Goal: Task Accomplishment & Management: Complete application form

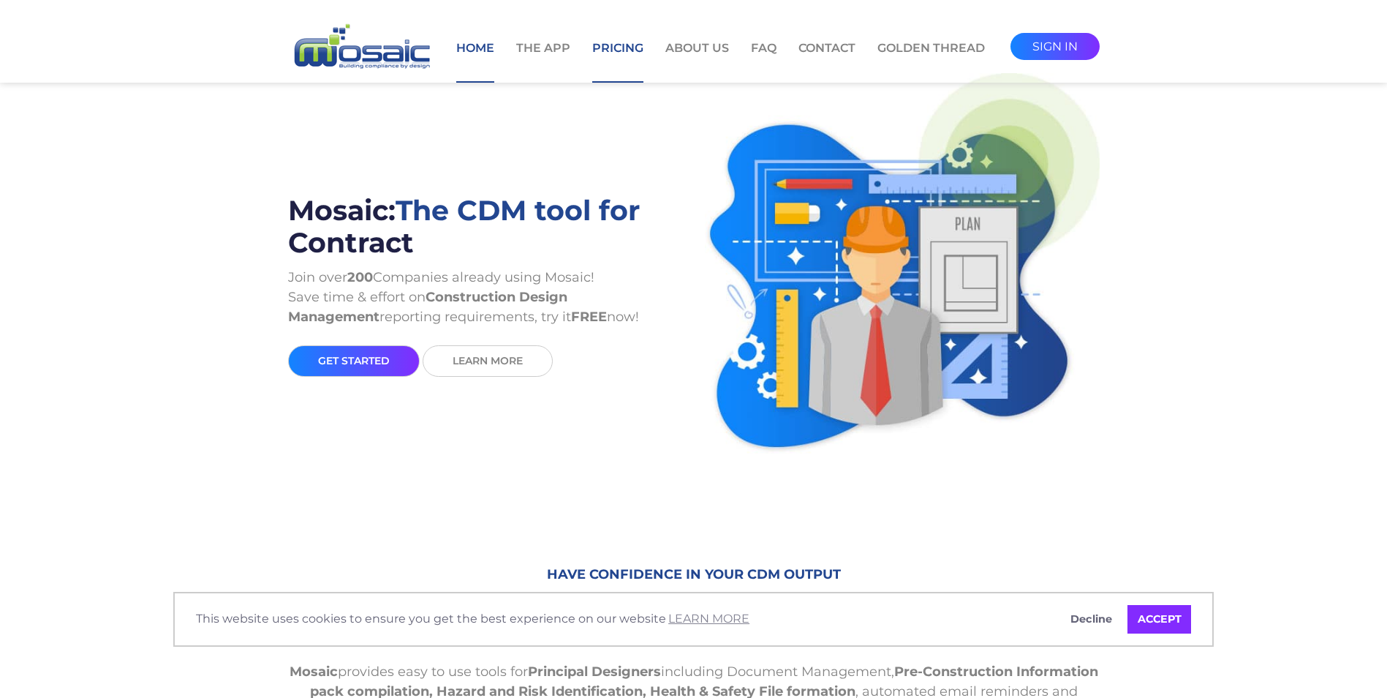
click at [620, 50] on link "Pricing" at bounding box center [617, 60] width 51 height 43
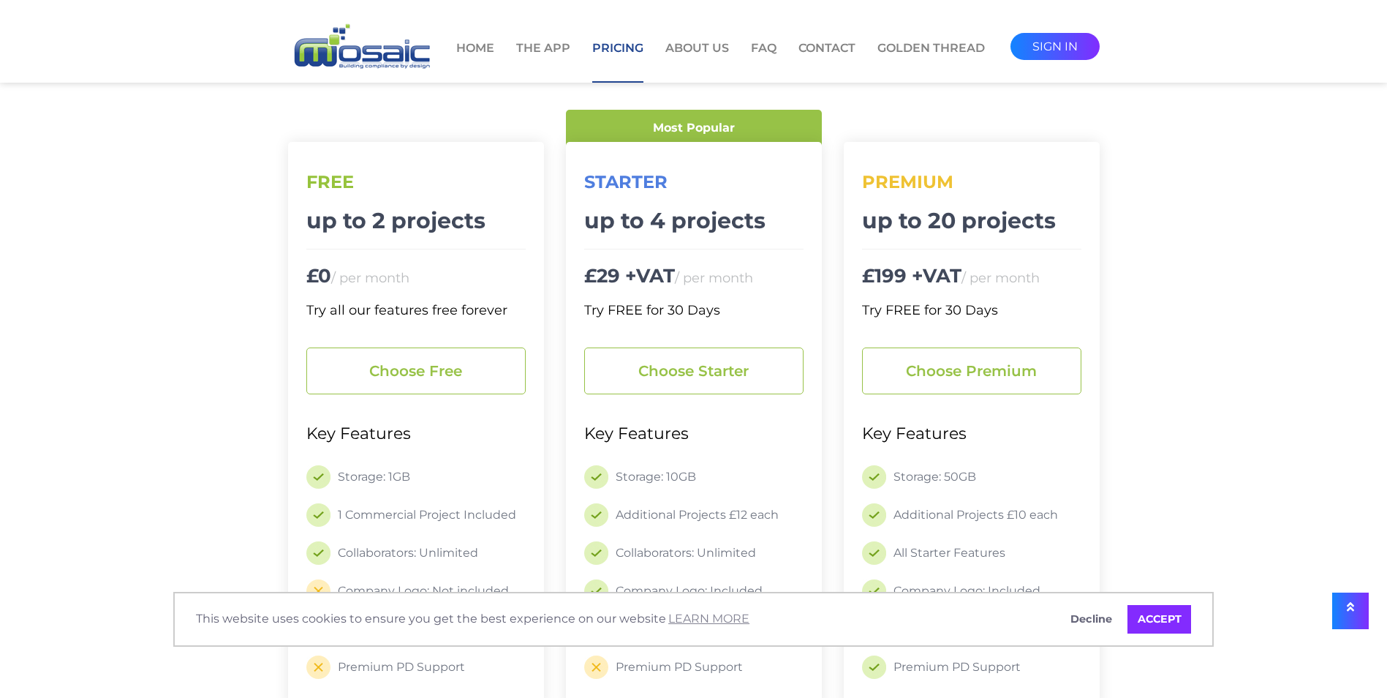
scroll to position [146, 0]
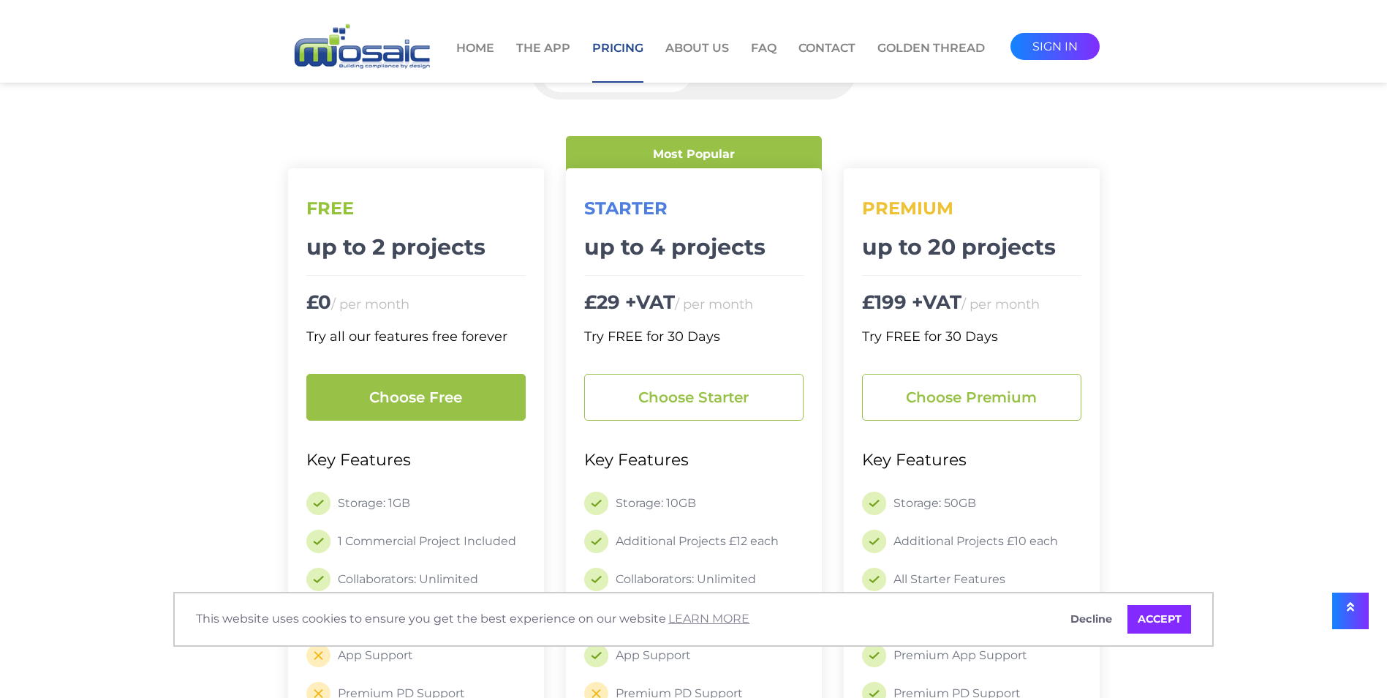
click at [407, 389] on link "Choose free" at bounding box center [415, 397] width 219 height 47
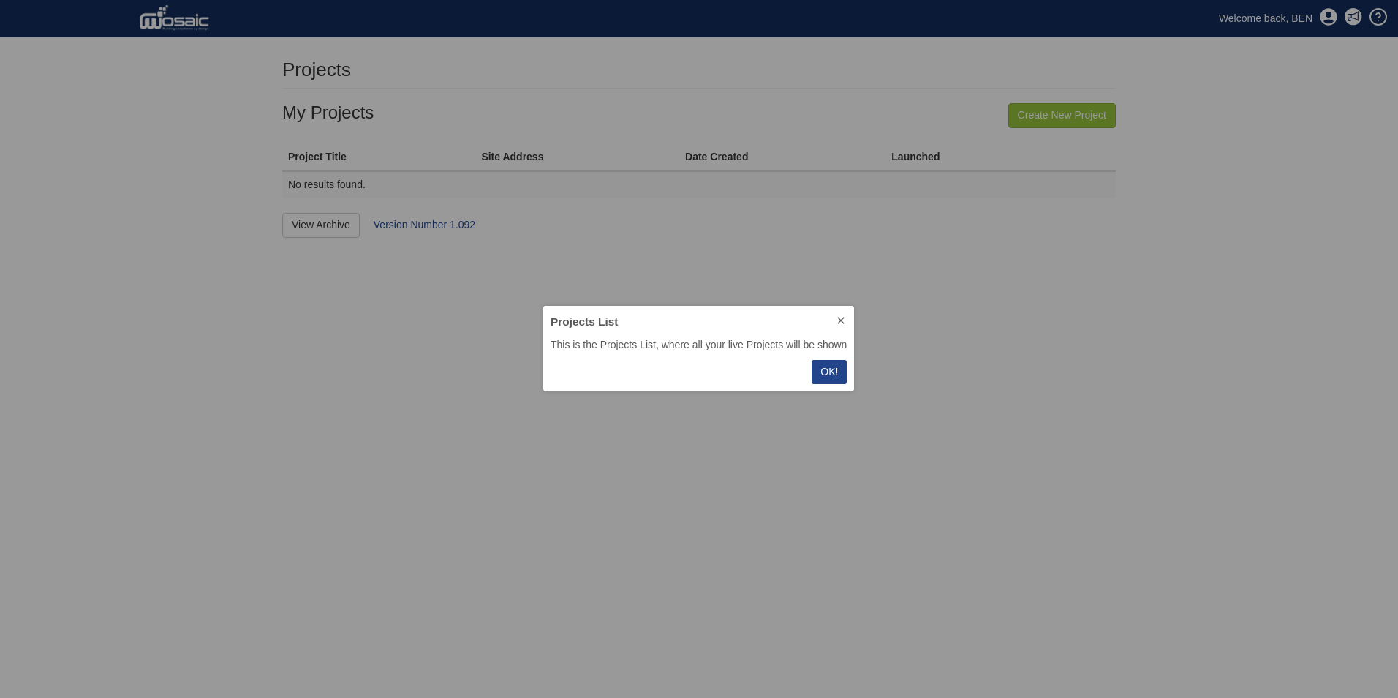
scroll to position [75, 301]
click at [830, 371] on p "OK!" at bounding box center [830, 371] width 18 height 15
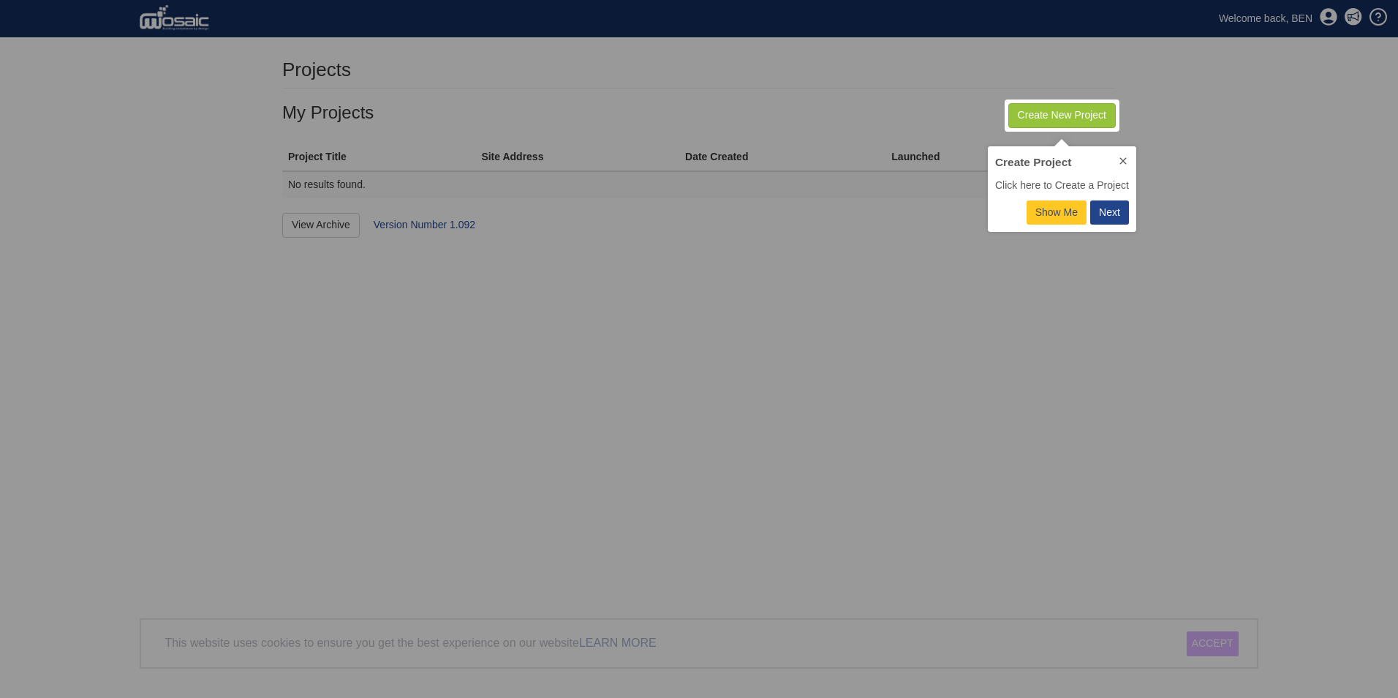
scroll to position [75, 138]
click at [1115, 210] on div "Next" at bounding box center [1109, 212] width 21 height 15
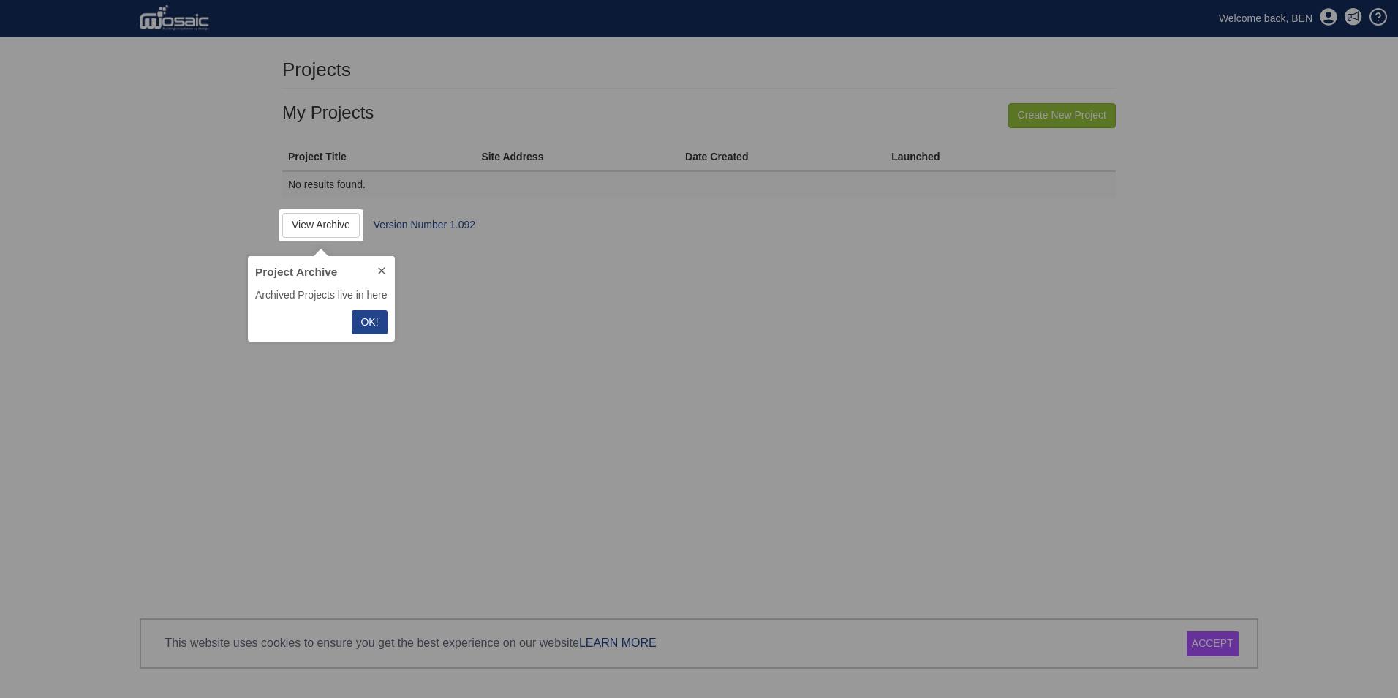
scroll to position [75, 135]
click at [371, 328] on p "OK!" at bounding box center [370, 322] width 18 height 15
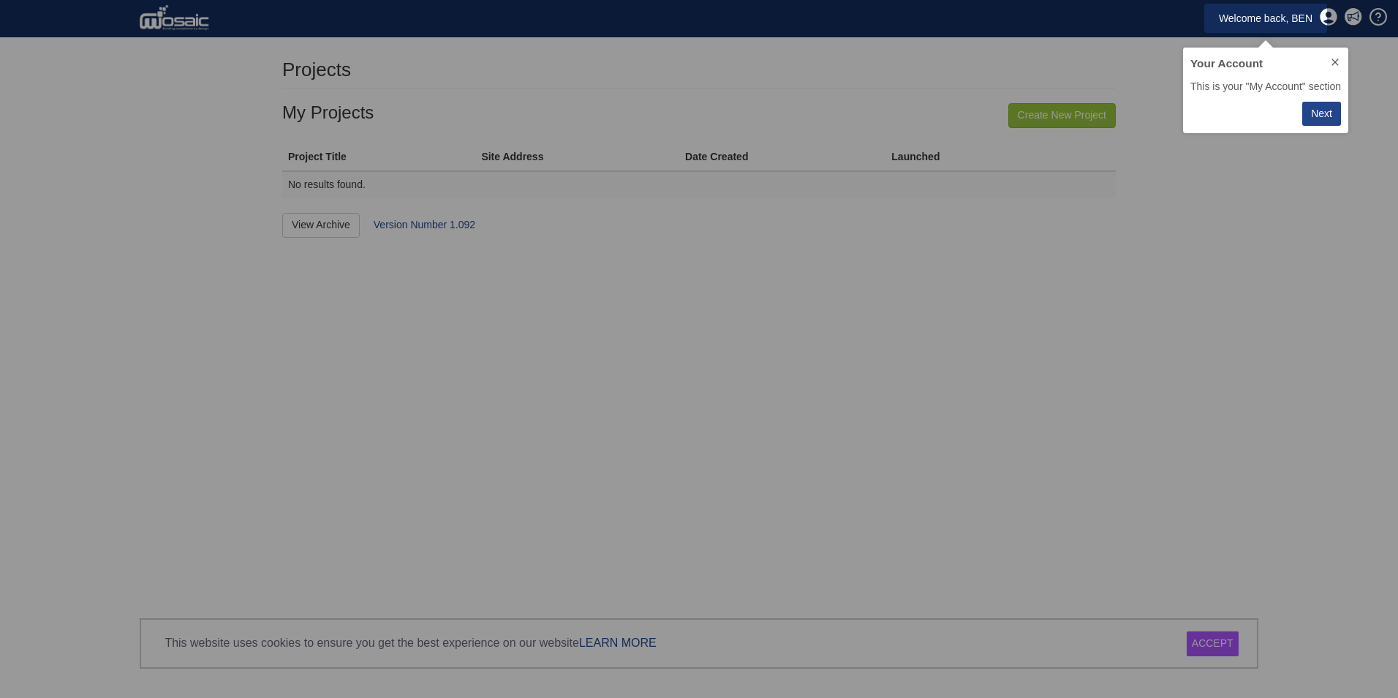
scroll to position [75, 154]
click at [1328, 117] on div "Next" at bounding box center [1321, 113] width 21 height 15
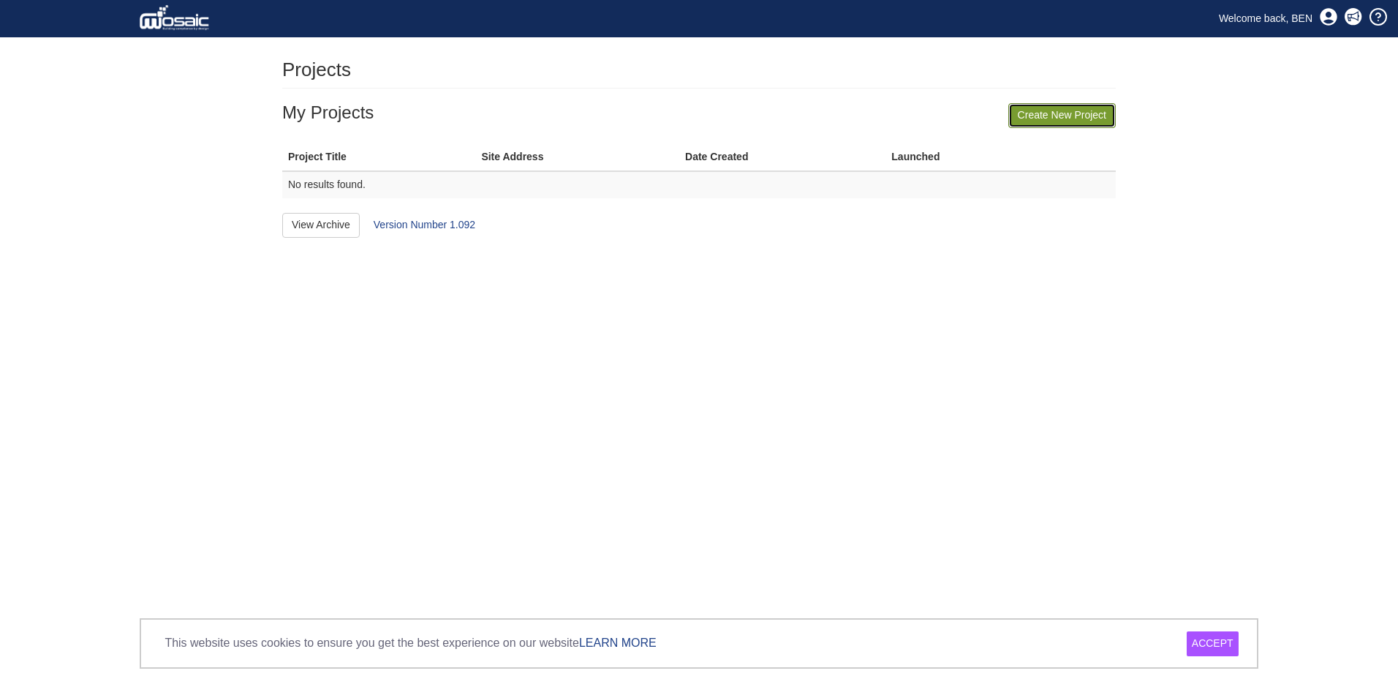
click at [1100, 119] on link "Create New Project" at bounding box center [1063, 115] width 108 height 25
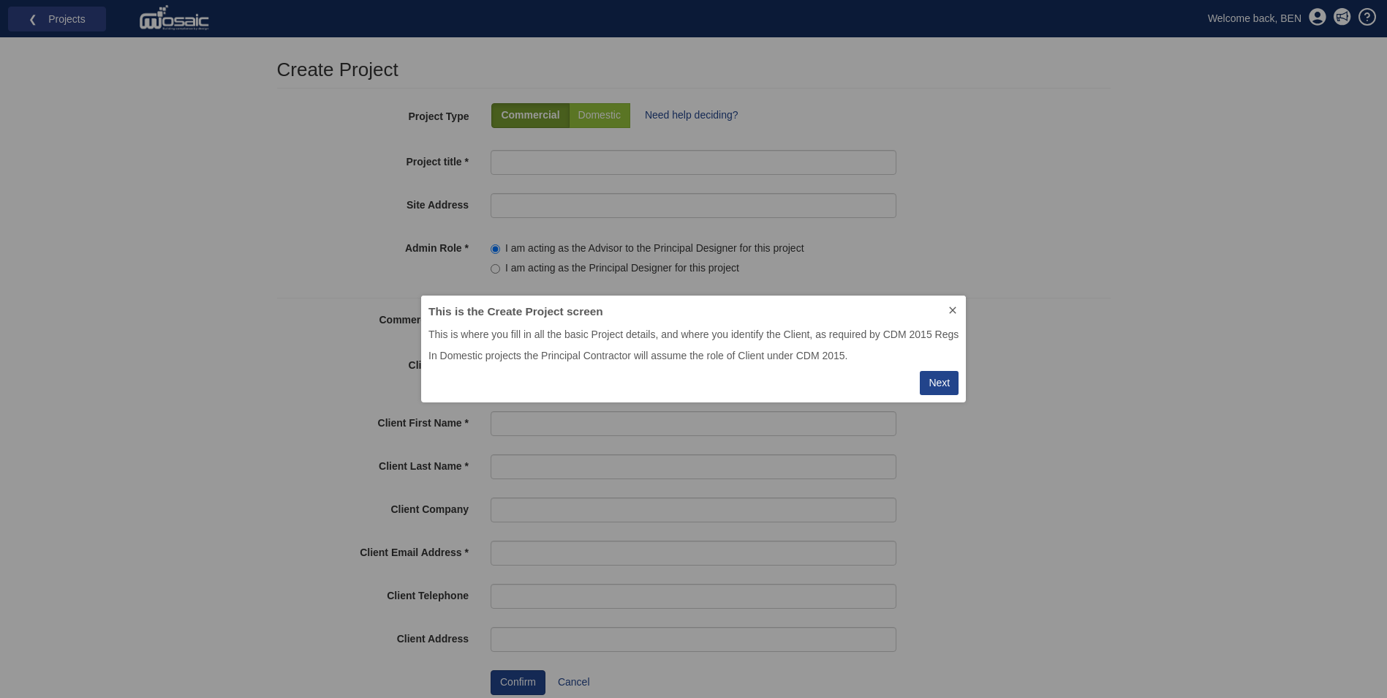
scroll to position [96, 535]
click at [944, 382] on div "Next" at bounding box center [939, 382] width 21 height 15
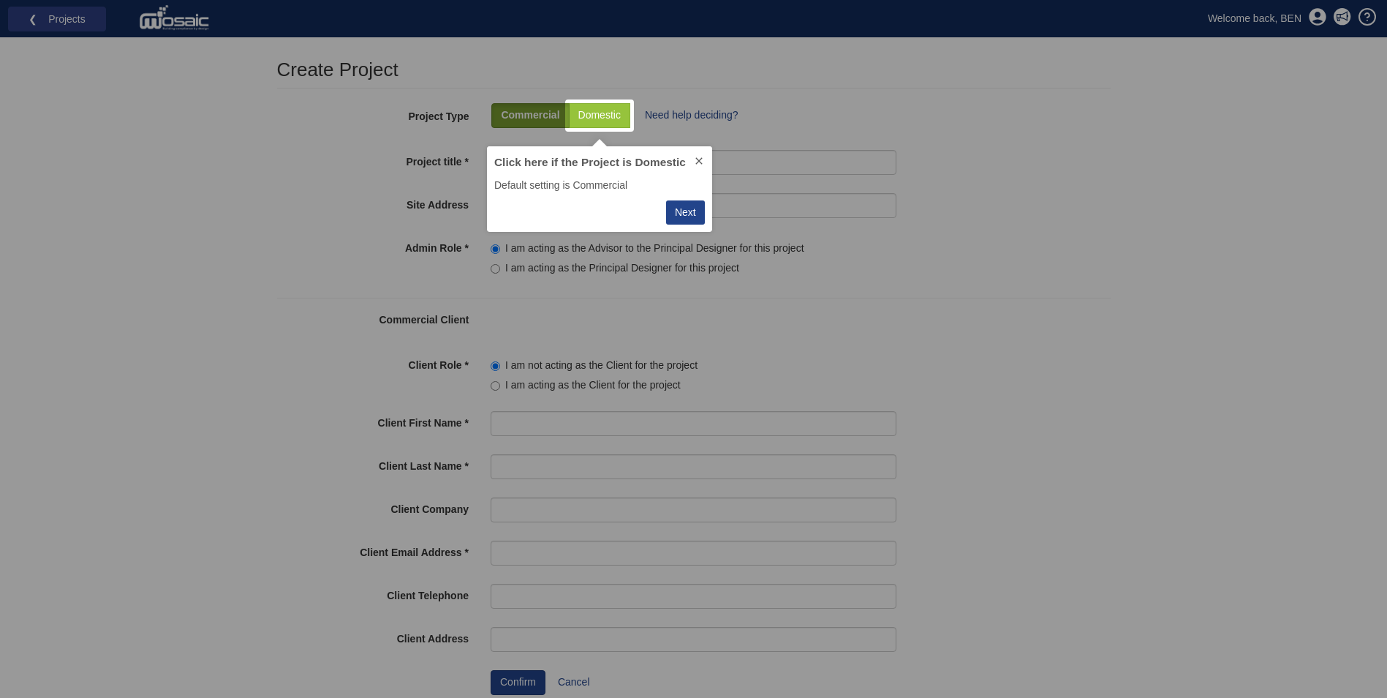
scroll to position [75, 214]
click at [690, 211] on div "Next" at bounding box center [685, 212] width 21 height 15
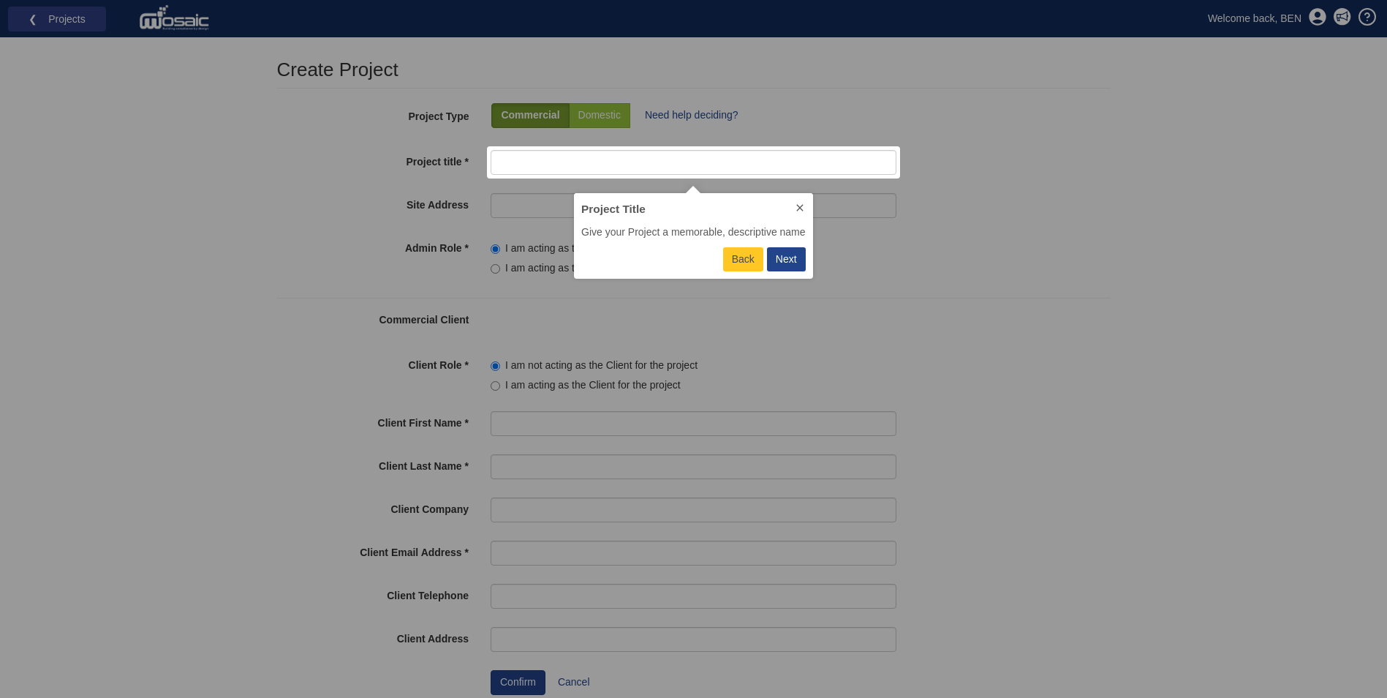
scroll to position [75, 227]
click at [794, 258] on div "Next" at bounding box center [786, 259] width 21 height 15
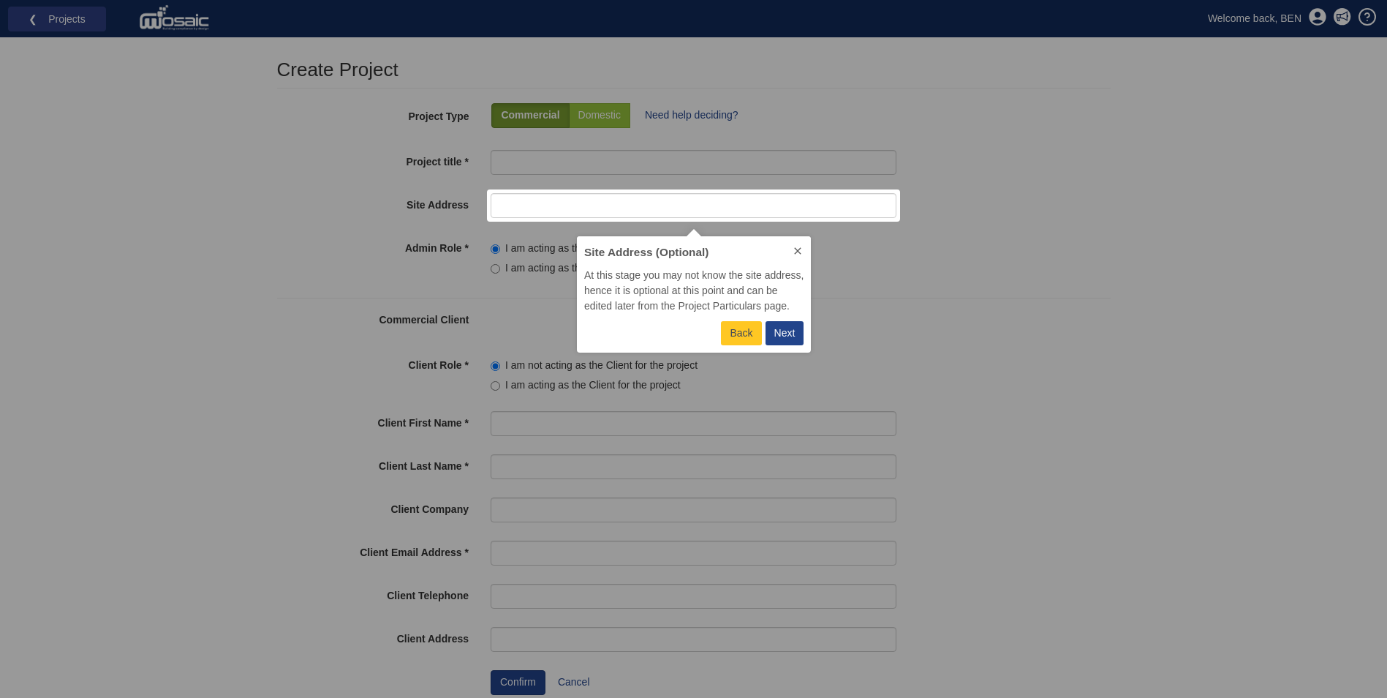
scroll to position [105, 224]
click at [784, 327] on div "Next" at bounding box center [785, 332] width 21 height 15
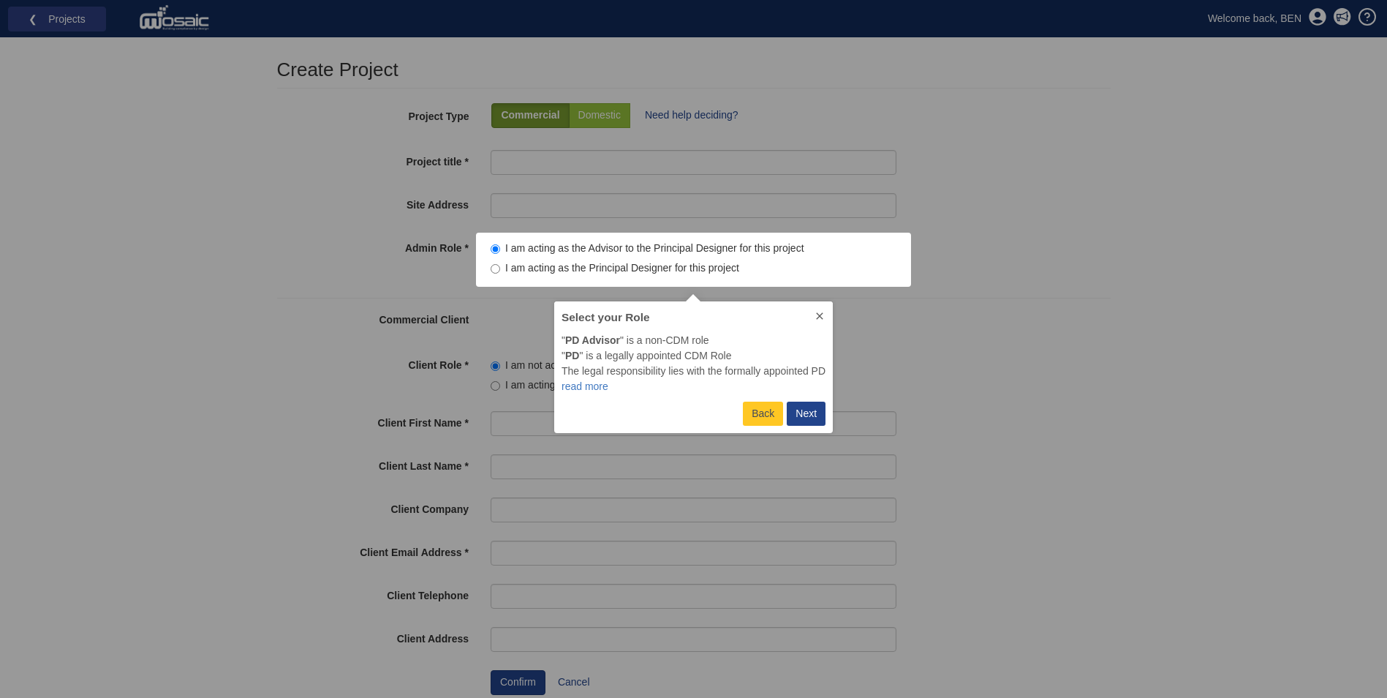
scroll to position [121, 268]
click at [804, 412] on div "Next" at bounding box center [806, 413] width 21 height 15
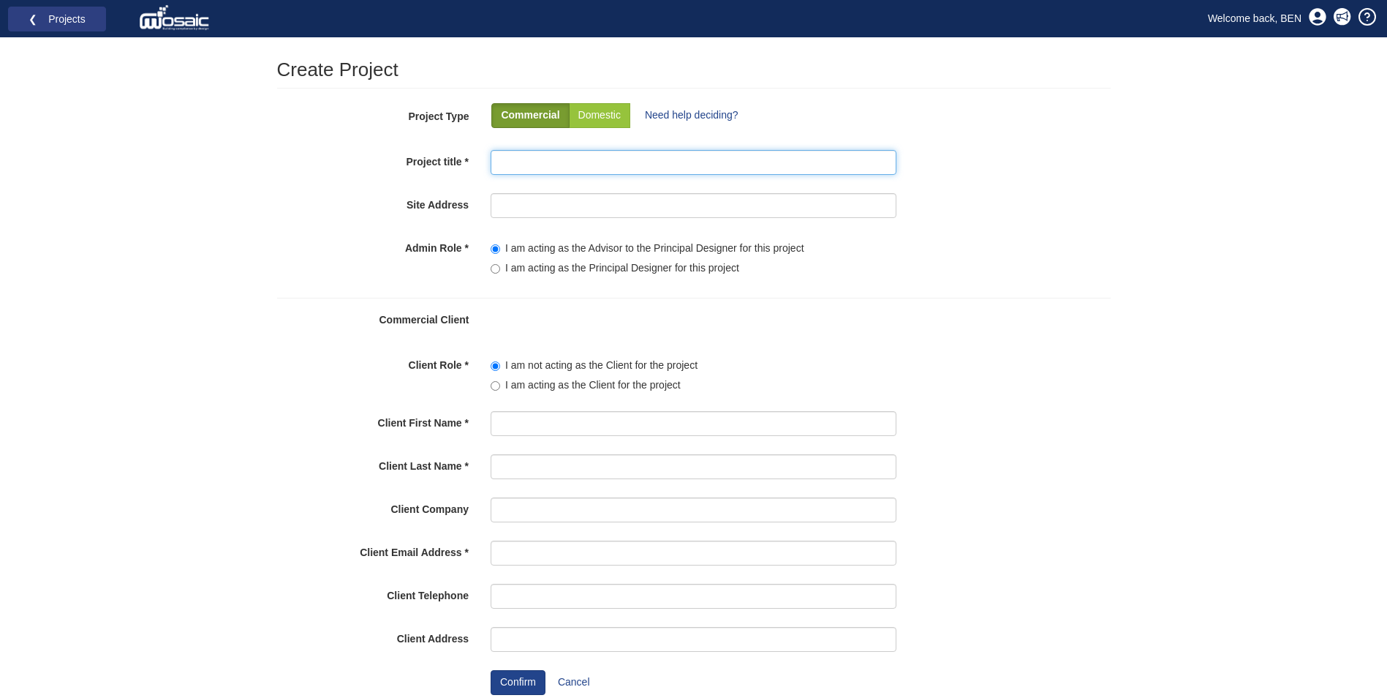
click at [502, 161] on input "Project title" at bounding box center [694, 162] width 406 height 25
paste input "112 Bole Hill Lane, Sheffield"
type input "[STREET_ADDRESS]"
click at [512, 200] on input "Site Address" at bounding box center [694, 205] width 406 height 25
paste input "[STREET_ADDRESS]"
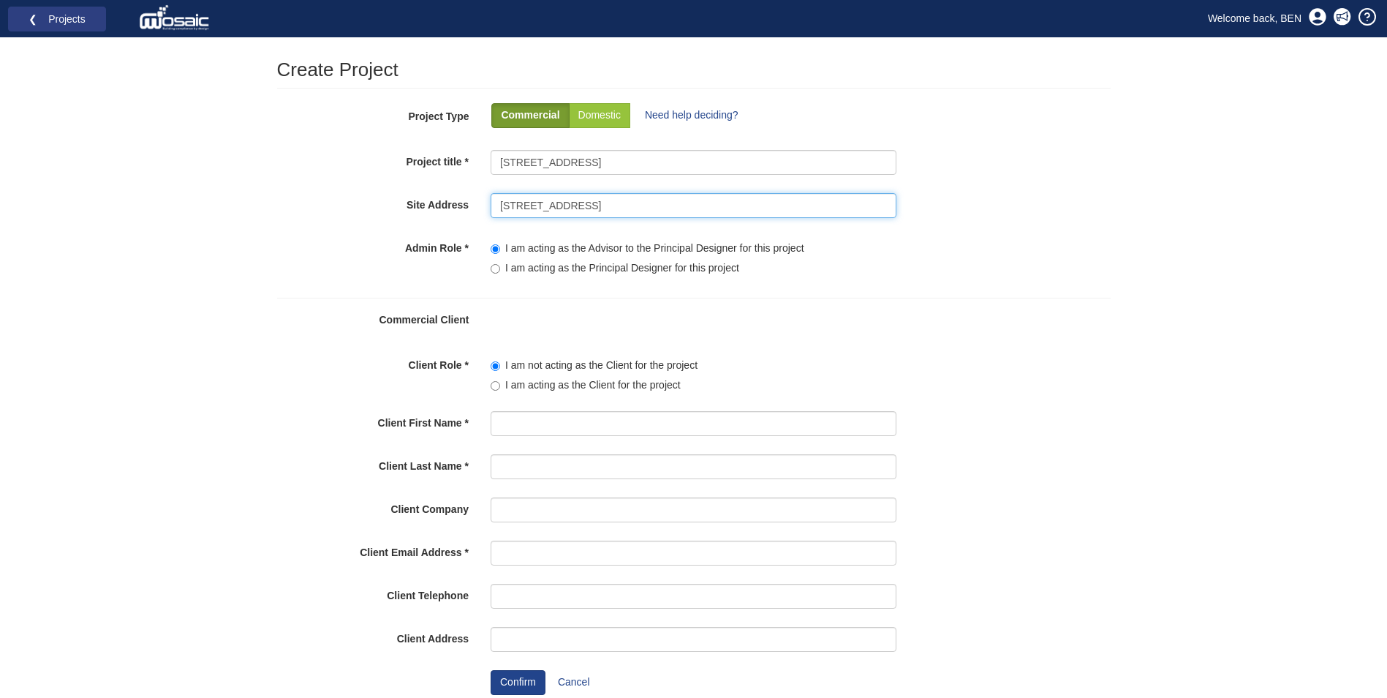
type input "[STREET_ADDRESS]"
click at [542, 271] on label "I am acting as the Principal Designer for this project" at bounding box center [615, 268] width 249 height 15
click at [500, 271] on input"] "I am acting as the Principal Designer for this project" at bounding box center [496, 269] width 10 height 10
radio input"] "true"
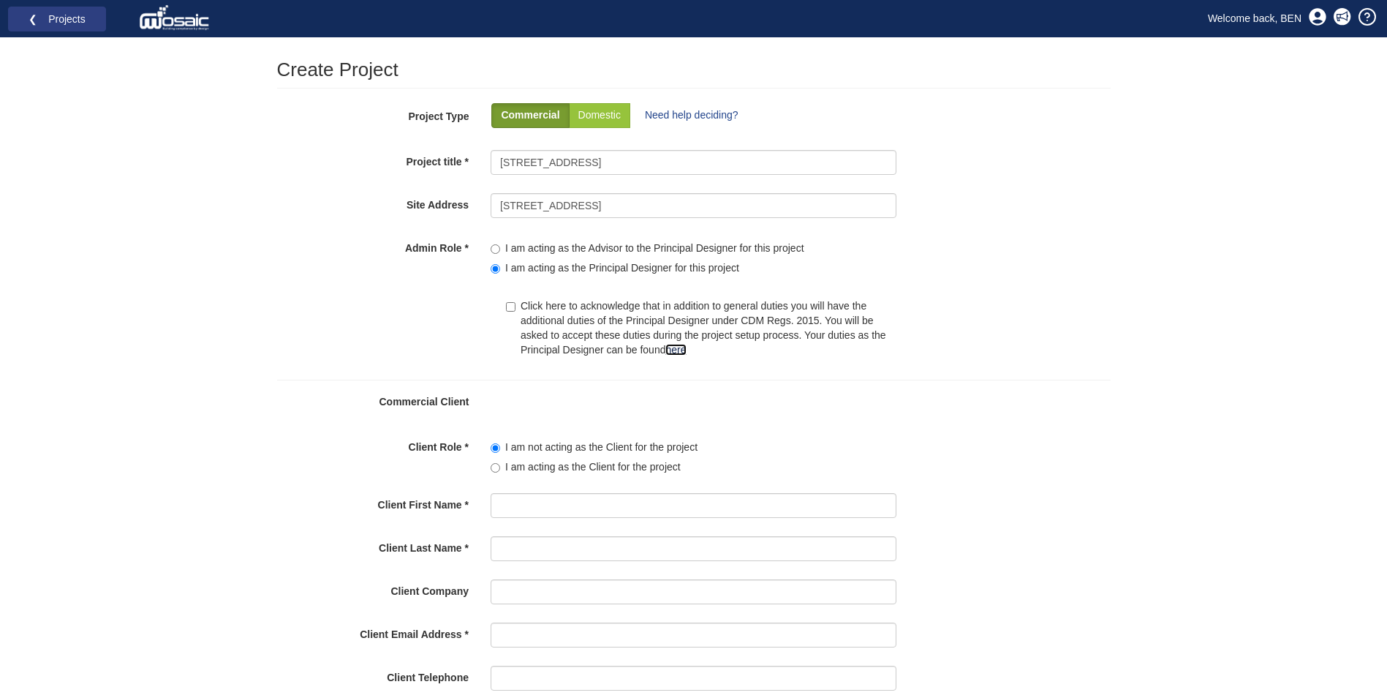
click at [684, 350] on link "here" at bounding box center [676, 350] width 20 height 12
click at [500, 248] on input"] "I am acting as the Advisor to the Principal Designer for this project" at bounding box center [496, 249] width 10 height 10
radio input"] "true"
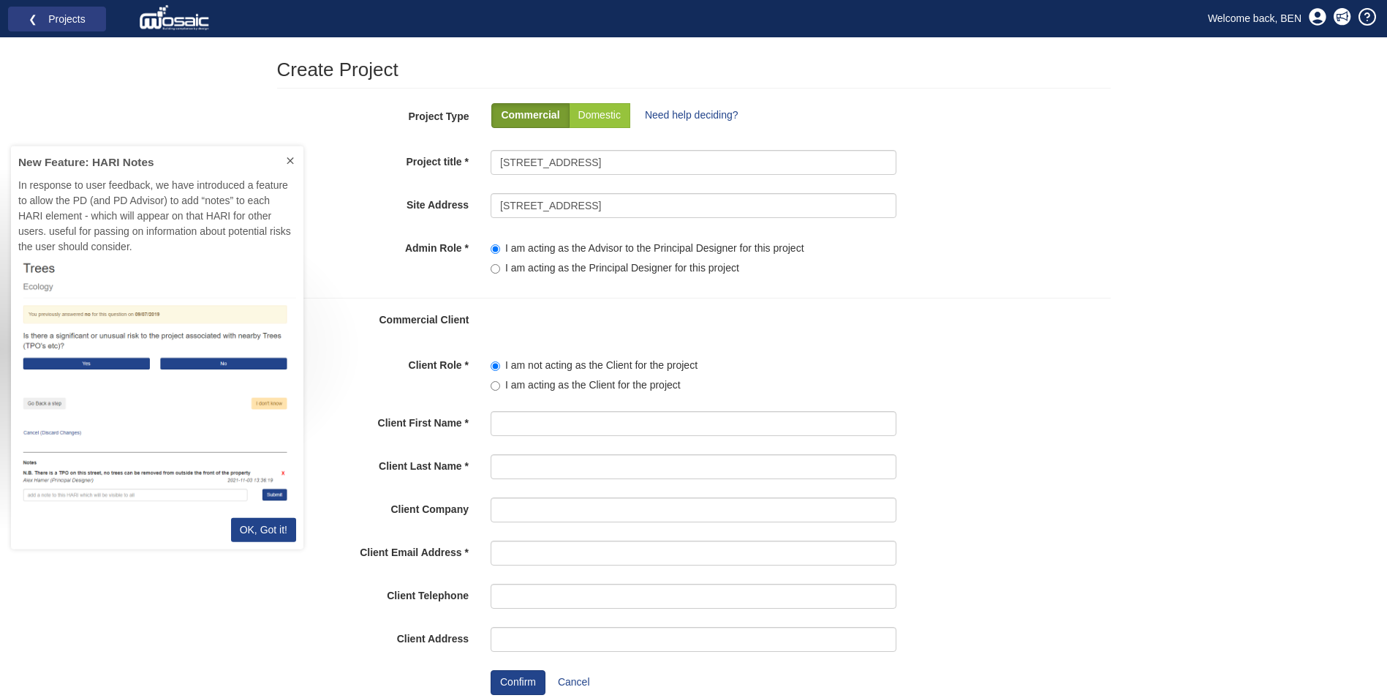
scroll to position [391, 282]
click at [500, 266] on label "I am acting as the Principal Designer for this project" at bounding box center [615, 268] width 249 height 15
click at [500, 266] on input"] "I am acting as the Principal Designer for this project" at bounding box center [496, 269] width 10 height 10
radio input"] "true"
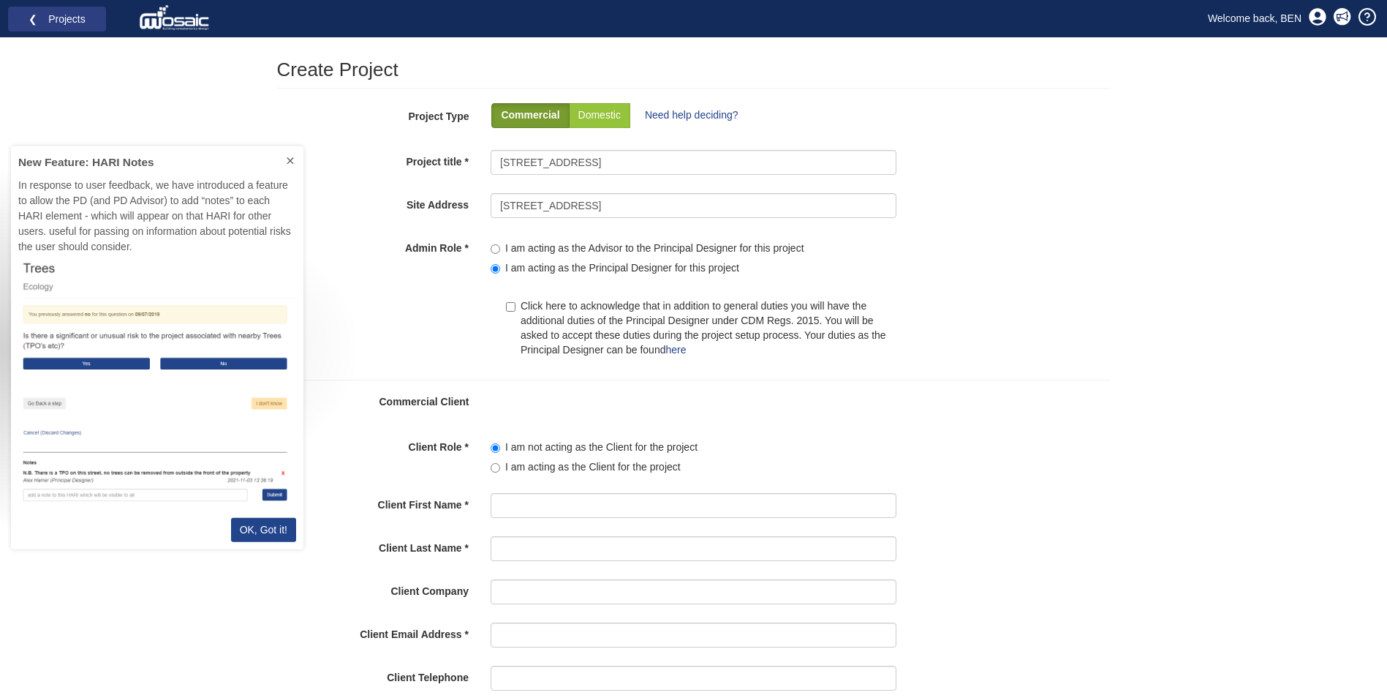
click at [286, 157] on icon at bounding box center [291, 160] width 12 height 12
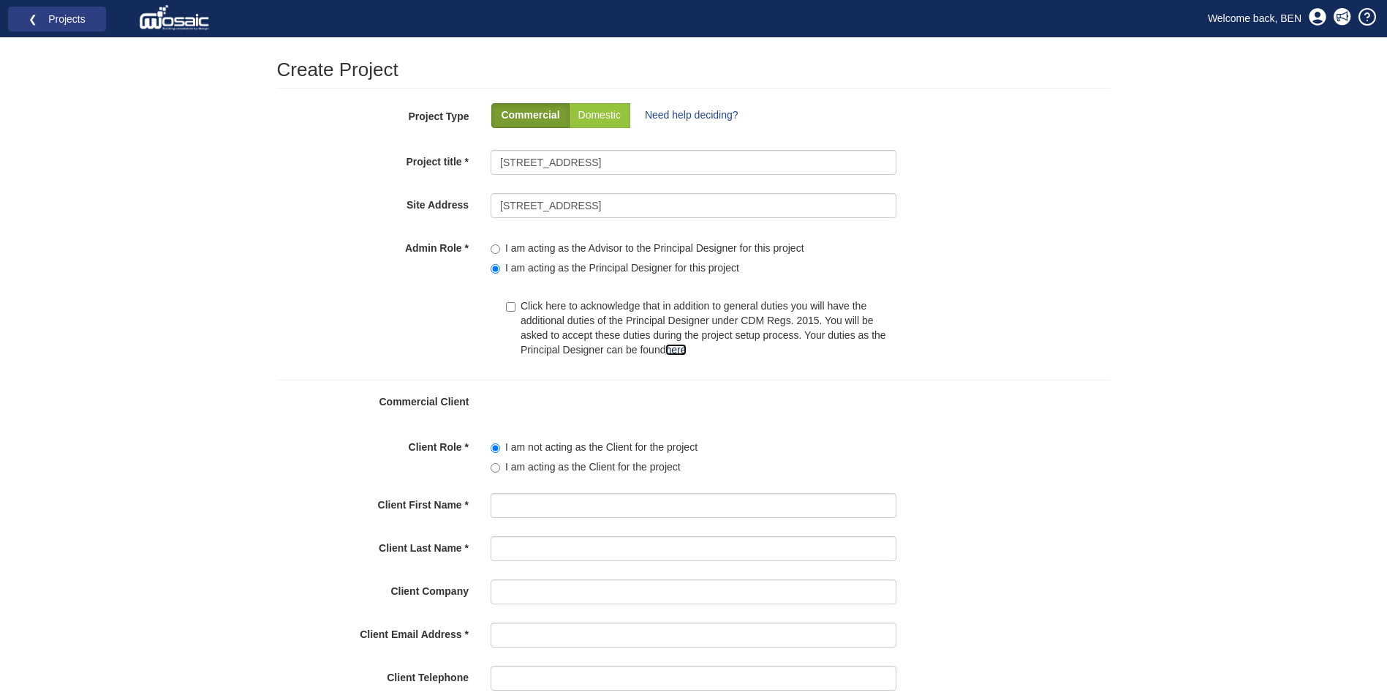
click at [685, 352] on link "here" at bounding box center [676, 350] width 20 height 12
click at [513, 311] on input "Click here to acknowledge that in addition to general duties you will have the …" at bounding box center [511, 307] width 10 height 10
checkbox input "true"
click at [592, 116] on p "Domestic" at bounding box center [600, 115] width 42 height 15
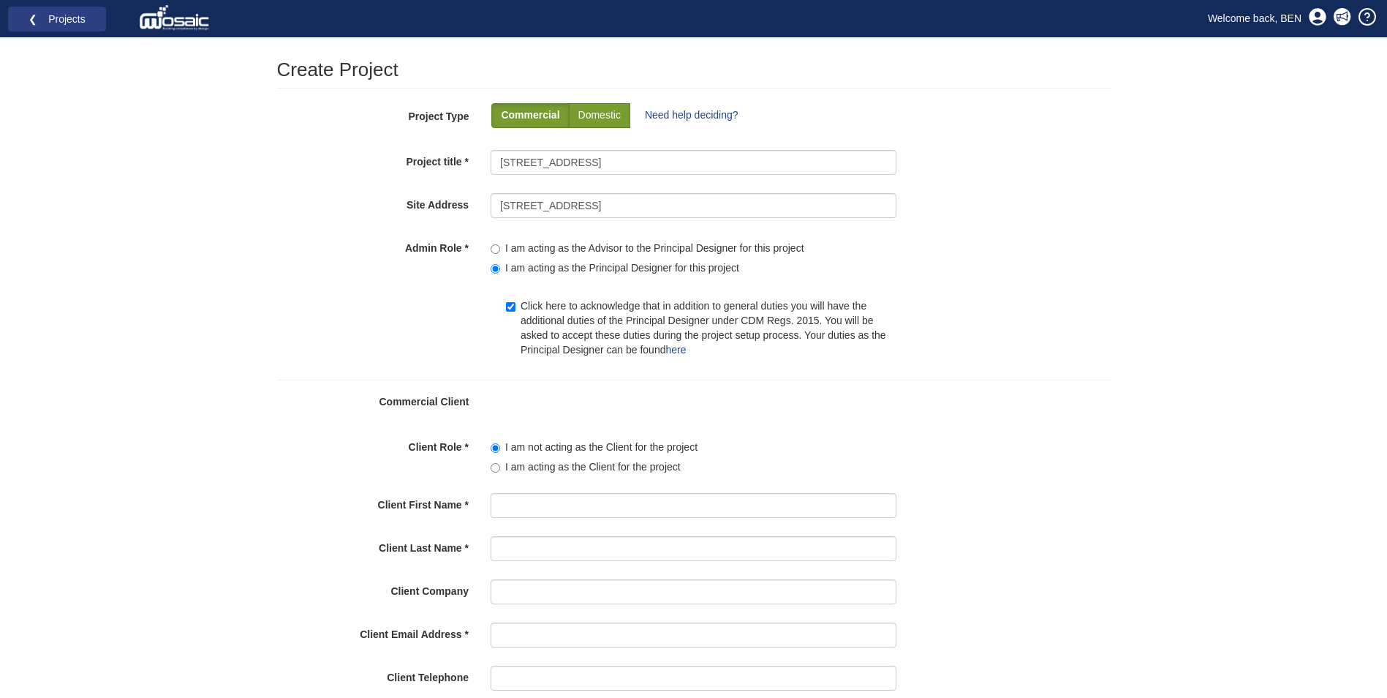
radio input "true"
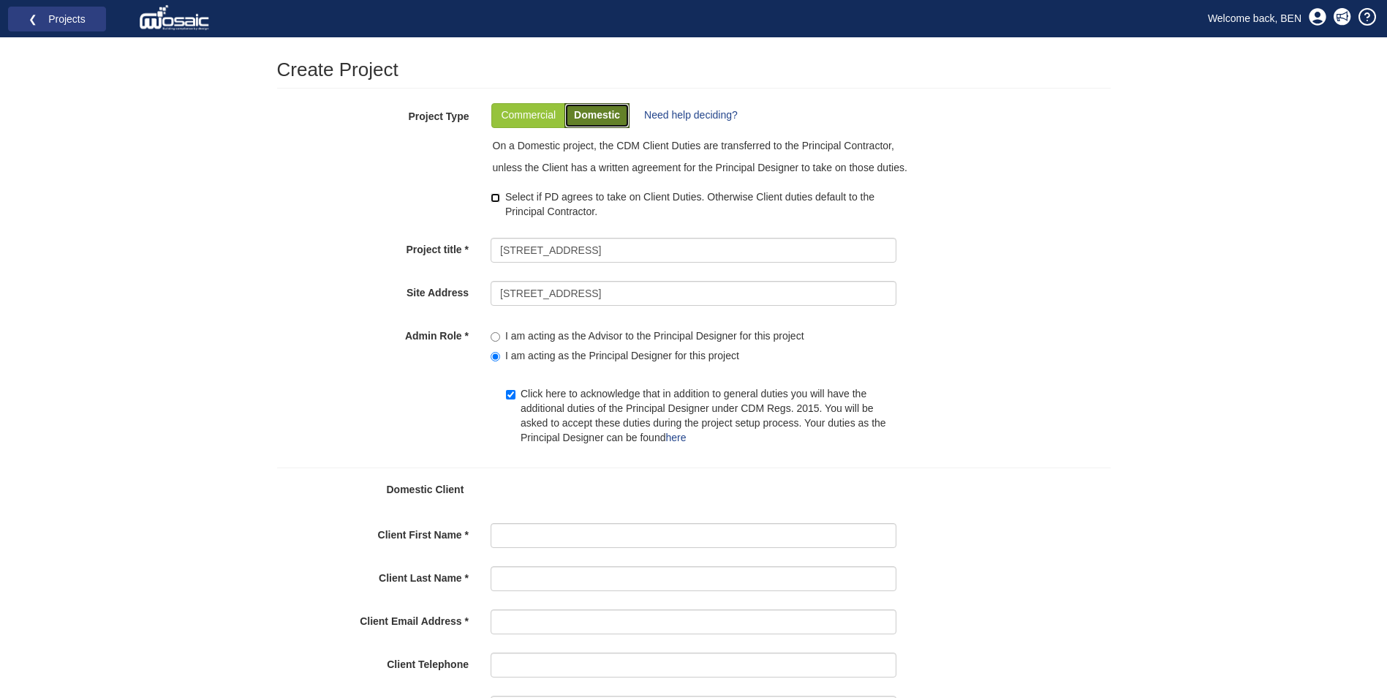
click at [497, 198] on input "Select if PD agrees to take on Client Duties. Otherwise Client duties default t…" at bounding box center [496, 198] width 10 height 10
checkbox input "true"
click at [676, 438] on link "here" at bounding box center [676, 438] width 20 height 12
click at [496, 339] on input"] "I am acting as the Advisor to the Principal Designer for this project" at bounding box center [496, 337] width 10 height 10
radio input"] "true"
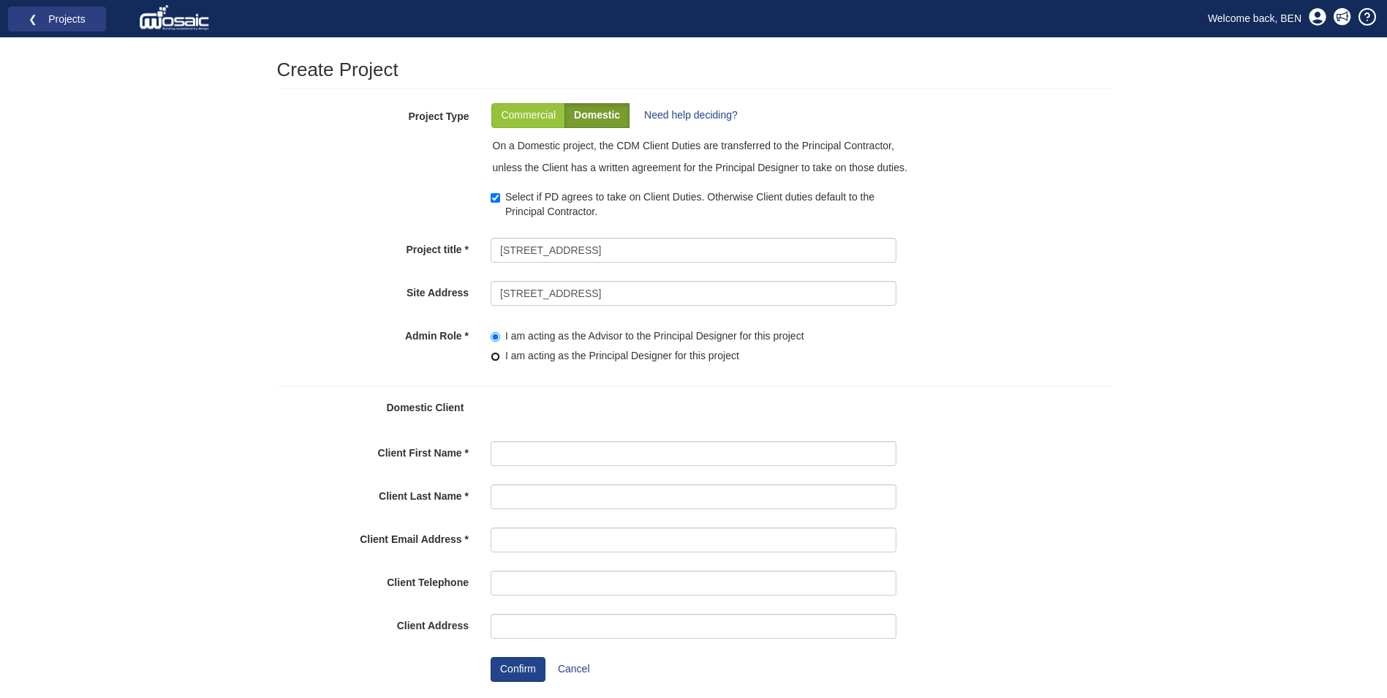
click at [496, 355] on input"] "I am acting as the Principal Designer for this project" at bounding box center [496, 357] width 10 height 10
radio input"] "true"
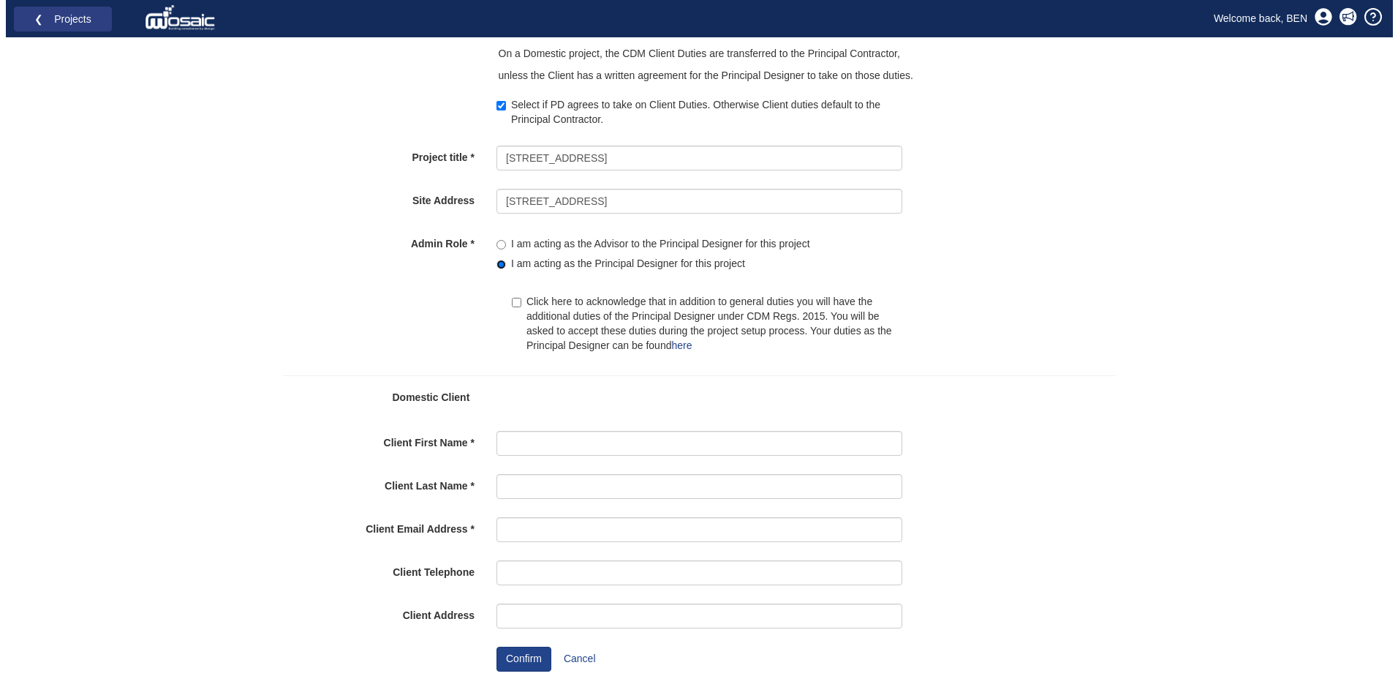
scroll to position [95, 0]
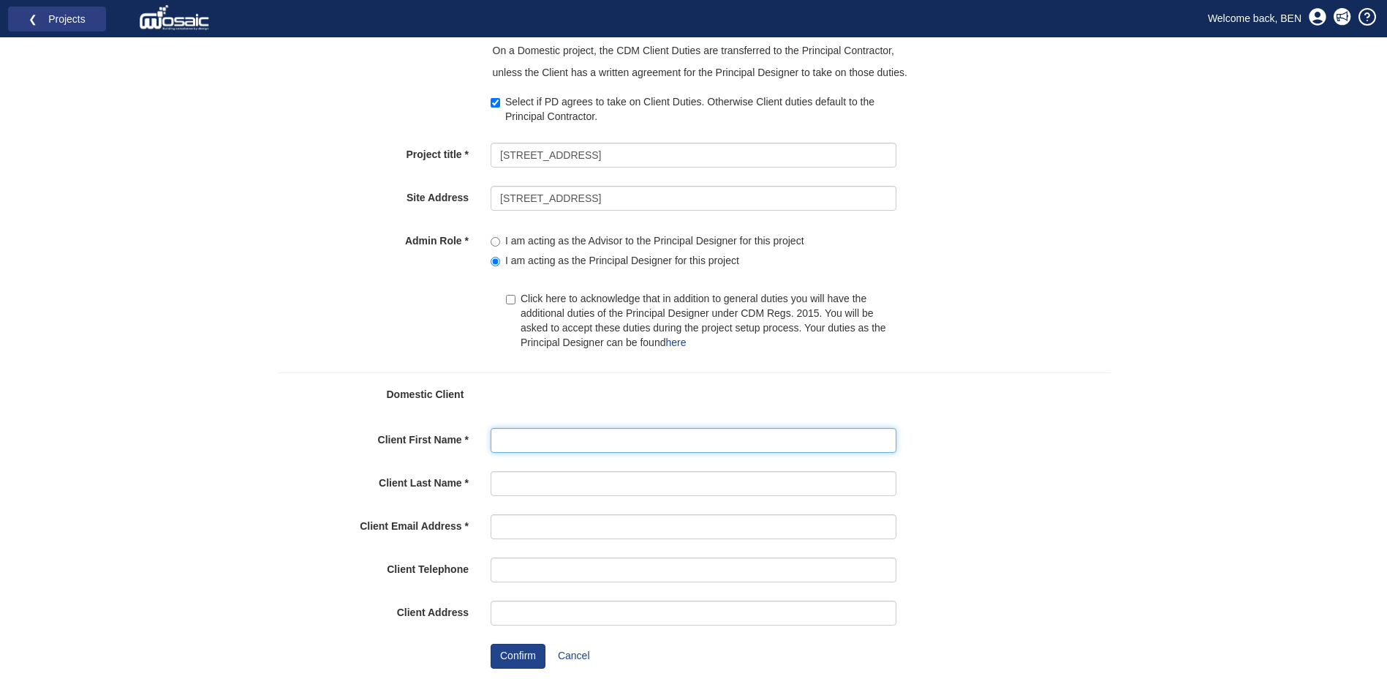
click at [529, 440] on input "Client First Name" at bounding box center [694, 440] width 406 height 25
type input "JEAN"
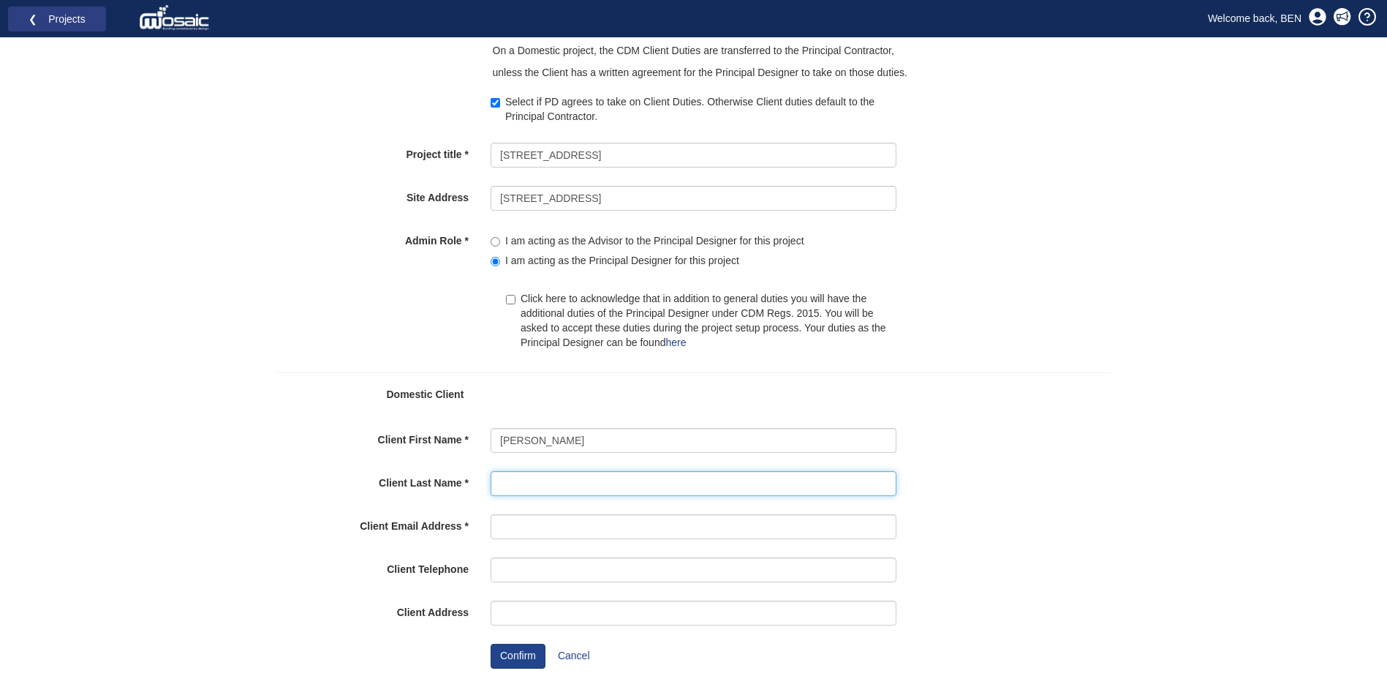
click at [581, 493] on input "Client Last Name" at bounding box center [694, 483] width 406 height 25
type input "CARNELL"
click at [543, 528] on input "Client Email Address" at bounding box center [694, 526] width 406 height 25
paste input "jean.carnell@googlemail.com"
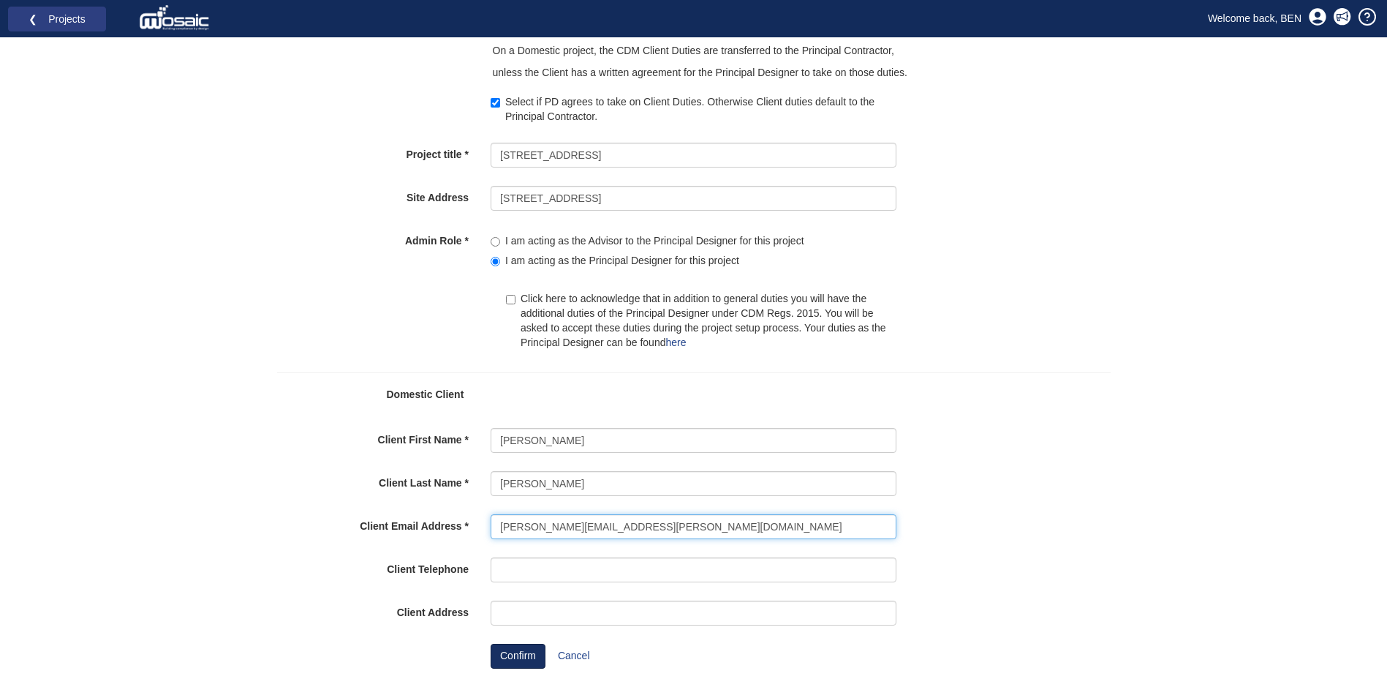
type input "jean.carnell@googlemail.com"
click at [511, 661] on button "Confirm" at bounding box center [518, 656] width 55 height 25
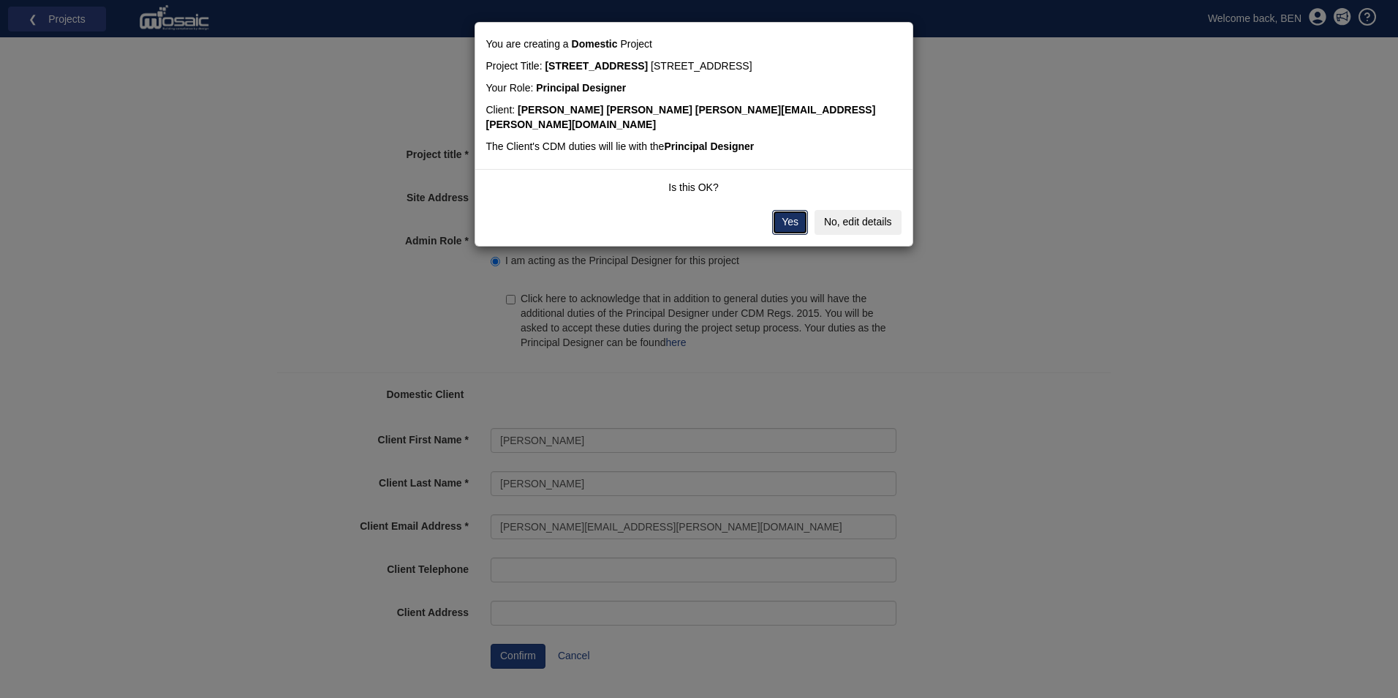
click at [788, 210] on button "Yes" at bounding box center [790, 222] width 36 height 25
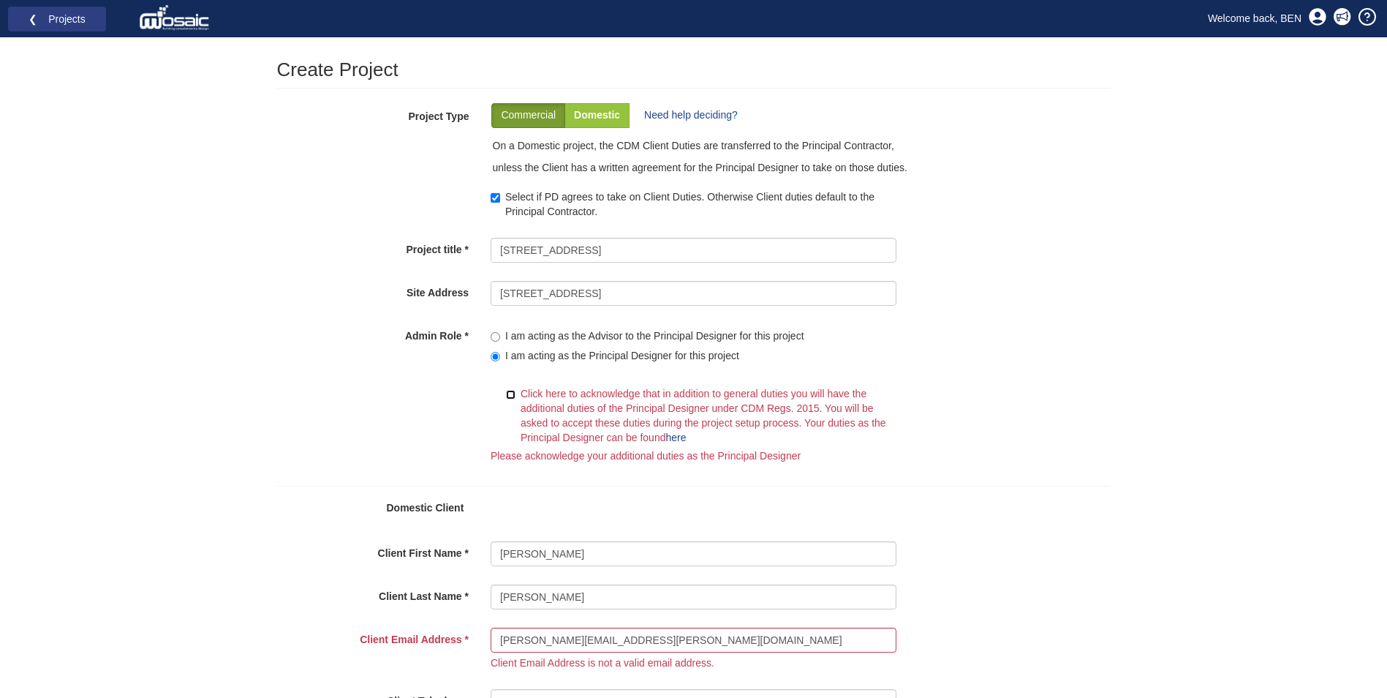
click at [513, 394] on input "Click here to acknowledge that in addition to general duties you will have the …" at bounding box center [511, 395] width 10 height 10
checkbox input "true"
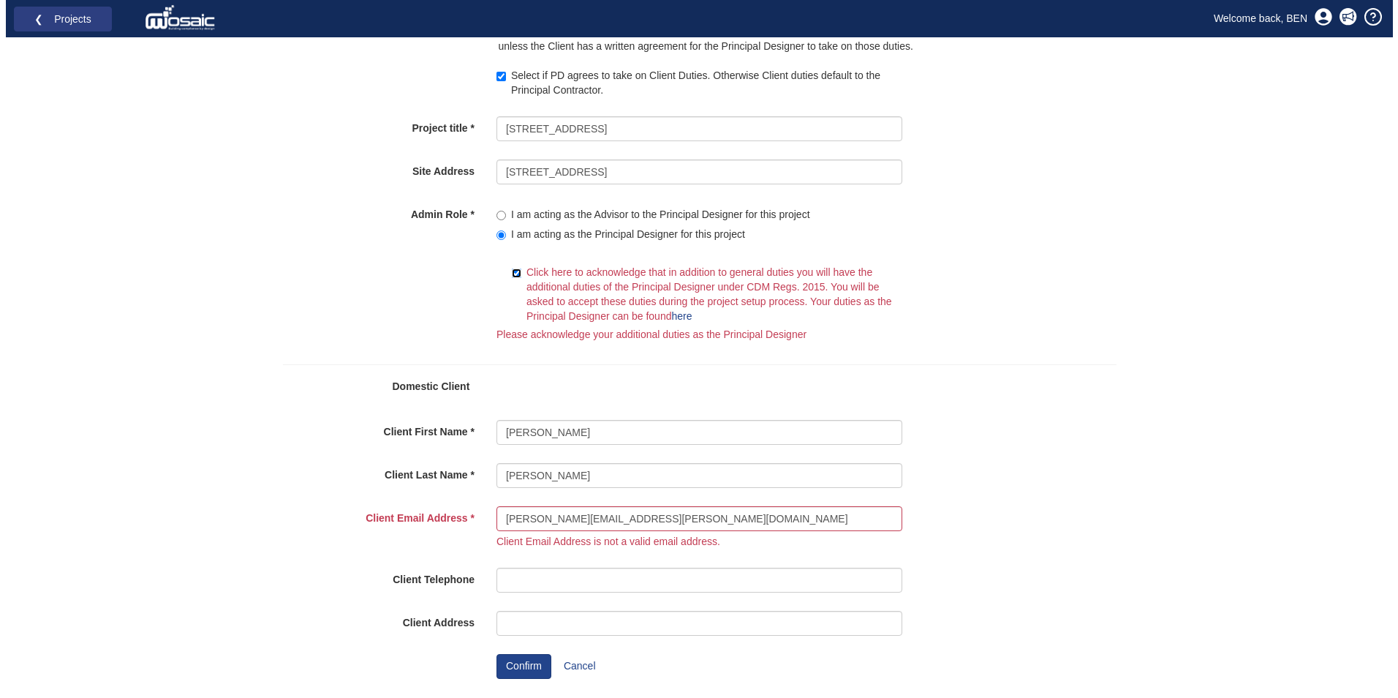
scroll to position [131, 0]
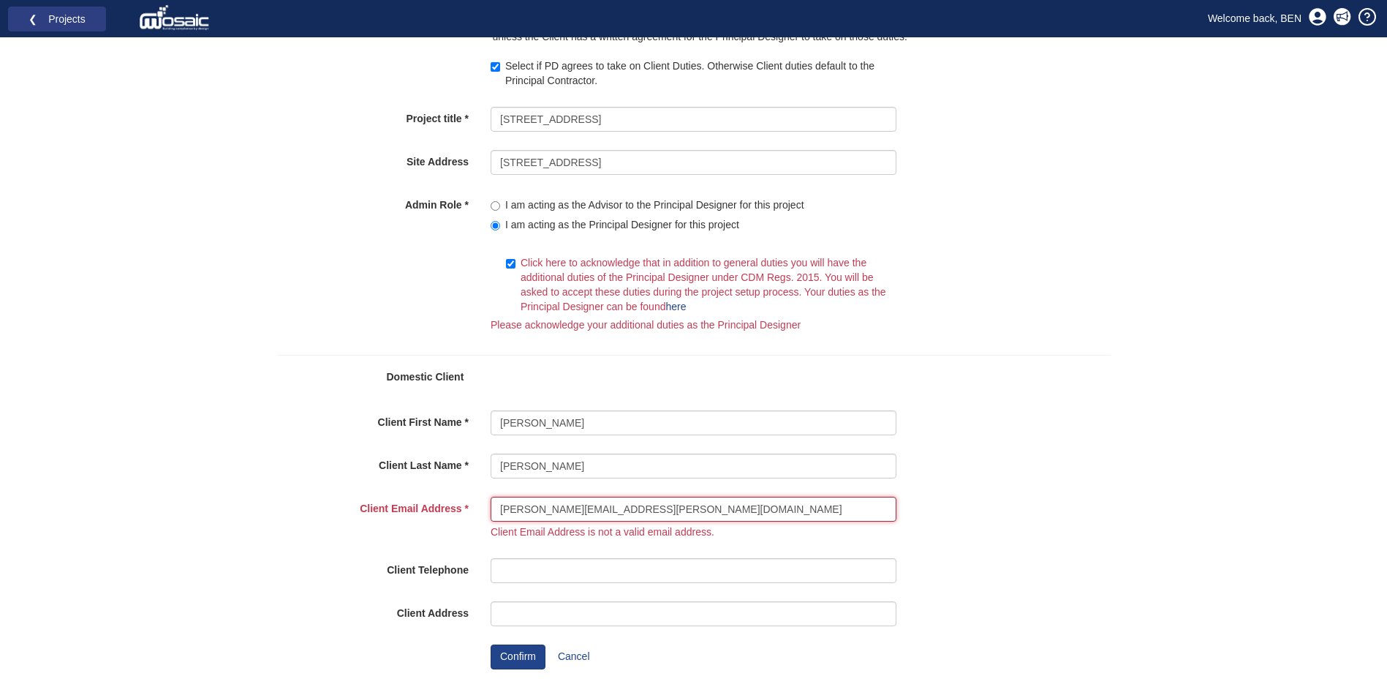
click at [506, 511] on input "[PERSON_NAME][EMAIL_ADDRESS][PERSON_NAME][DOMAIN_NAME]" at bounding box center [694, 509] width 406 height 25
click at [684, 509] on input "[PERSON_NAME][EMAIL_ADDRESS][PERSON_NAME][DOMAIN_NAME]" at bounding box center [694, 509] width 406 height 25
type input "[PERSON_NAME][EMAIL_ADDRESS][PERSON_NAME][DOMAIN_NAME]"
click at [1108, 393] on div "Domestic Client Commercial Client" at bounding box center [694, 383] width 834 height 56
click at [525, 660] on button "Confirm" at bounding box center [518, 656] width 55 height 25
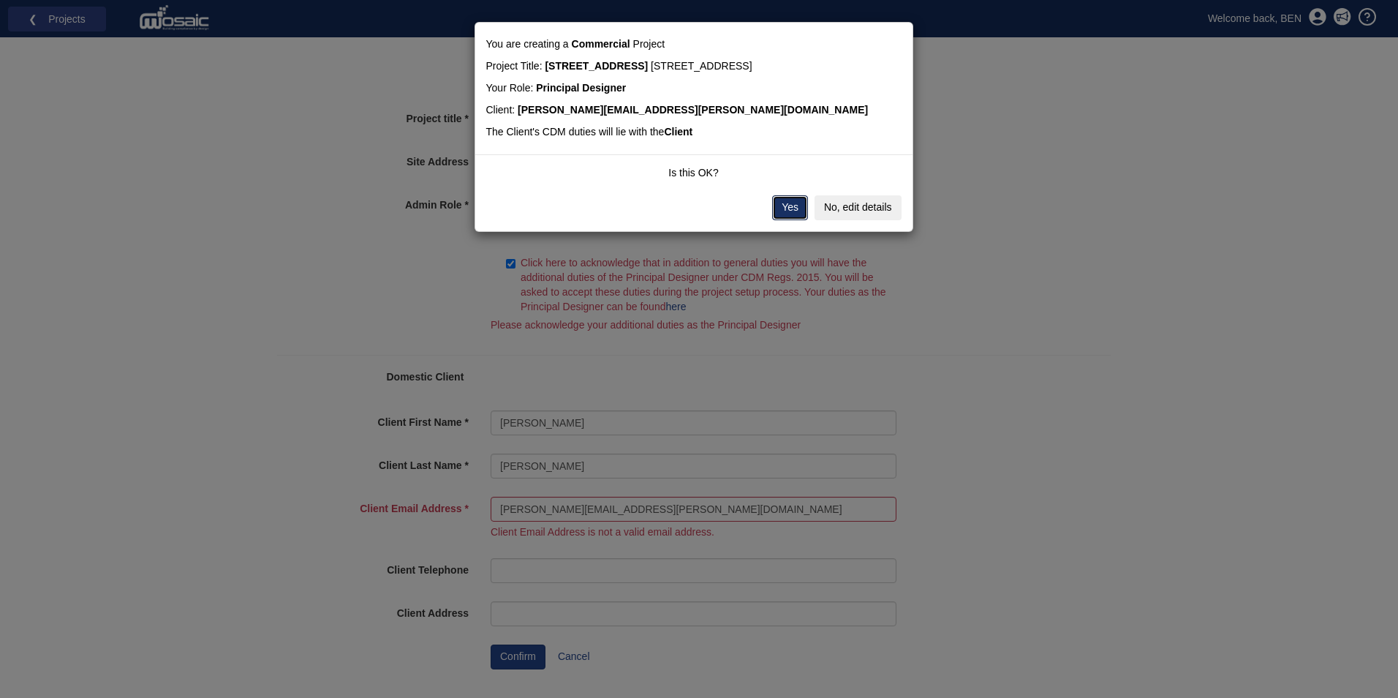
click at [783, 208] on button "Yes" at bounding box center [790, 207] width 36 height 25
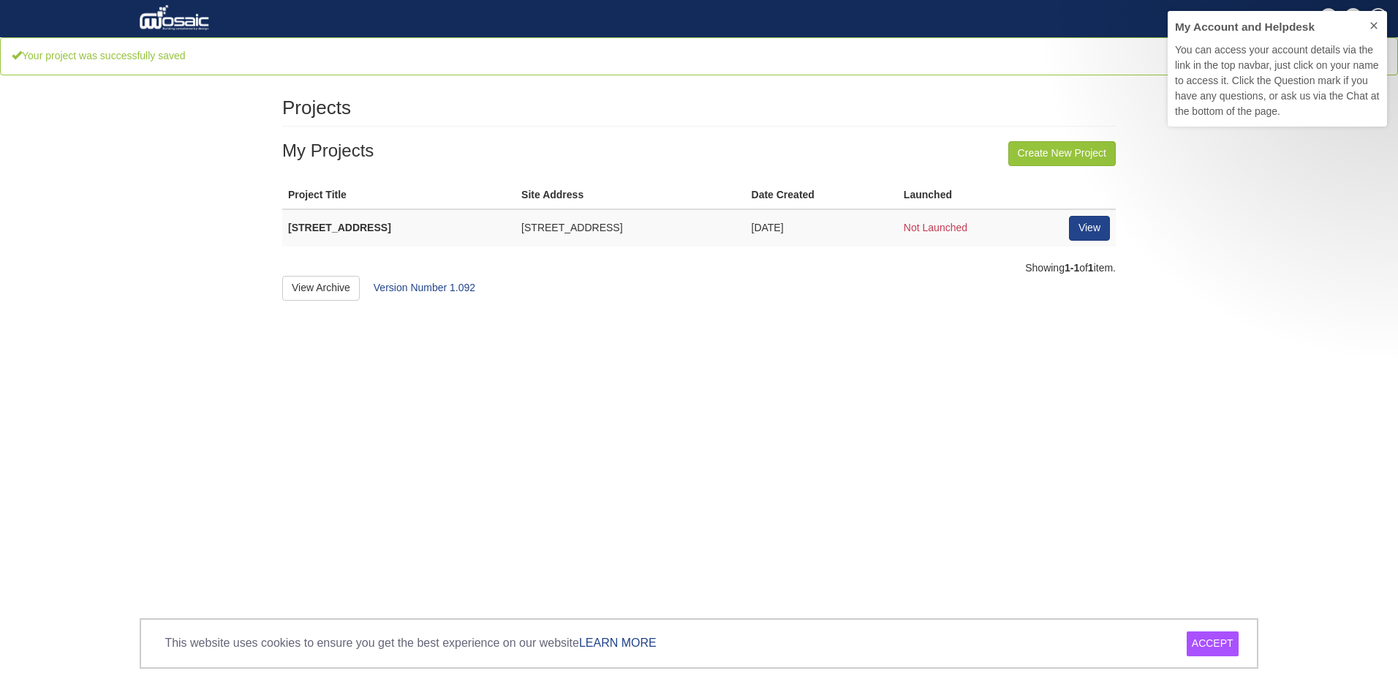
scroll to position [105, 208]
click at [1087, 227] on link "View" at bounding box center [1089, 228] width 41 height 25
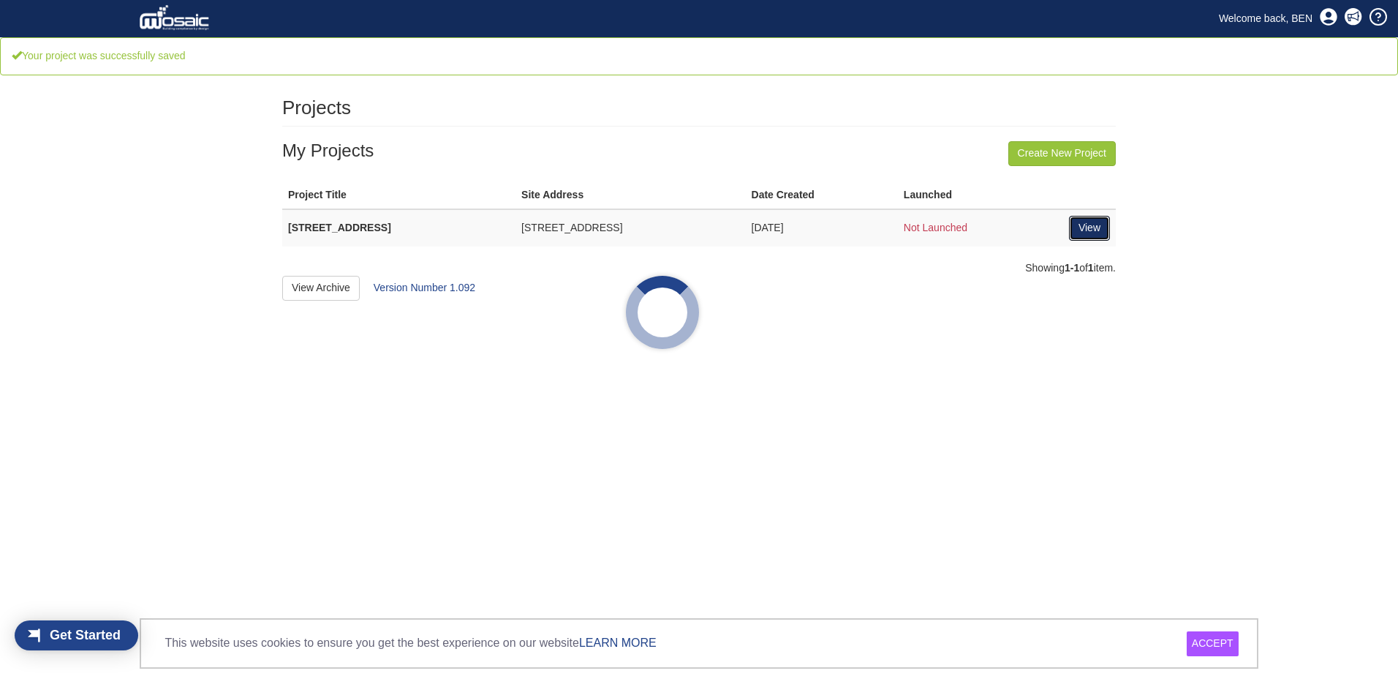
scroll to position [19, 83]
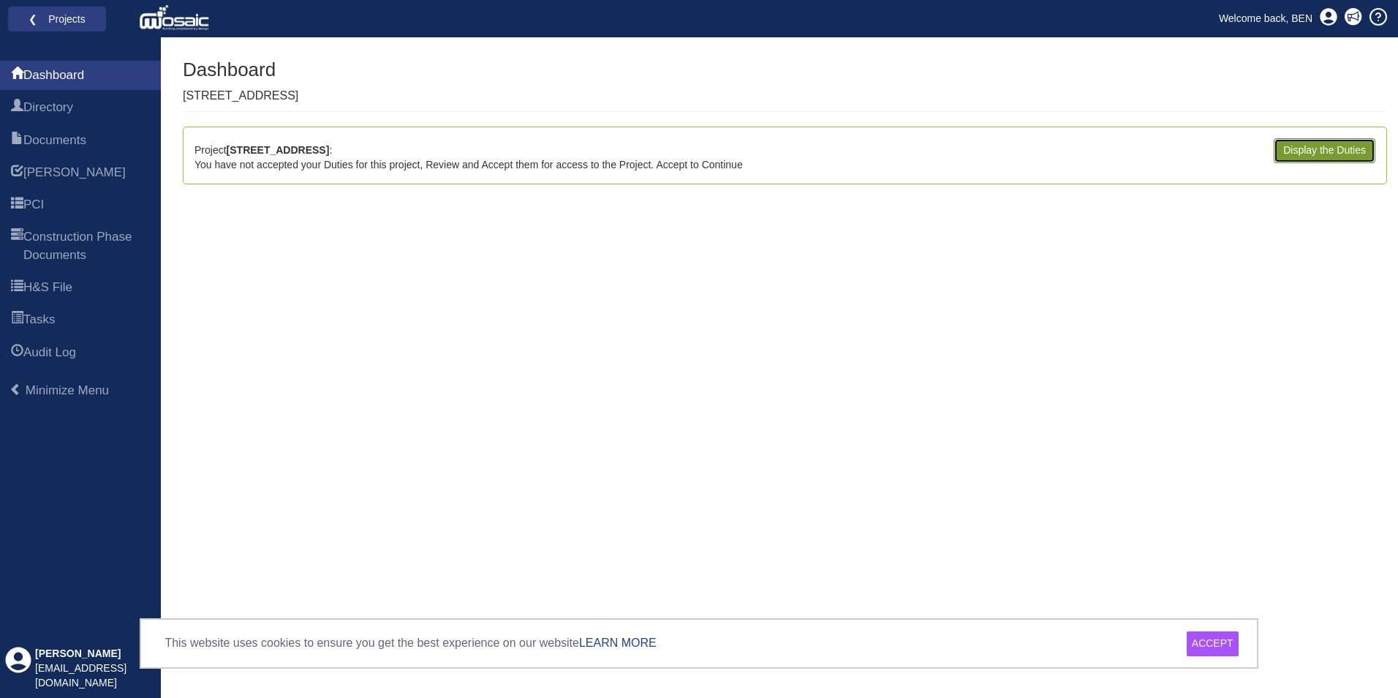
click at [1336, 153] on link "Display the Duties" at bounding box center [1325, 150] width 102 height 25
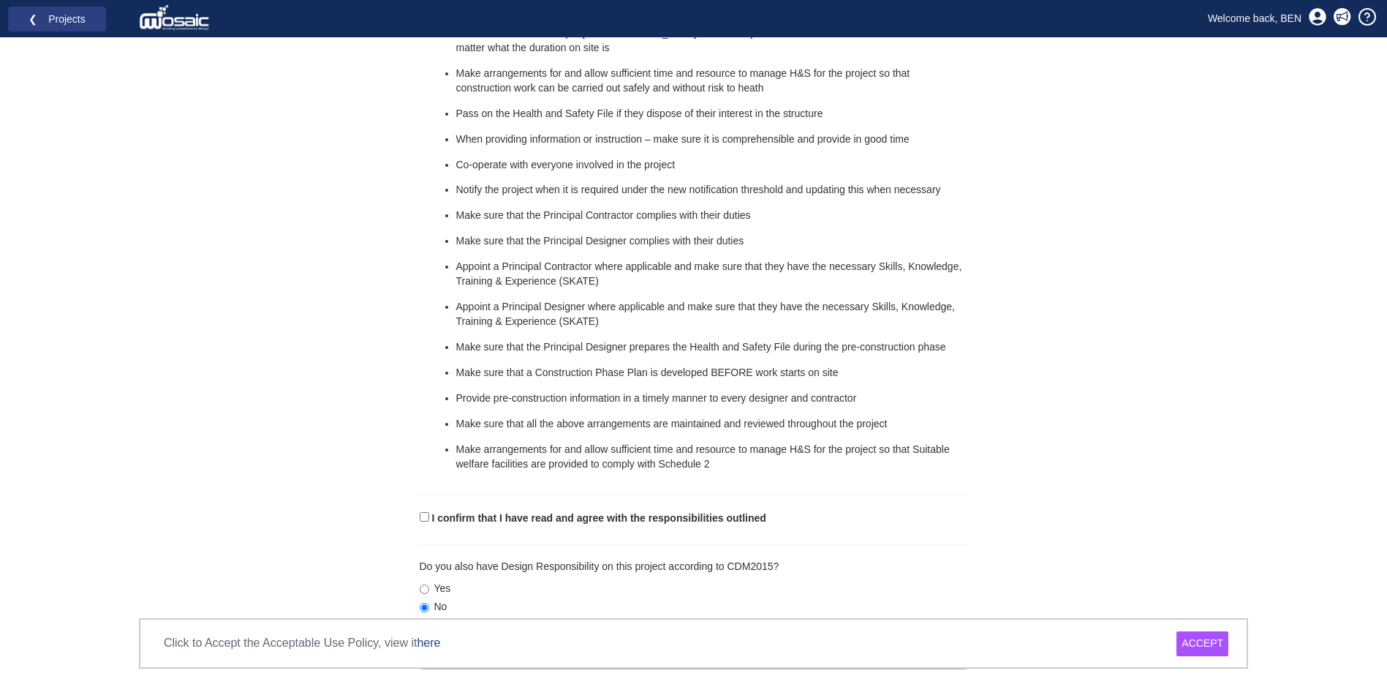
scroll to position [1115, 0]
click at [426, 519] on input "I confirm that I have read and agree with the responsibilities outlined" at bounding box center [425, 516] width 10 height 10
checkbox input "true"
click at [430, 587] on label "Yes" at bounding box center [435, 588] width 31 height 15
click at [429, 587] on input "Yes" at bounding box center [425, 589] width 10 height 10
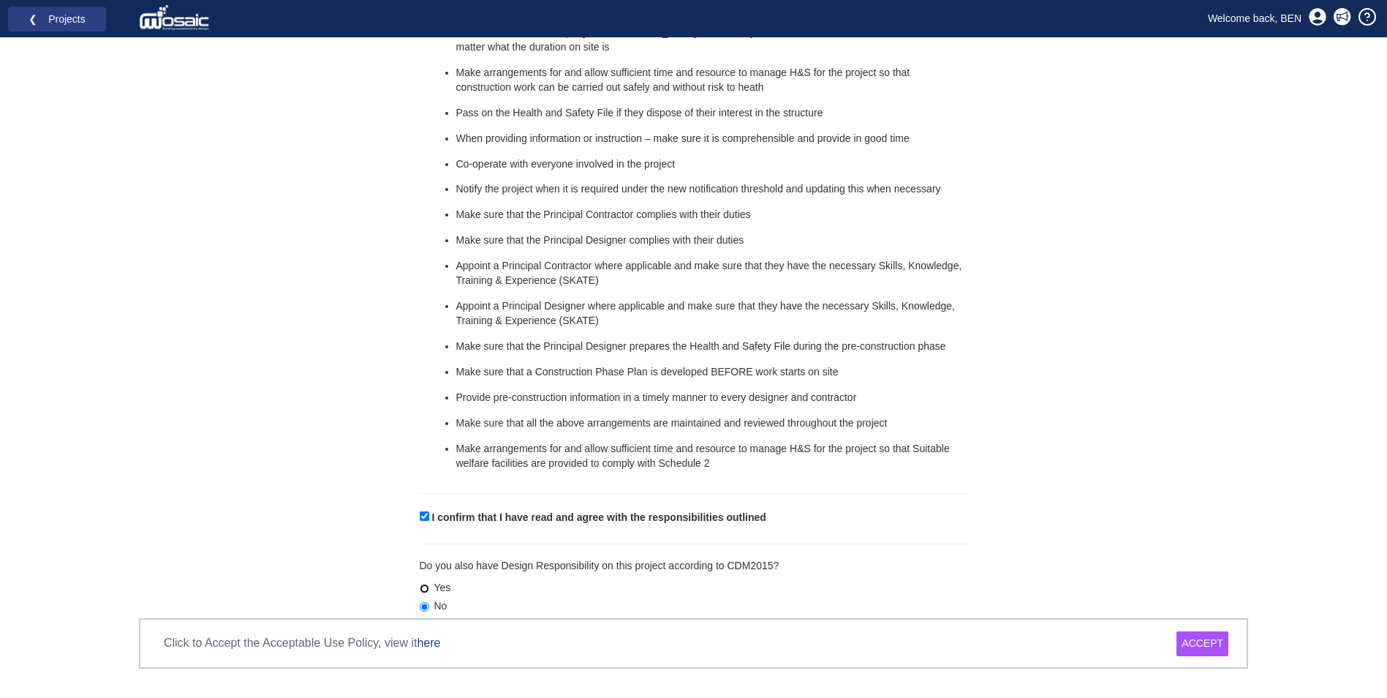
radio input "true"
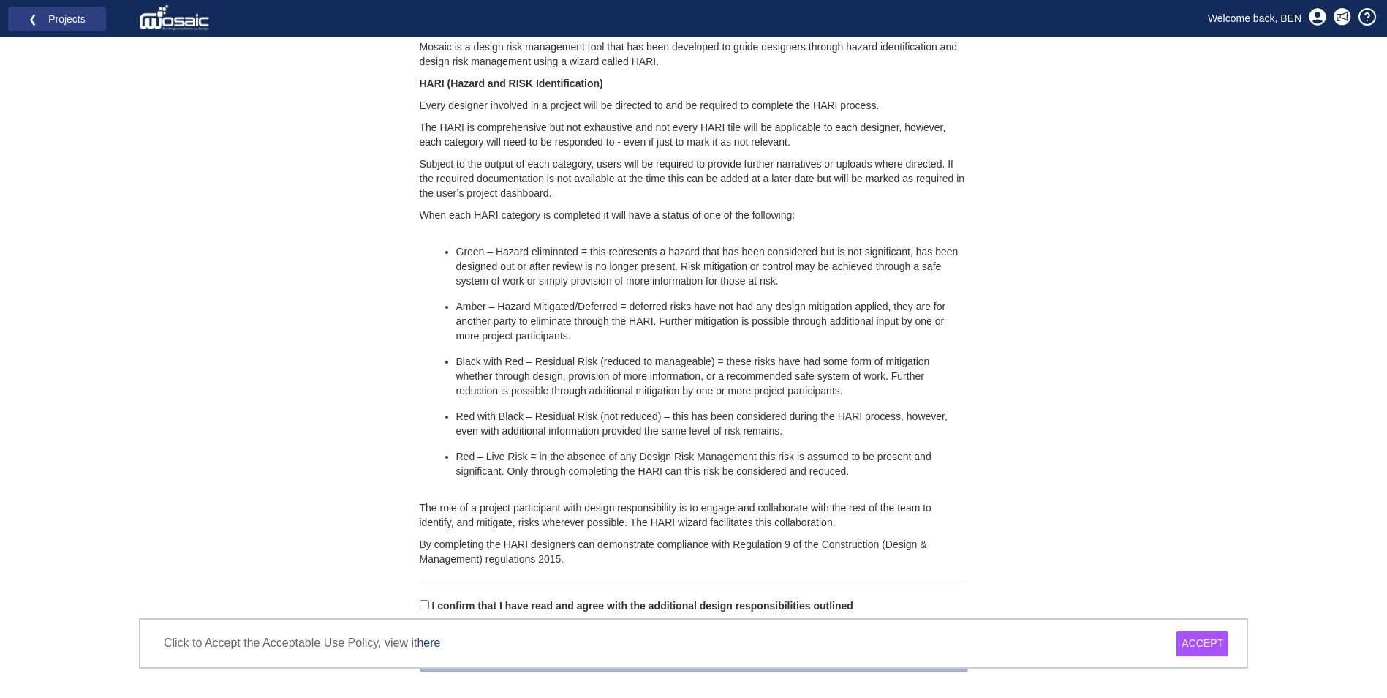
scroll to position [1790, 0]
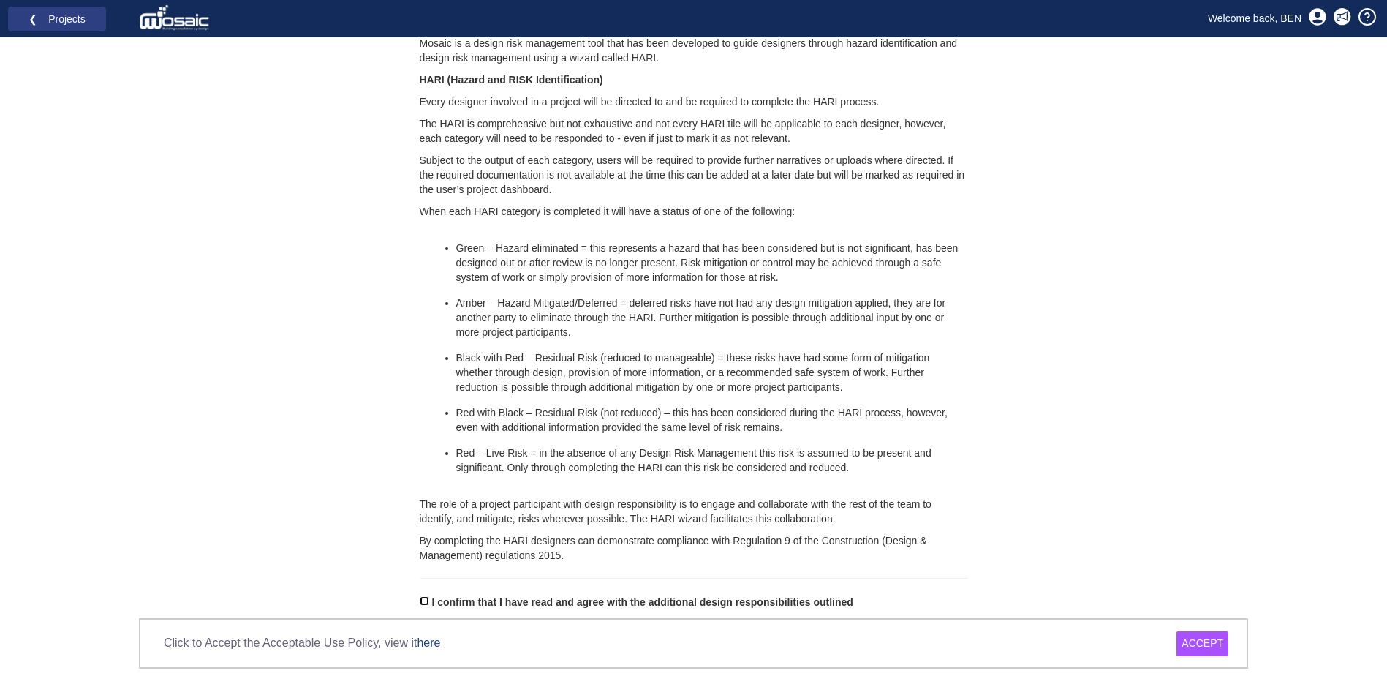
click at [426, 598] on input "I confirm that I have read and agree with the additional design responsibilitie…" at bounding box center [425, 601] width 10 height 10
checkbox input "true"
click at [1208, 647] on div "ACCEPT" at bounding box center [1203, 643] width 52 height 25
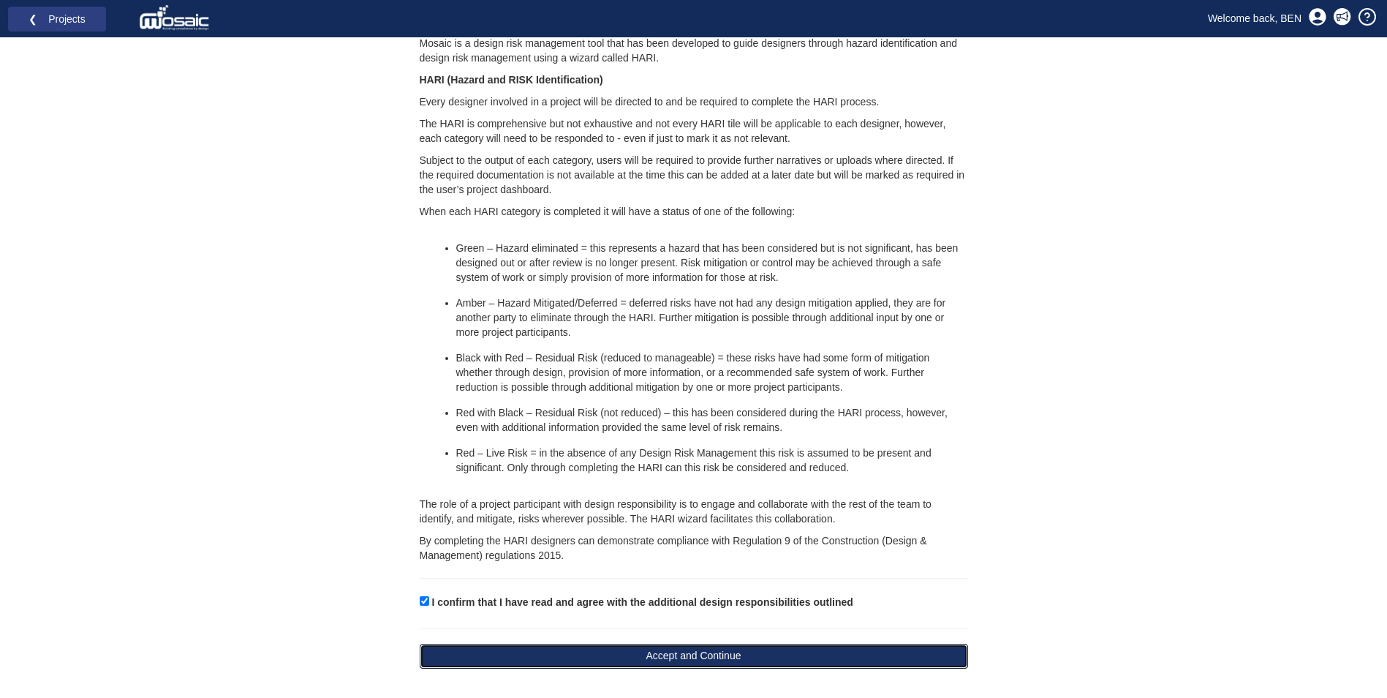
click at [736, 649] on button "Accept and Continue" at bounding box center [694, 656] width 549 height 25
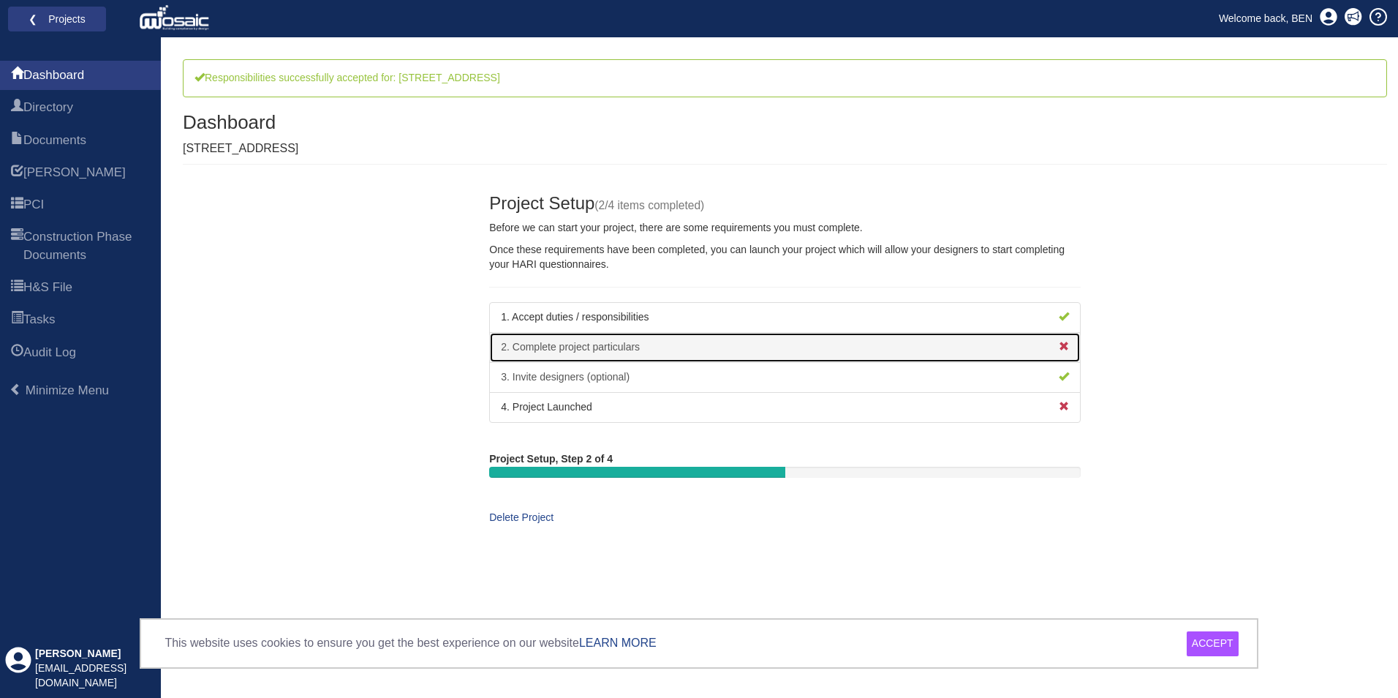
click at [639, 353] on link "2. Complete project particulars" at bounding box center [785, 347] width 592 height 31
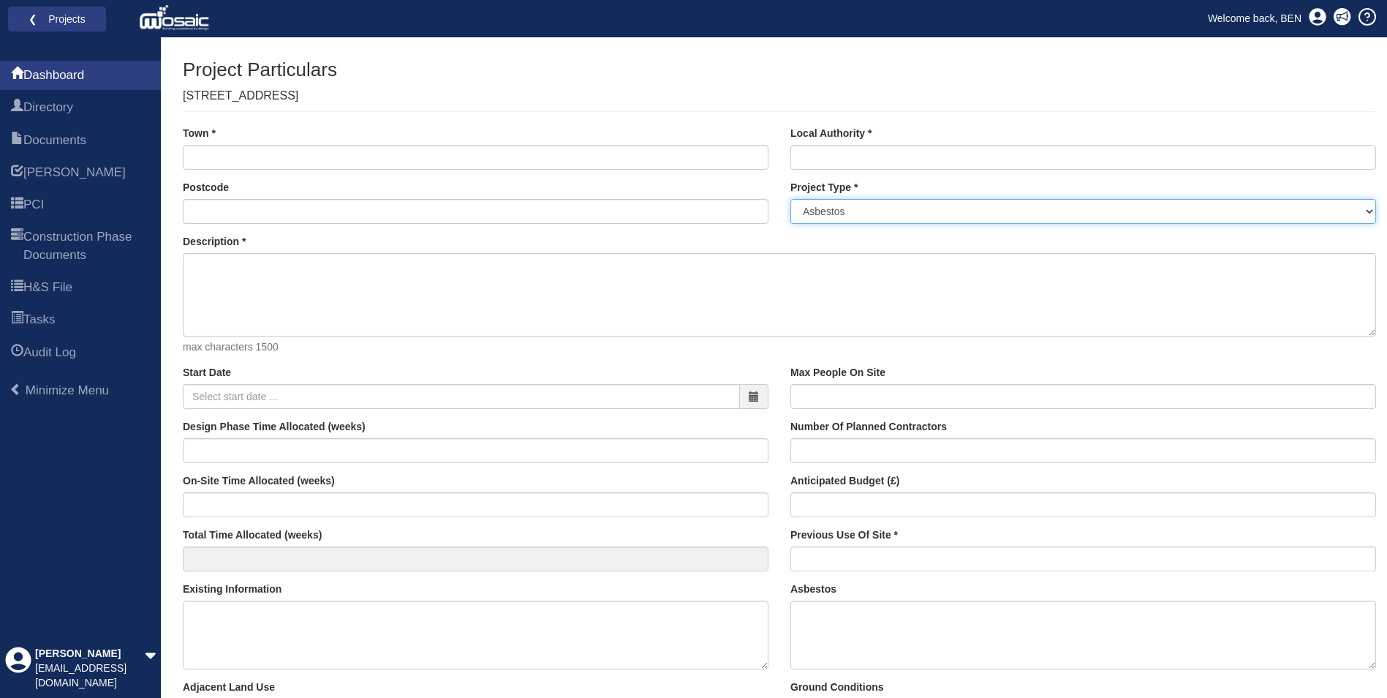
click at [822, 217] on select "Asbestos Building Services Civil Engineering - New Build - Bridge Civil Enginee…" at bounding box center [1084, 211] width 586 height 25
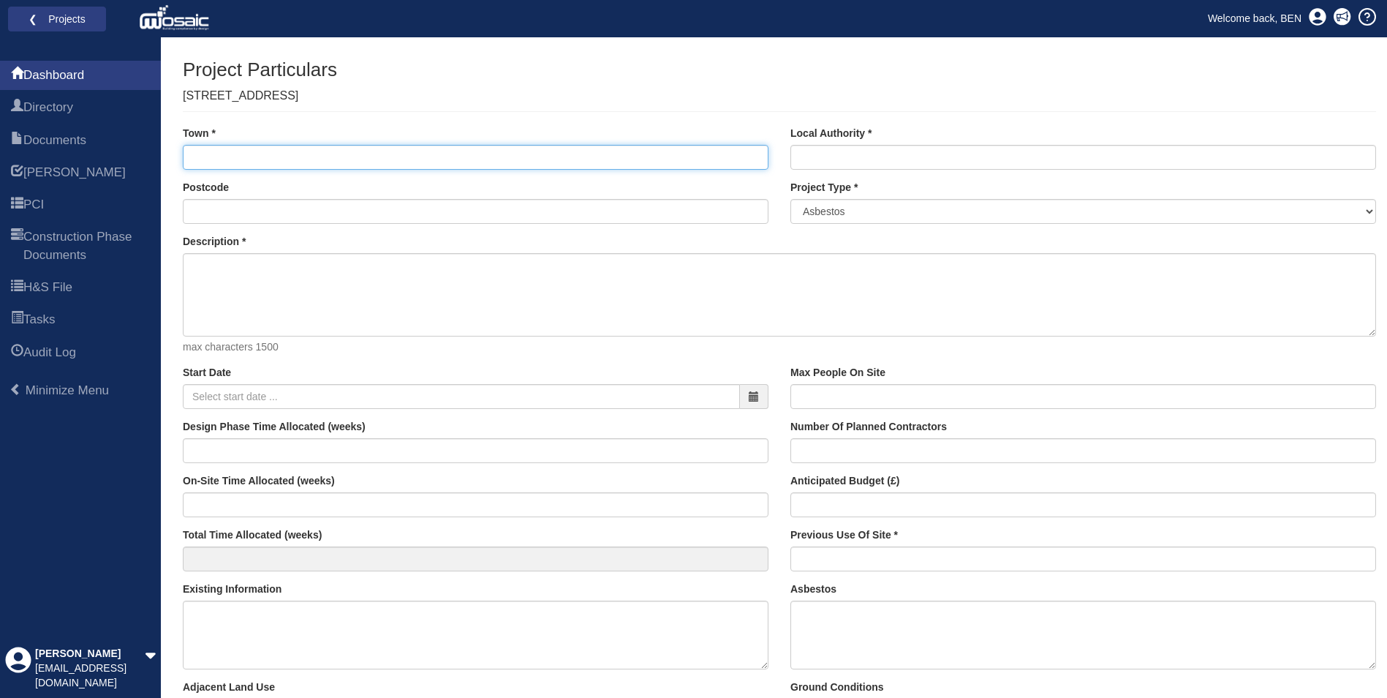
click at [235, 158] on input "Town" at bounding box center [476, 157] width 586 height 25
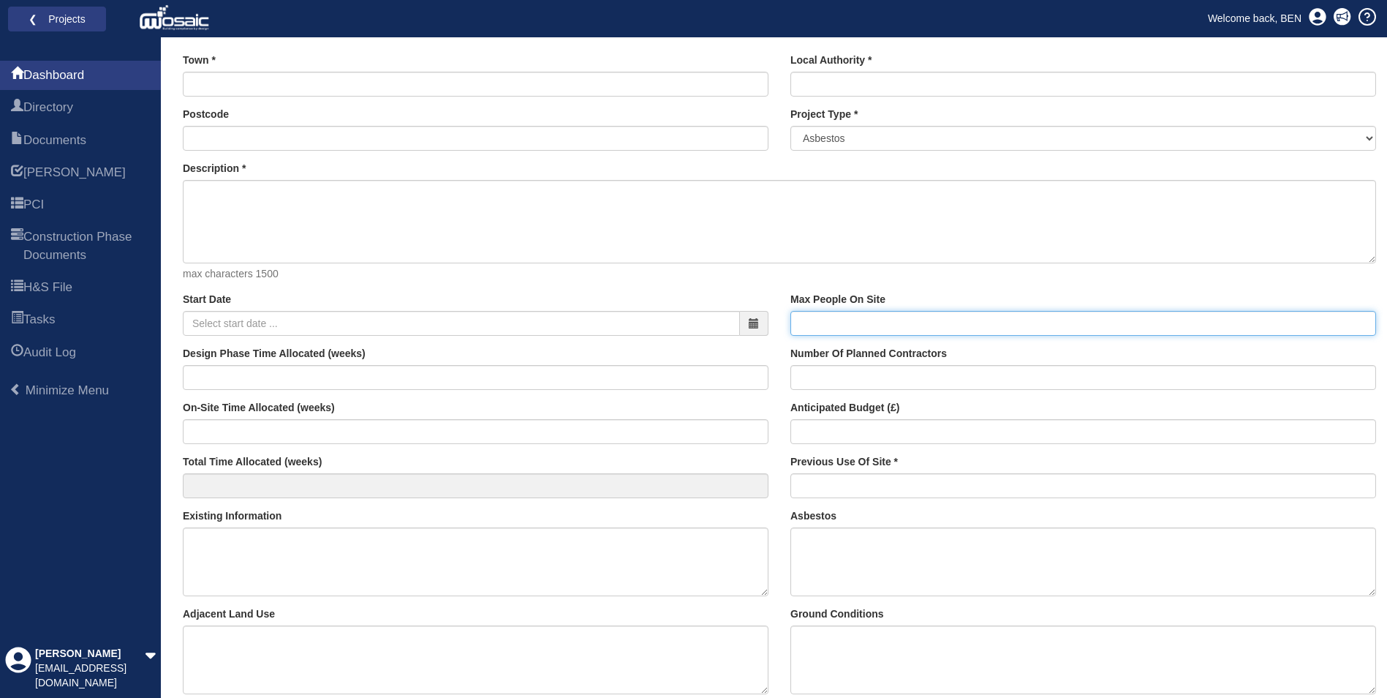
click at [828, 320] on input "Max People On Site" at bounding box center [1084, 323] width 586 height 25
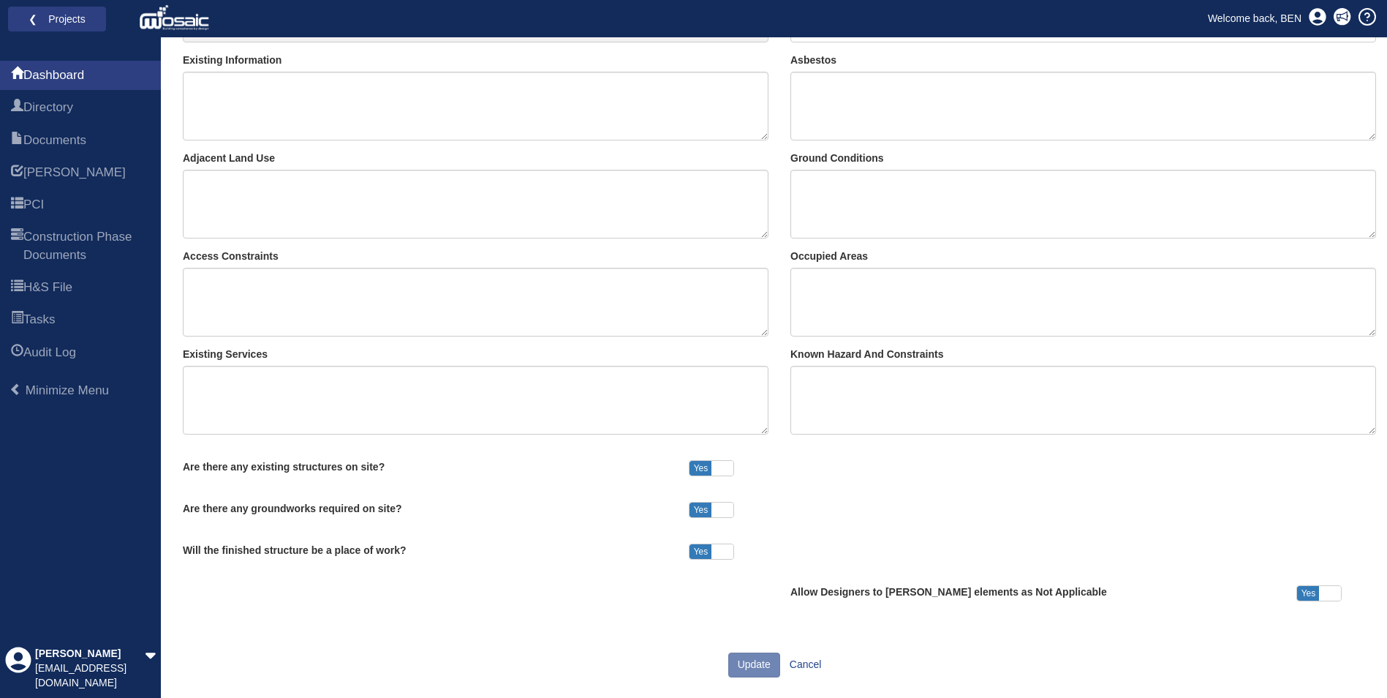
scroll to position [538, 0]
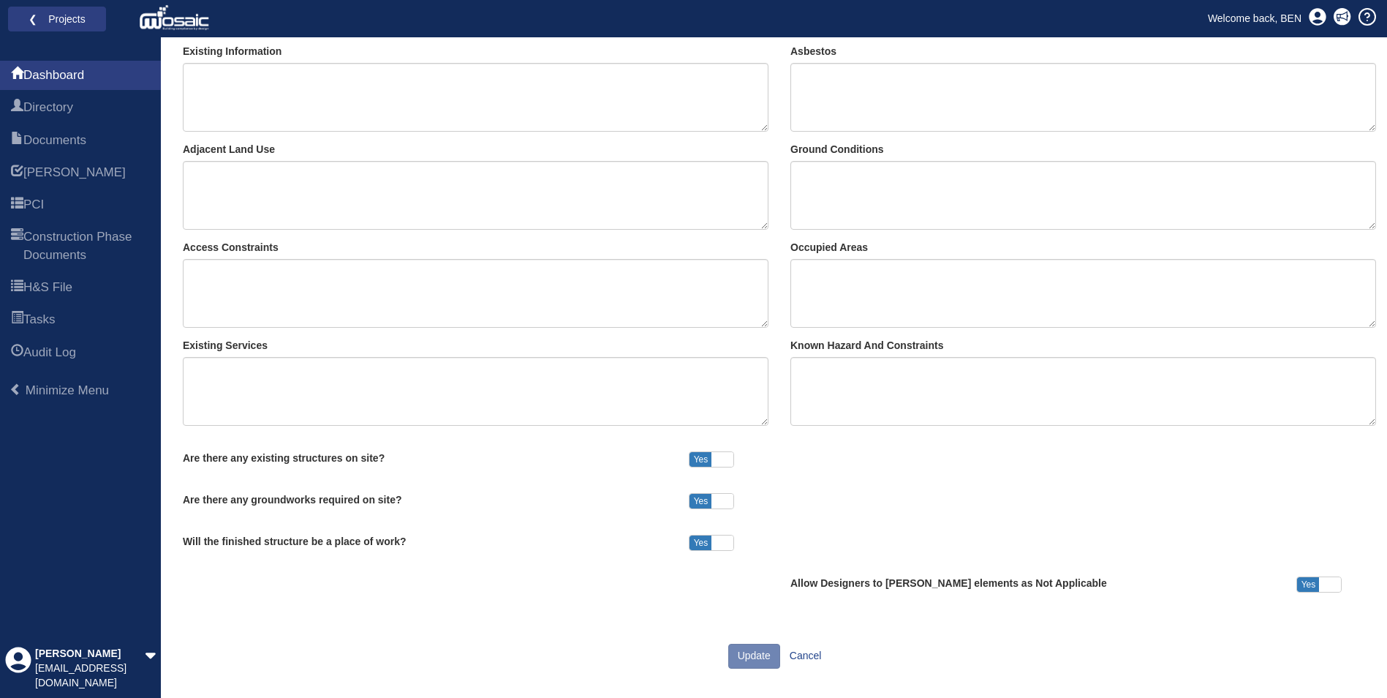
click at [703, 459] on span "Yes" at bounding box center [701, 459] width 22 height 15
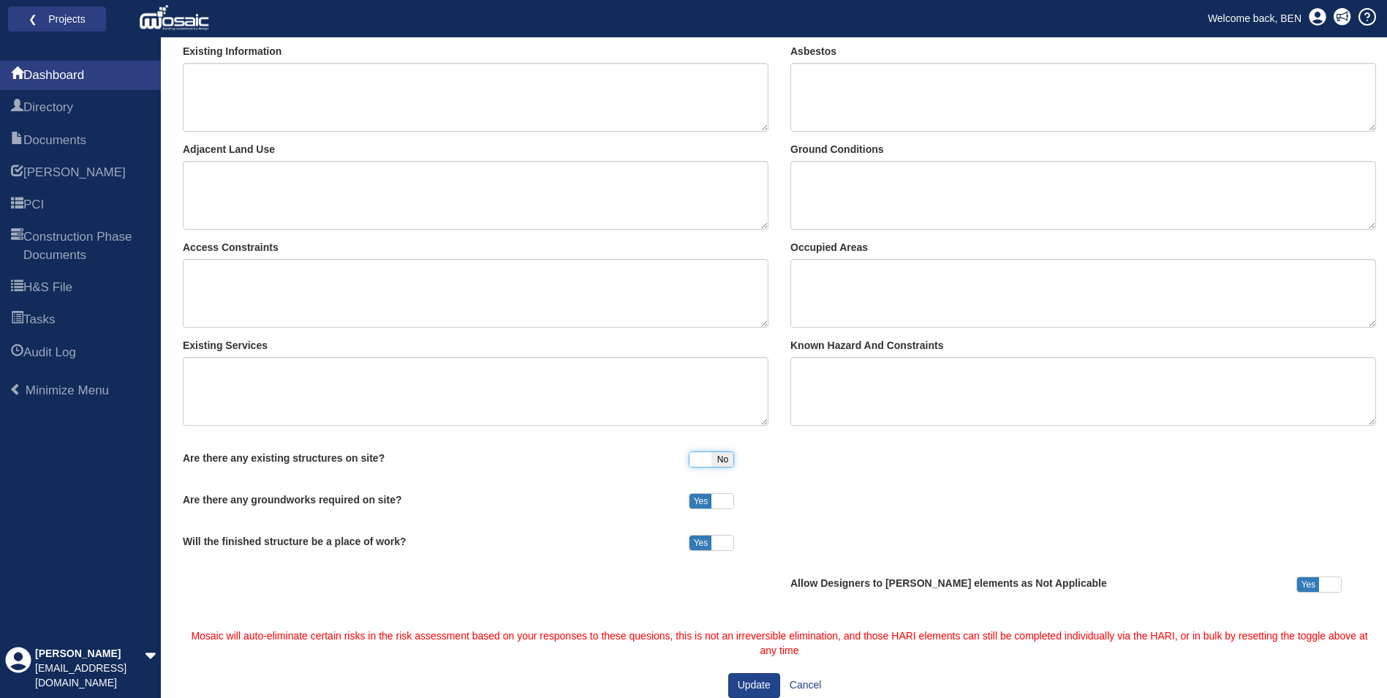
click at [703, 459] on span at bounding box center [701, 459] width 22 height 15
checkbox input "true"
click at [712, 544] on span at bounding box center [723, 542] width 22 height 15
checkbox input "false"
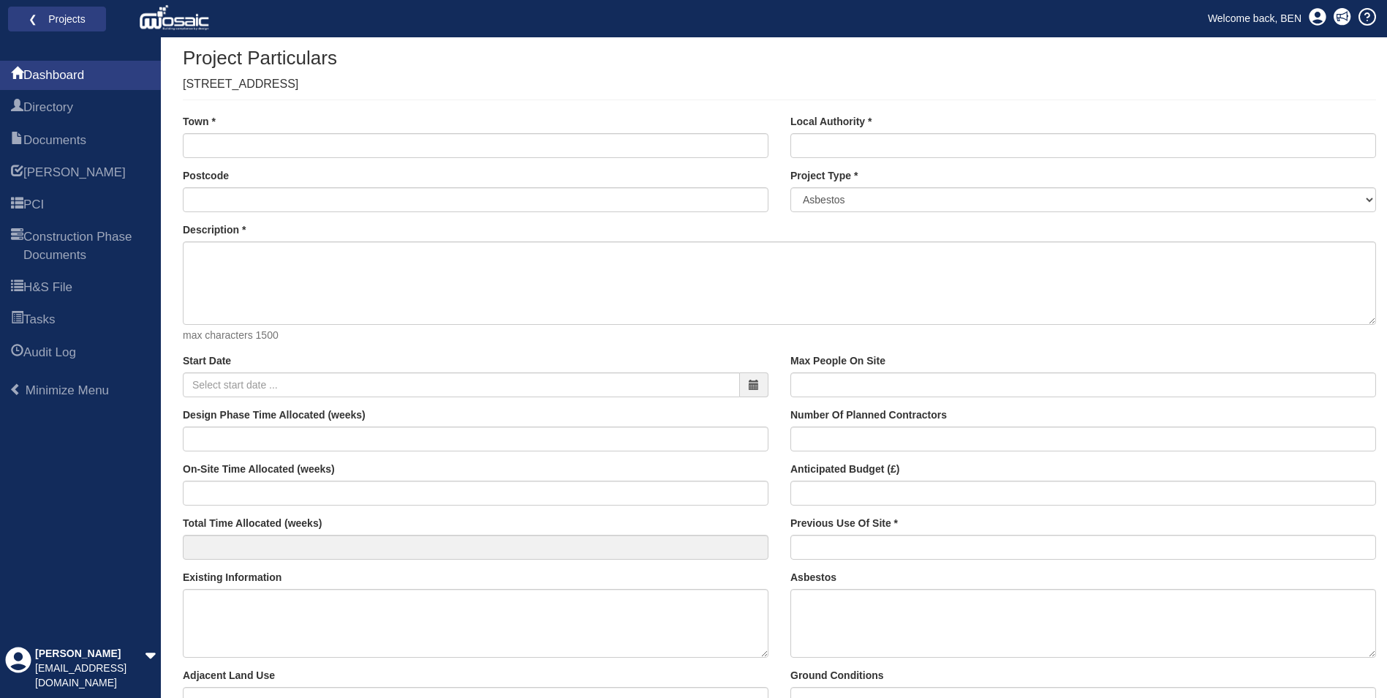
scroll to position [0, 0]
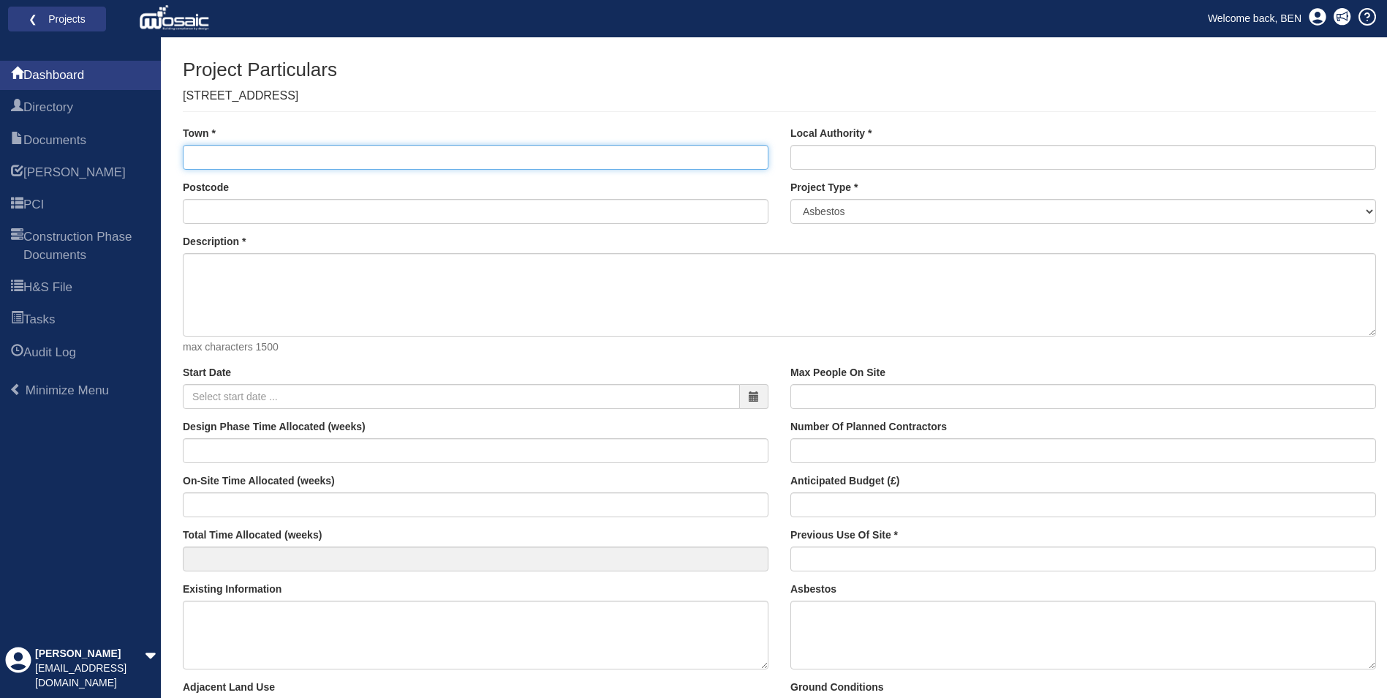
click at [200, 158] on input "Town" at bounding box center [476, 157] width 586 height 25
type input "SHEFFIELD"
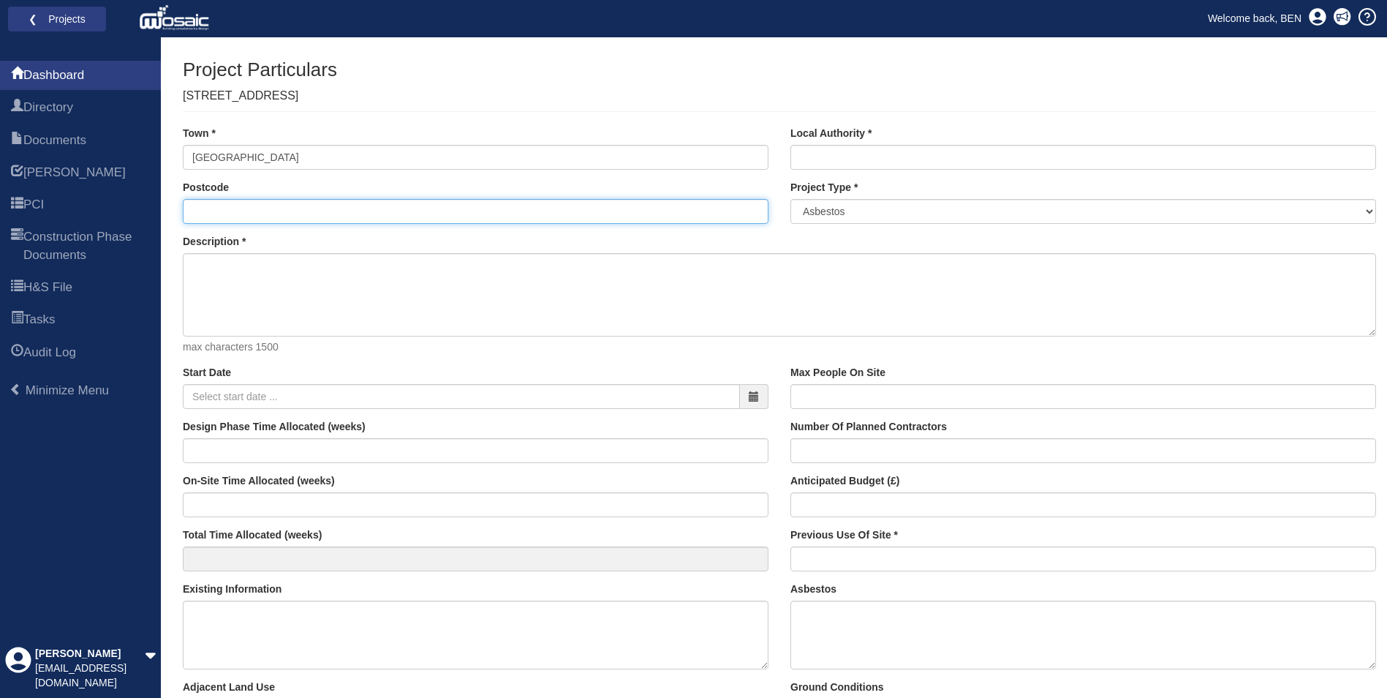
click at [247, 209] on input "Postcode" at bounding box center [476, 211] width 586 height 25
paste input "SHEFFIELD"
type input "S"
paste input "112 BOLEHILL LANE SHEFFIELD S10 1SD"
drag, startPoint x: 349, startPoint y: 211, endPoint x: 141, endPoint y: 202, distance: 207.9
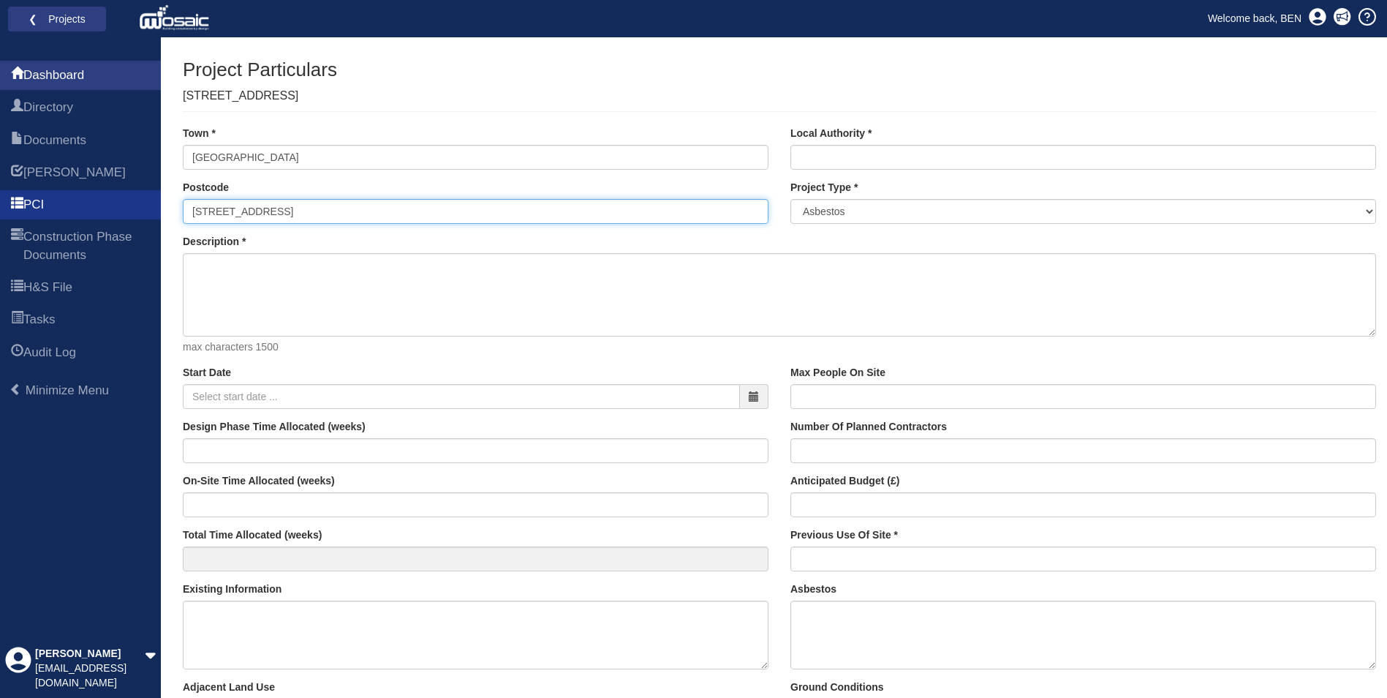
click at [141, 202] on div "Dashboard Directory Documents HARI PCI Construction Phase Documents H&S File Ta…" at bounding box center [693, 650] width 1387 height 1227
type input "S10 1SD"
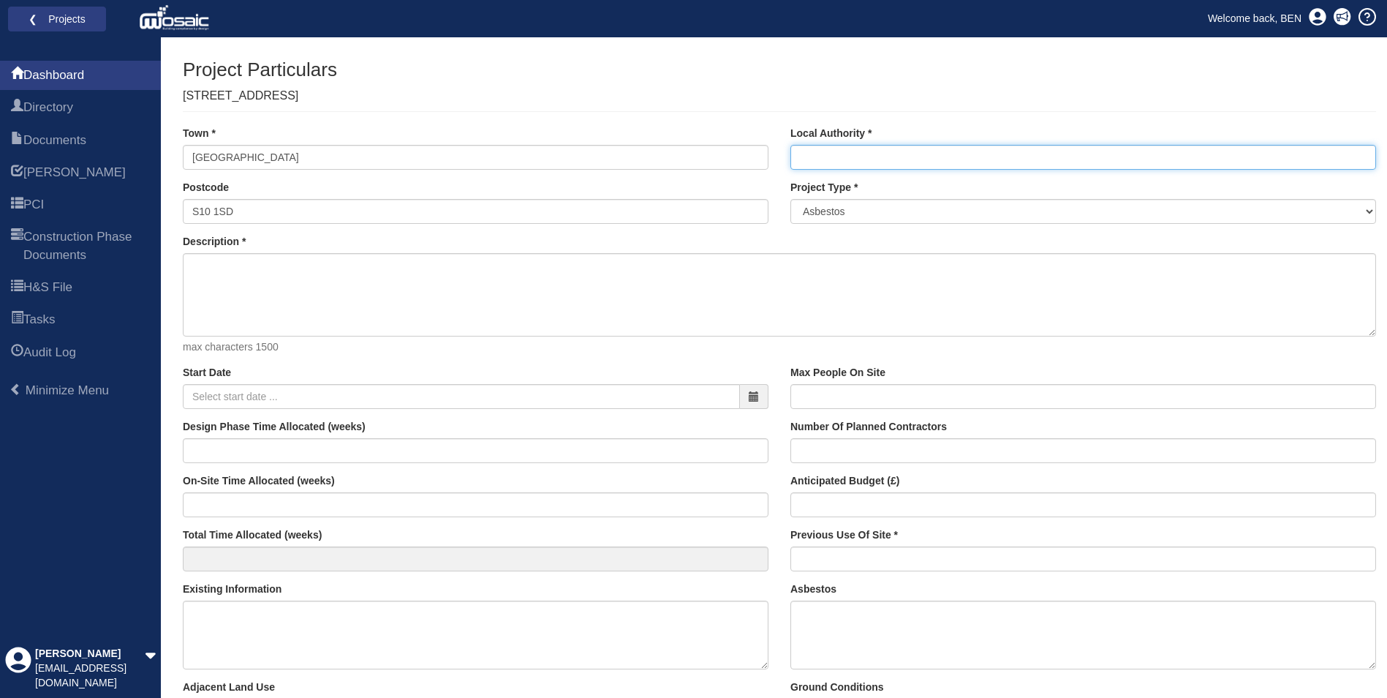
click at [832, 159] on input "Local Authority" at bounding box center [1084, 157] width 586 height 25
type input "SHEFFIELD"
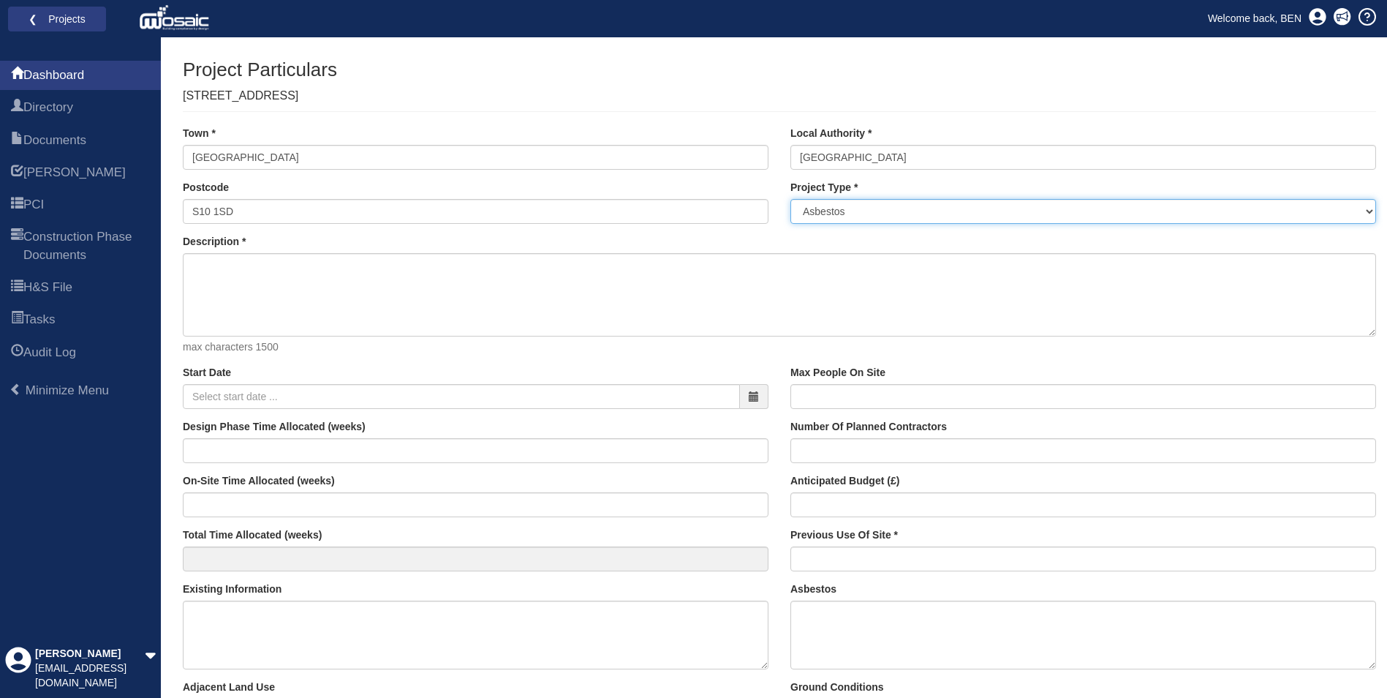
click at [840, 205] on select "Asbestos Building Services Civil Engineering - New Build - Bridge Civil Enginee…" at bounding box center [1084, 211] width 586 height 25
select select "1"
click at [791, 199] on select "Asbestos Building Services Civil Engineering - New Build - Bridge Civil Enginee…" at bounding box center [1084, 211] width 586 height 25
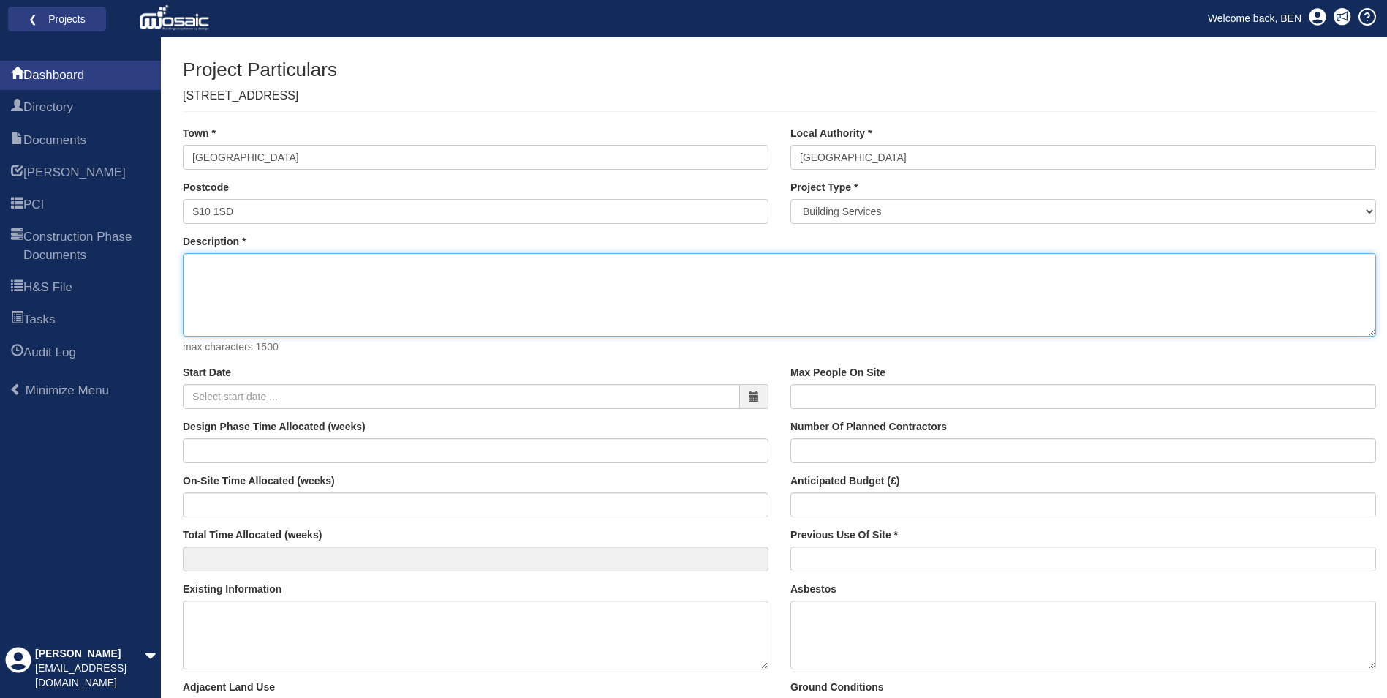
click at [374, 284] on textarea "Description" at bounding box center [780, 294] width 1194 height 83
type textarea "DEMOLITION OF AN EXISTING GARAGE. ERECTION OF A SINGLE STOREY SIDE EXTENSION AN…"
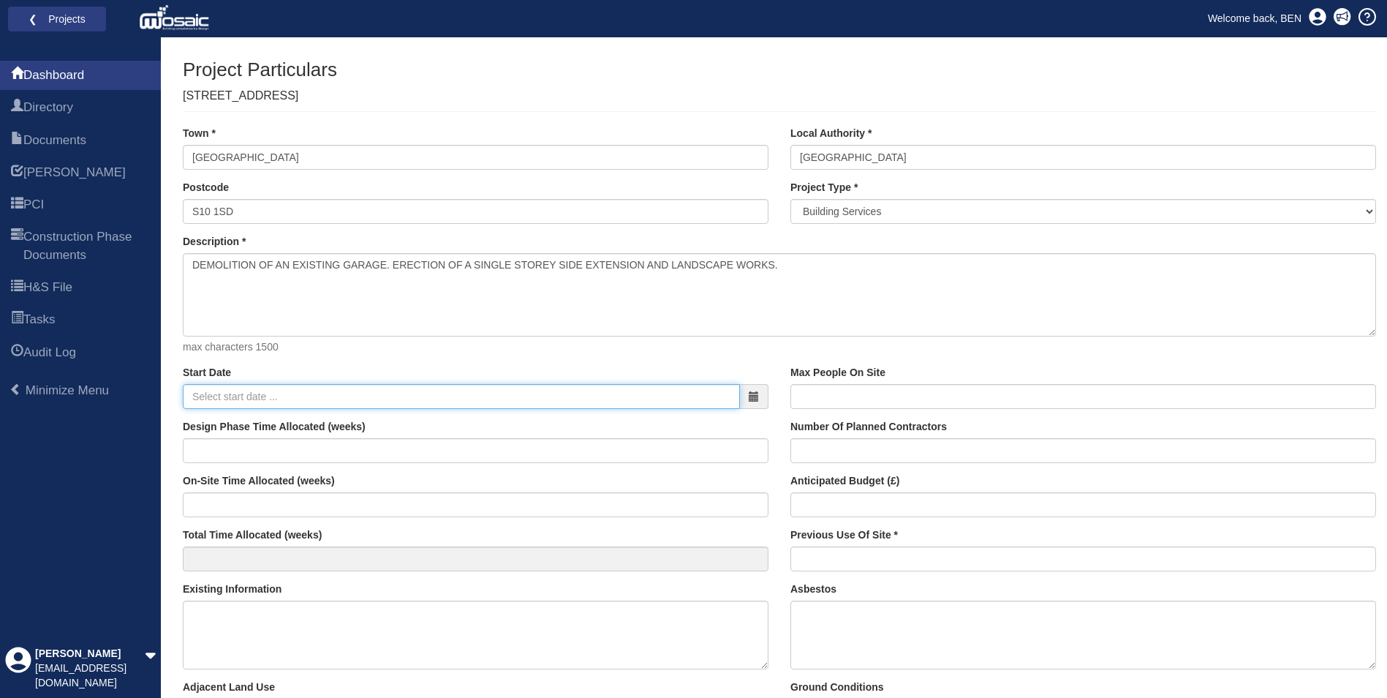
click at [232, 394] on input "Start Date" at bounding box center [461, 396] width 557 height 25
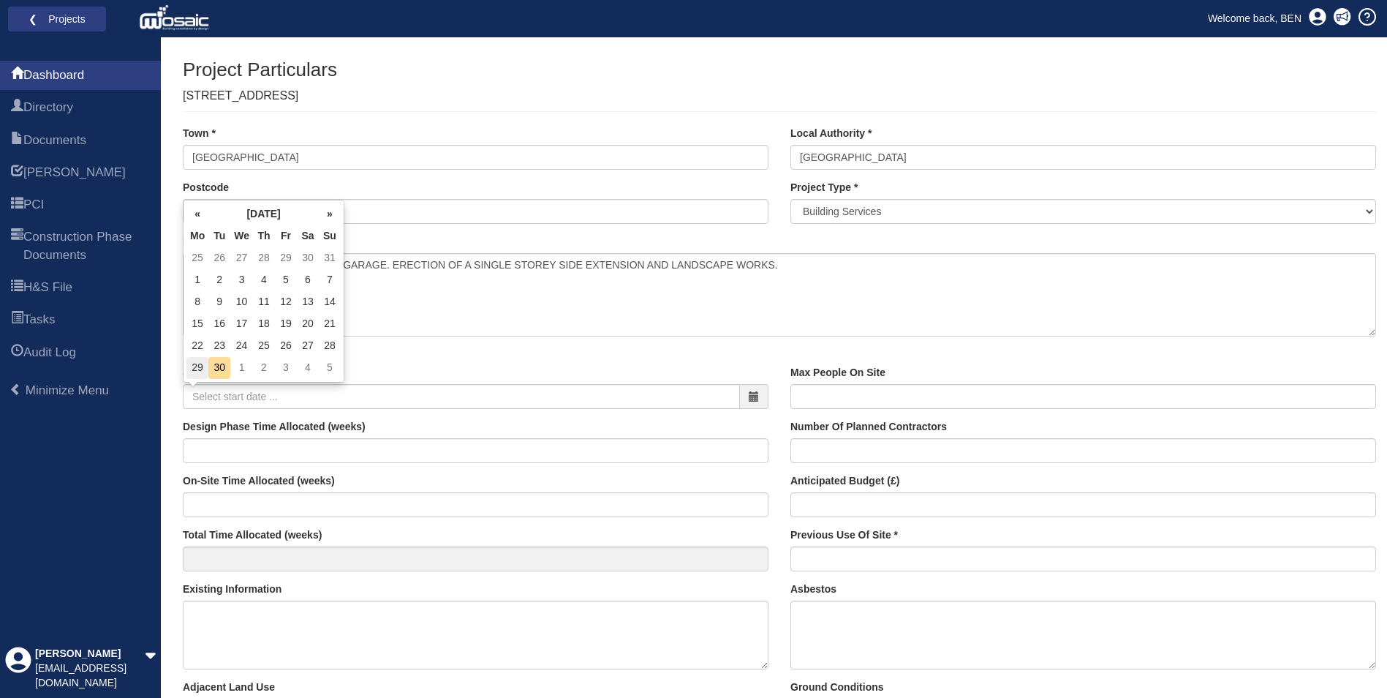
click at [199, 369] on td "29" at bounding box center [198, 368] width 22 height 22
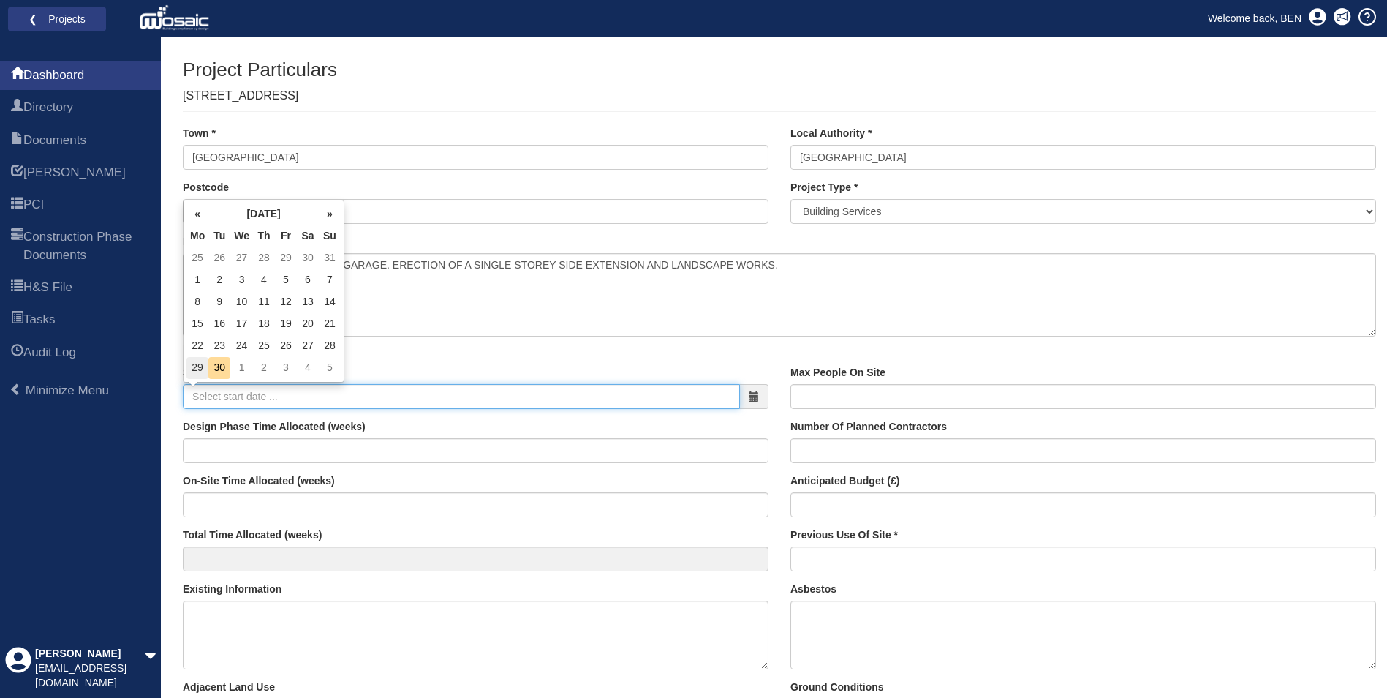
type input "29-09-2025"
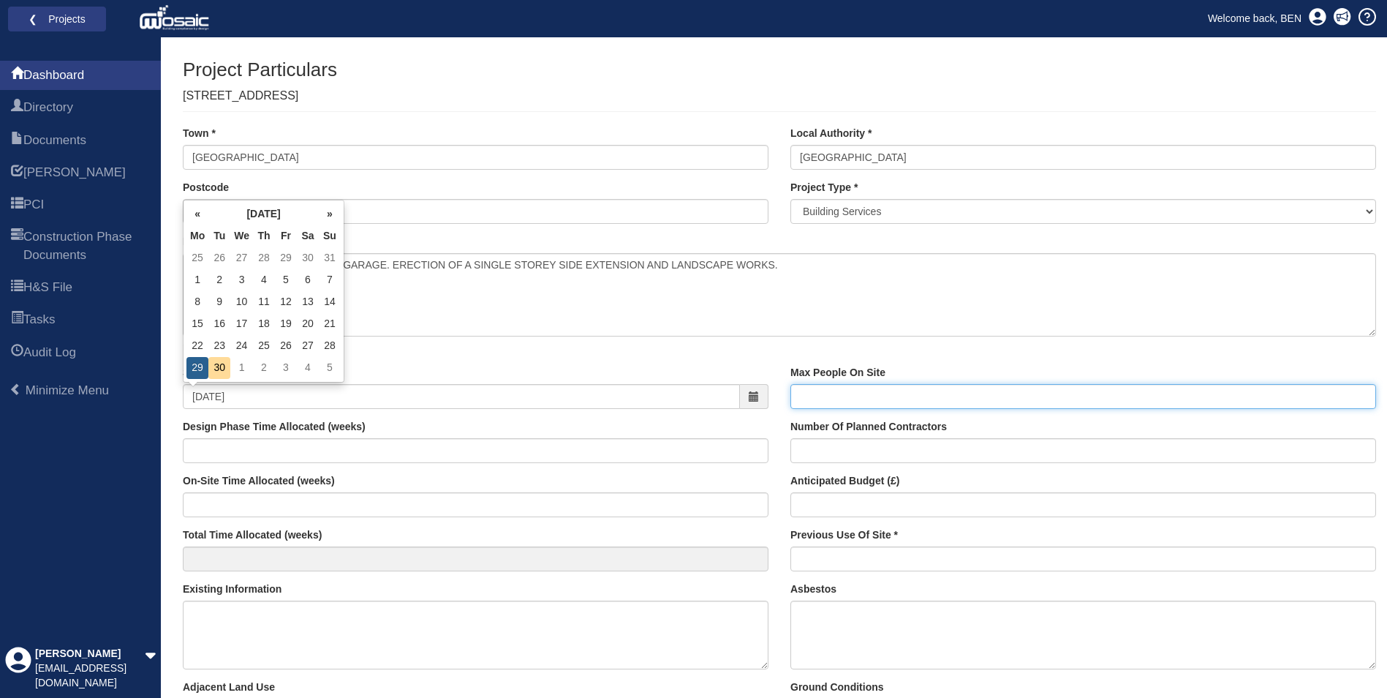
click at [813, 395] on input "Max People On Site" at bounding box center [1084, 396] width 586 height 25
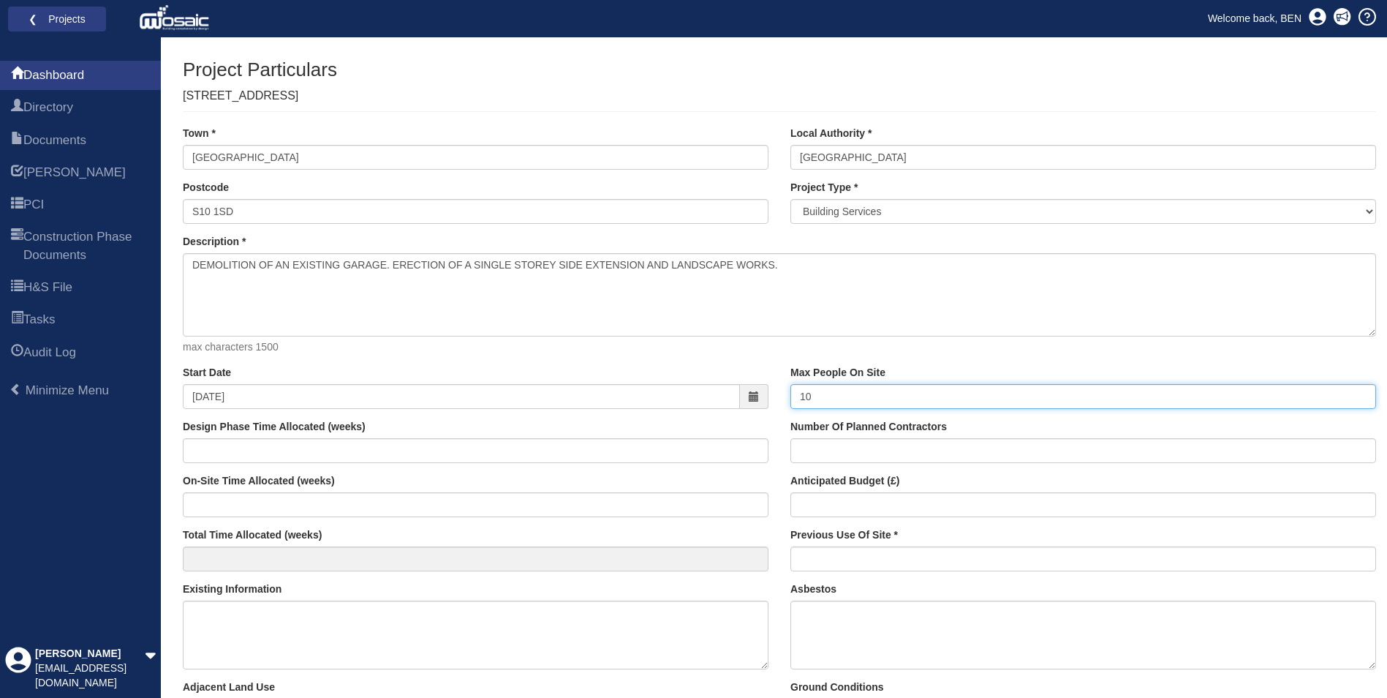
type input "10"
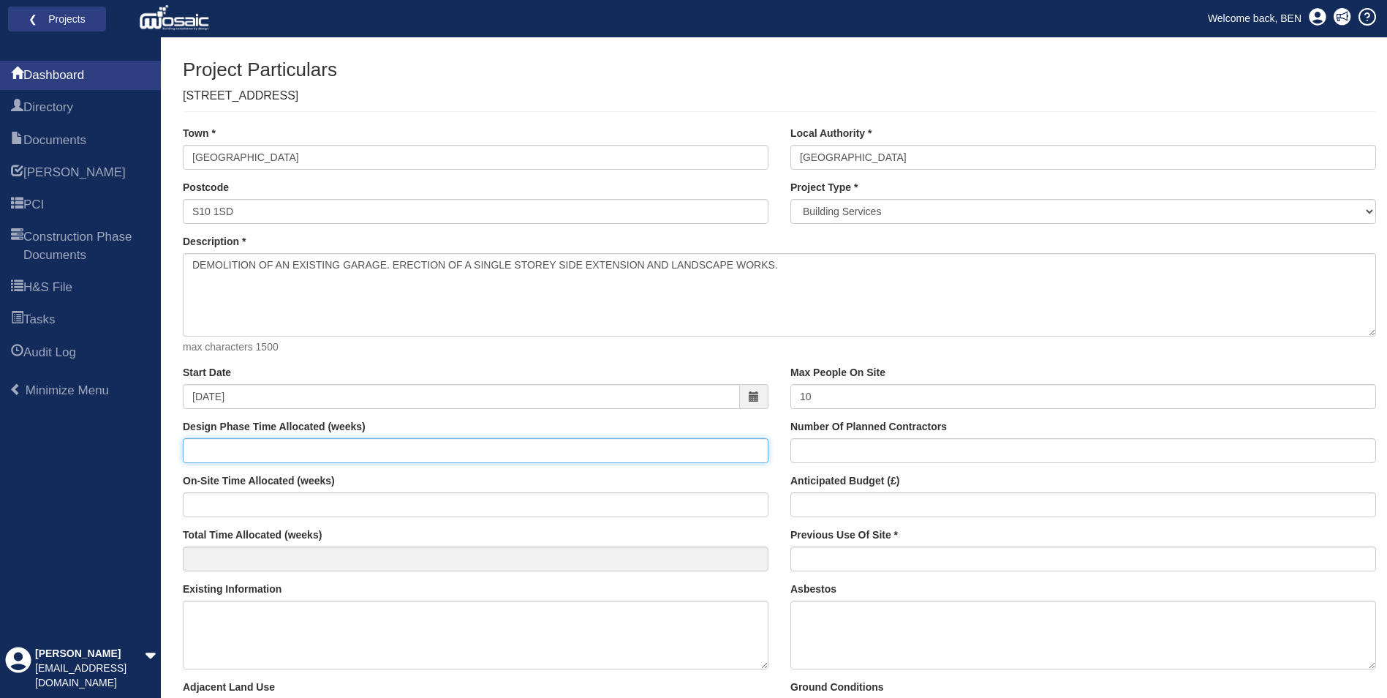
click at [261, 448] on input "Design Phase Time Allocated (weeks)" at bounding box center [476, 450] width 586 height 25
click at [750, 451] on input "-1" at bounding box center [476, 450] width 586 height 25
click at [753, 447] on input "0" at bounding box center [476, 450] width 586 height 25
click at [753, 447] on input "1" at bounding box center [476, 450] width 586 height 25
click at [753, 447] on input "2" at bounding box center [476, 450] width 586 height 25
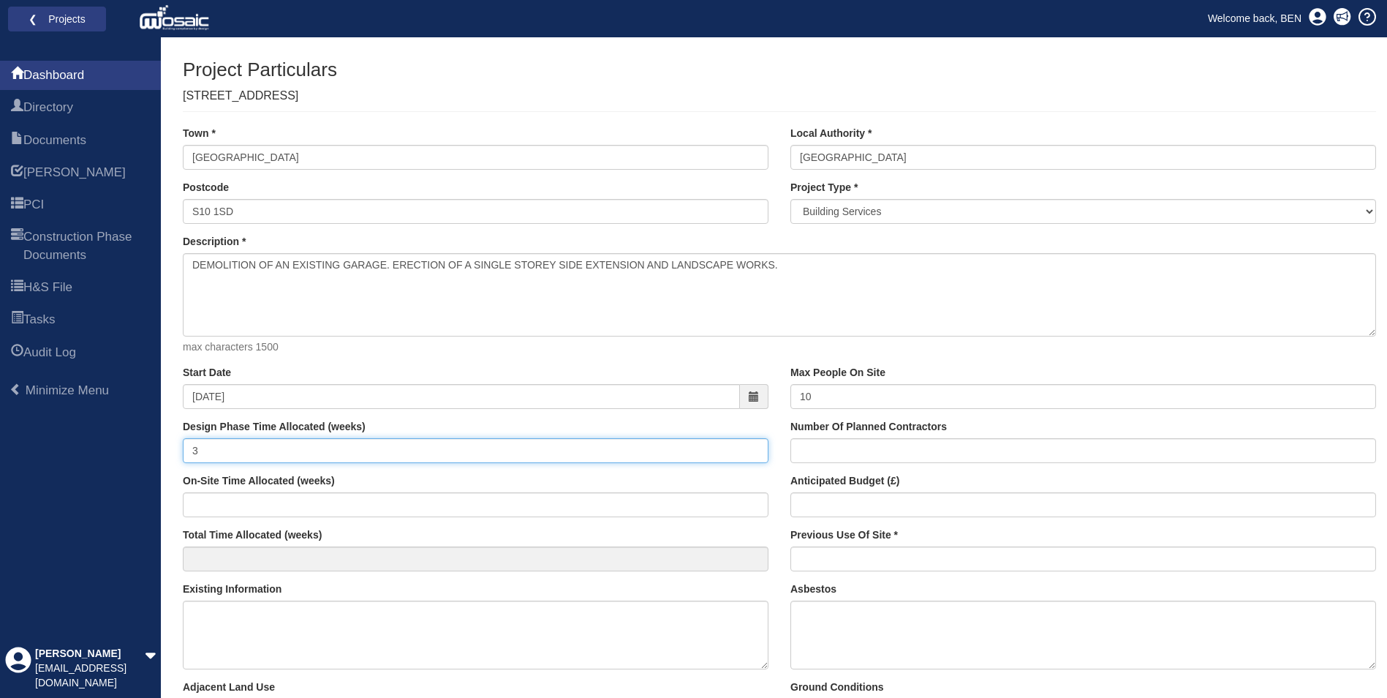
click at [753, 447] on input "3" at bounding box center [476, 450] width 586 height 25
click at [753, 447] on input "4" at bounding box center [476, 450] width 586 height 25
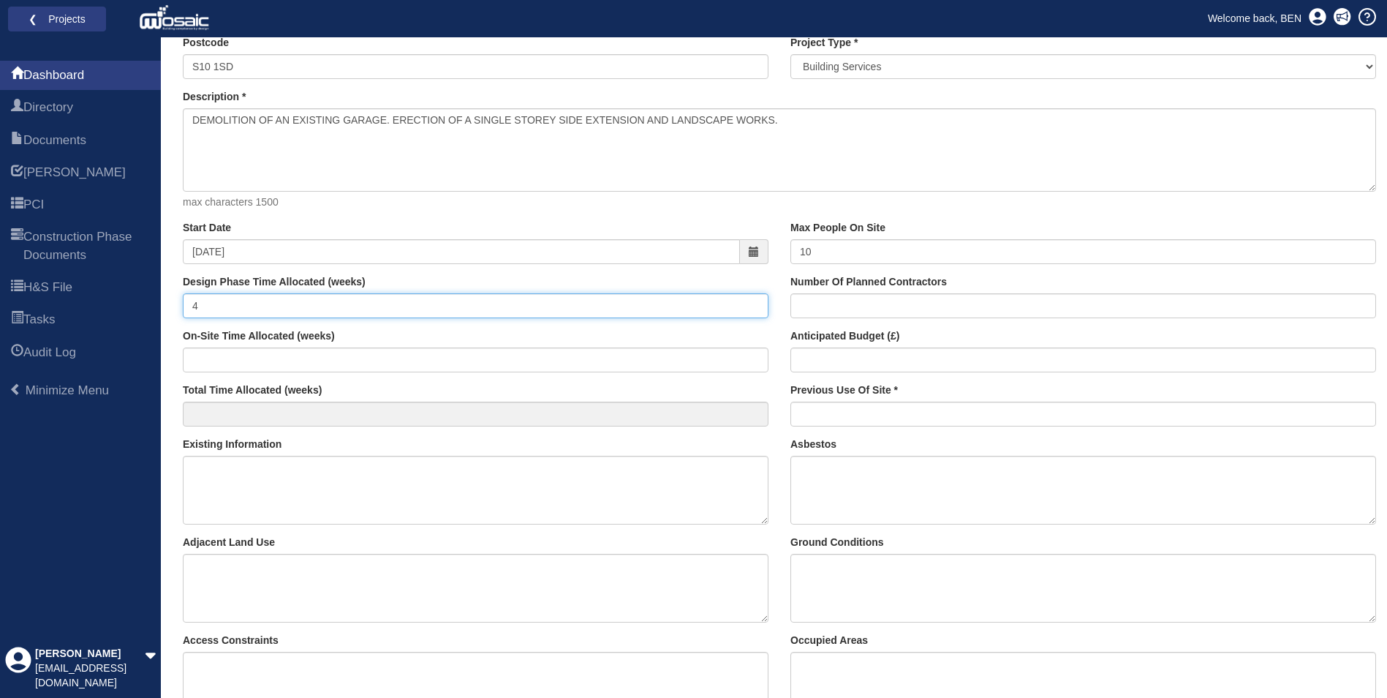
scroll to position [146, 0]
click at [753, 302] on input "5" at bounding box center [476, 304] width 586 height 25
type input "6"
click at [753, 302] on input "6" at bounding box center [476, 304] width 586 height 25
click at [843, 305] on input "Number Of Planned Contractors" at bounding box center [1084, 304] width 586 height 25
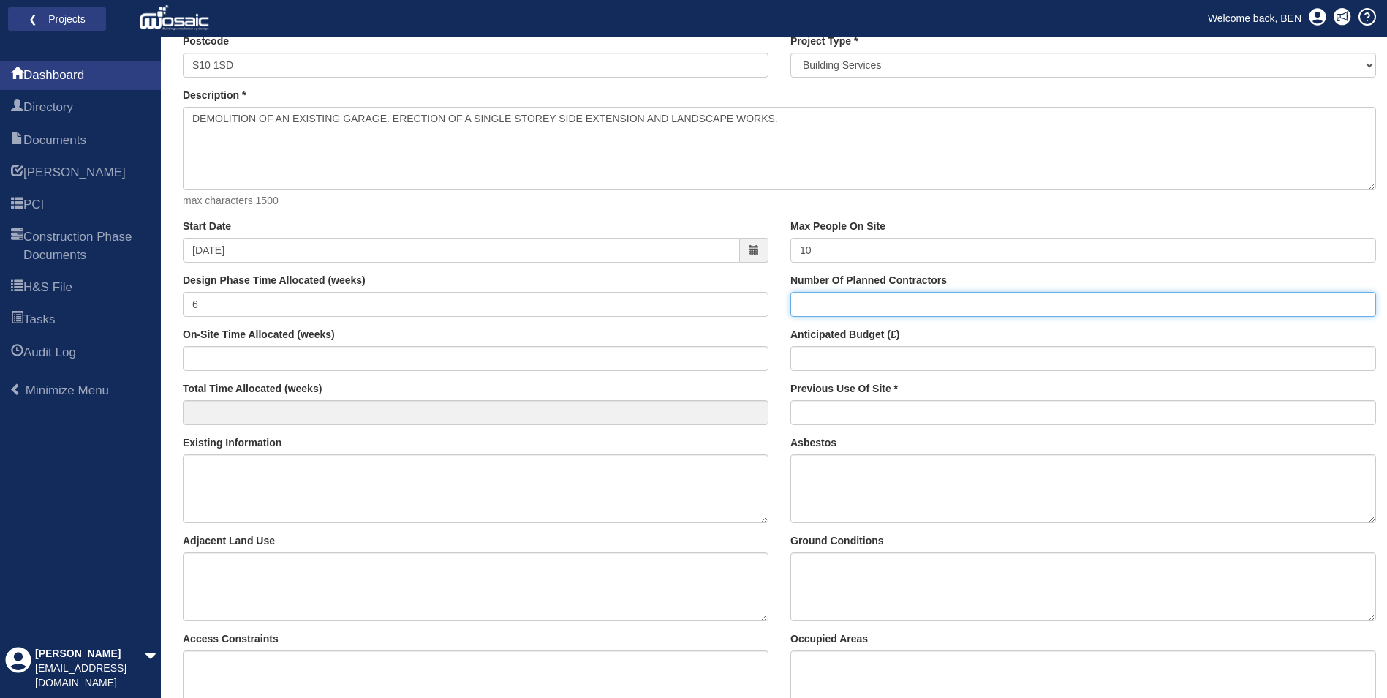
type input "2"
type input "3"
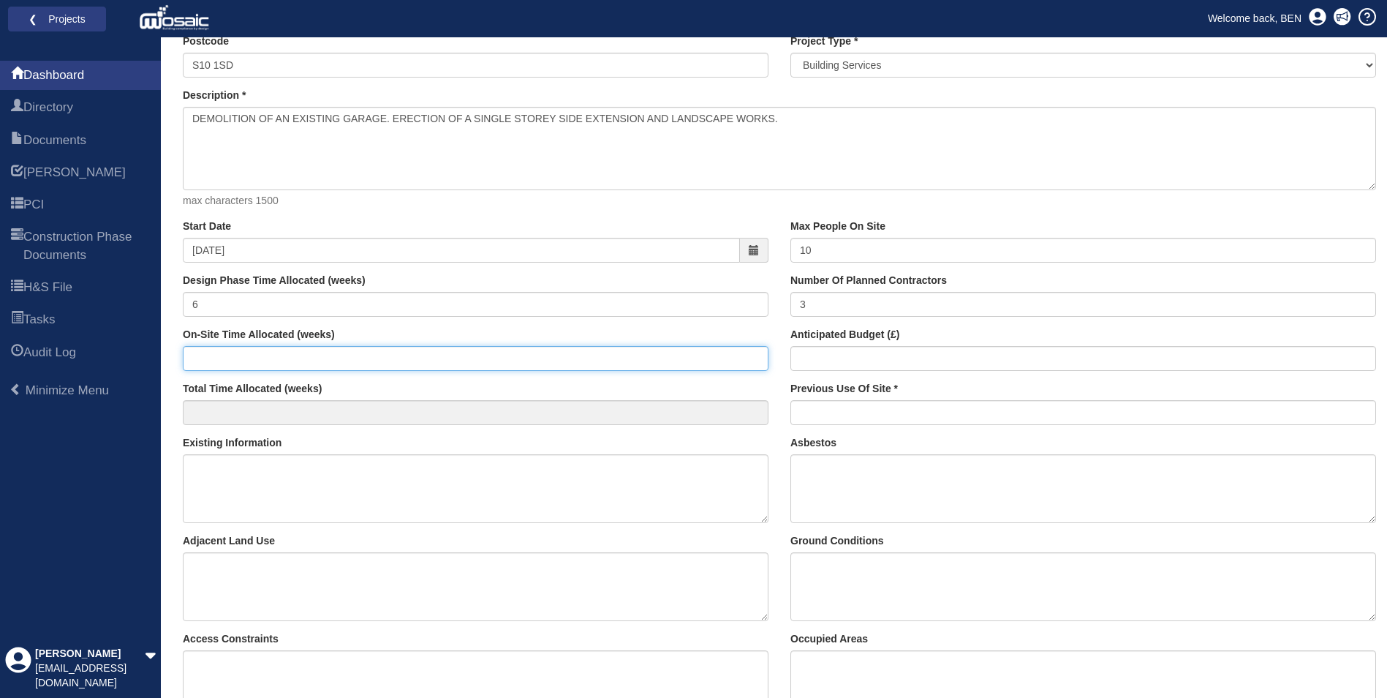
click at [219, 356] on input "On-Site Time Allocated (weeks)" at bounding box center [476, 358] width 586 height 25
click at [753, 355] on input "1" at bounding box center [476, 358] width 586 height 25
type input "24"
click at [754, 354] on input "24" at bounding box center [476, 358] width 586 height 25
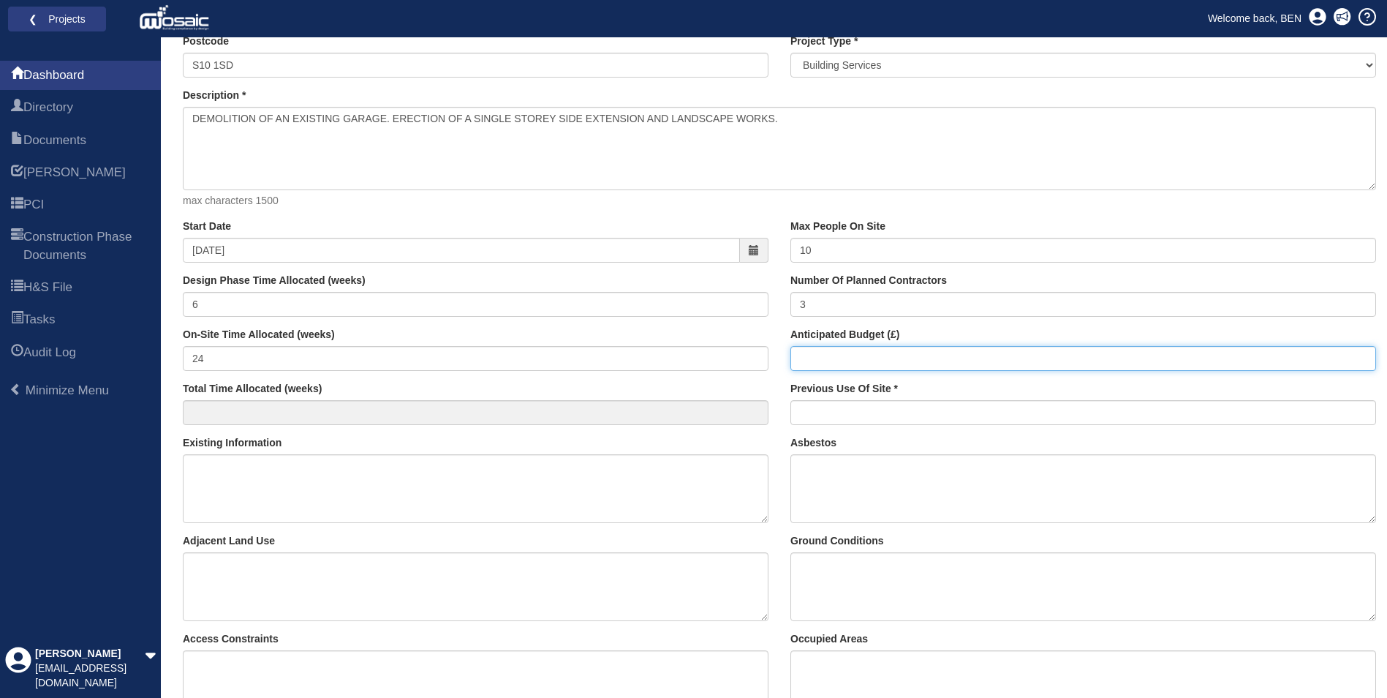
type input "30"
click at [832, 357] on input "Anticipated Budget (£)" at bounding box center [1084, 358] width 586 height 25
type input "80,000"
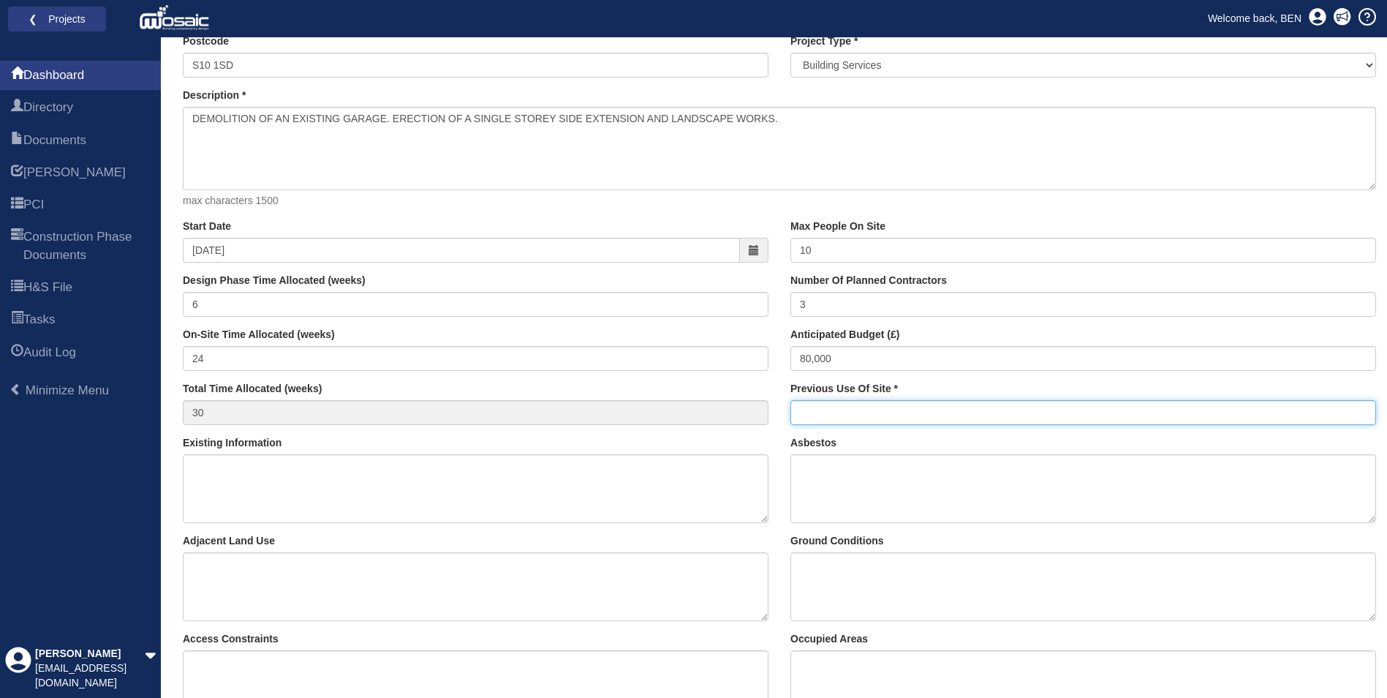
click at [823, 413] on input "Previous Use Of Site" at bounding box center [1084, 412] width 586 height 25
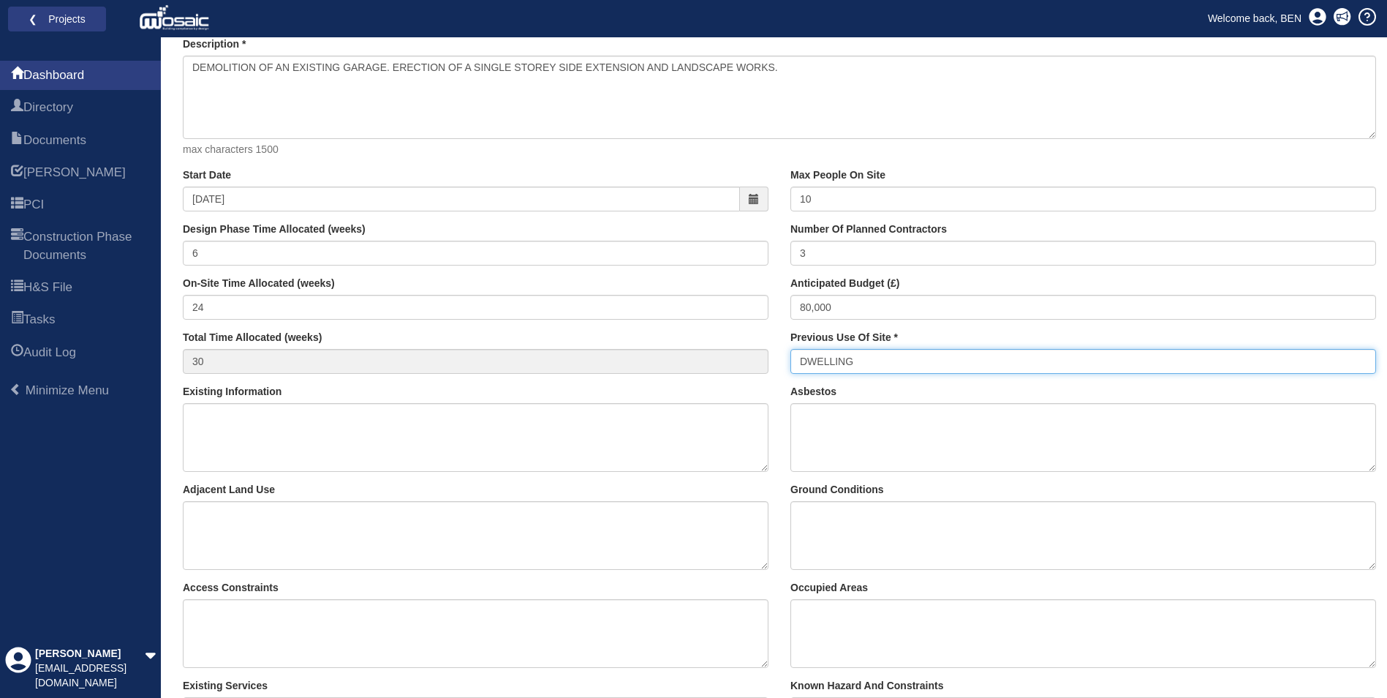
scroll to position [219, 0]
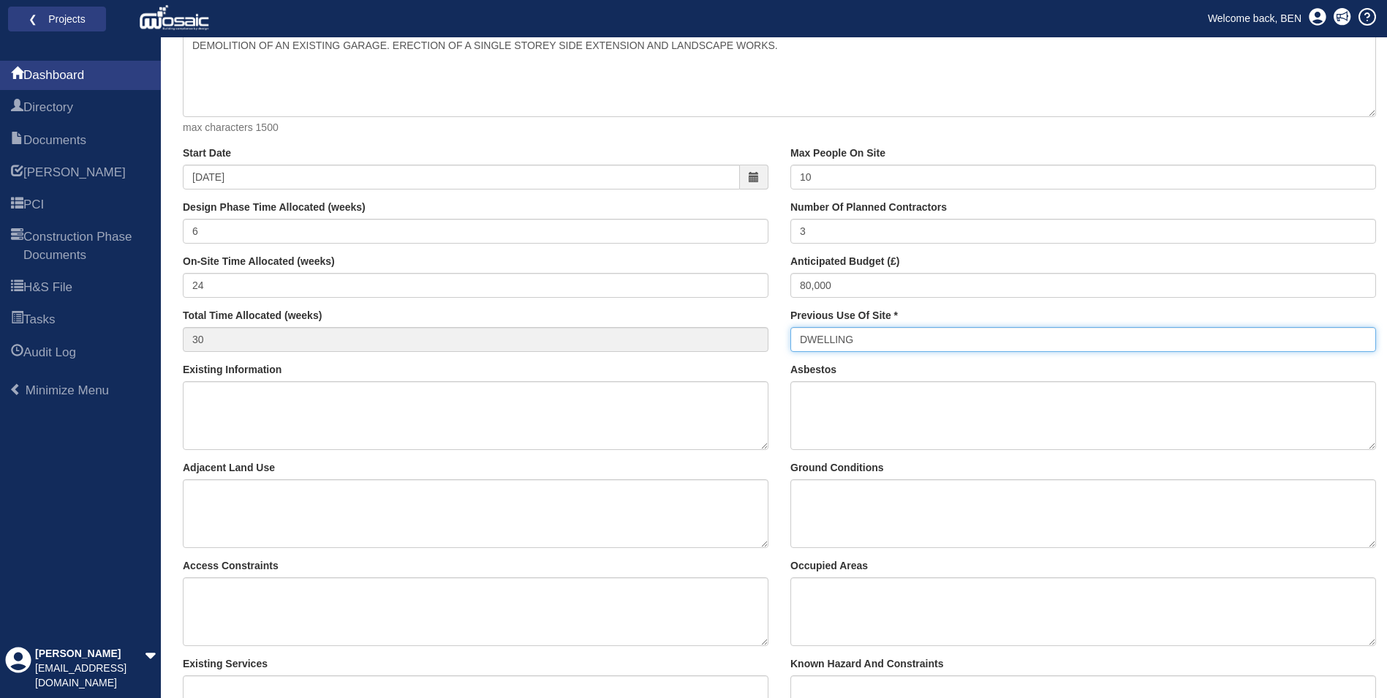
type input "DWELLING"
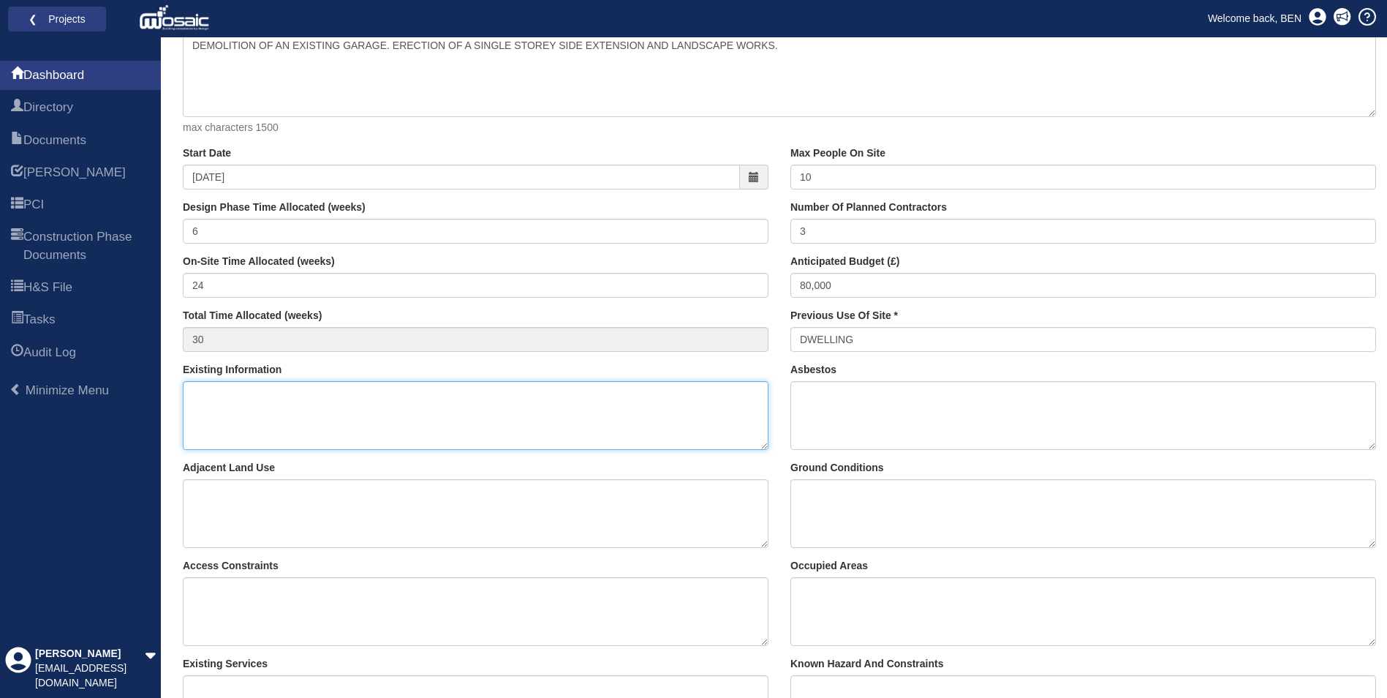
click at [276, 407] on textarea "Existing Information" at bounding box center [476, 415] width 586 height 69
type textarea "NONE"
click at [779, 423] on div "Existing Information NONE Adjacent Land Use Access Constraints Existing Services" at bounding box center [476, 559] width 608 height 392
click at [835, 410] on textarea "Asbestos" at bounding box center [1084, 415] width 586 height 69
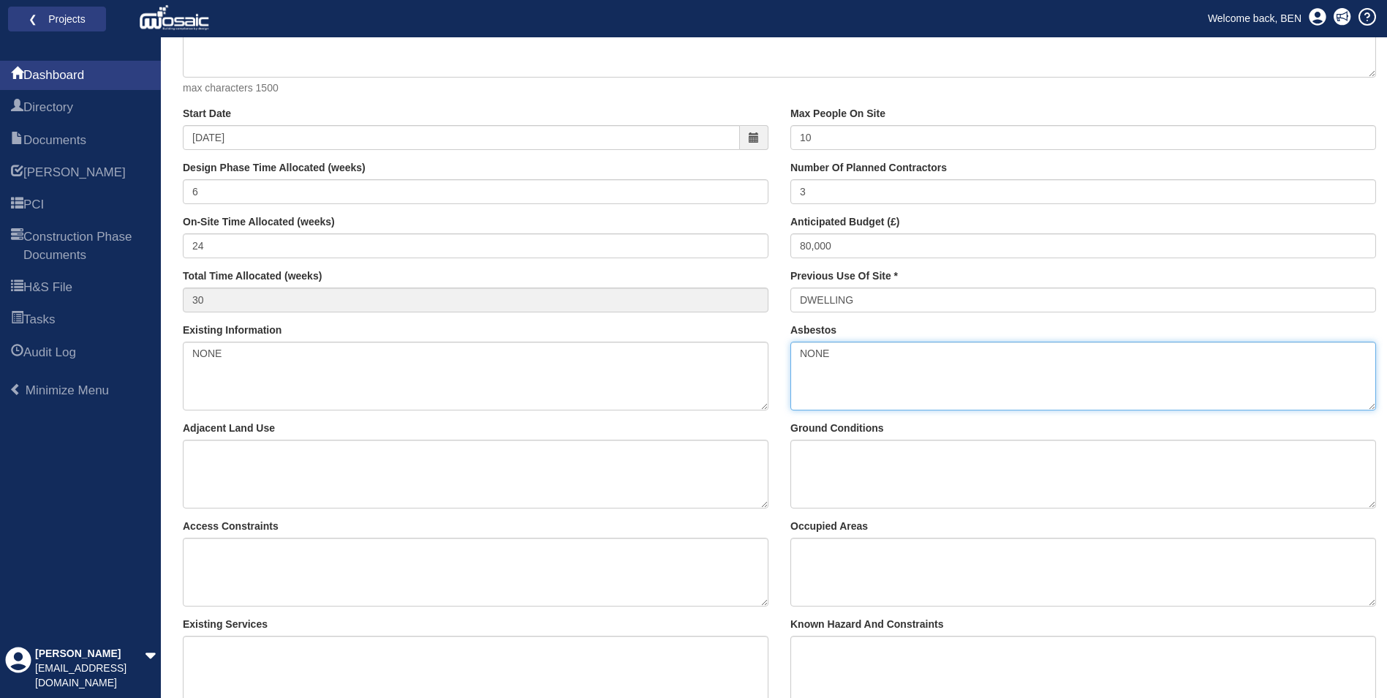
scroll to position [293, 0]
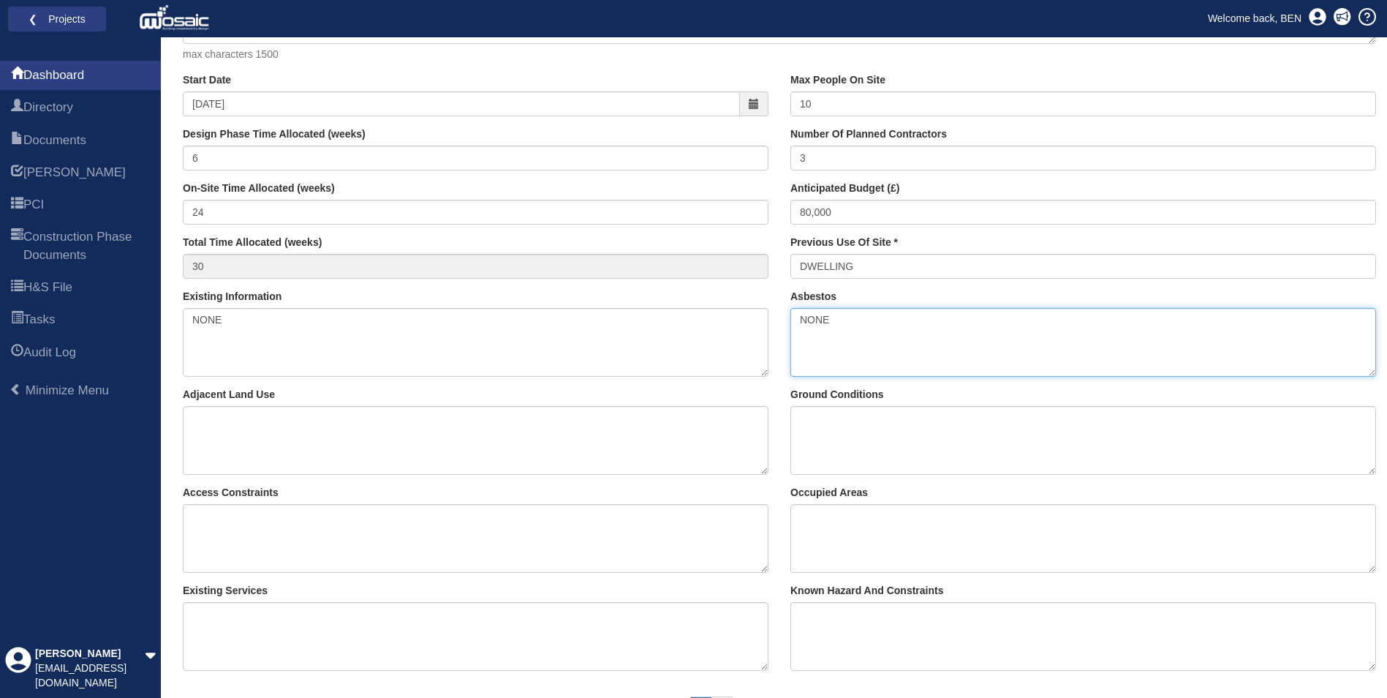
type textarea "NONE"
click at [409, 441] on textarea "Adjacent Land Use" at bounding box center [476, 440] width 586 height 69
type textarea "DWELLING"
click at [840, 436] on textarea "Ground Conditions" at bounding box center [1084, 440] width 586 height 69
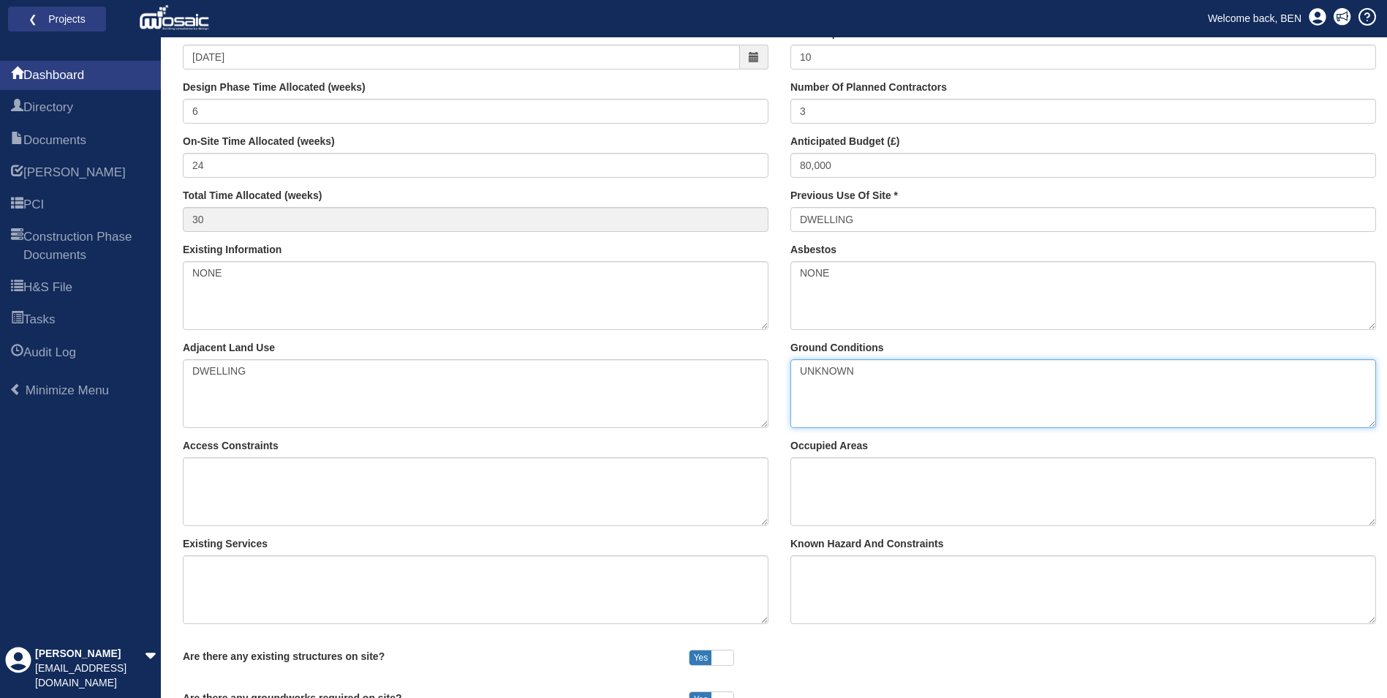
scroll to position [366, 0]
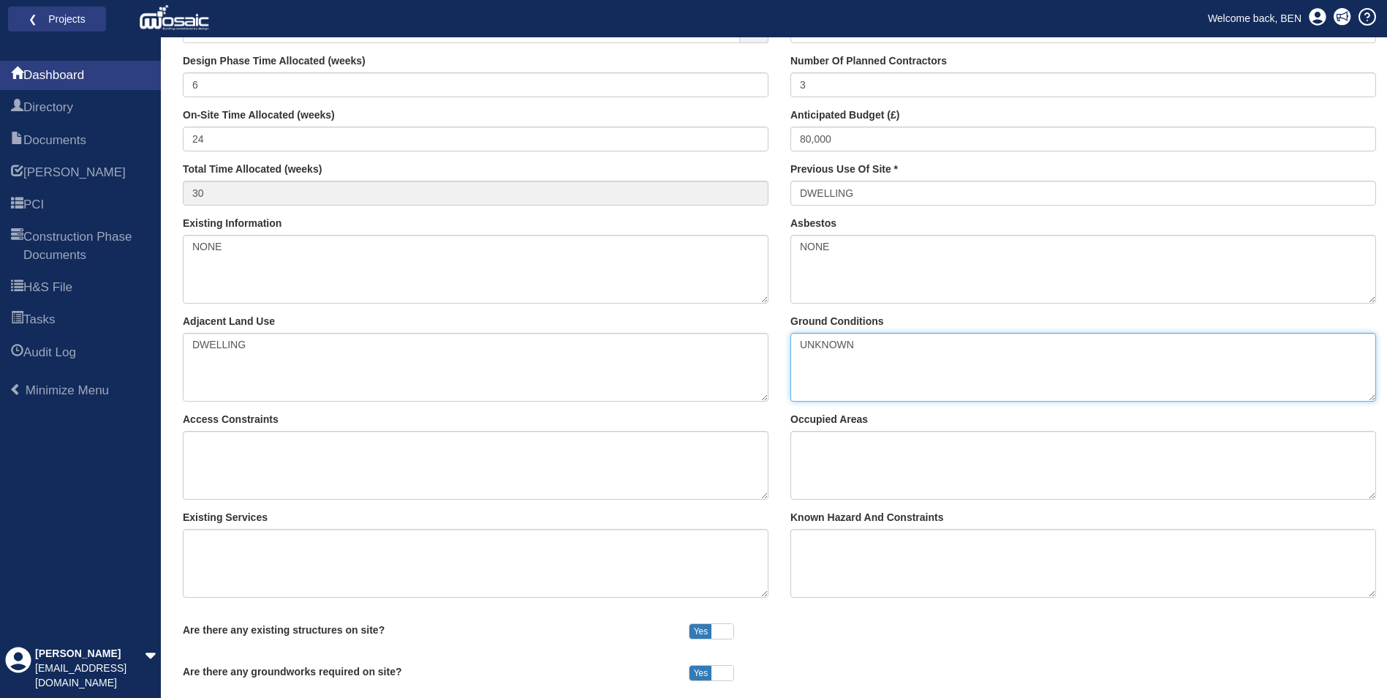
type textarea "UNKNOWN"
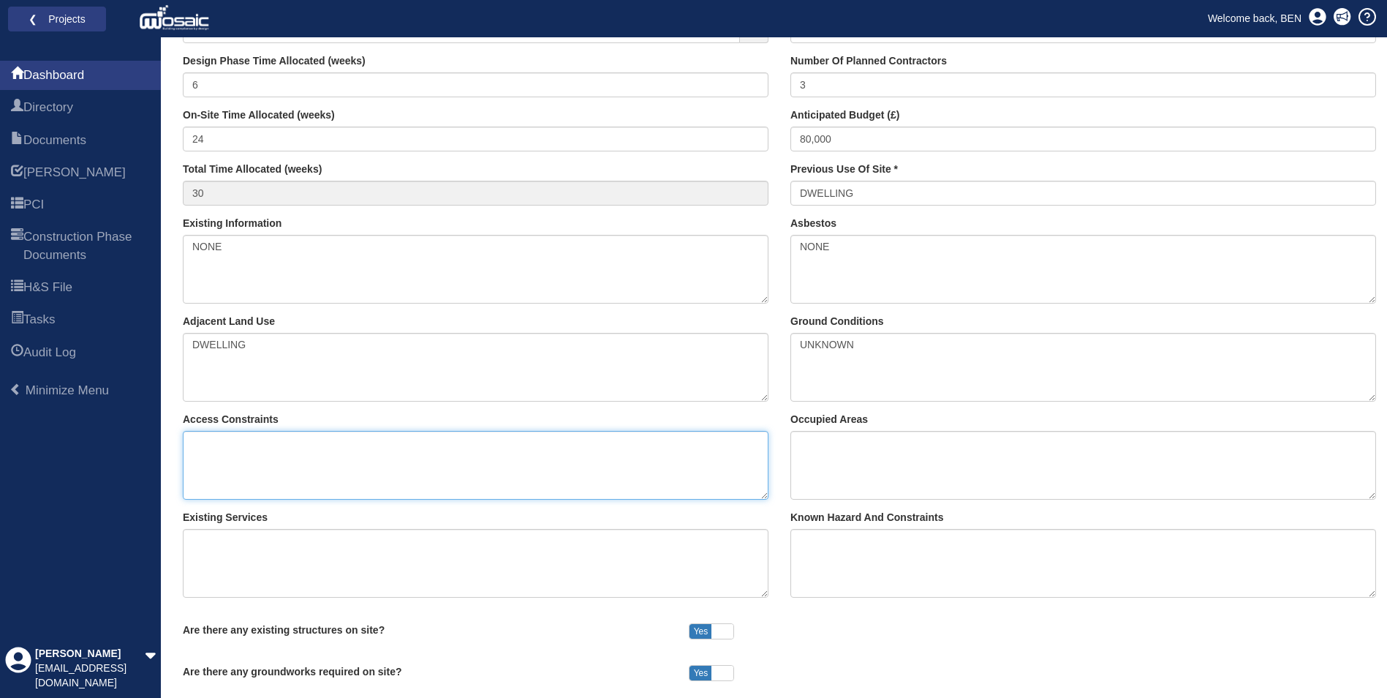
click at [429, 454] on textarea "Access Constraints" at bounding box center [476, 465] width 586 height 69
type textarea "SLOPED DRIVEWAY. STEPPED ACCESS"
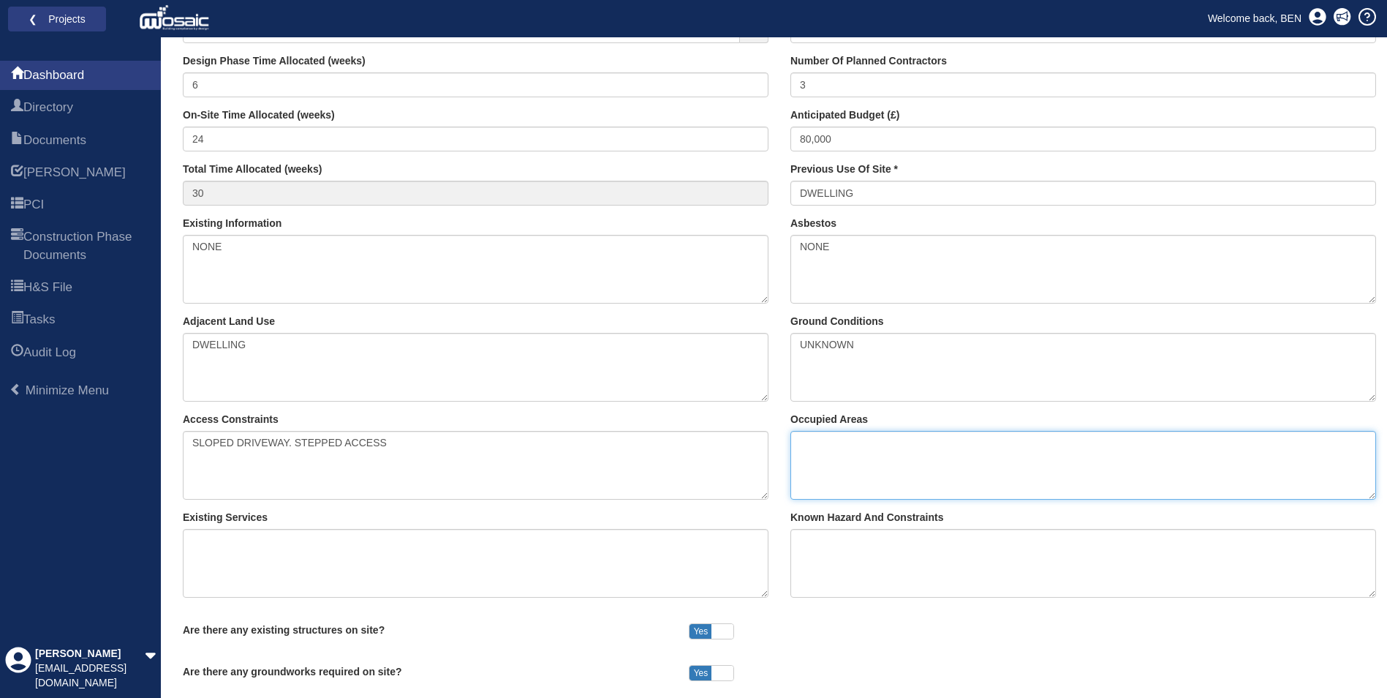
click at [840, 464] on textarea "Occupied Areas" at bounding box center [1084, 465] width 586 height 69
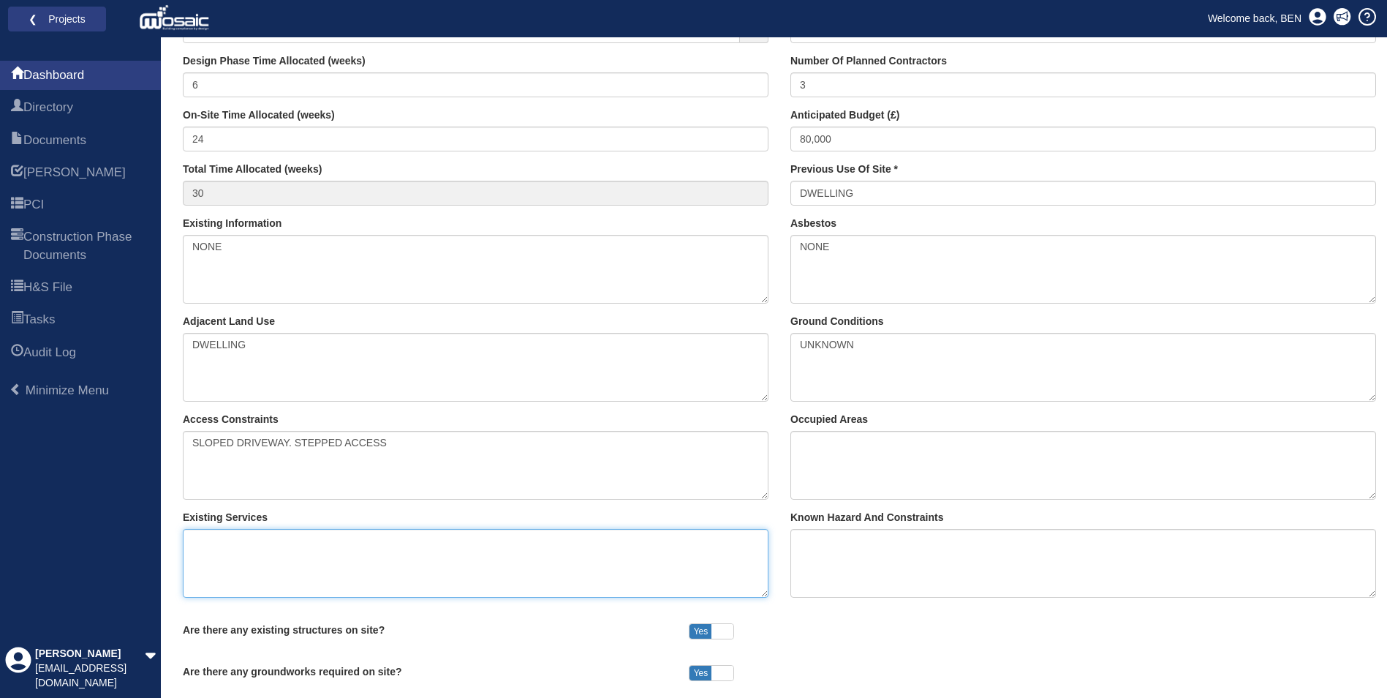
click at [313, 553] on textarea "Existing Services" at bounding box center [476, 563] width 586 height 69
type textarea "UNKNOWN"
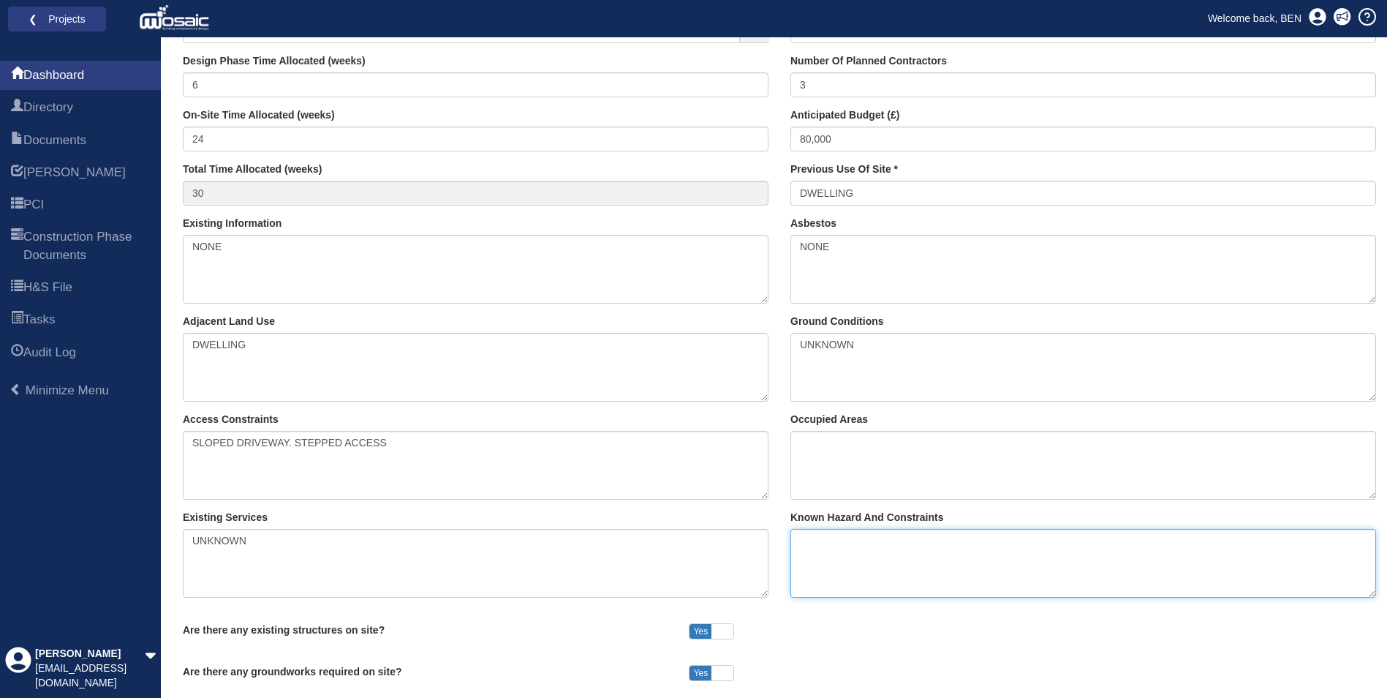
click at [884, 552] on textarea "Known Hazard And Constraints" at bounding box center [1084, 563] width 586 height 69
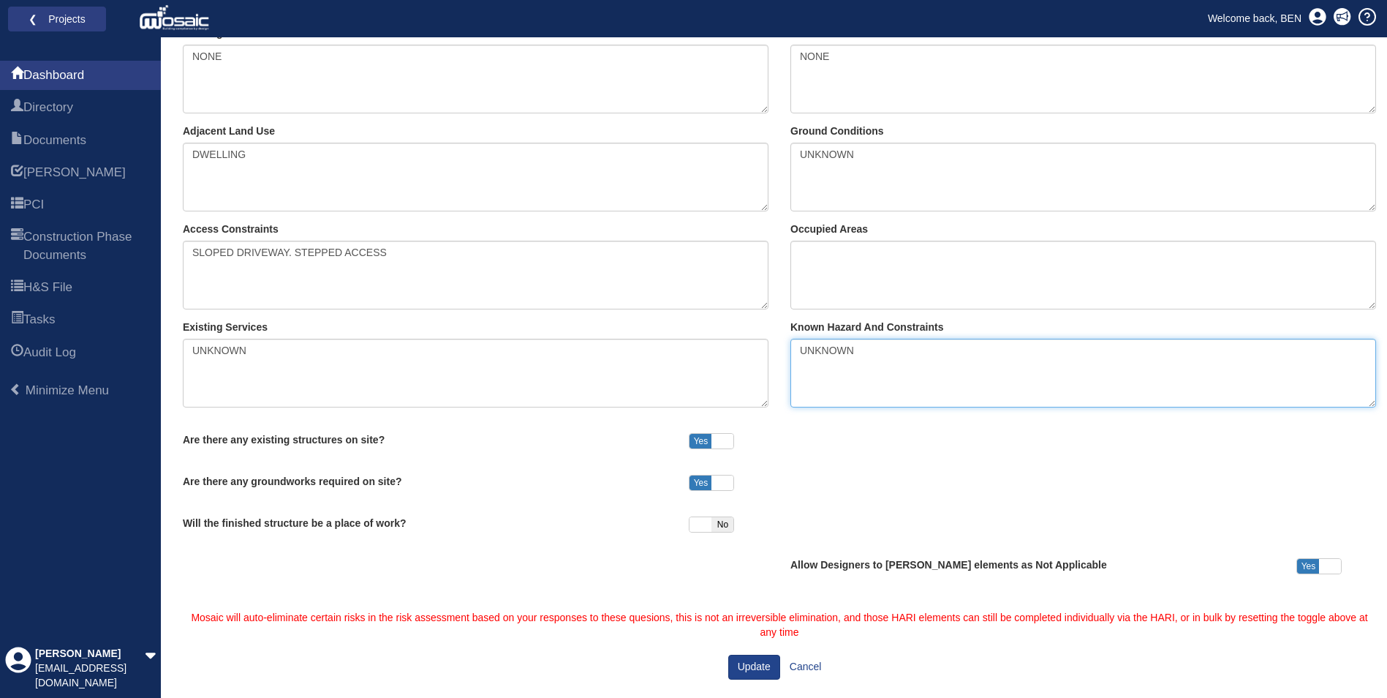
scroll to position [567, 0]
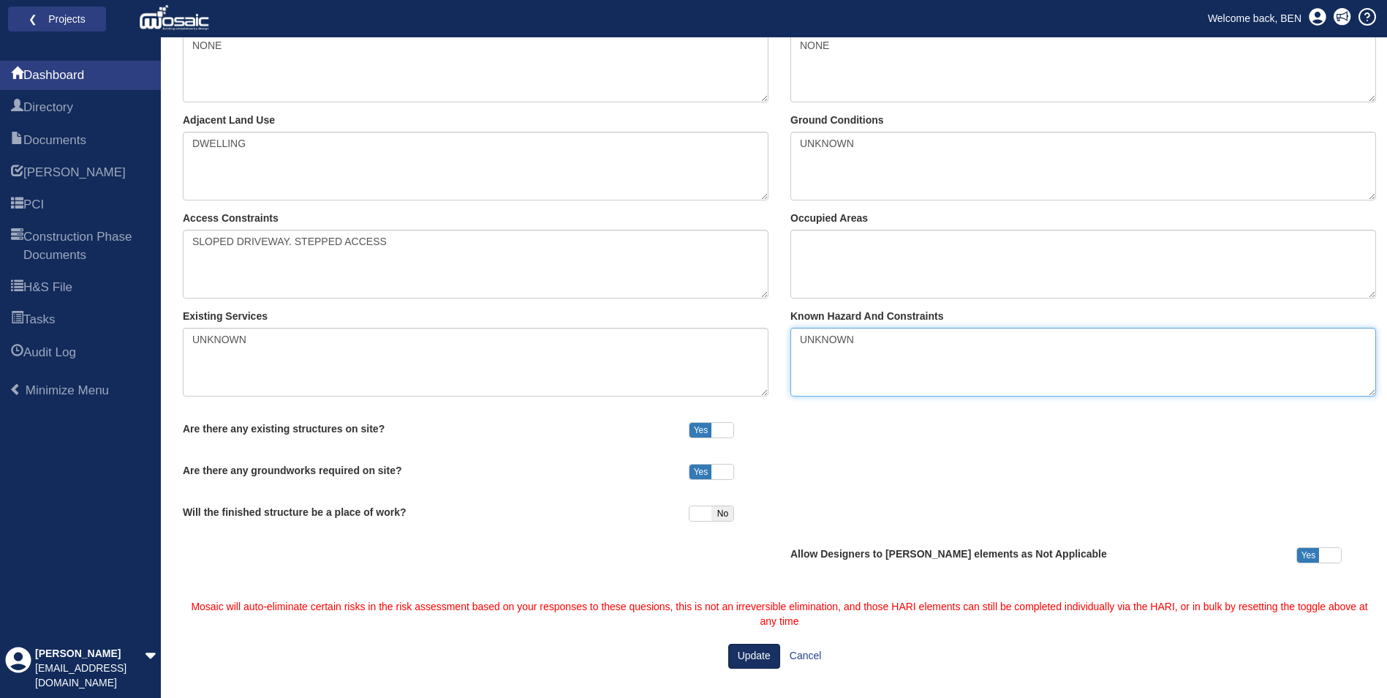
type textarea "UNKNOWN"
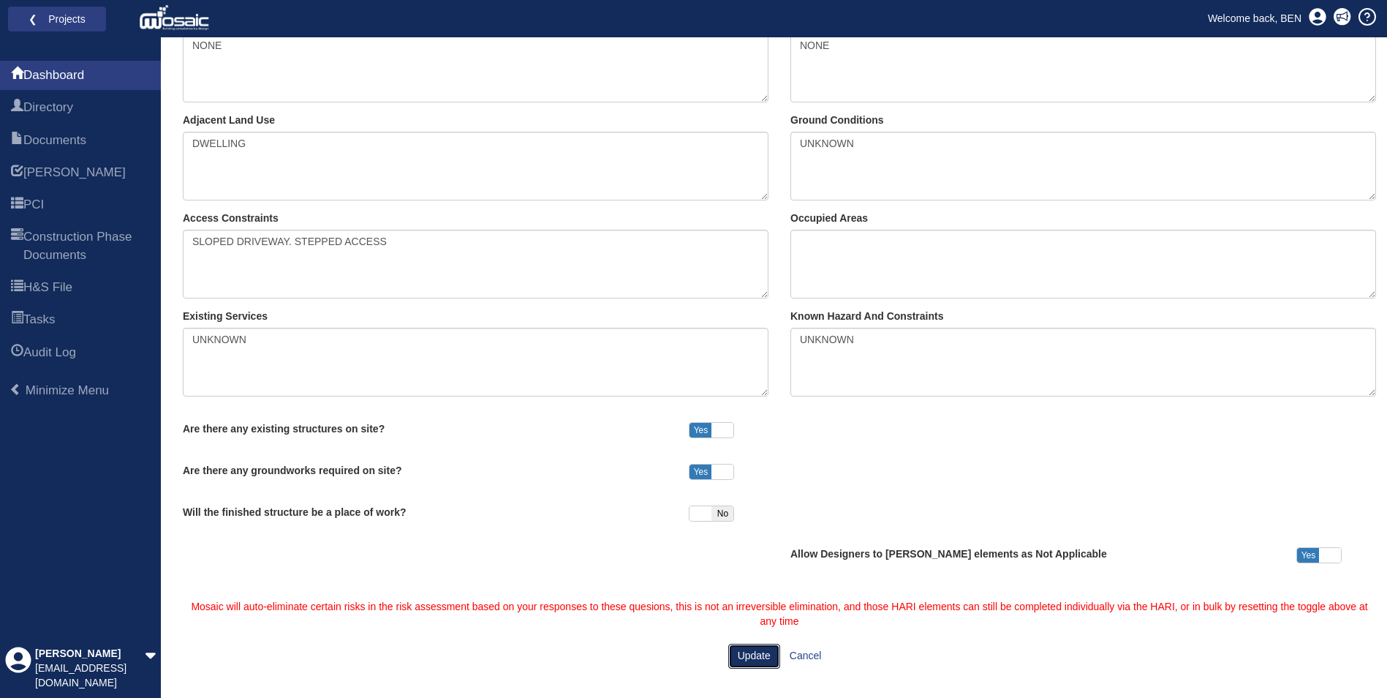
click at [752, 660] on button "Update" at bounding box center [754, 656] width 52 height 25
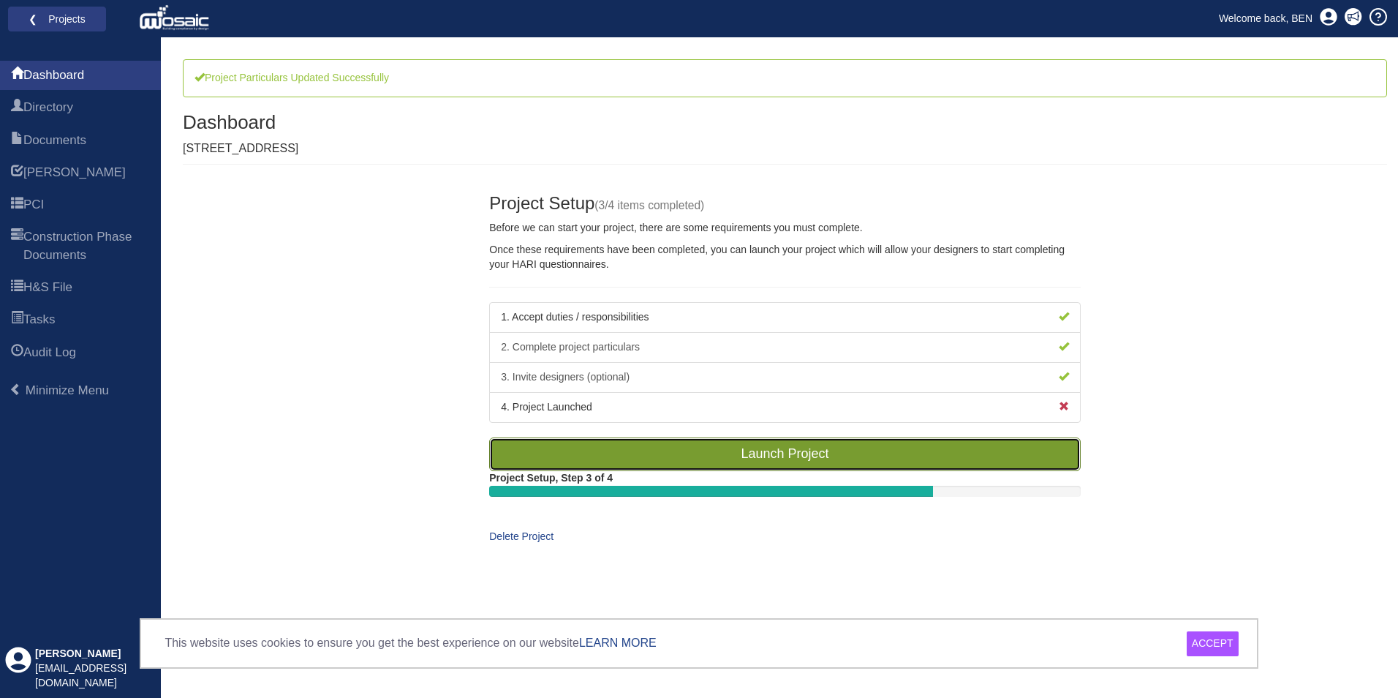
click at [786, 451] on link "Launch Project" at bounding box center [785, 454] width 592 height 34
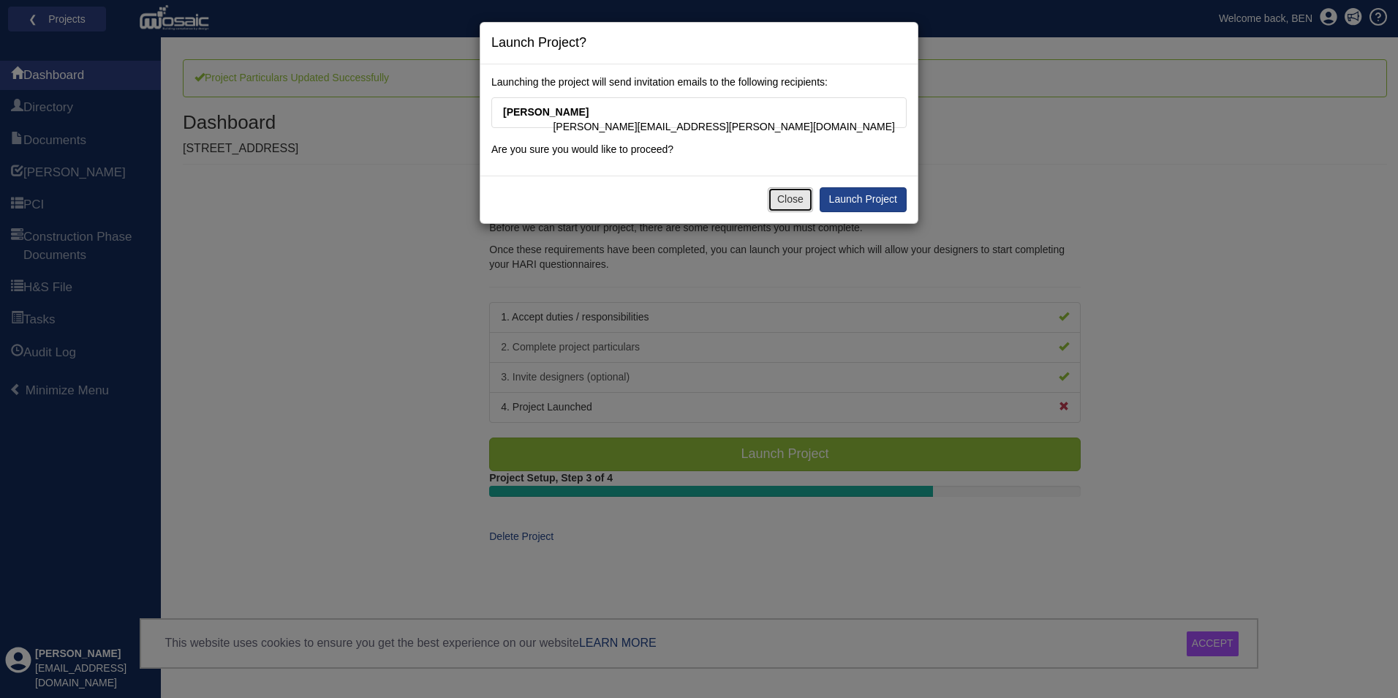
click at [791, 196] on button "Close" at bounding box center [790, 199] width 45 height 25
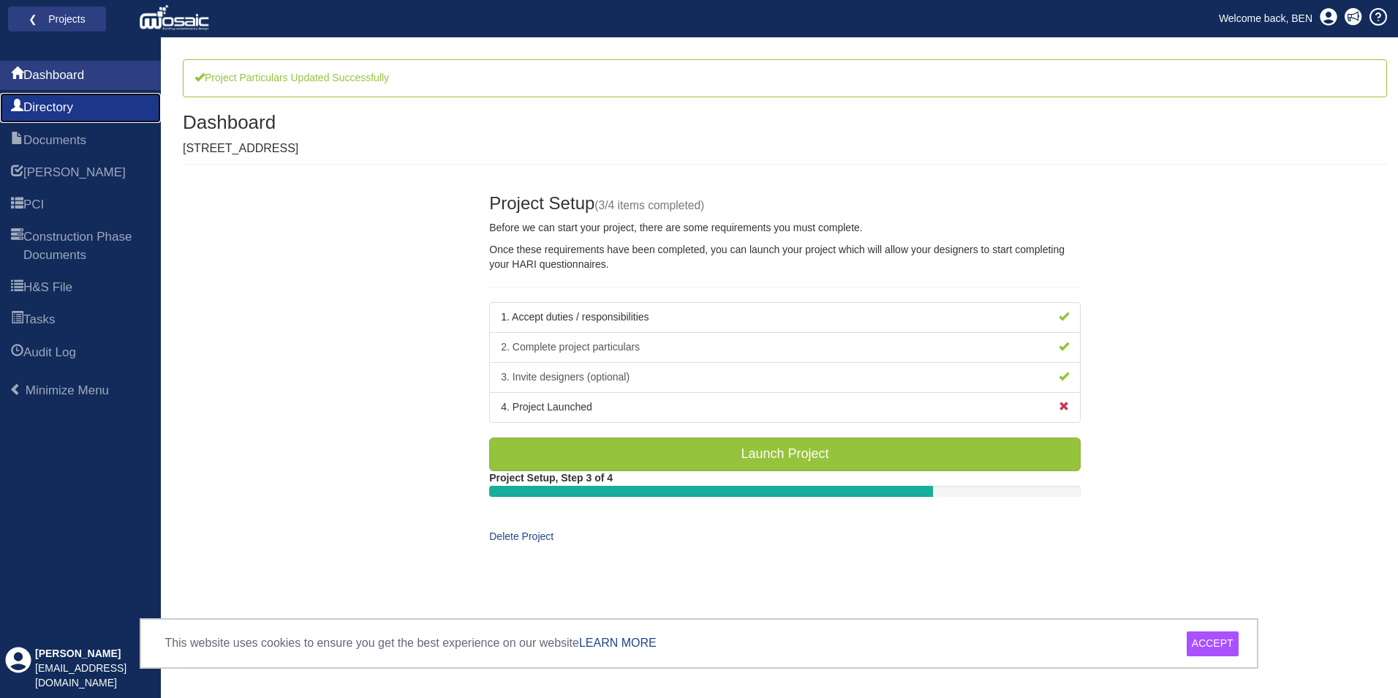
click at [66, 104] on span "Directory" at bounding box center [48, 108] width 50 height 18
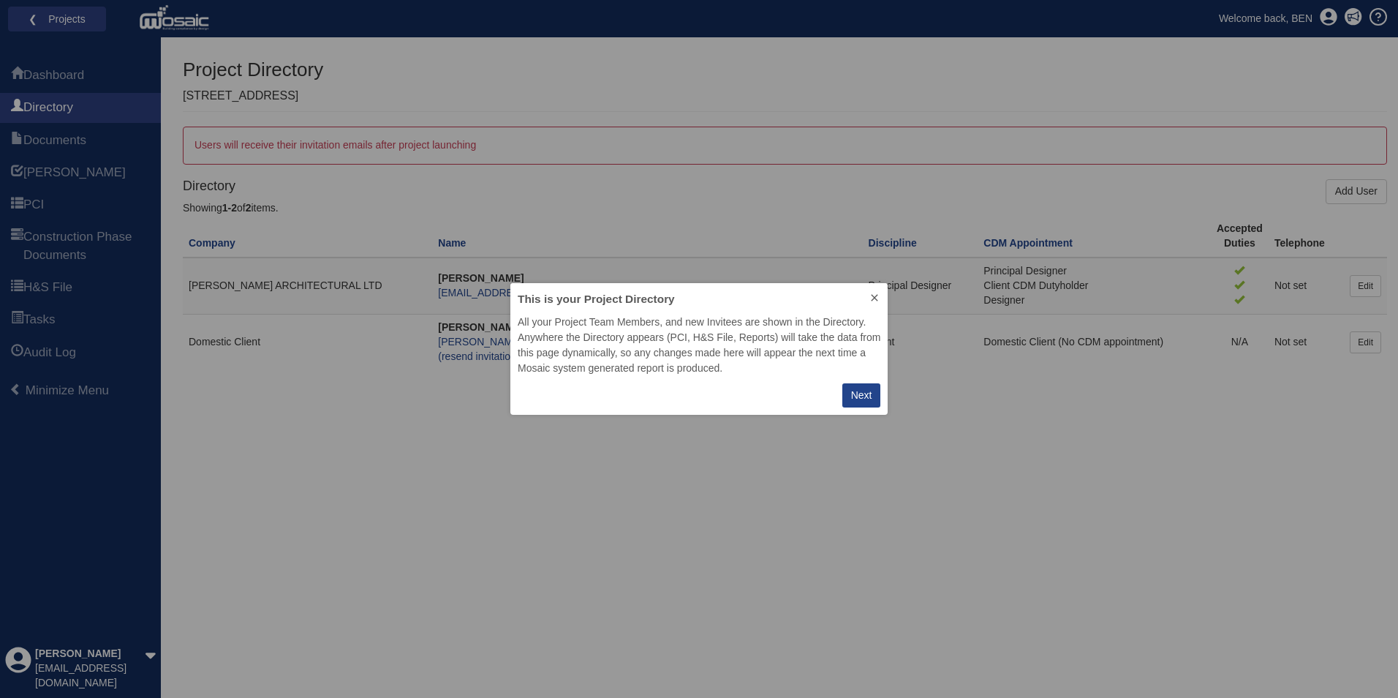
scroll to position [121, 367]
click at [858, 397] on div "Next" at bounding box center [861, 395] width 21 height 15
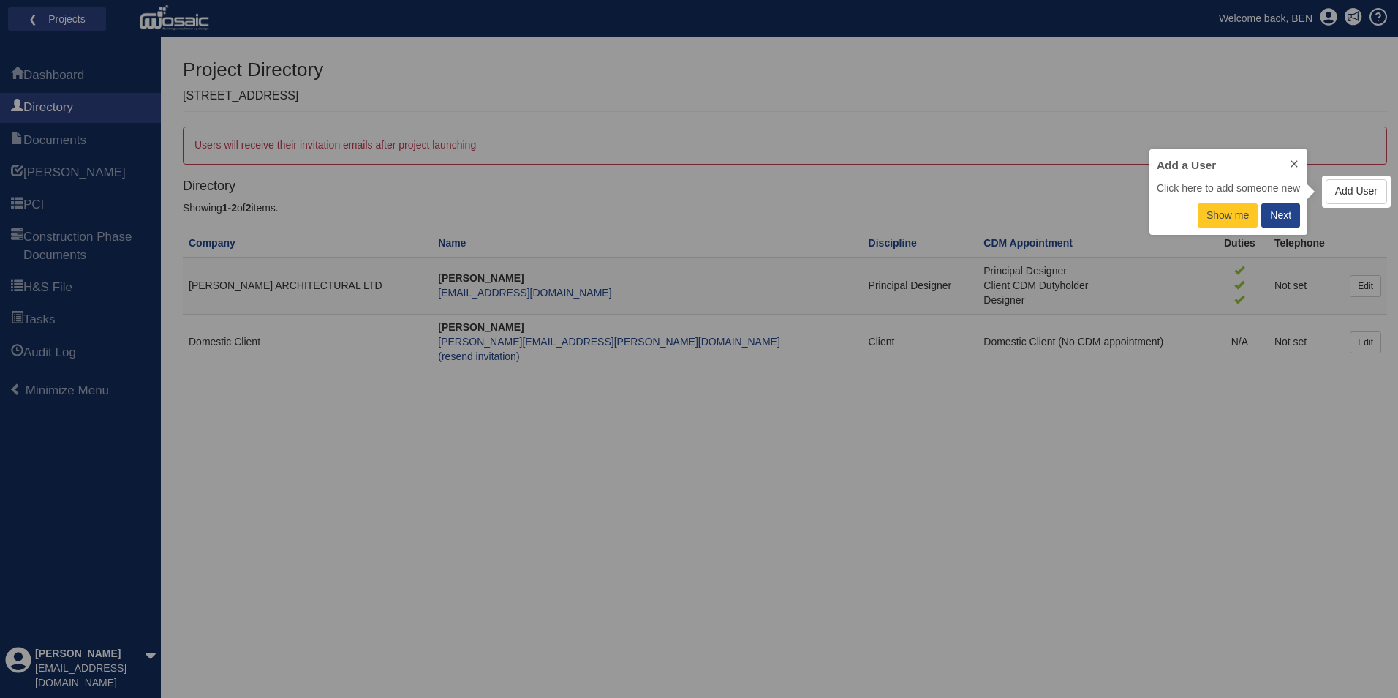
scroll to position [75, 147]
click at [1293, 167] on icon at bounding box center [1295, 164] width 12 height 12
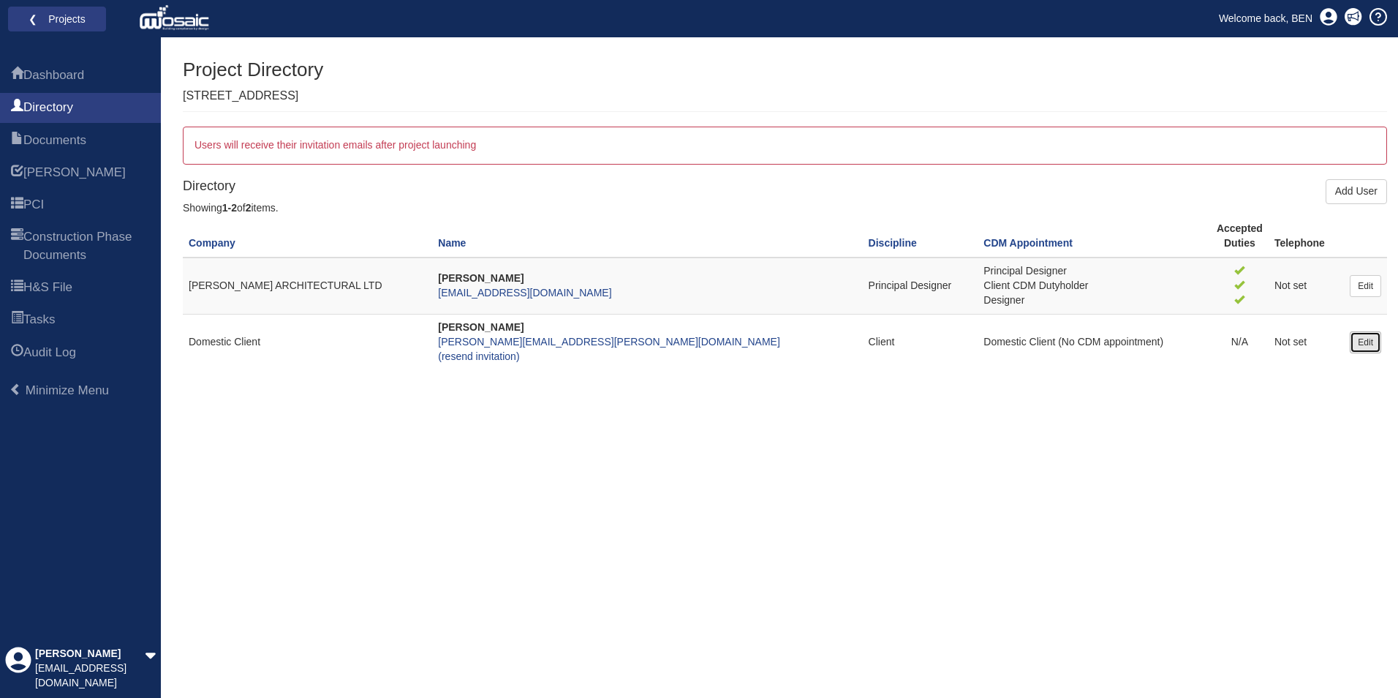
click at [1364, 344] on link "Edit" at bounding box center [1365, 342] width 31 height 22
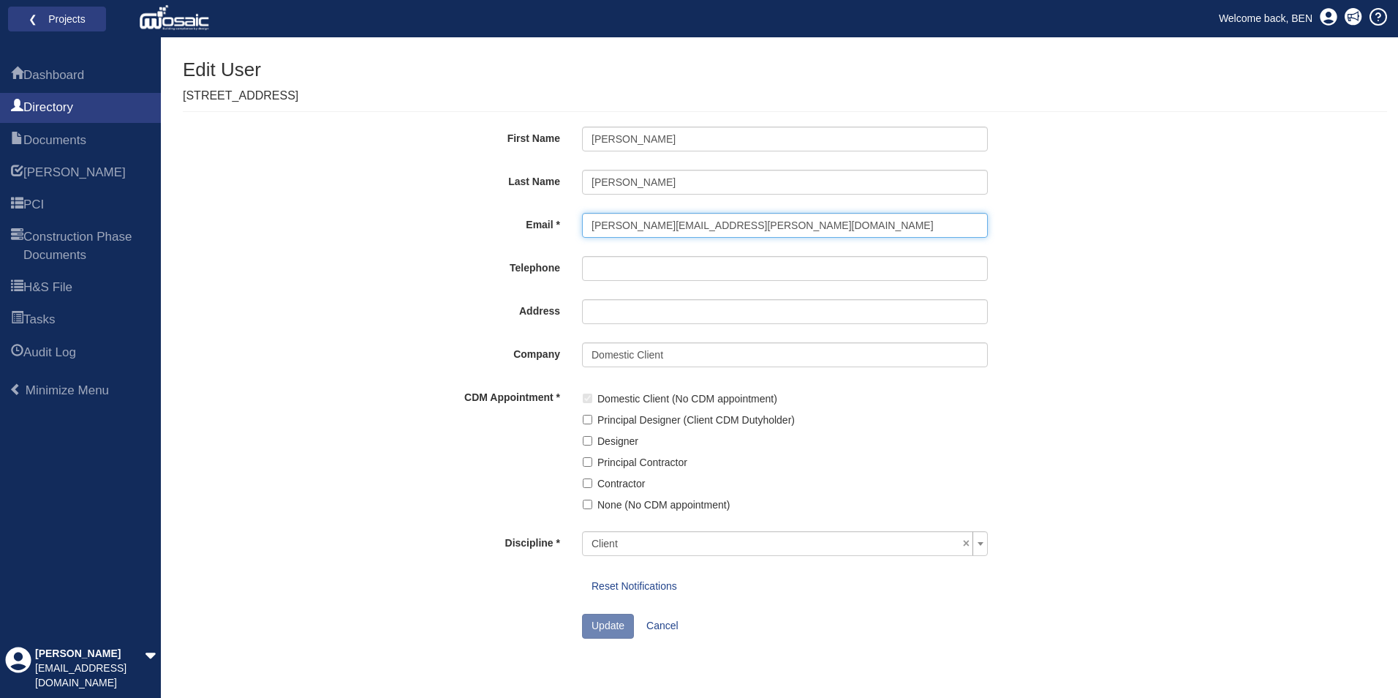
drag, startPoint x: 753, startPoint y: 226, endPoint x: 517, endPoint y: 223, distance: 236.3
click at [517, 223] on div "Email [PERSON_NAME][EMAIL_ADDRESS][PERSON_NAME][DOMAIN_NAME]" at bounding box center [786, 229] width 856 height 32
type input "[EMAIL_ADDRESS][DOMAIN_NAME]"
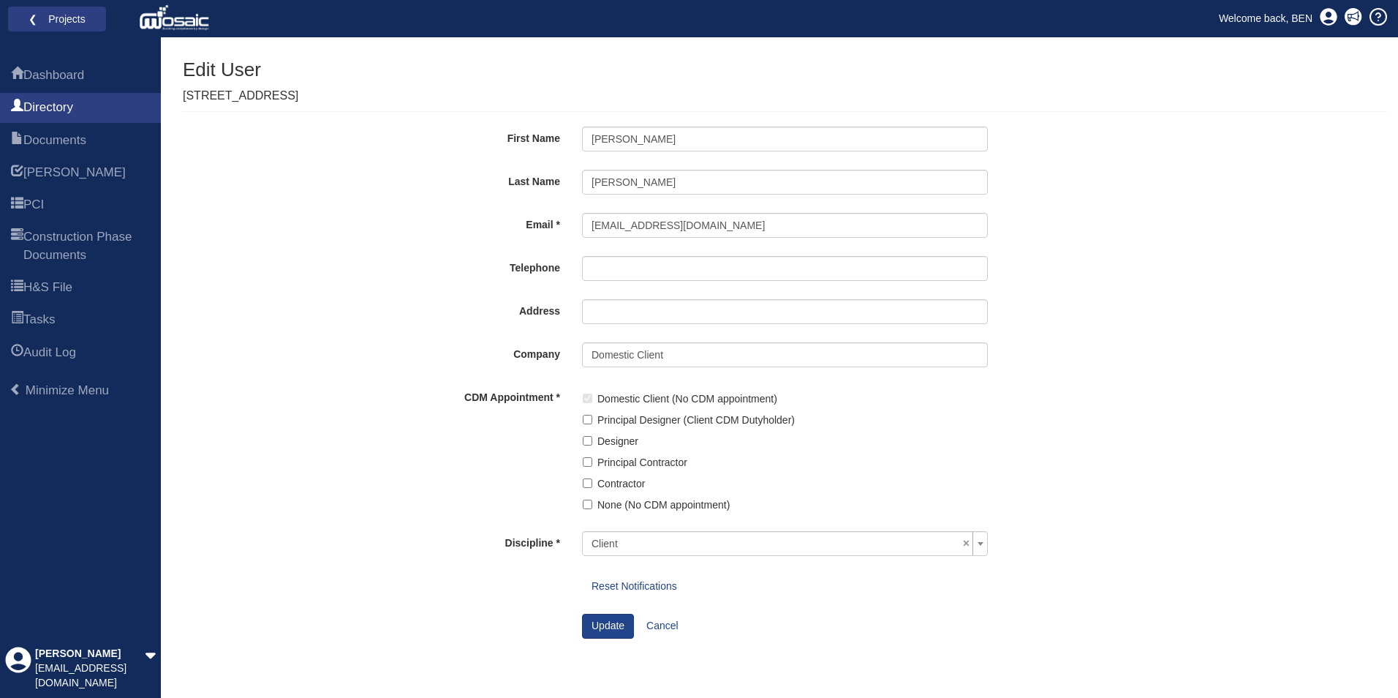
click at [346, 319] on div "Generate Report Show All HARI Select "Yes" for All Eliminated included or "No" …" at bounding box center [785, 378] width 1205 height 639
click at [603, 623] on button "Update" at bounding box center [608, 626] width 52 height 25
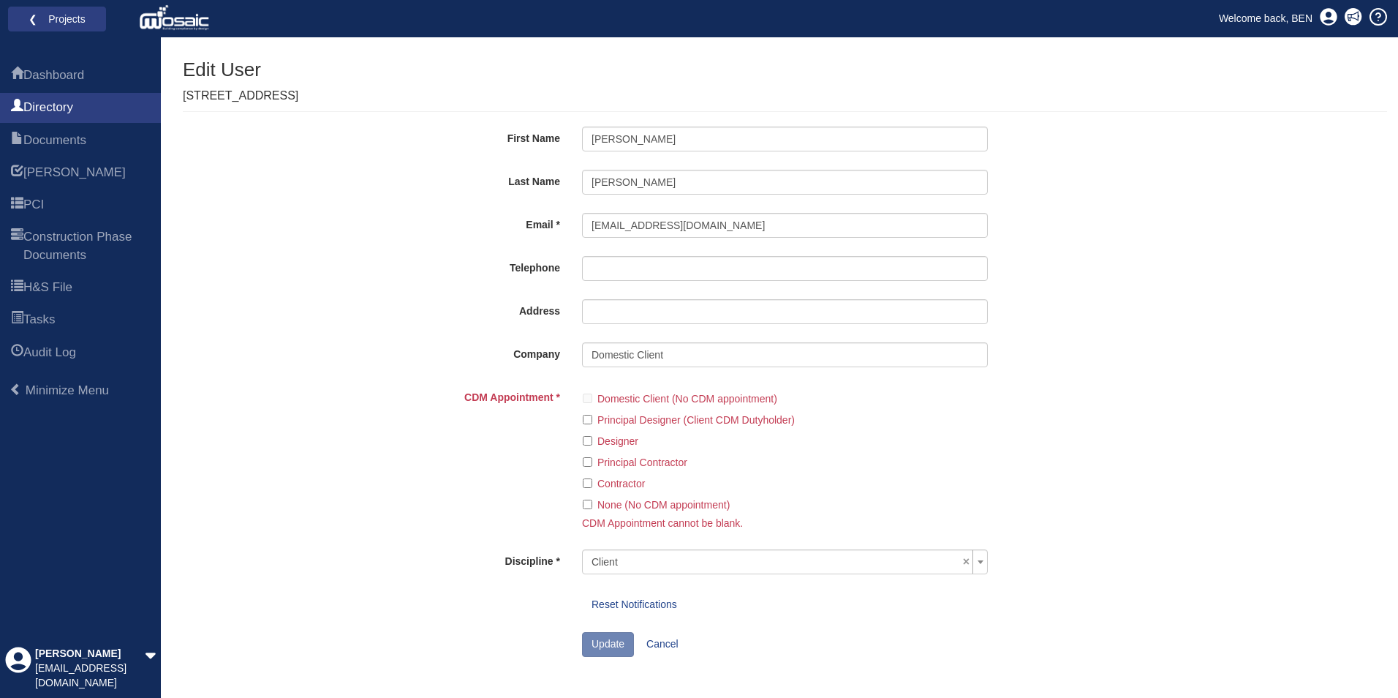
click at [590, 400] on div "Domestic Client (No CDM appointment)" at bounding box center [785, 395] width 406 height 21
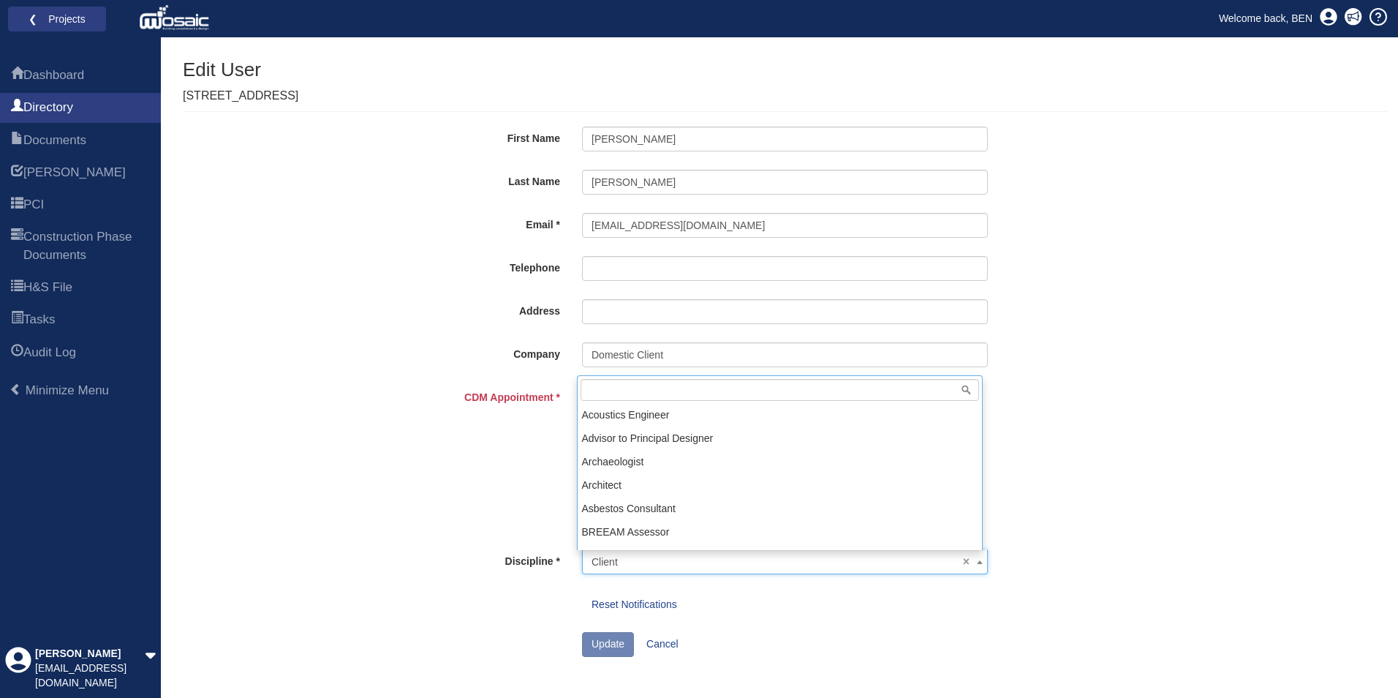
click at [614, 558] on span "× Client" at bounding box center [781, 561] width 378 height 15
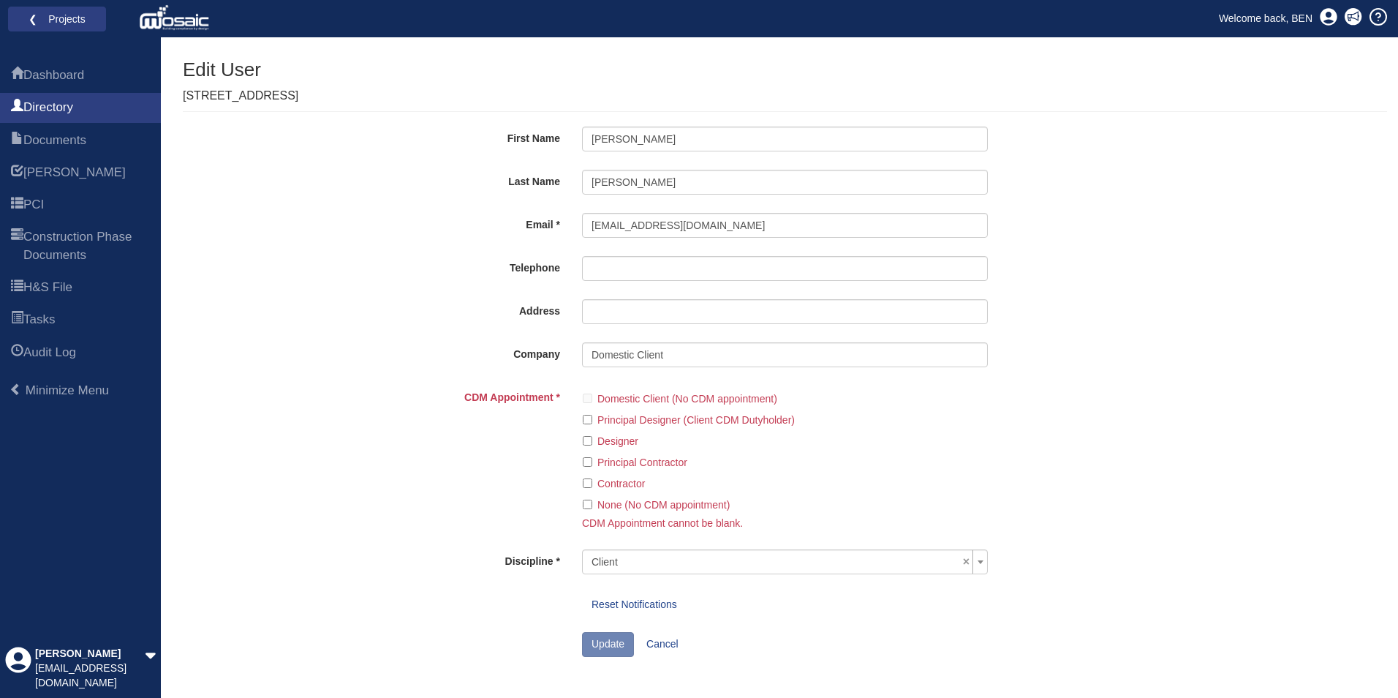
click at [502, 453] on div "CDM Appointment Domestic Client (No CDM appointment) Principal Designer (Client…" at bounding box center [786, 461] width 856 height 153
click at [596, 396] on div "Domestic Client (No CDM appointment)" at bounding box center [785, 395] width 406 height 21
click at [595, 399] on div "Domestic Client (No CDM appointment)" at bounding box center [785, 395] width 406 height 21
click at [587, 399] on div "Domestic Client (No CDM appointment)" at bounding box center [785, 395] width 406 height 21
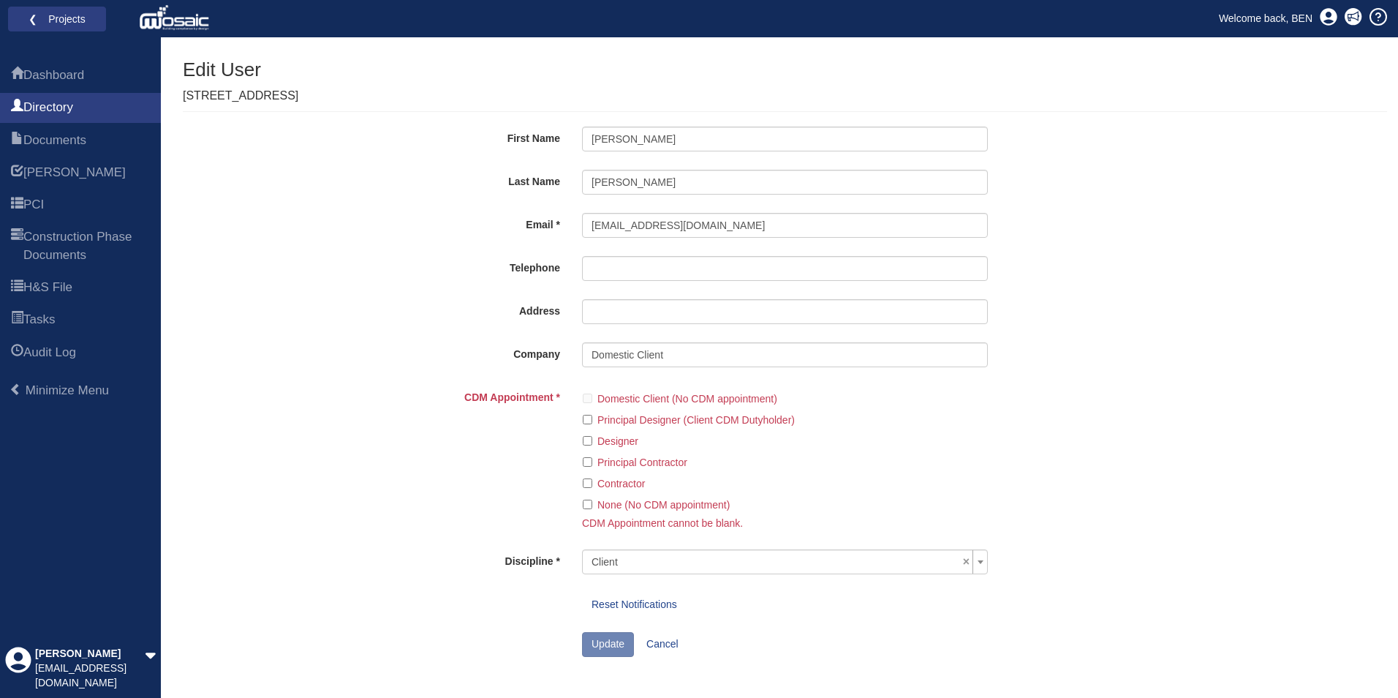
click at [587, 399] on div "Domestic Client (No CDM appointment)" at bounding box center [785, 395] width 406 height 21
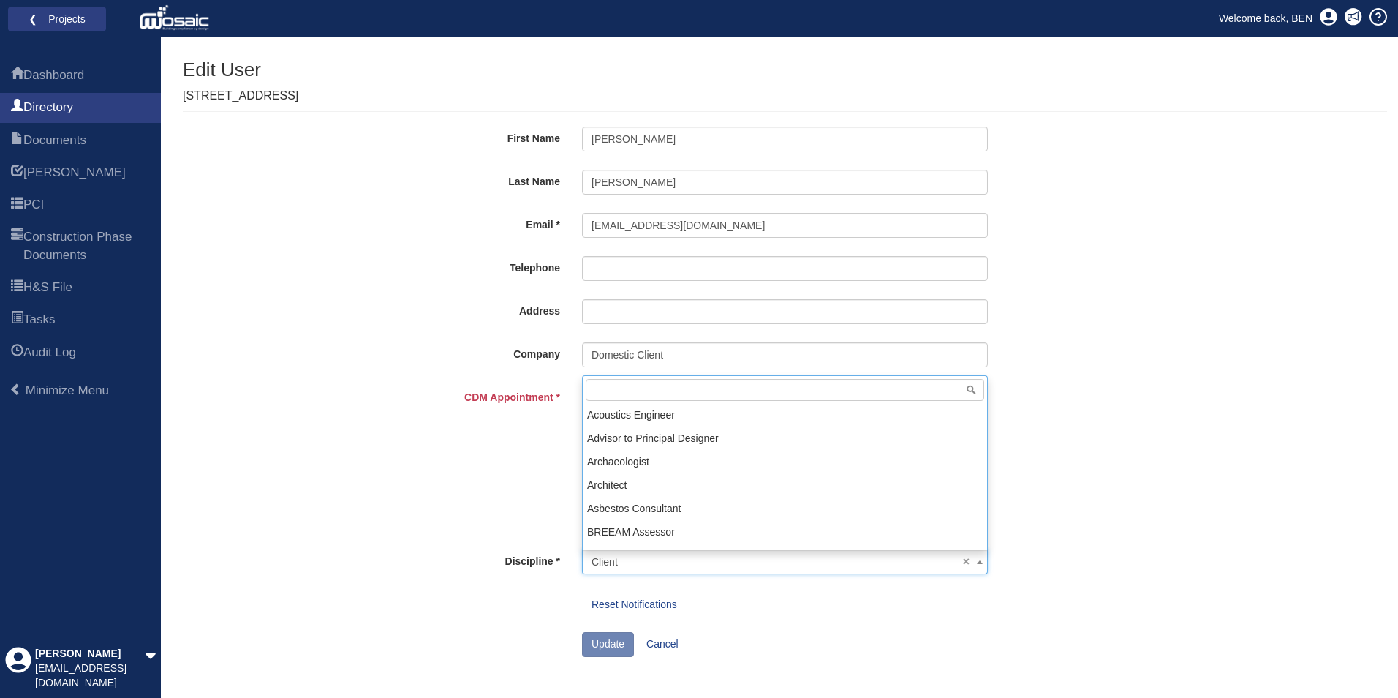
click at [608, 560] on span "× Client" at bounding box center [781, 561] width 378 height 15
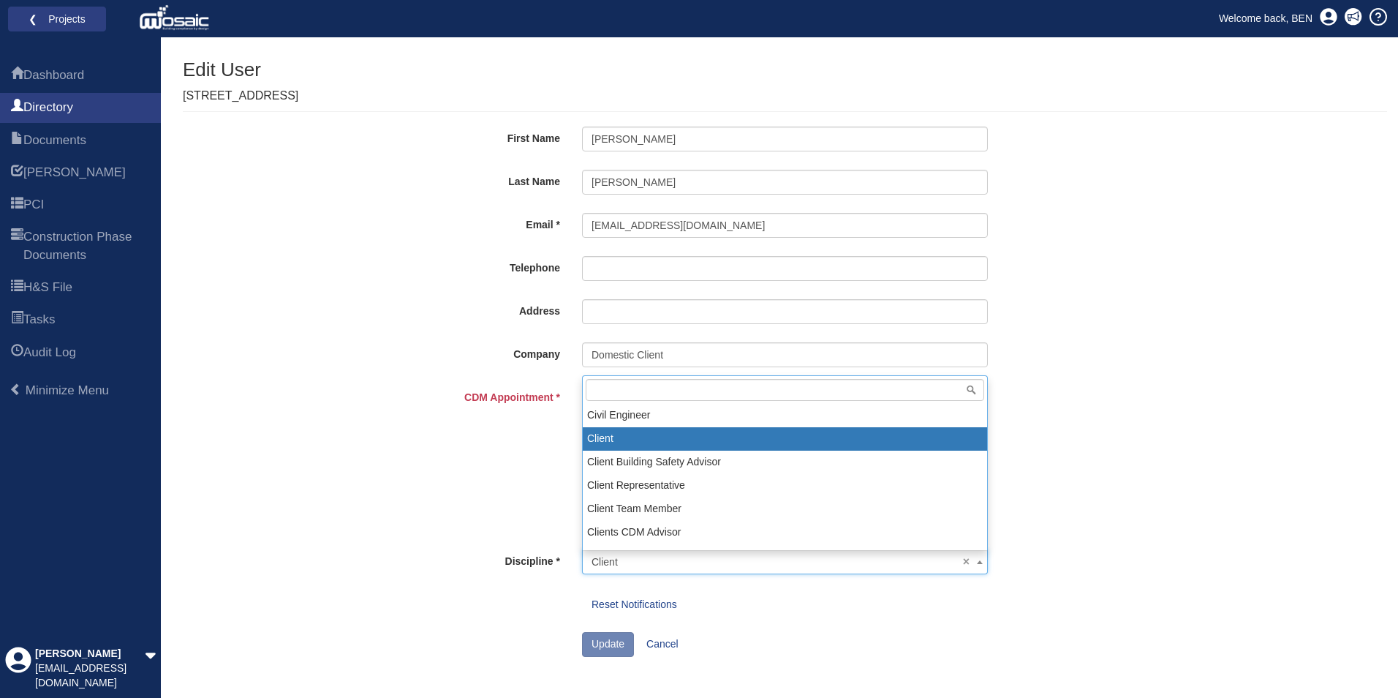
click at [608, 560] on span "× Client" at bounding box center [781, 561] width 378 height 15
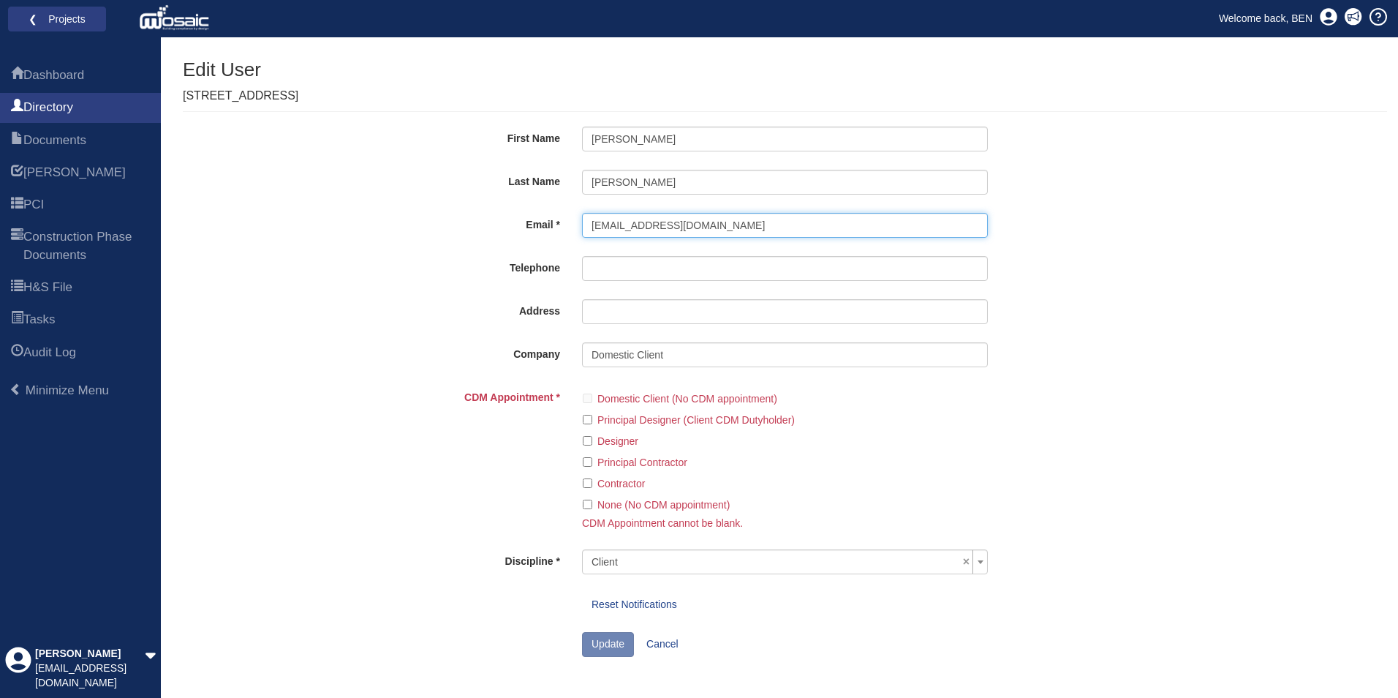
drag, startPoint x: 767, startPoint y: 227, endPoint x: 741, endPoint y: 225, distance: 25.6
click at [741, 225] on input "[EMAIL_ADDRESS][DOMAIN_NAME]" at bounding box center [785, 225] width 406 height 25
type input "SMITHKAVANAGH@GMAIL.CO.UK"
click at [376, 356] on label "Company" at bounding box center [465, 352] width 214 height 20
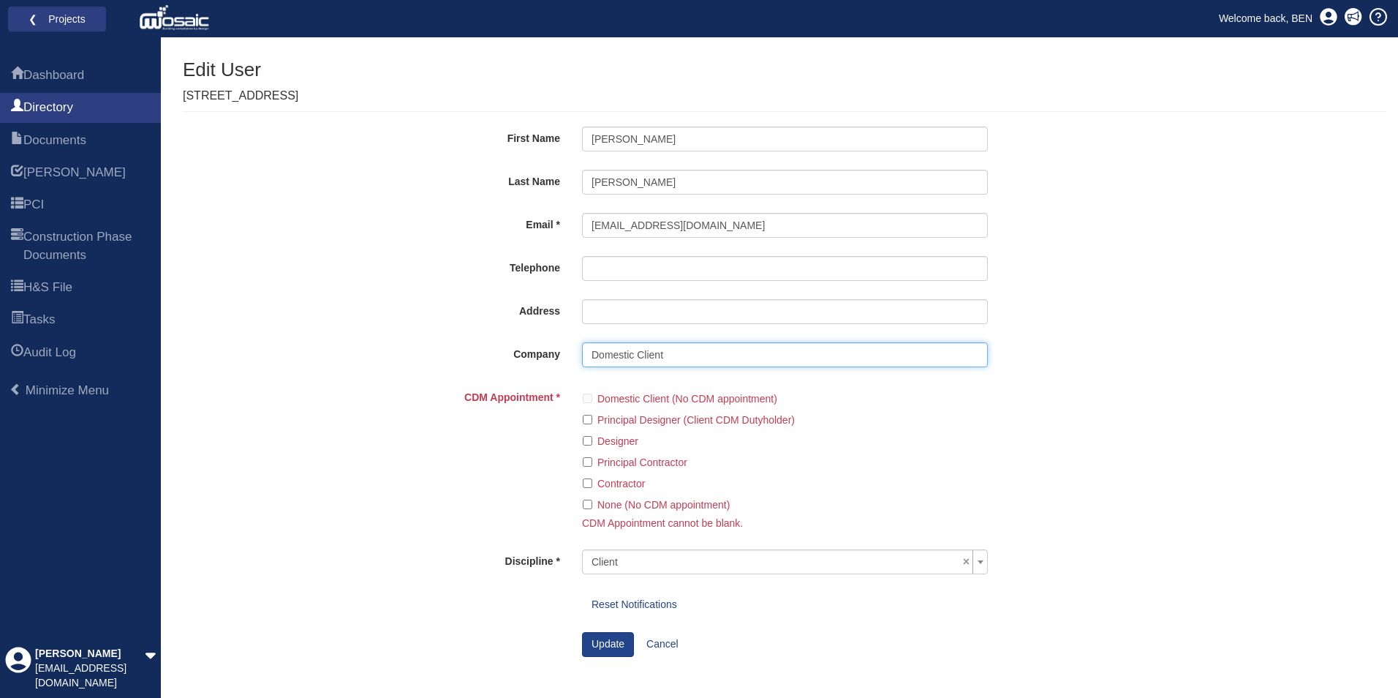
click at [582, 356] on input "Domestic Client" at bounding box center [785, 354] width 406 height 25
click at [587, 397] on div "Domestic Client (No CDM appointment)" at bounding box center [785, 395] width 406 height 21
click at [620, 362] on input "Domestic Client" at bounding box center [785, 354] width 406 height 25
click at [620, 361] on input "Domestic Client" at bounding box center [785, 354] width 406 height 25
click at [436, 389] on label "CDM Appointment" at bounding box center [465, 395] width 214 height 20
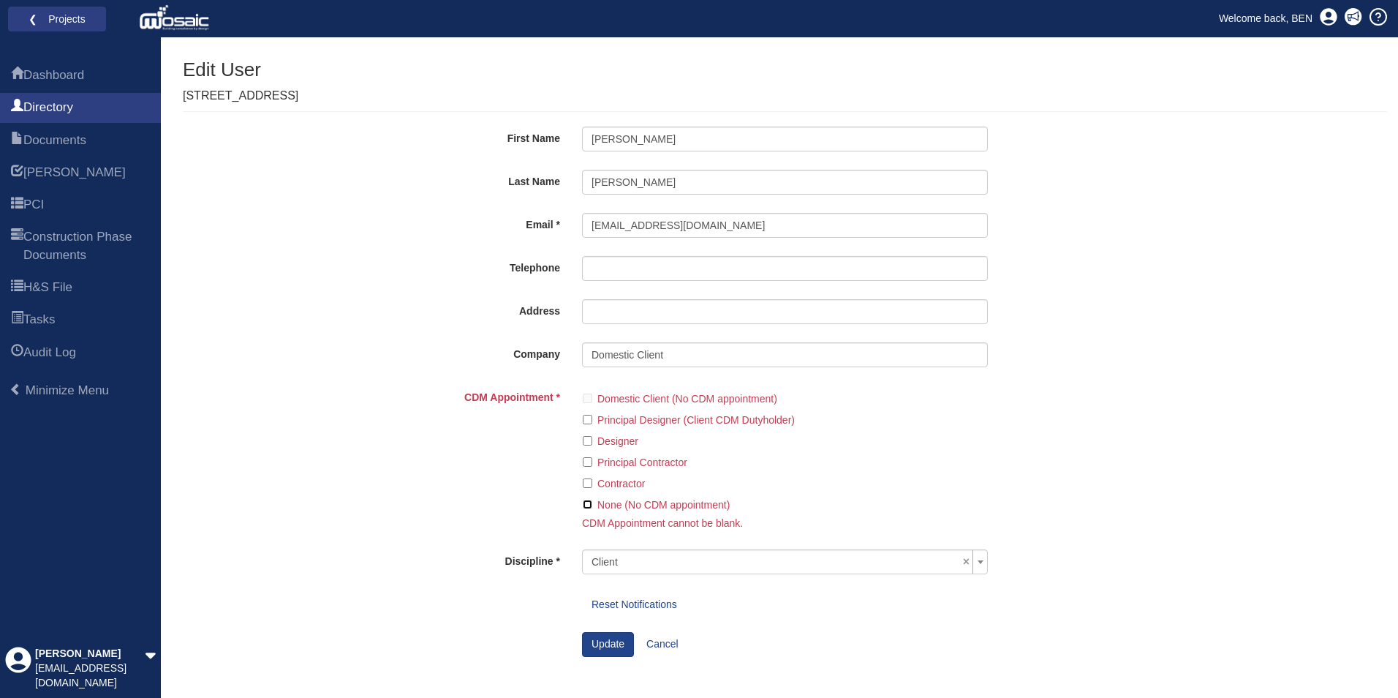
click at [589, 504] on input "None (No CDM appointment)" at bounding box center [588, 505] width 10 height 10
checkbox input "true"
click at [772, 226] on input "SMITHKAVANAGH@GMAIL.CO.UK" at bounding box center [785, 225] width 406 height 25
type input "[EMAIL_ADDRESS][DOMAIN_NAME]"
click at [358, 492] on div "CDM Appointment Domestic Client (No CDM appointment) Principal Designer (Client…" at bounding box center [786, 461] width 856 height 153
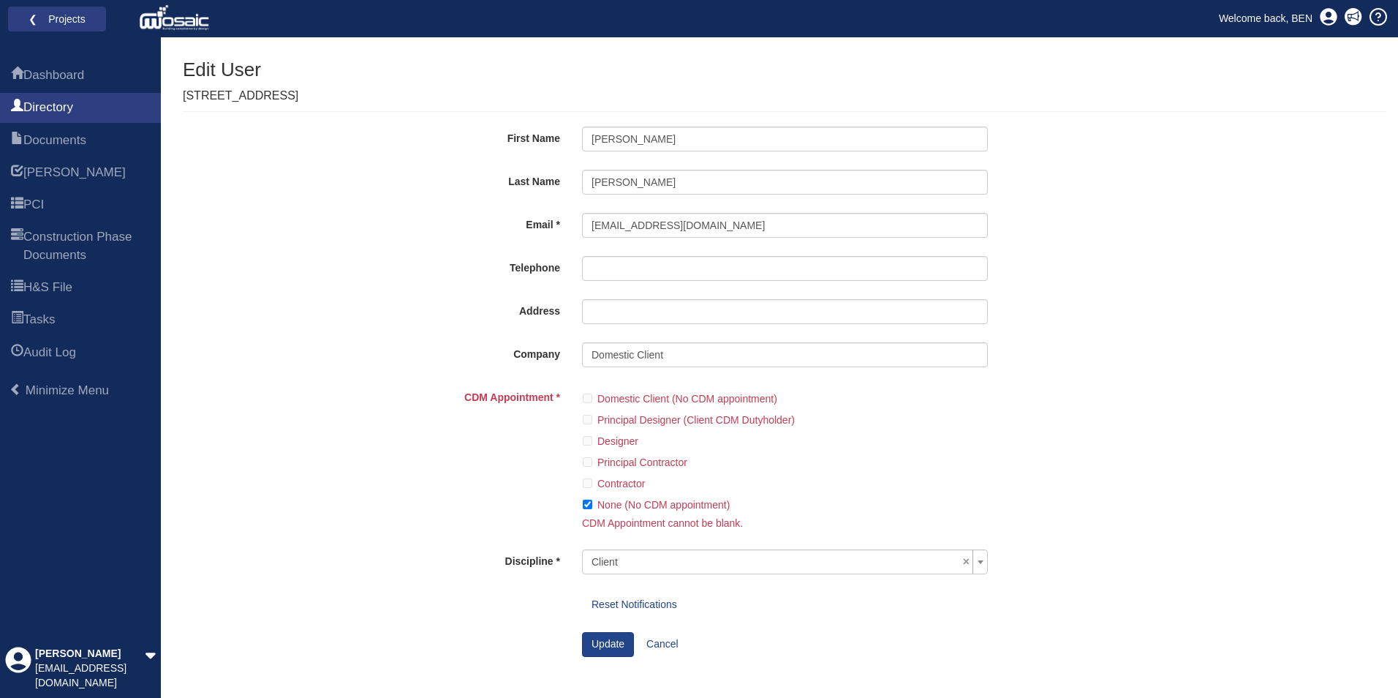
click at [608, 561] on span "× Client" at bounding box center [781, 561] width 378 height 15
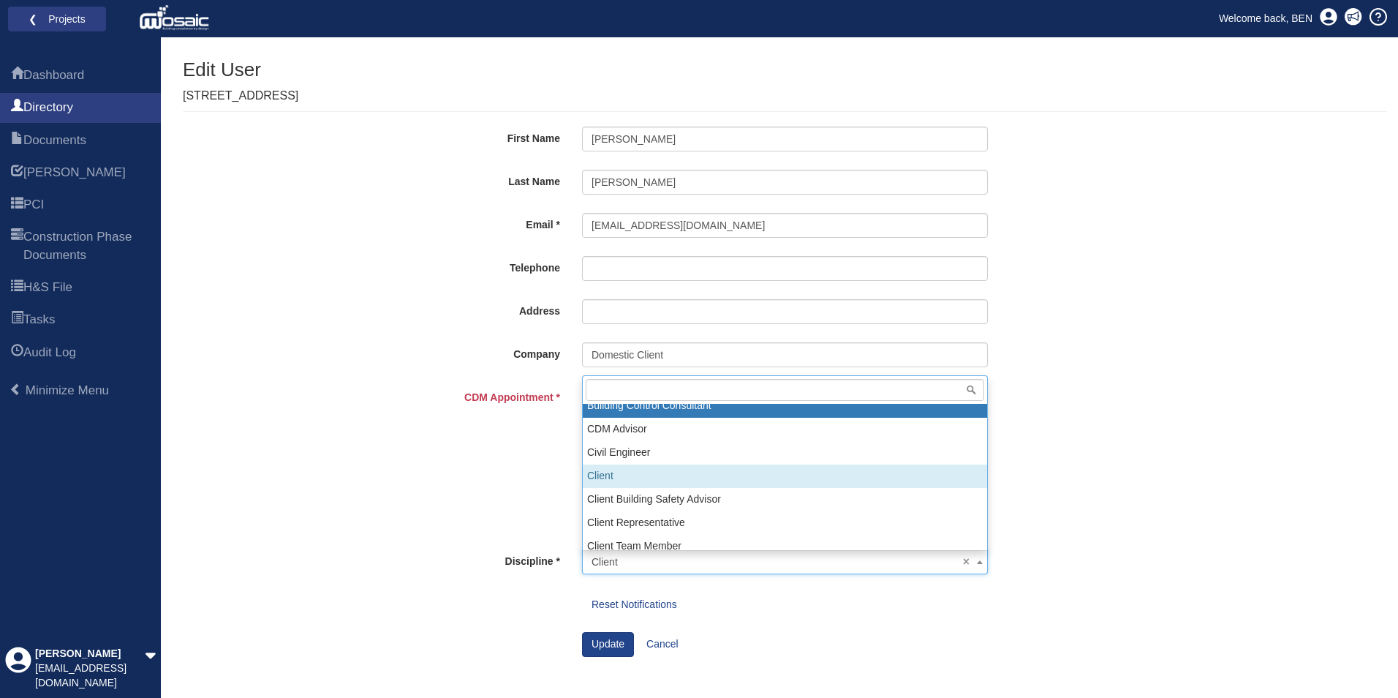
scroll to position [219, 0]
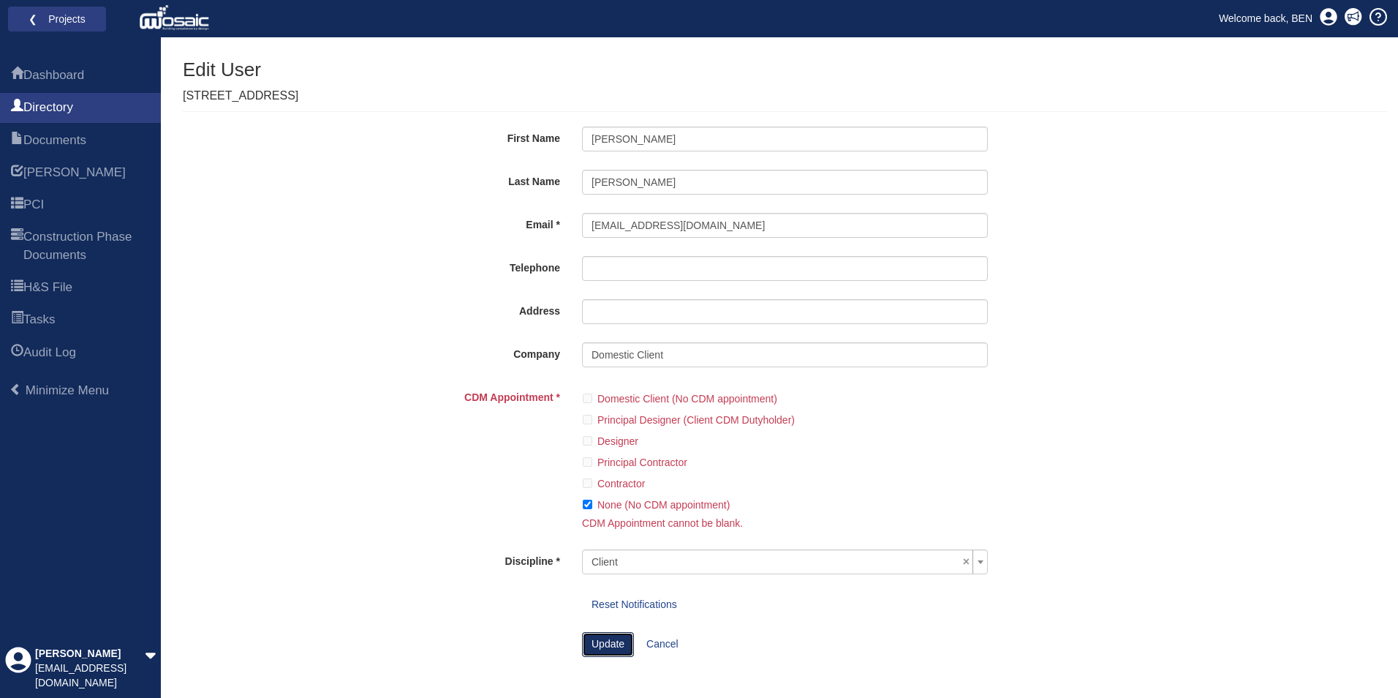
click at [607, 649] on button "Update" at bounding box center [608, 644] width 52 height 25
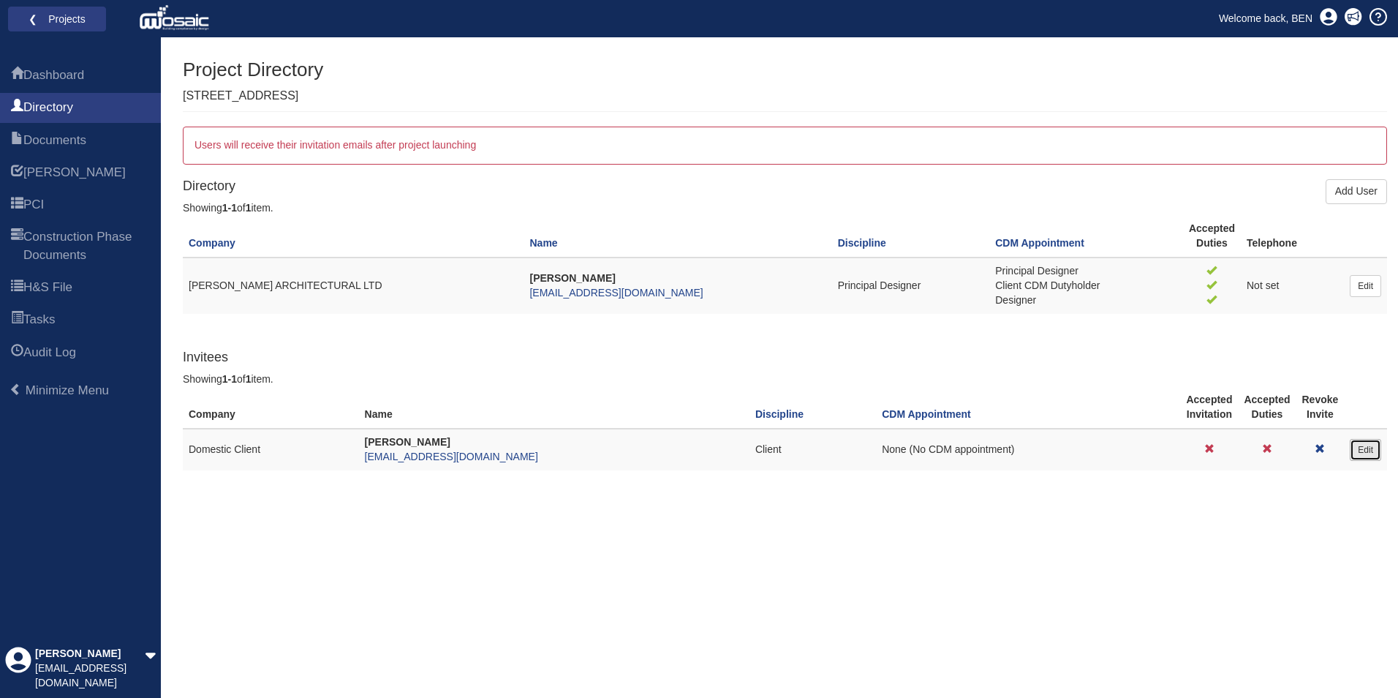
click at [1365, 448] on link "Edit" at bounding box center [1365, 450] width 31 height 22
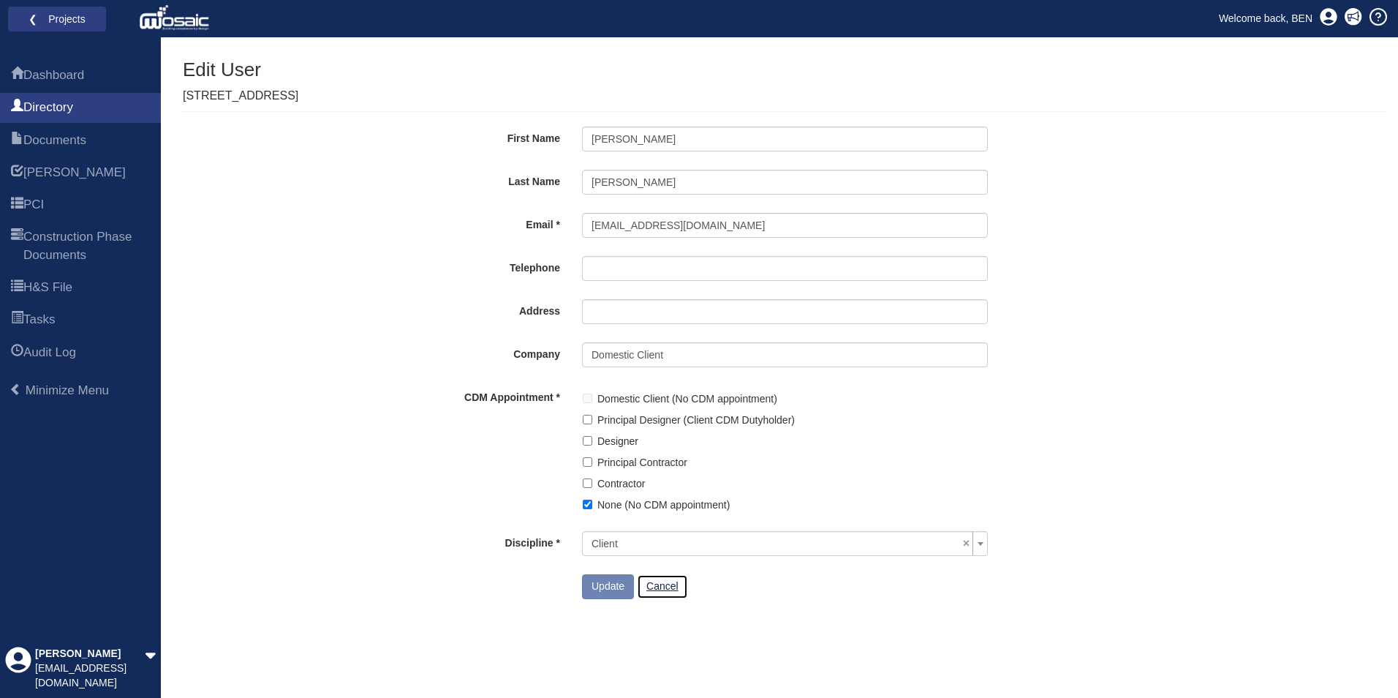
click at [671, 584] on link "Cancel" at bounding box center [662, 586] width 51 height 25
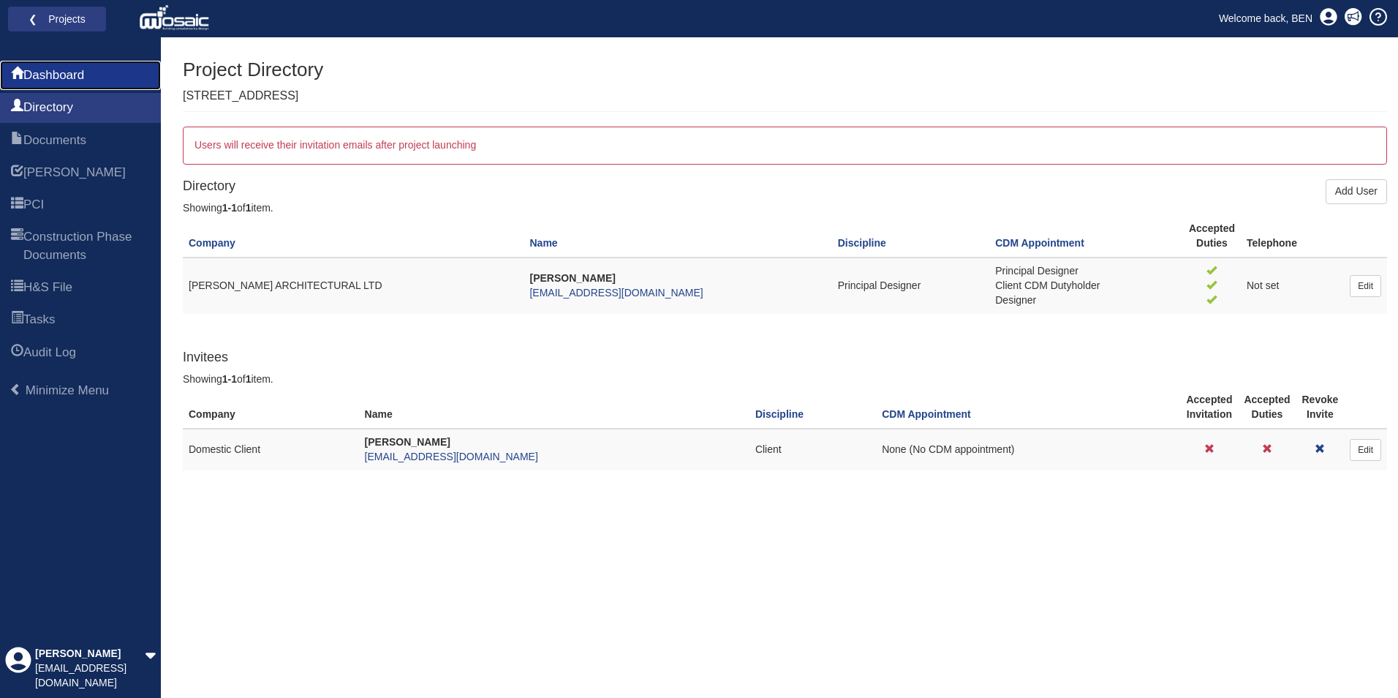
click at [58, 77] on span "Dashboard" at bounding box center [53, 76] width 61 height 18
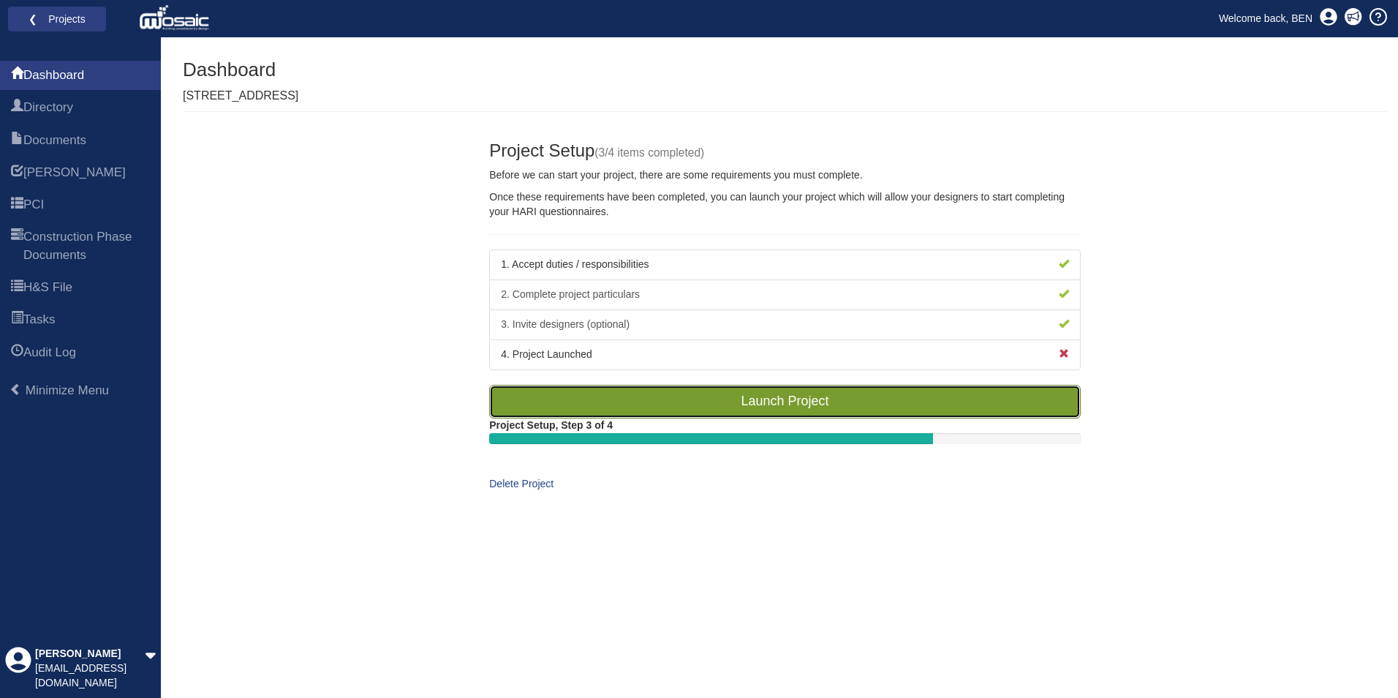
click at [814, 405] on link "Launch Project" at bounding box center [785, 402] width 592 height 34
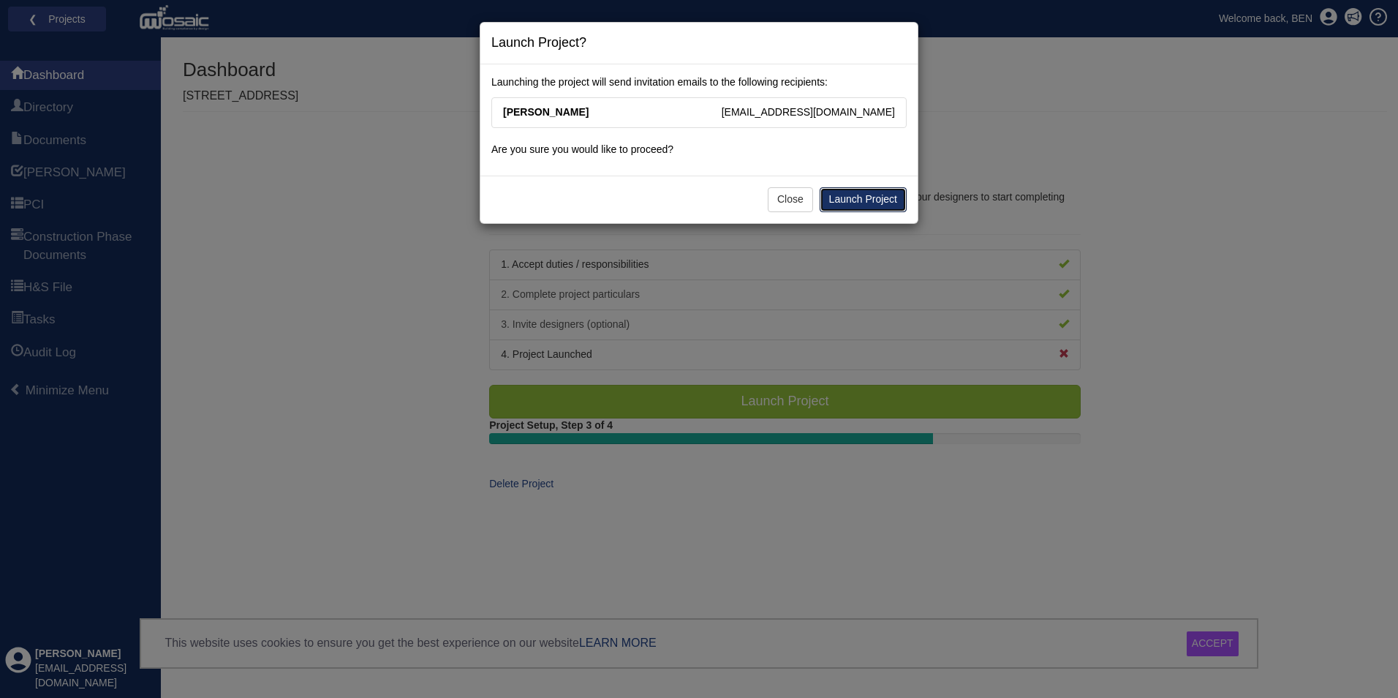
click at [856, 196] on link "Launch Project" at bounding box center [863, 199] width 87 height 25
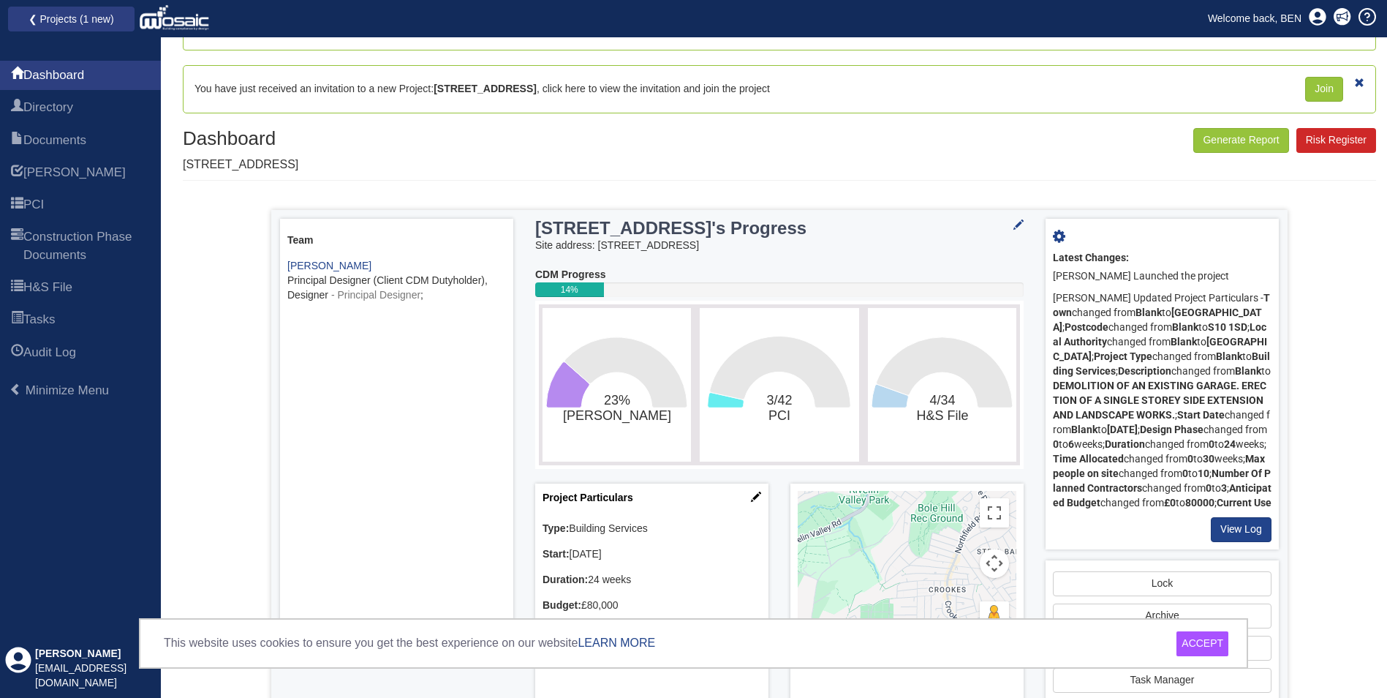
scroll to position [72, 0]
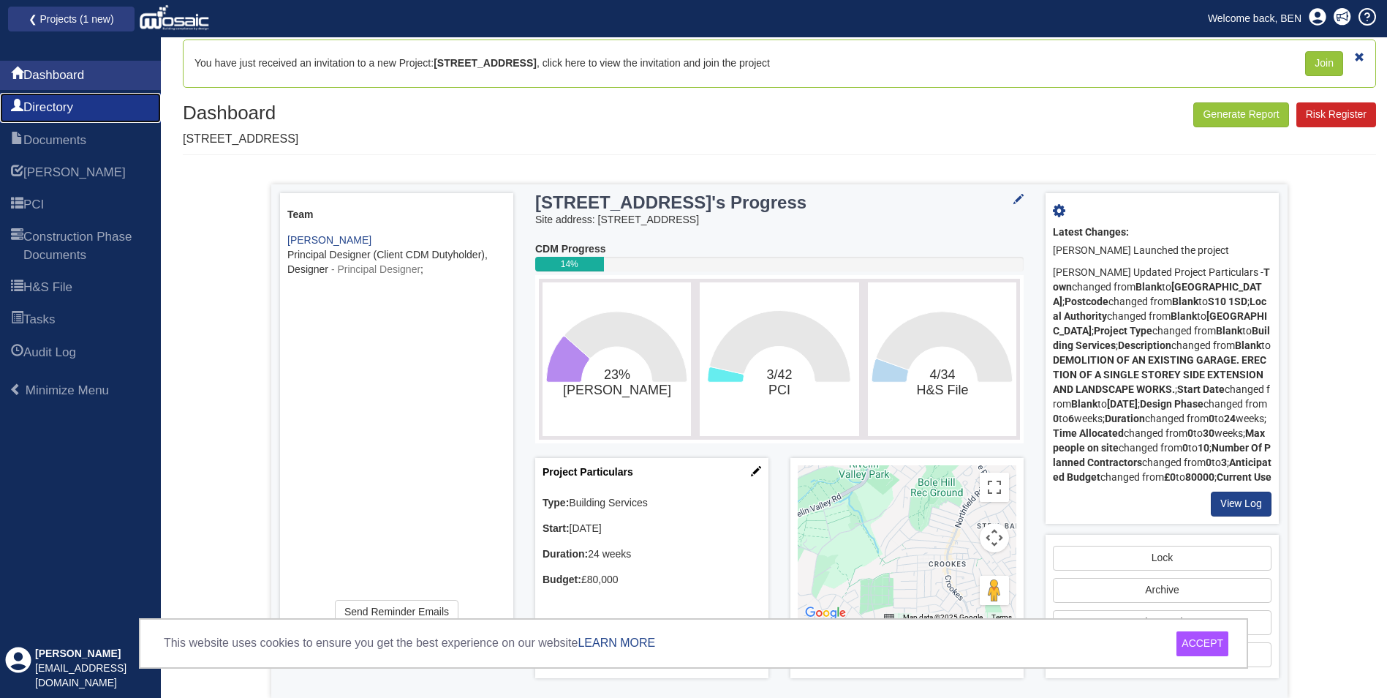
click at [88, 114] on link "Directory" at bounding box center [80, 107] width 161 height 29
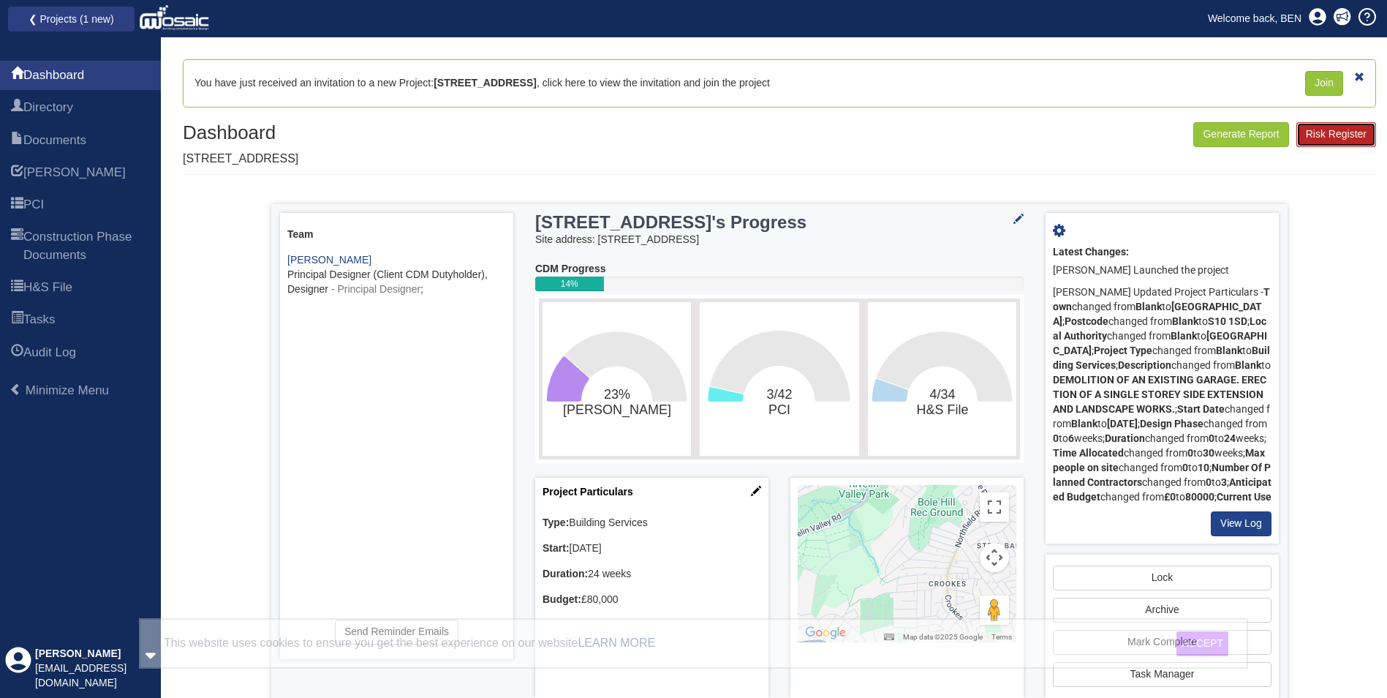
click at [1349, 137] on link "Risk Register" at bounding box center [1337, 134] width 80 height 25
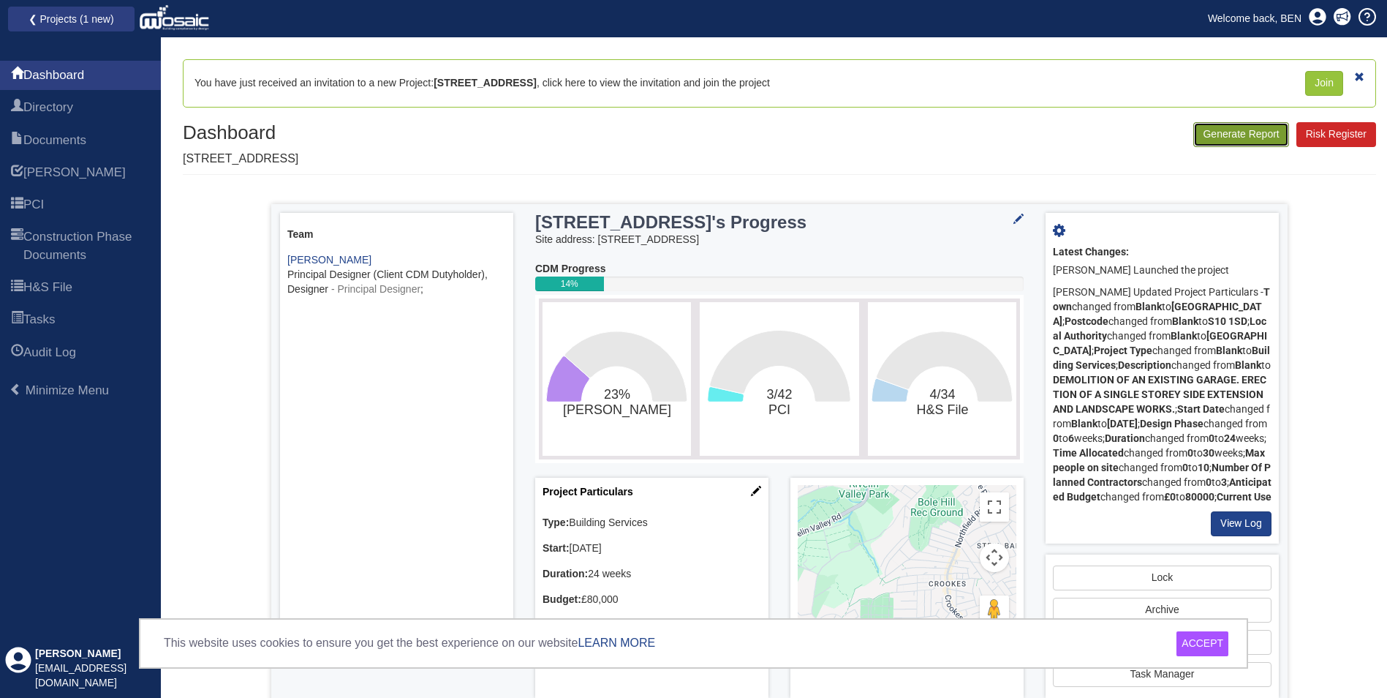
click at [1226, 137] on button "Generate Report" at bounding box center [1241, 134] width 95 height 25
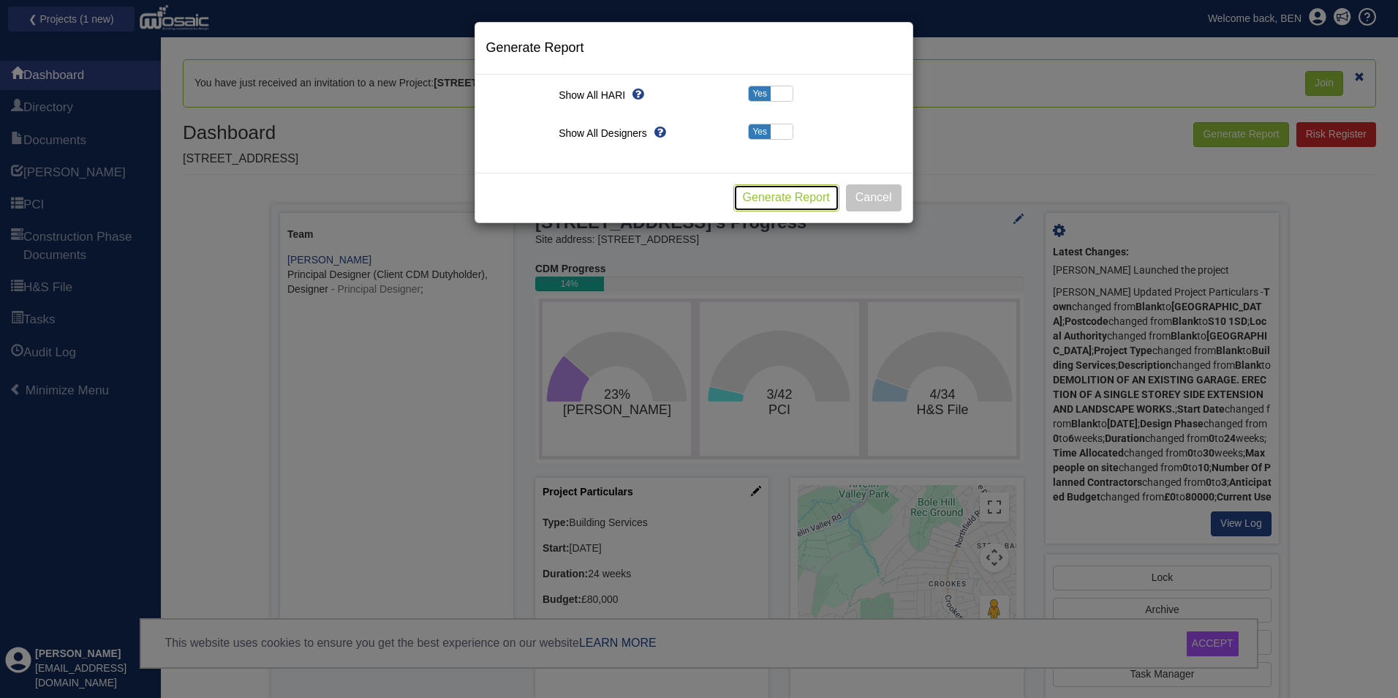
click at [775, 199] on button "Generate Report" at bounding box center [787, 197] width 106 height 27
click at [873, 201] on button "Cancel" at bounding box center [874, 197] width 56 height 27
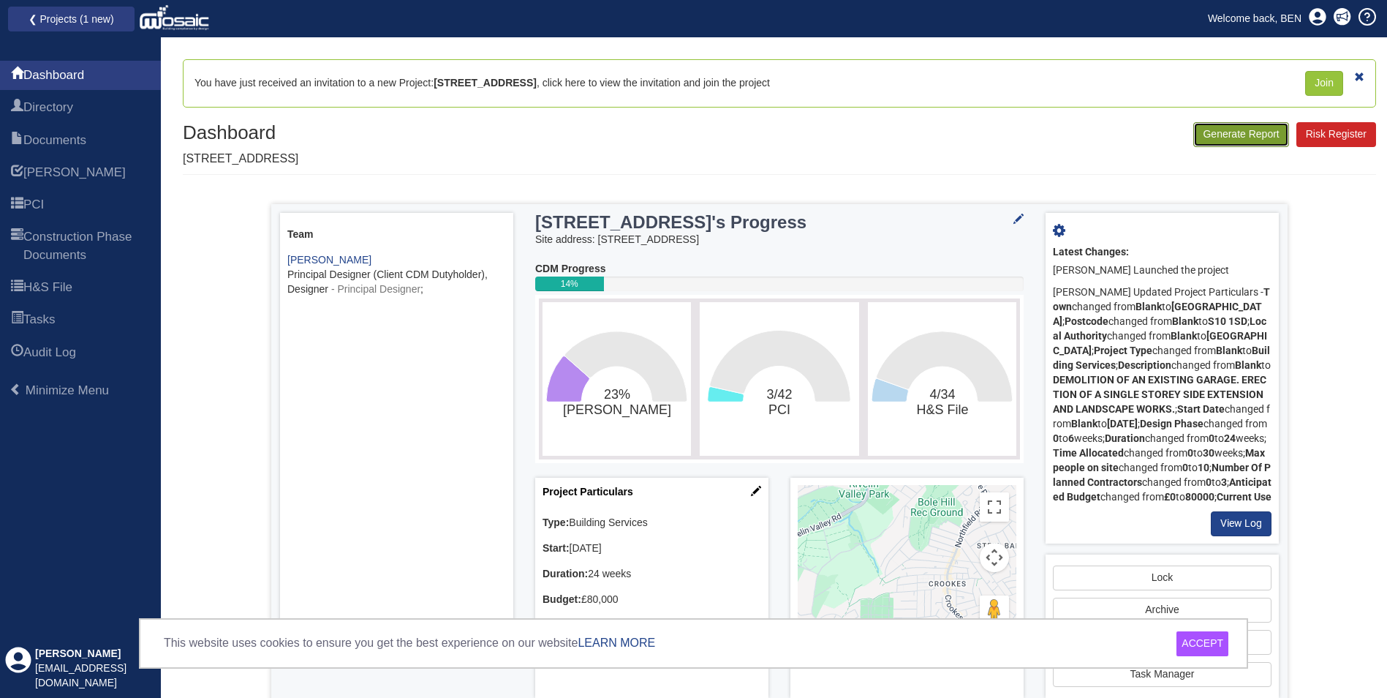
click at [1247, 135] on button "Generate Report" at bounding box center [1241, 134] width 95 height 25
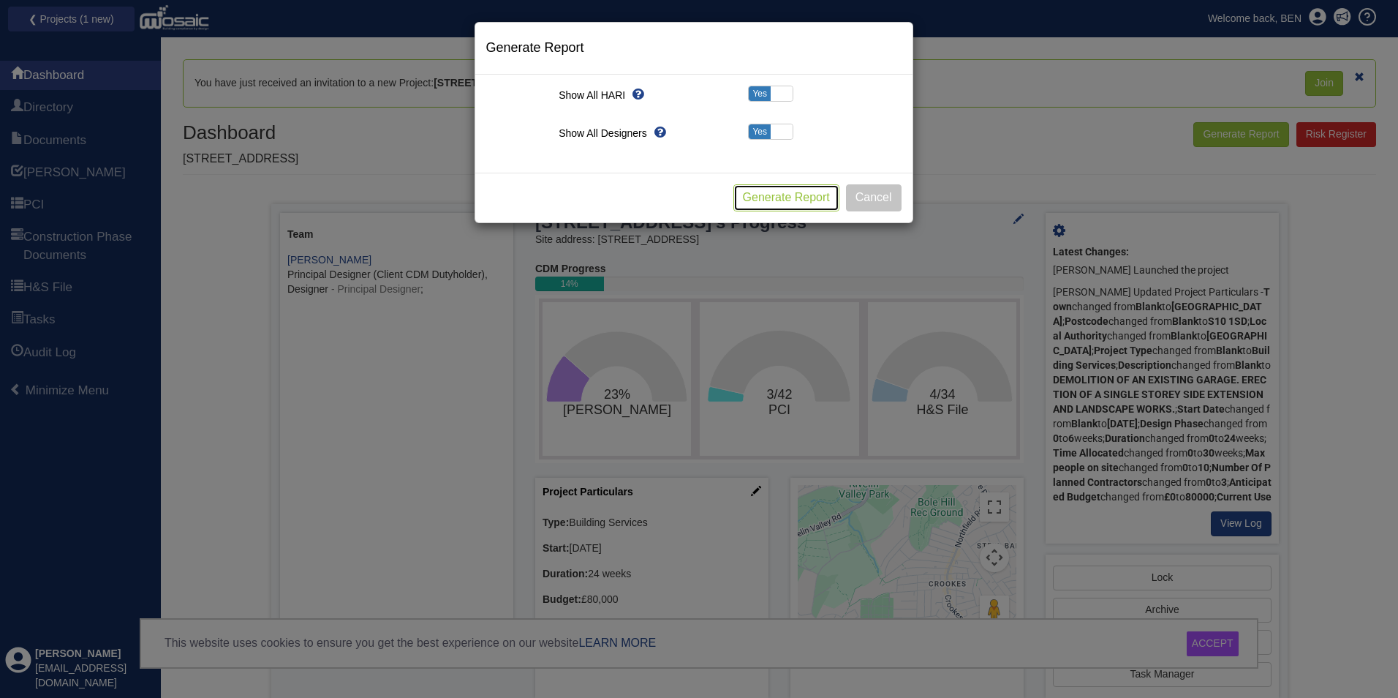
click at [784, 197] on button "Generate Report" at bounding box center [787, 197] width 106 height 27
click at [871, 197] on button "Cancel" at bounding box center [874, 197] width 56 height 27
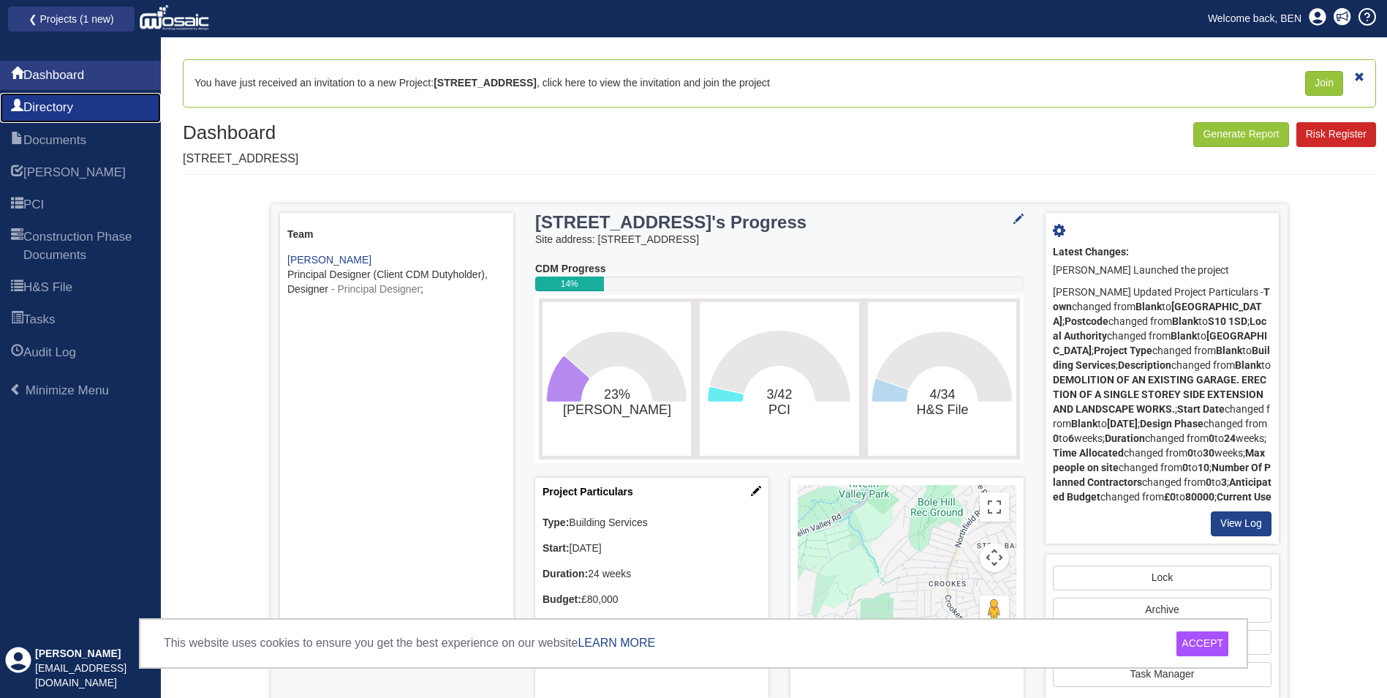
click at [73, 108] on span "Directory" at bounding box center [48, 108] width 50 height 18
click at [76, 140] on span "Documents" at bounding box center [54, 141] width 63 height 18
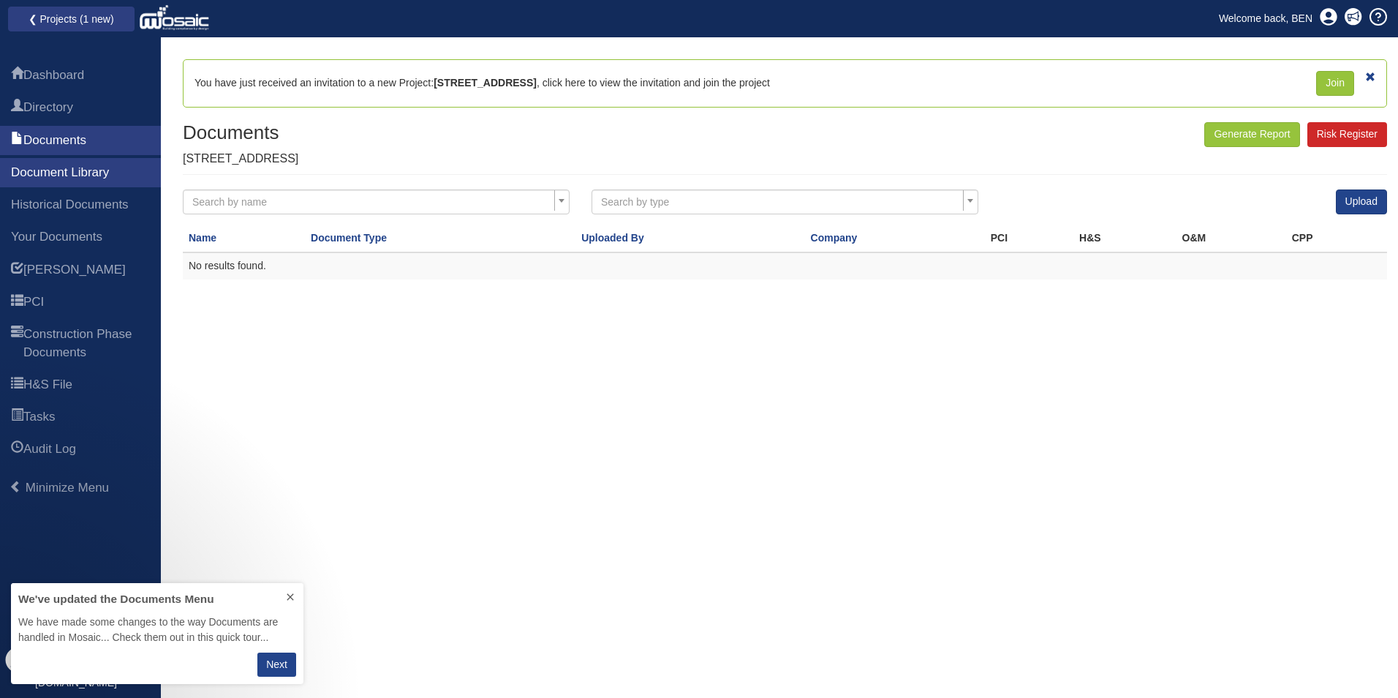
scroll to position [90, 282]
click at [61, 269] on link "[PERSON_NAME]" at bounding box center [80, 269] width 161 height 29
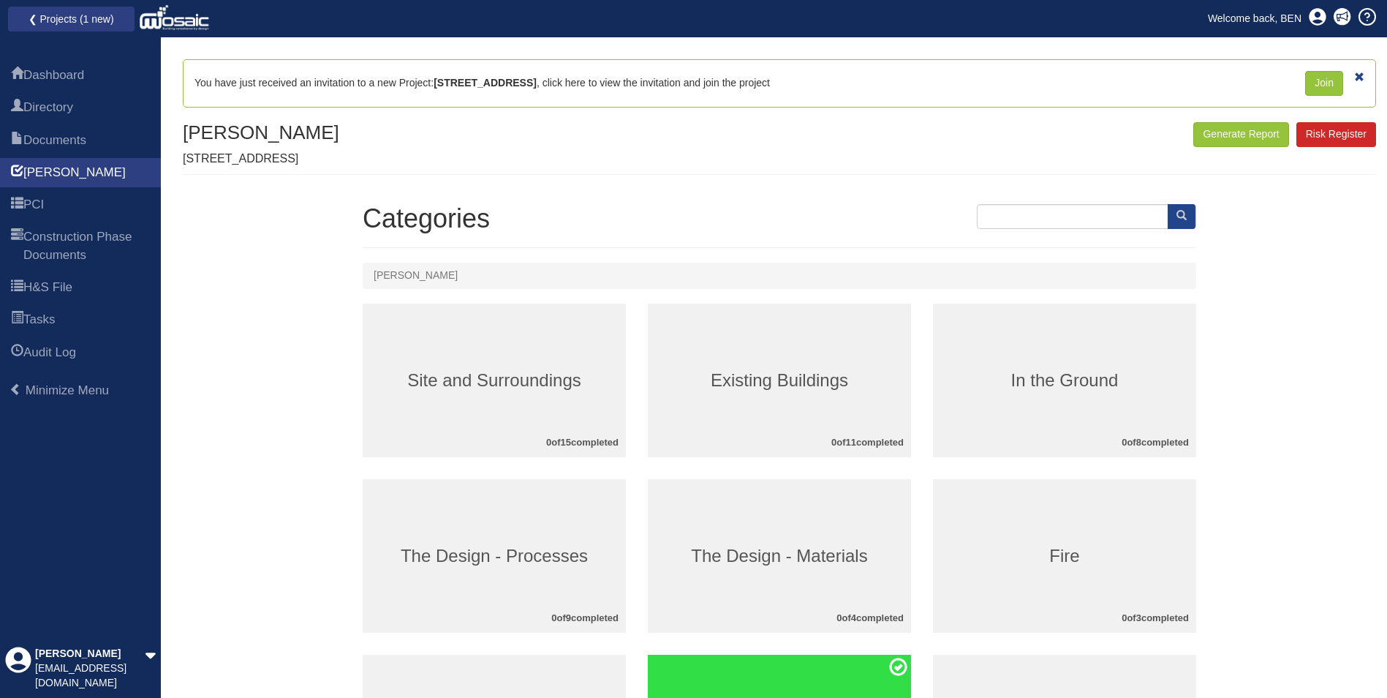
scroll to position [73, 0]
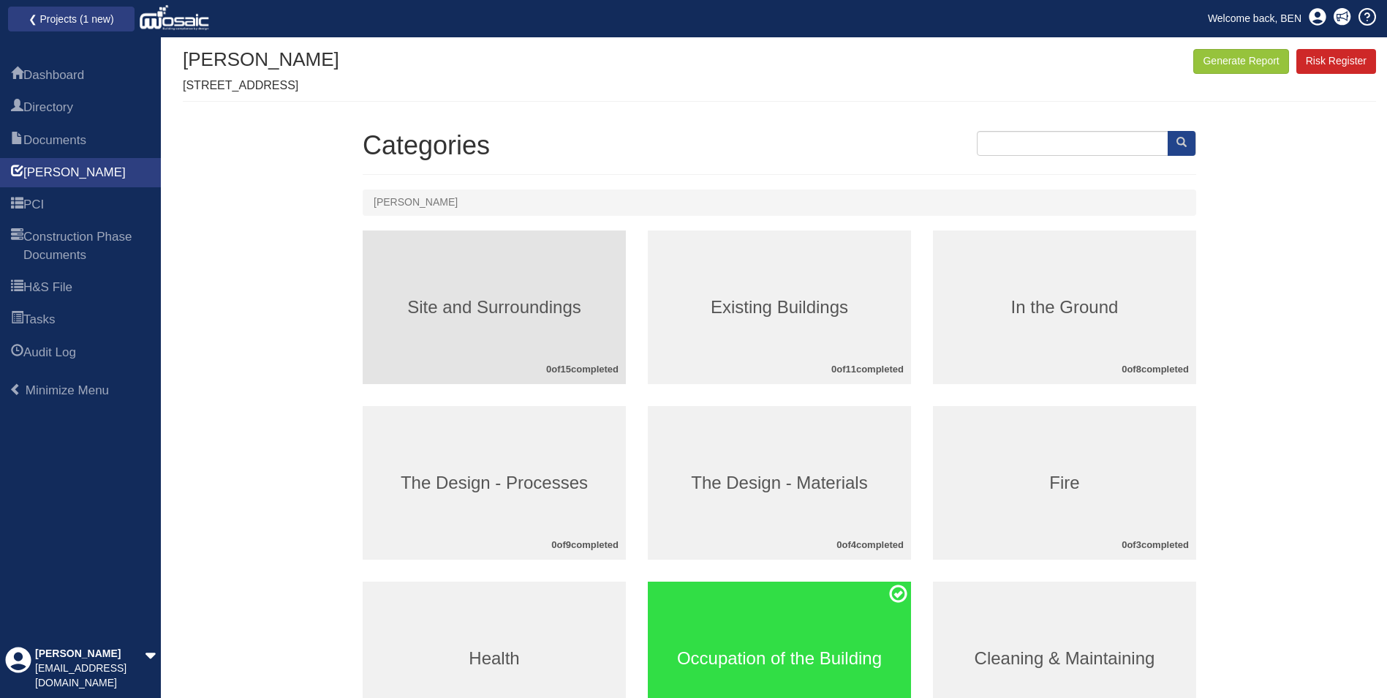
click at [489, 308] on h3 "Site and Surroundings" at bounding box center [494, 307] width 263 height 19
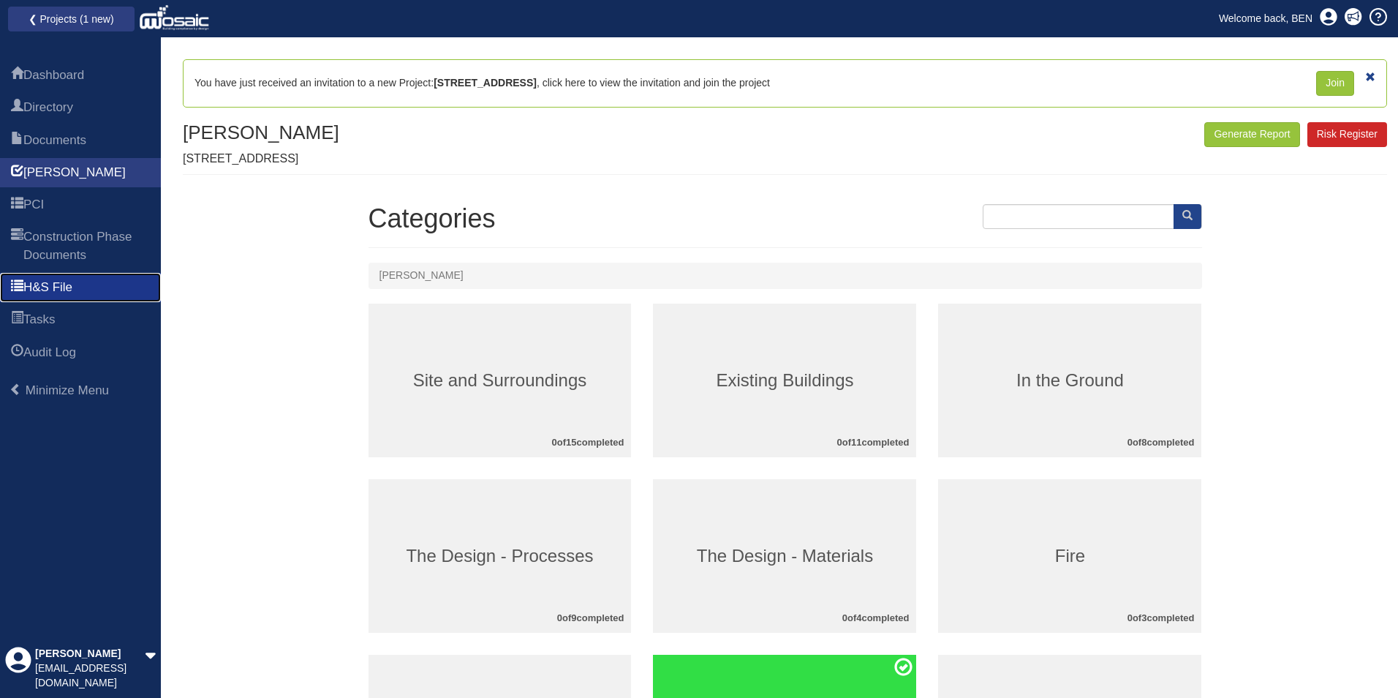
click at [72, 282] on span "H&S File" at bounding box center [47, 288] width 49 height 18
click at [55, 286] on span "H&S File" at bounding box center [47, 288] width 49 height 18
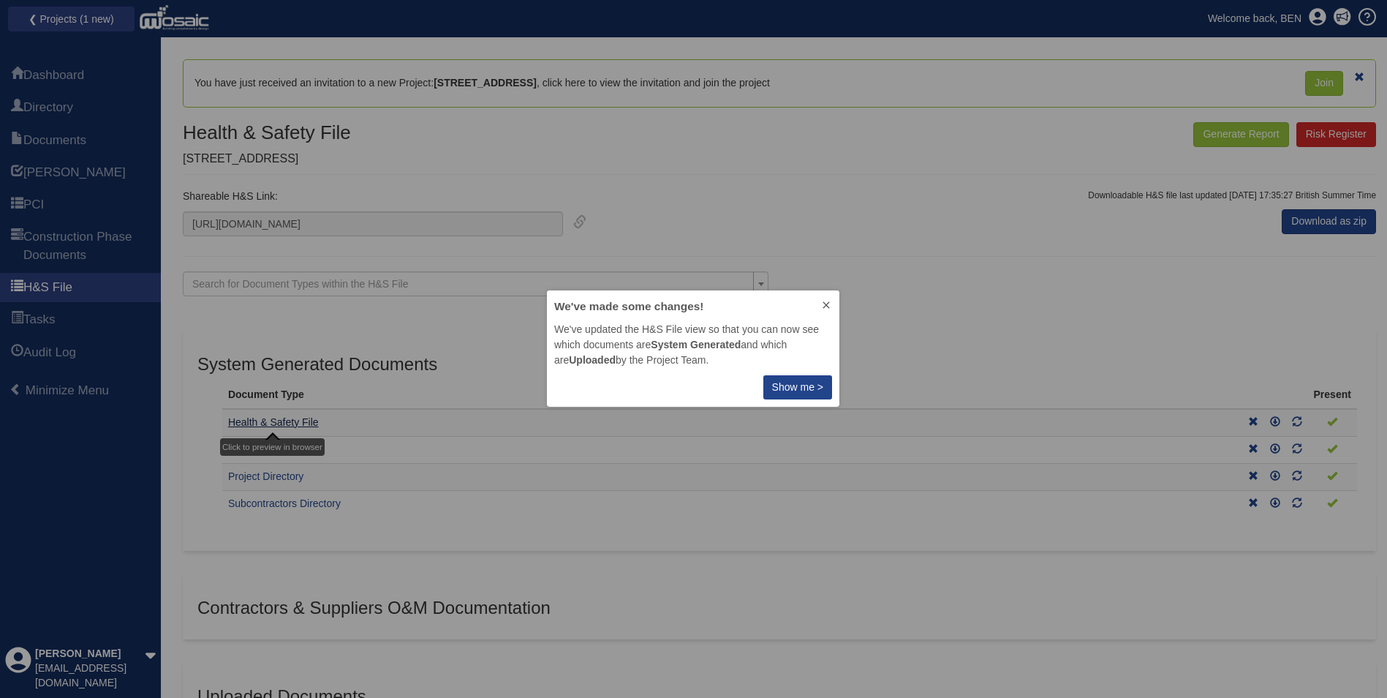
scroll to position [105, 282]
click at [809, 383] on p "Show me >" at bounding box center [797, 387] width 51 height 15
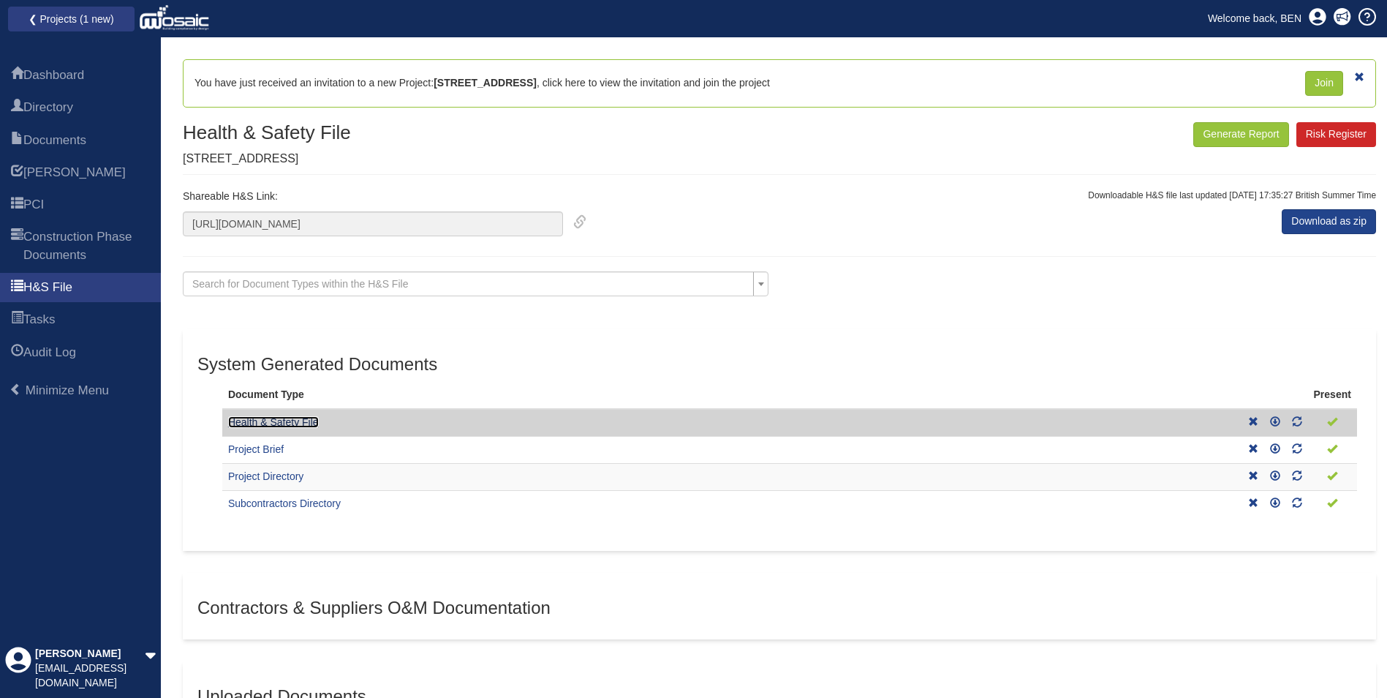
click at [303, 420] on link "Health & Safety File" at bounding box center [273, 422] width 91 height 12
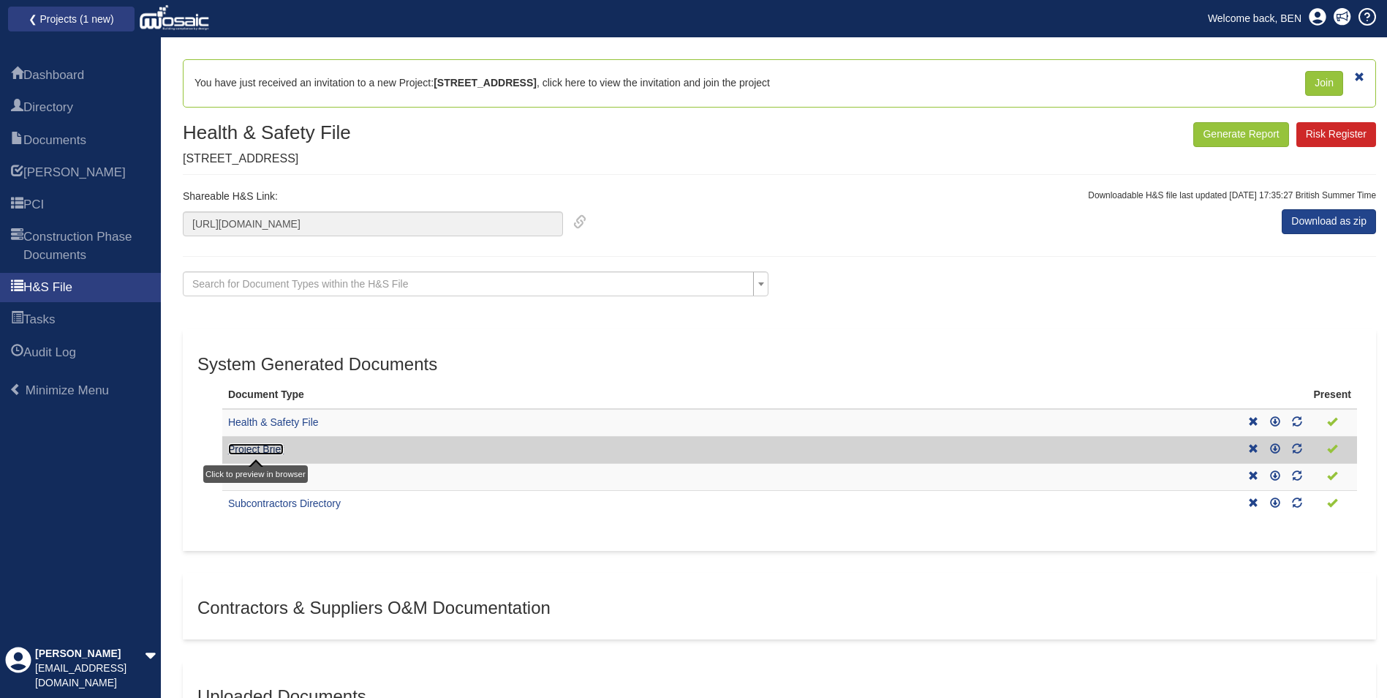
click at [265, 445] on link "Project Brief" at bounding box center [256, 449] width 56 height 12
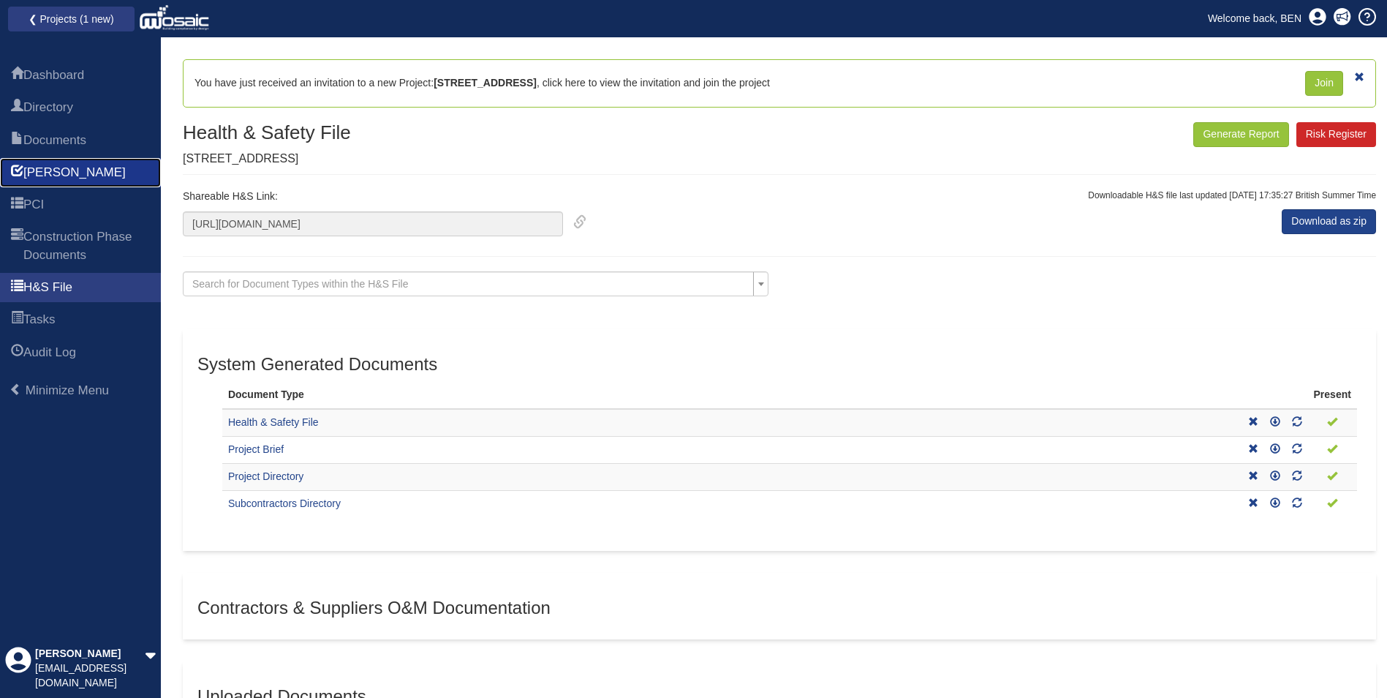
click at [56, 171] on span "HARI" at bounding box center [74, 173] width 102 height 18
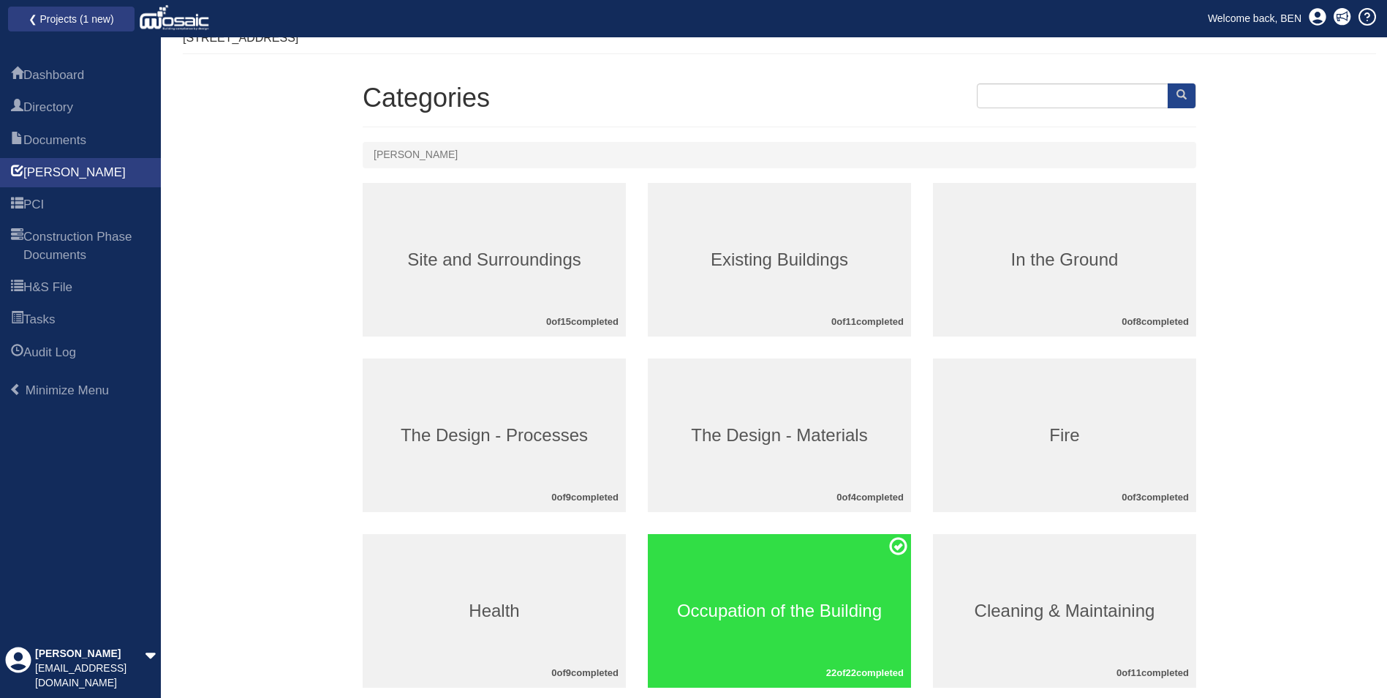
scroll to position [146, 0]
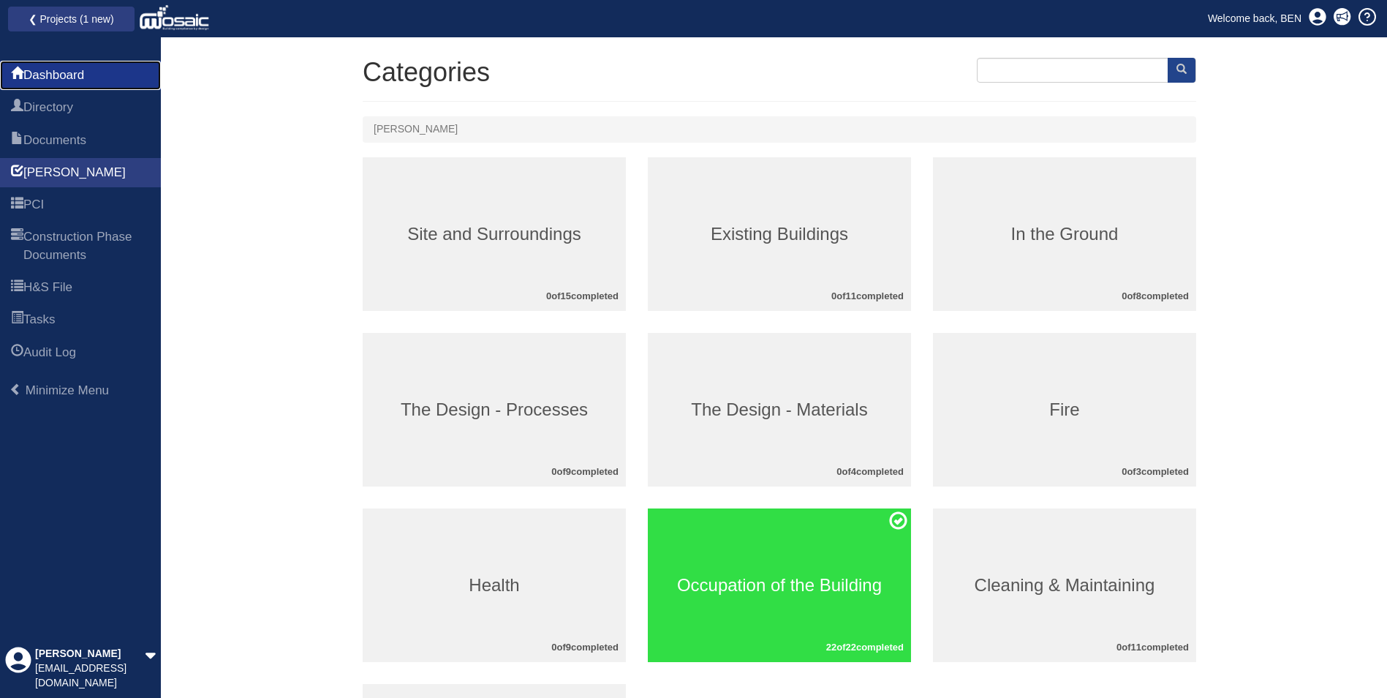
click at [61, 74] on span "Dashboard" at bounding box center [53, 76] width 61 height 18
click at [64, 19] on link "❮ Projects (1 new)" at bounding box center [72, 19] width 108 height 19
click at [63, 15] on link "❮ Projects (1 new)" at bounding box center [72, 19] width 108 height 19
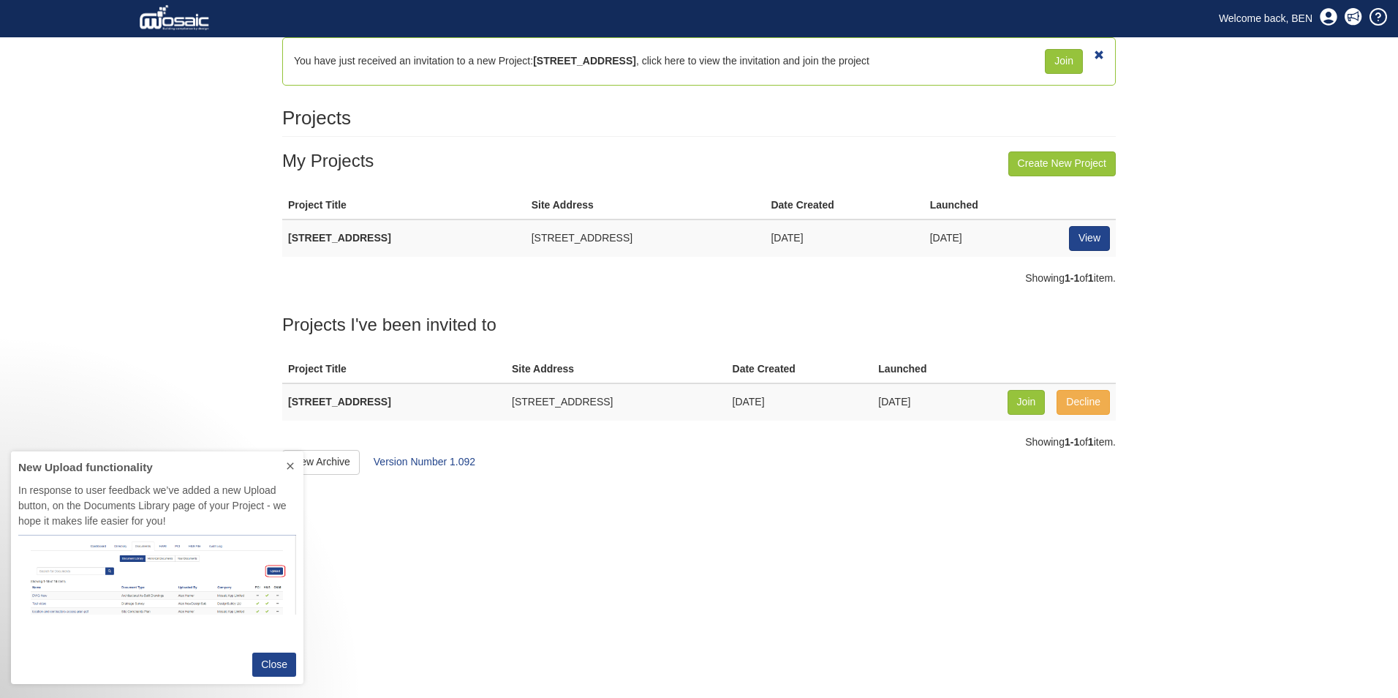
scroll to position [222, 282]
click at [1094, 406] on link "Decline" at bounding box center [1083, 402] width 53 height 25
click at [1066, 158] on link "Create New Project" at bounding box center [1063, 163] width 108 height 25
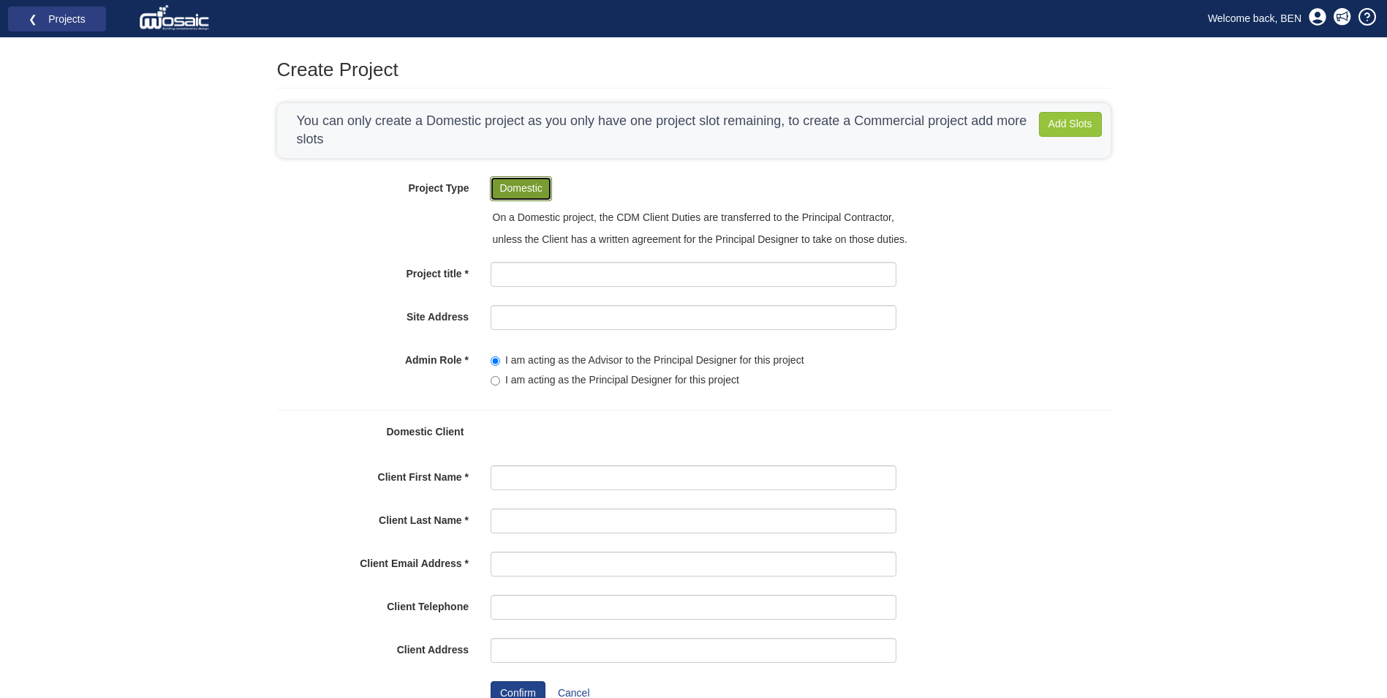
click at [525, 189] on button "Domestic" at bounding box center [520, 188] width 61 height 25
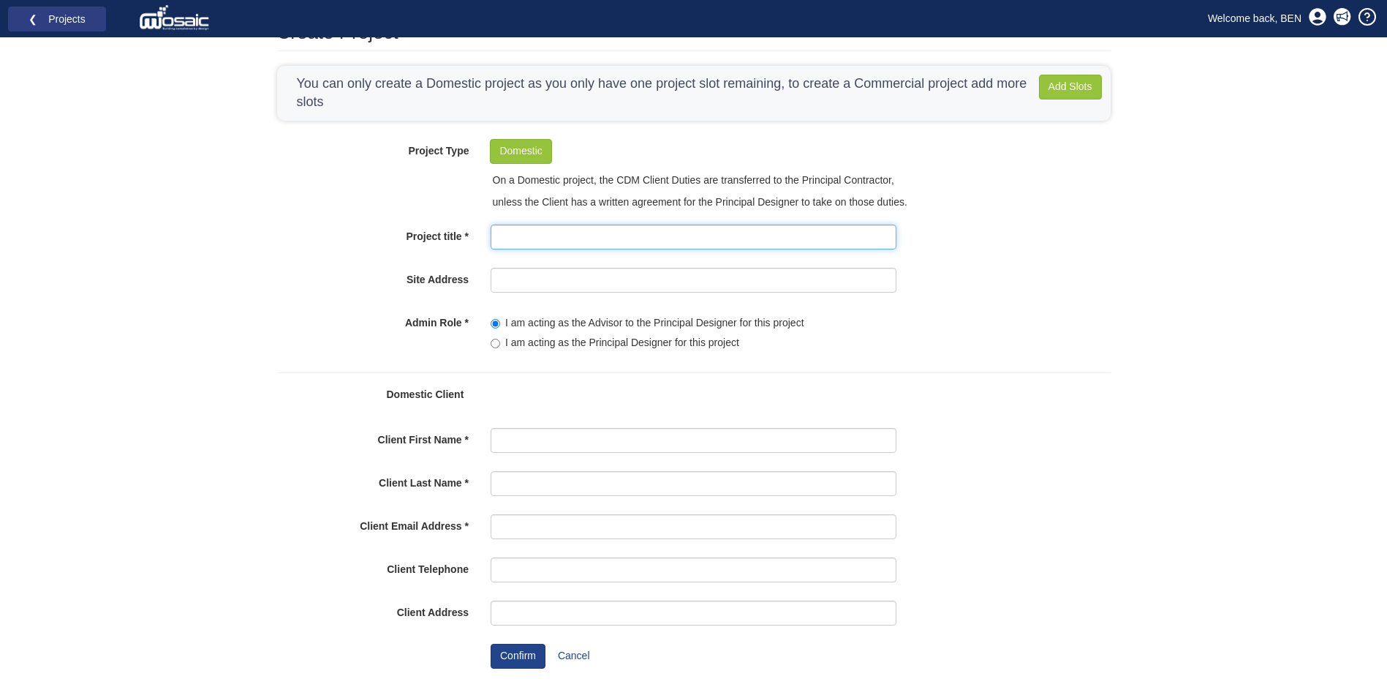
click at [617, 238] on input "Project title" at bounding box center [694, 237] width 406 height 25
type input "test"
click at [567, 287] on input "Site Address" at bounding box center [694, 280] width 406 height 25
type input "[STREET_ADDRESS]"
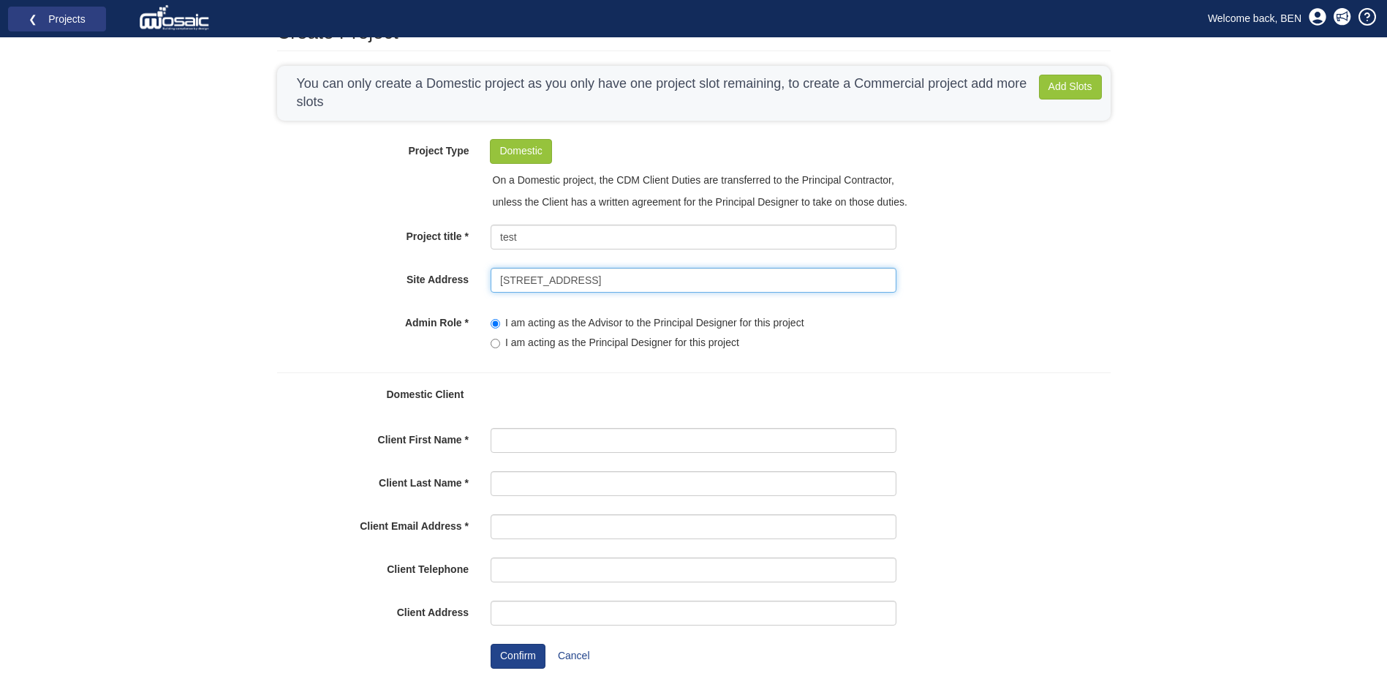
type input "[PERSON_NAME]"
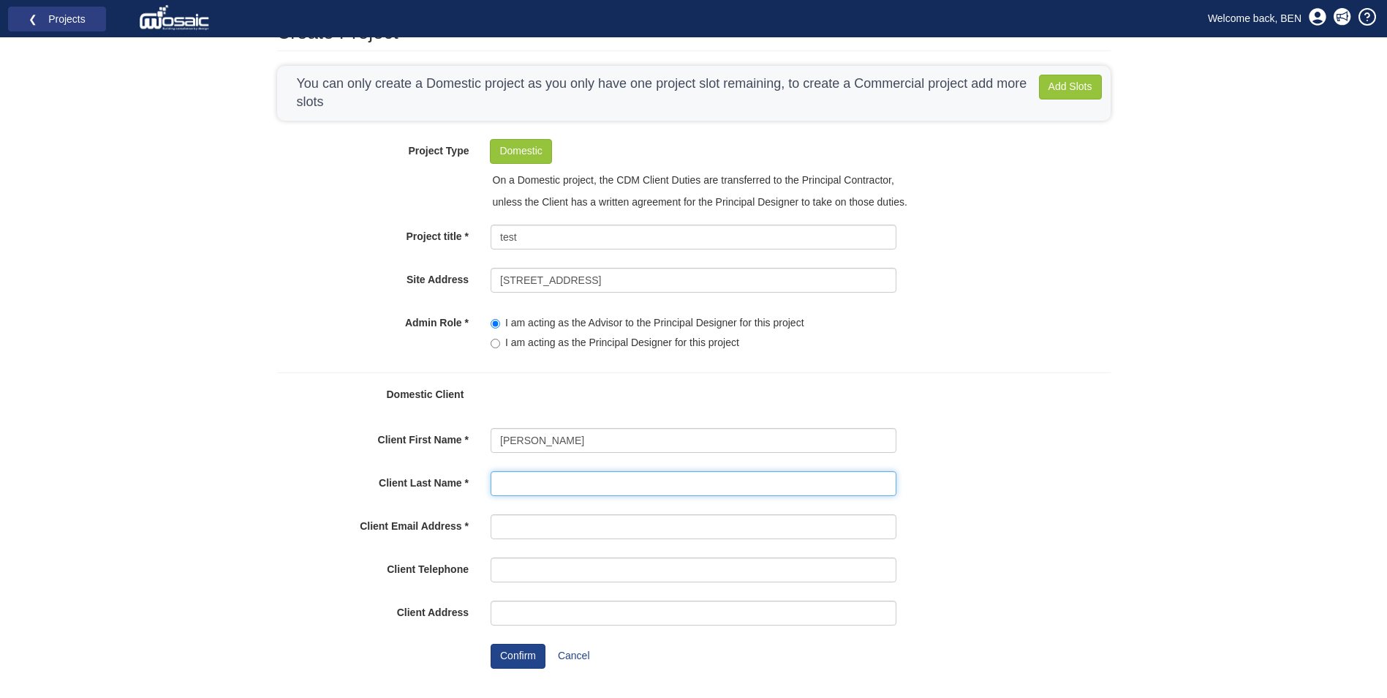
type input "[PERSON_NAME]"
type input "jean.carnell@googlemail.com"
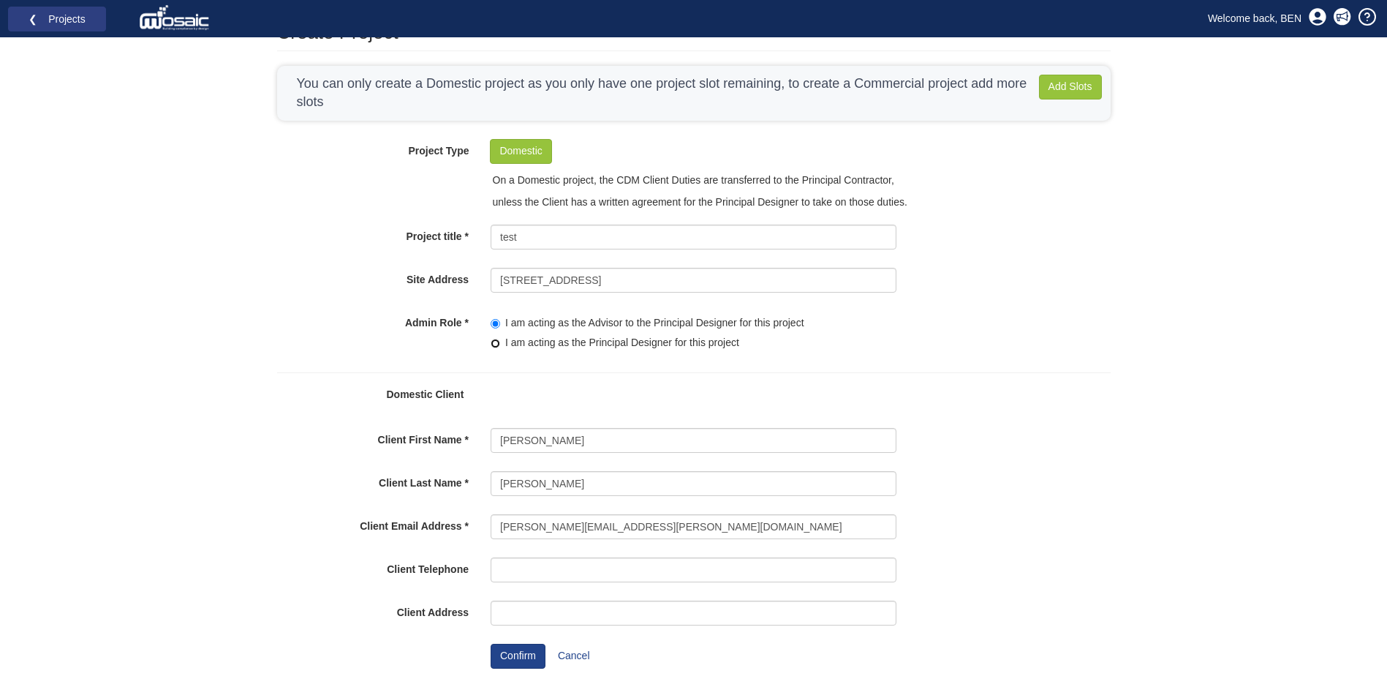
click at [499, 344] on input"] "I am acting as the Principal Designer for this project" at bounding box center [496, 344] width 10 height 10
radio input"] "true"
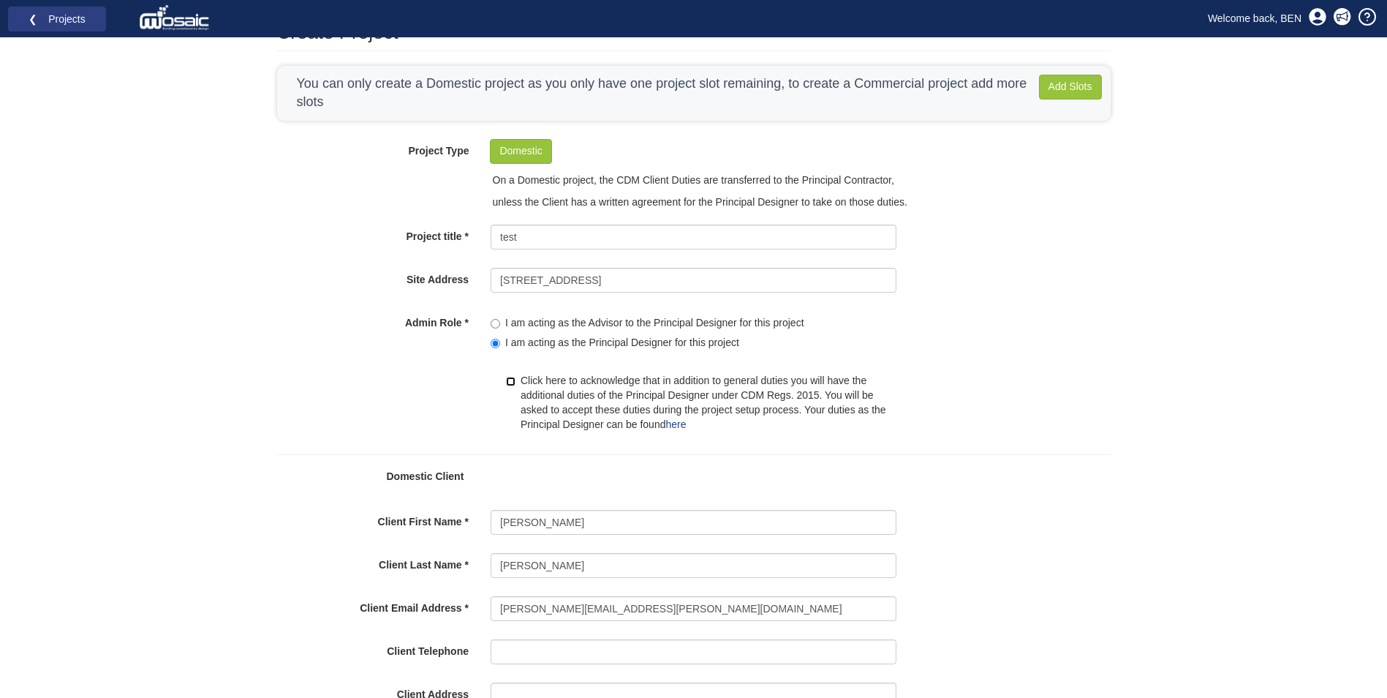
click at [511, 382] on input "Click here to acknowledge that in addition to general duties you will have the …" at bounding box center [511, 382] width 10 height 10
checkbox input "true"
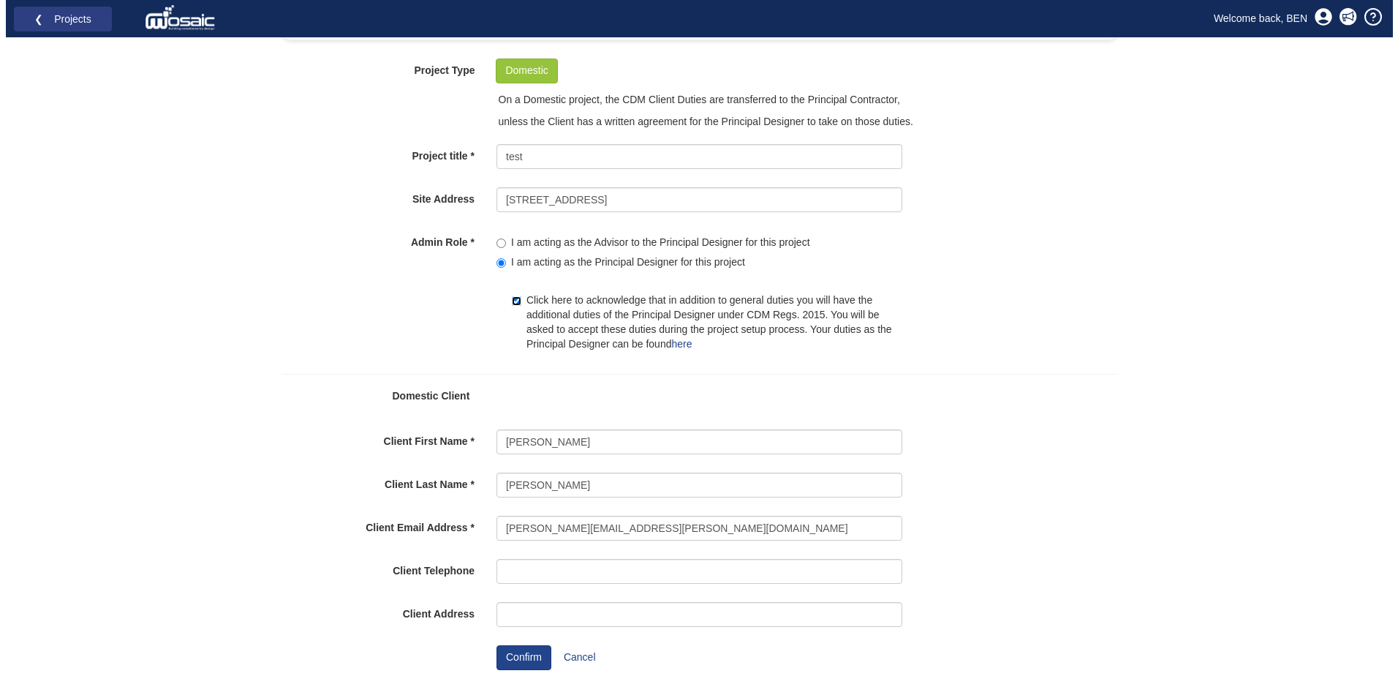
scroll to position [118, 0]
click at [677, 345] on link "here" at bounding box center [676, 343] width 20 height 12
click at [508, 656] on button "Confirm" at bounding box center [518, 656] width 55 height 25
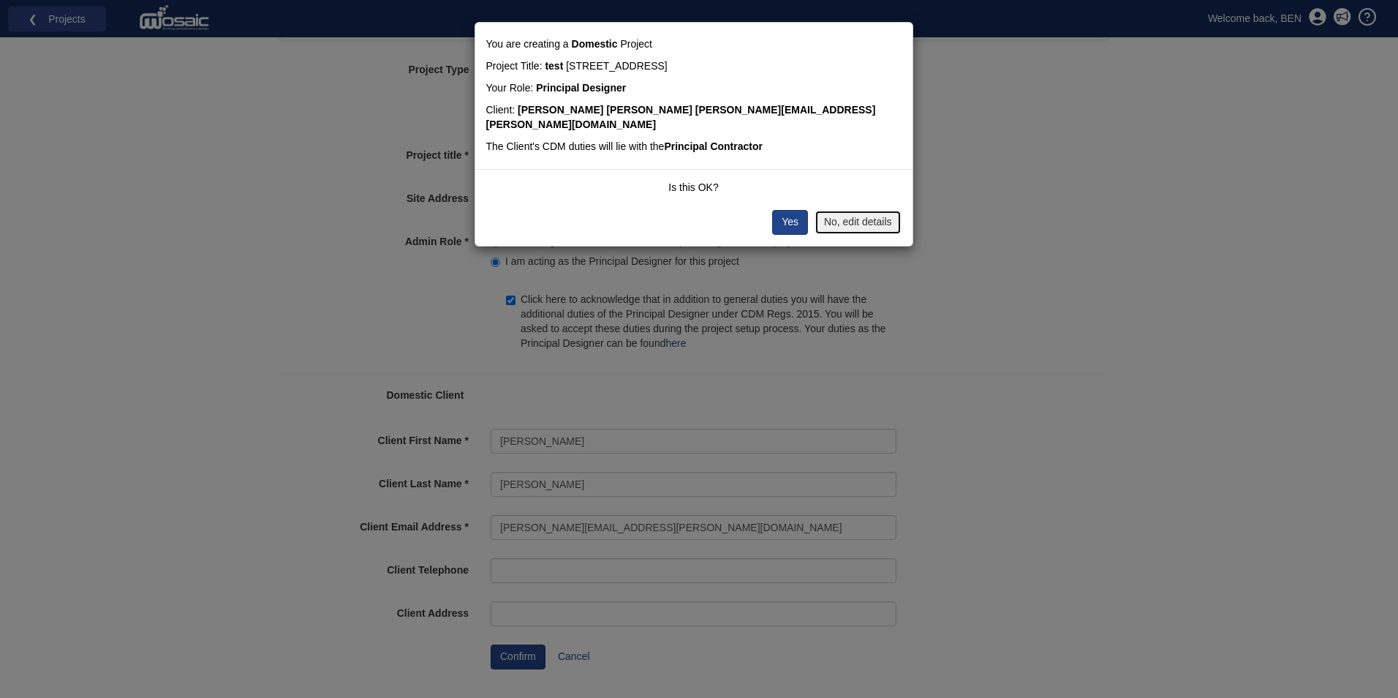
click at [846, 210] on button "No, edit details" at bounding box center [858, 222] width 87 height 25
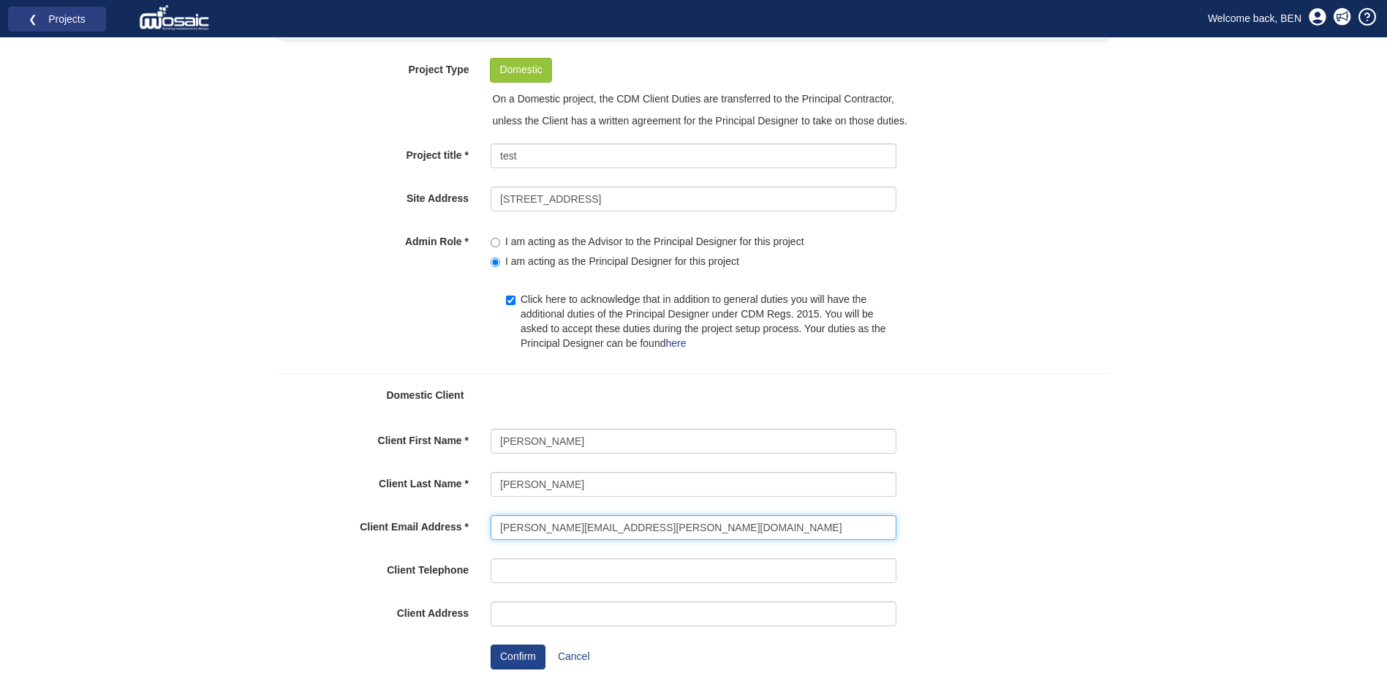
drag, startPoint x: 633, startPoint y: 527, endPoint x: 625, endPoint y: 527, distance: 7.4
click at [625, 527] on input "jean.carnell@googlemail.com" at bounding box center [694, 527] width 406 height 25
type input "jean.carnell@googlemail.co"
click at [1131, 447] on div "You have no unread notifications or reminders Close Create Project You can only…" at bounding box center [693, 320] width 1387 height 758
click at [520, 660] on button "Confirm" at bounding box center [518, 656] width 55 height 25
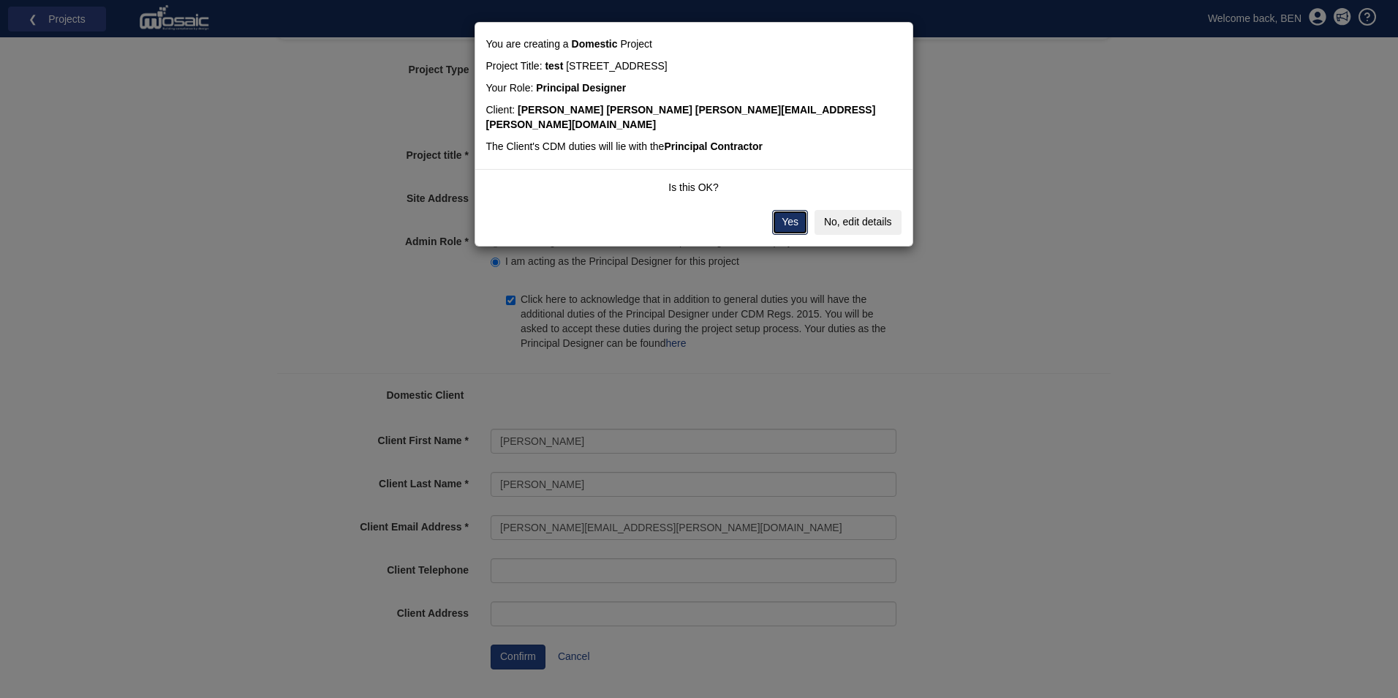
click at [794, 214] on button "Yes" at bounding box center [790, 222] width 36 height 25
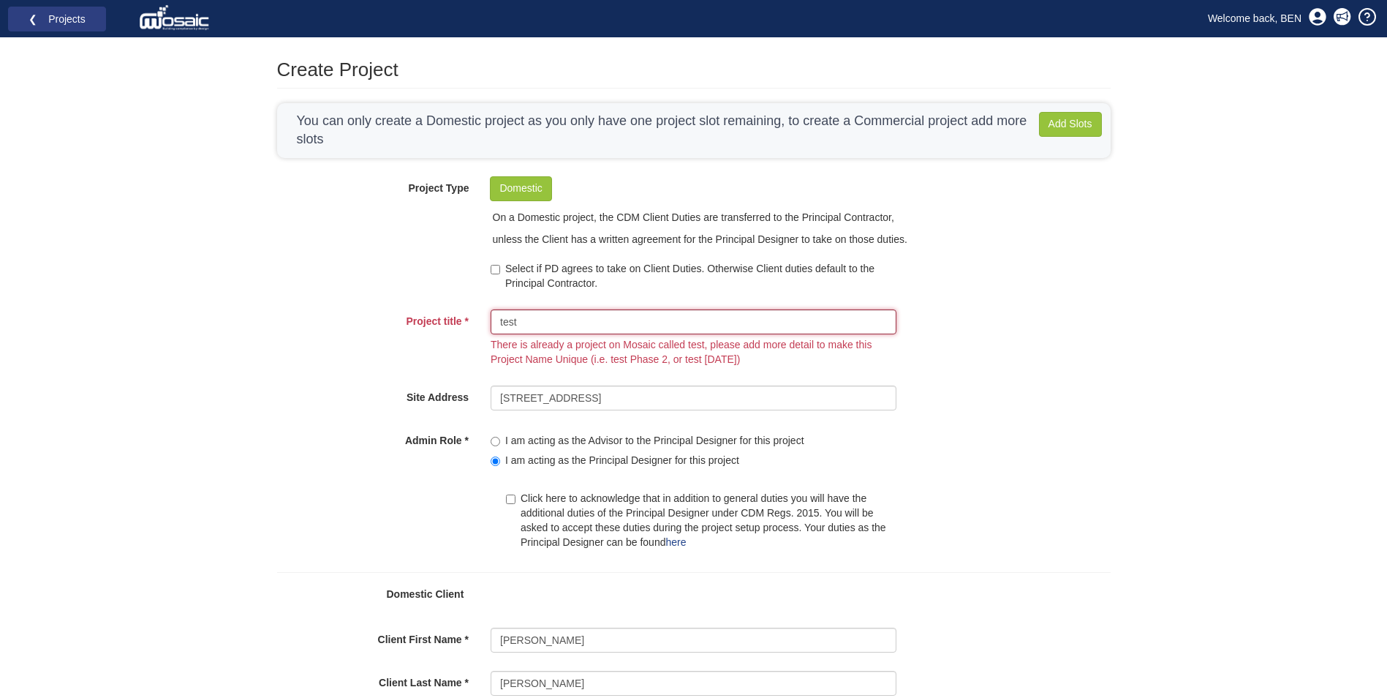
drag, startPoint x: 524, startPoint y: 322, endPoint x: 474, endPoint y: 317, distance: 50.7
click at [474, 317] on div "Project title test There is already a project on Mosaic called test, please add…" at bounding box center [694, 341] width 856 height 65
click at [1289, 20] on link "Welcome back, BEN" at bounding box center [1255, 18] width 116 height 22
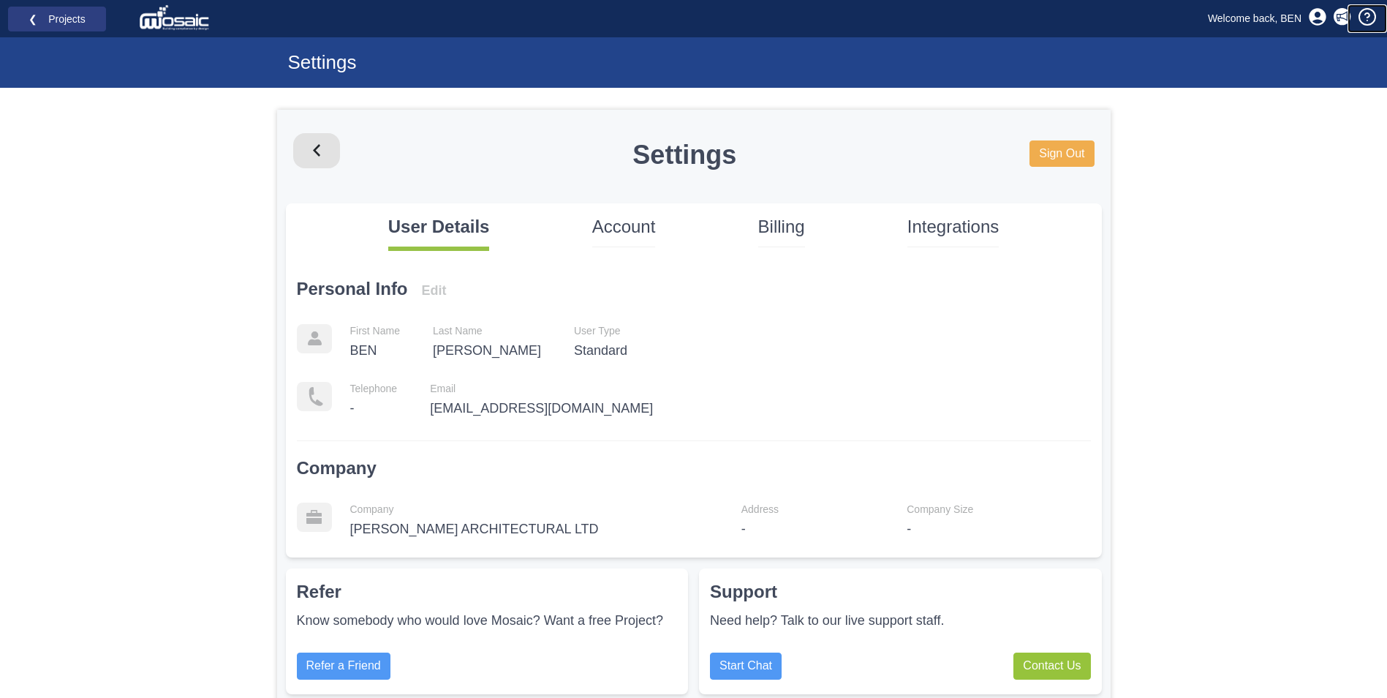
click at [1366, 15] on icon at bounding box center [1368, 15] width 4 height 4
click at [1344, 19] on icon at bounding box center [1343, 16] width 12 height 10
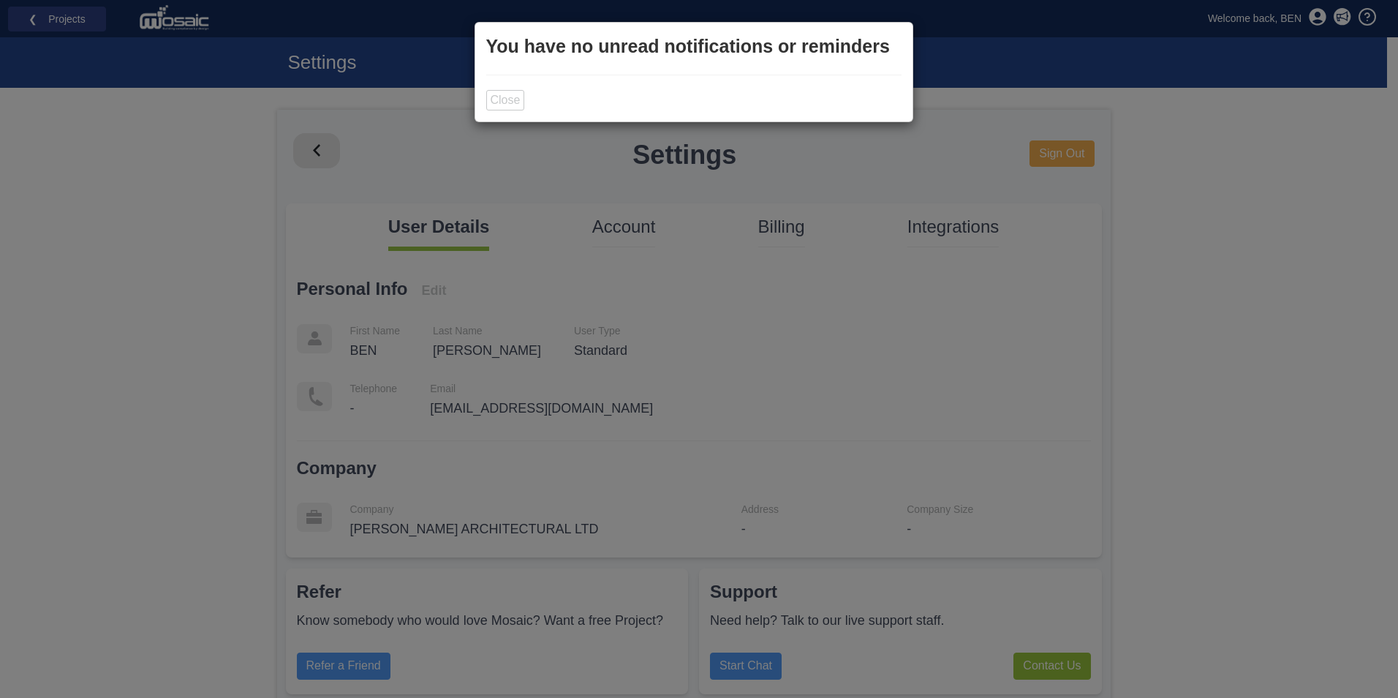
click at [1344, 19] on div "You have no unread notifications or reminders Close" at bounding box center [699, 349] width 1398 height 698
click at [1322, 18] on div "You have no unread notifications or reminders Close" at bounding box center [699, 349] width 1398 height 698
click at [505, 104] on button "Close" at bounding box center [505, 100] width 39 height 20
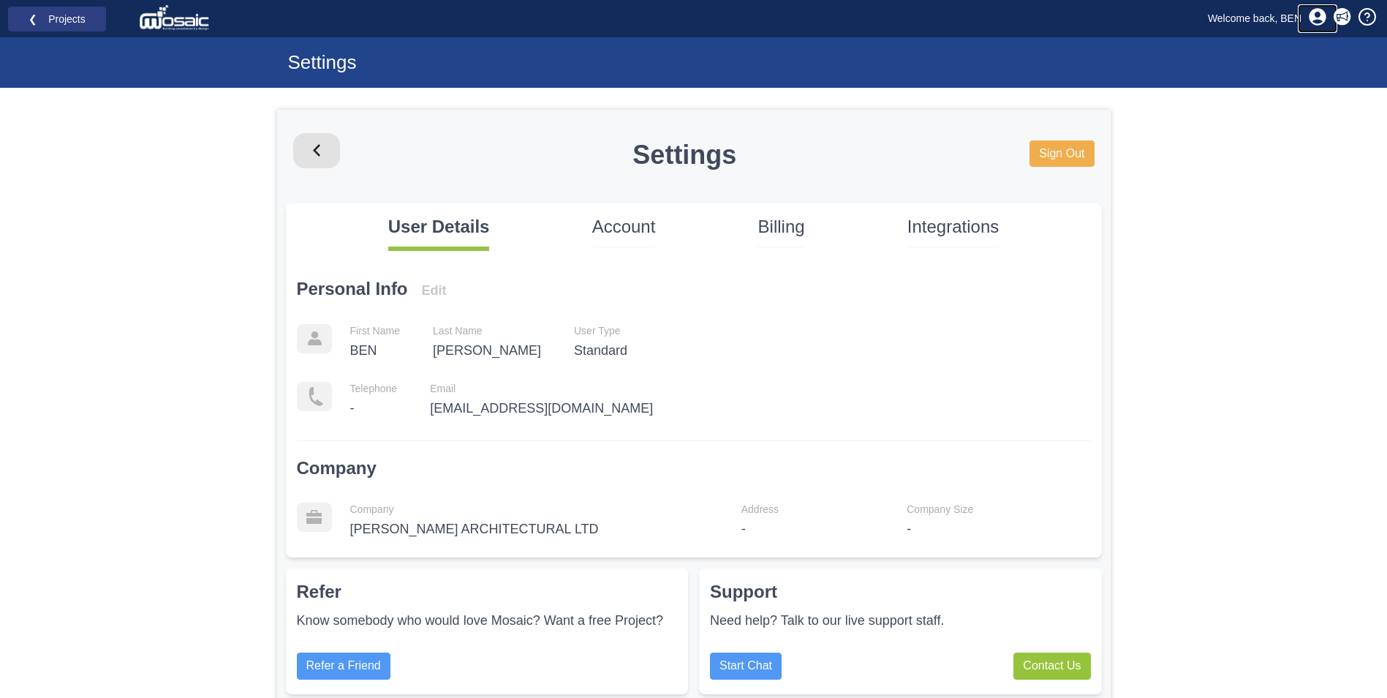
click at [1317, 22] on icon at bounding box center [1318, 17] width 18 height 18
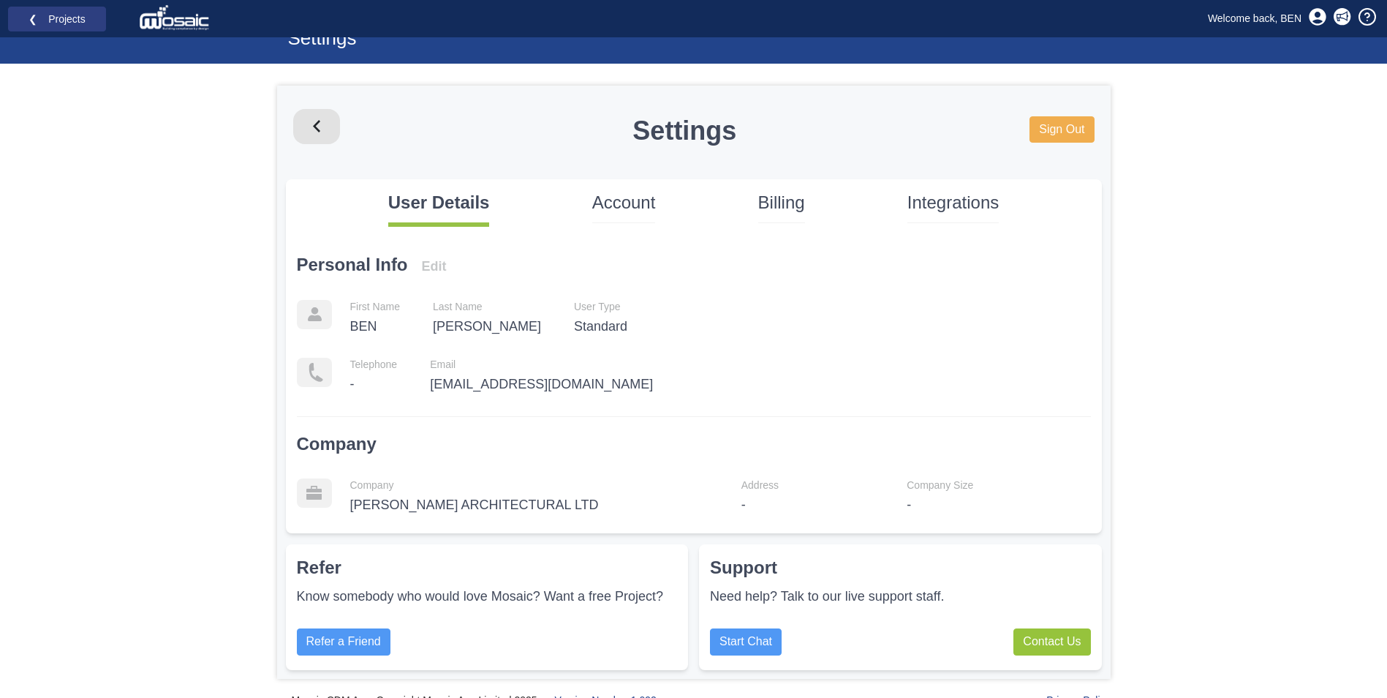
scroll to position [34, 0]
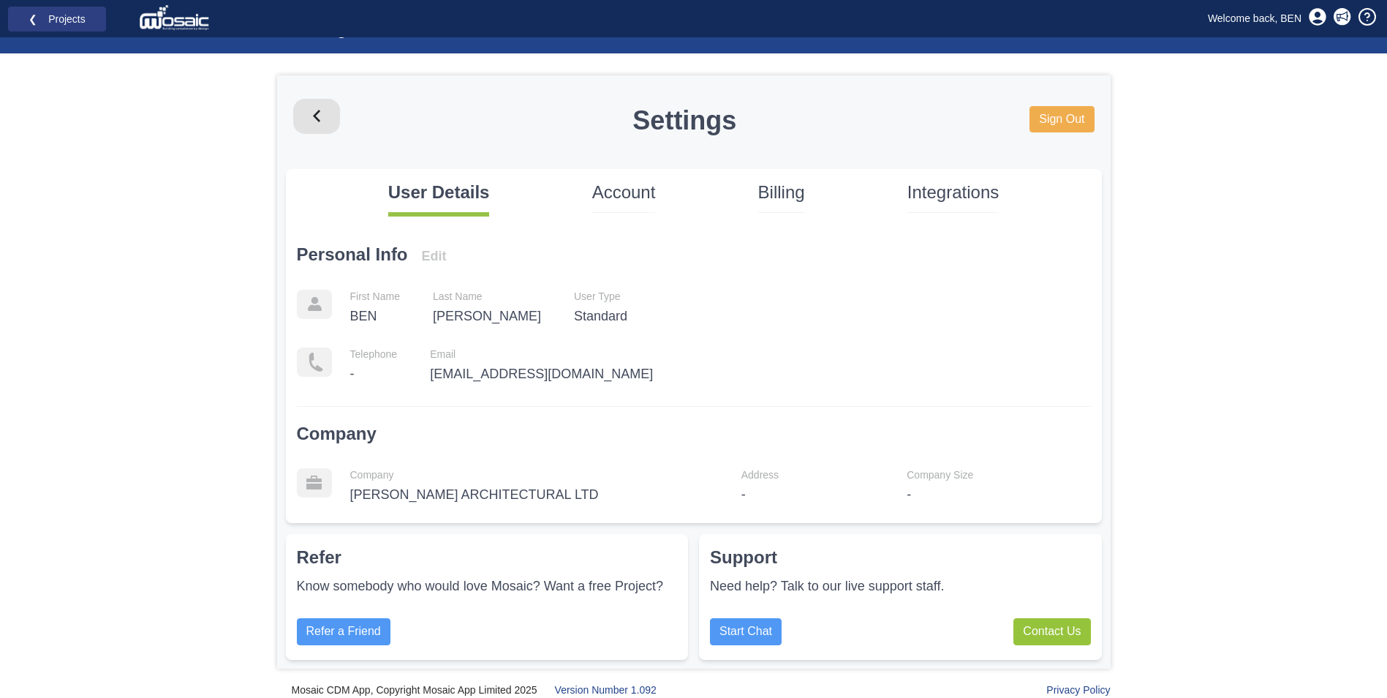
click at [626, 192] on p "Account" at bounding box center [624, 192] width 64 height 25
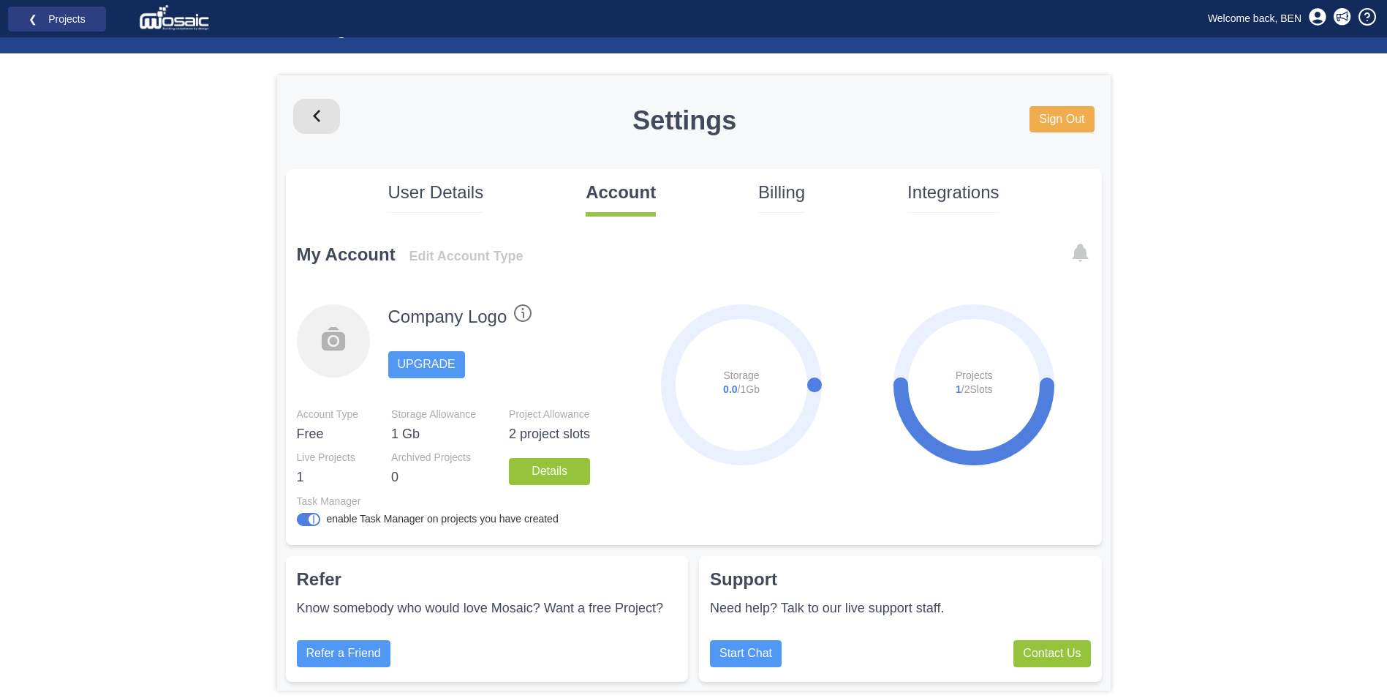
scroll to position [56, 0]
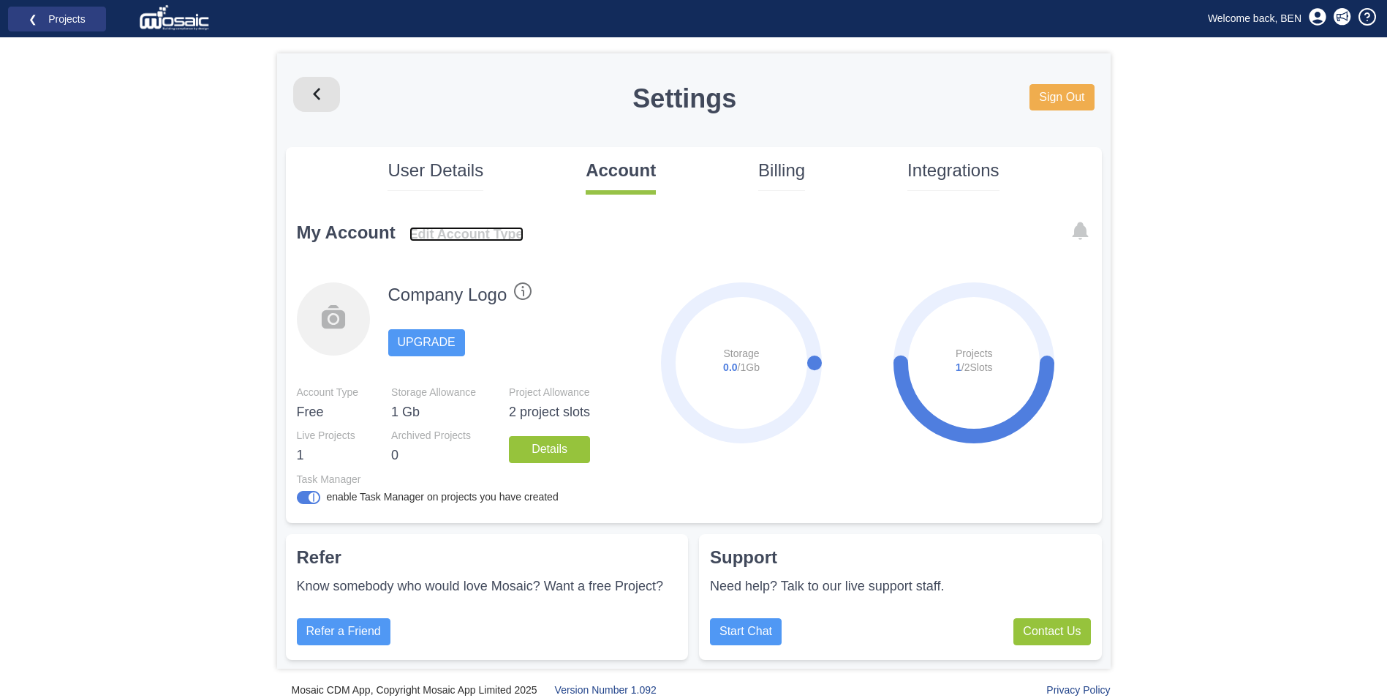
click at [512, 231] on link "Edit Account Type" at bounding box center [467, 234] width 114 height 15
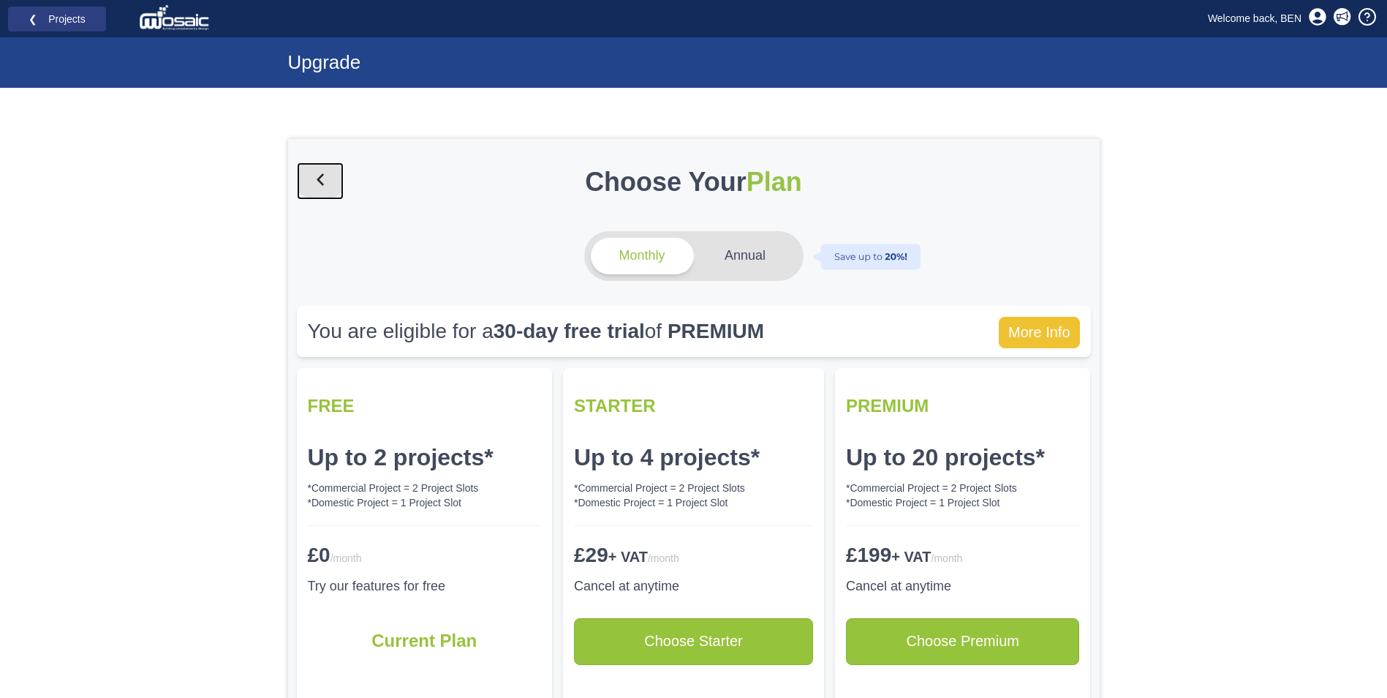
click at [317, 178] on icon at bounding box center [320, 179] width 47 height 35
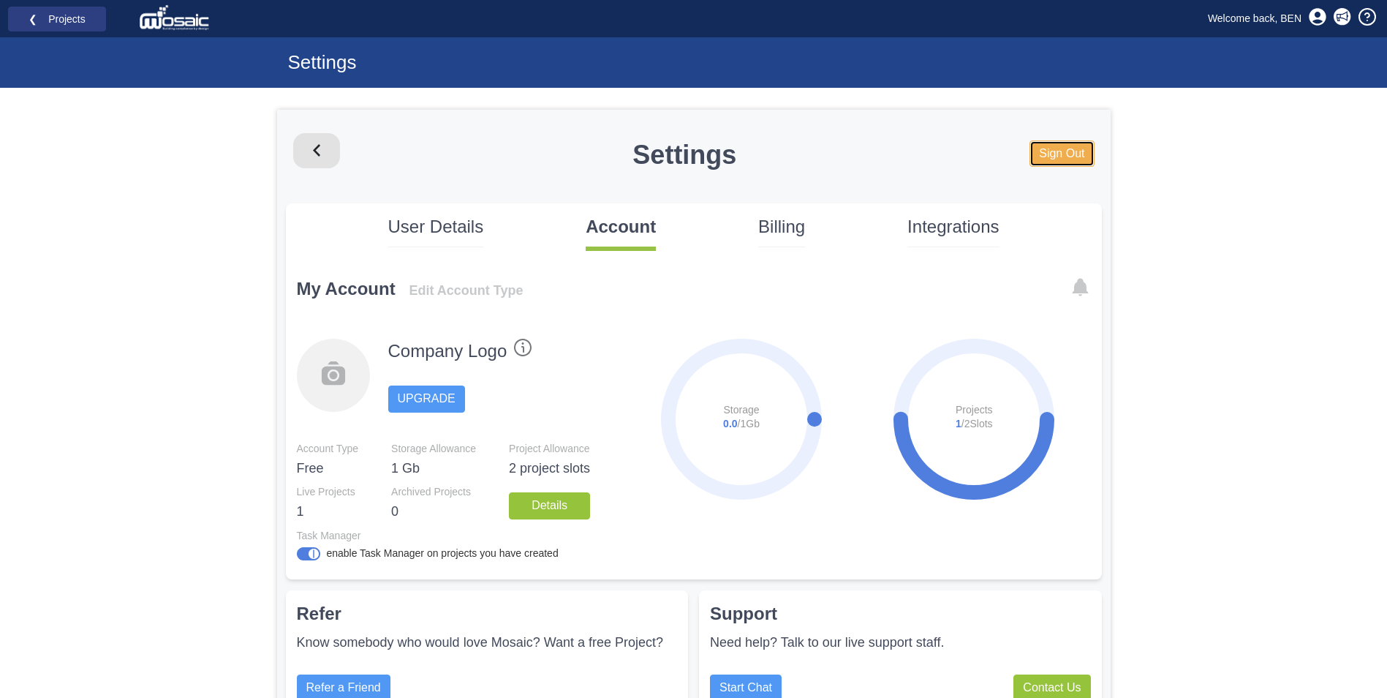
click at [1077, 152] on link "Sign Out" at bounding box center [1062, 153] width 64 height 27
